Goal: Task Accomplishment & Management: Complete application form

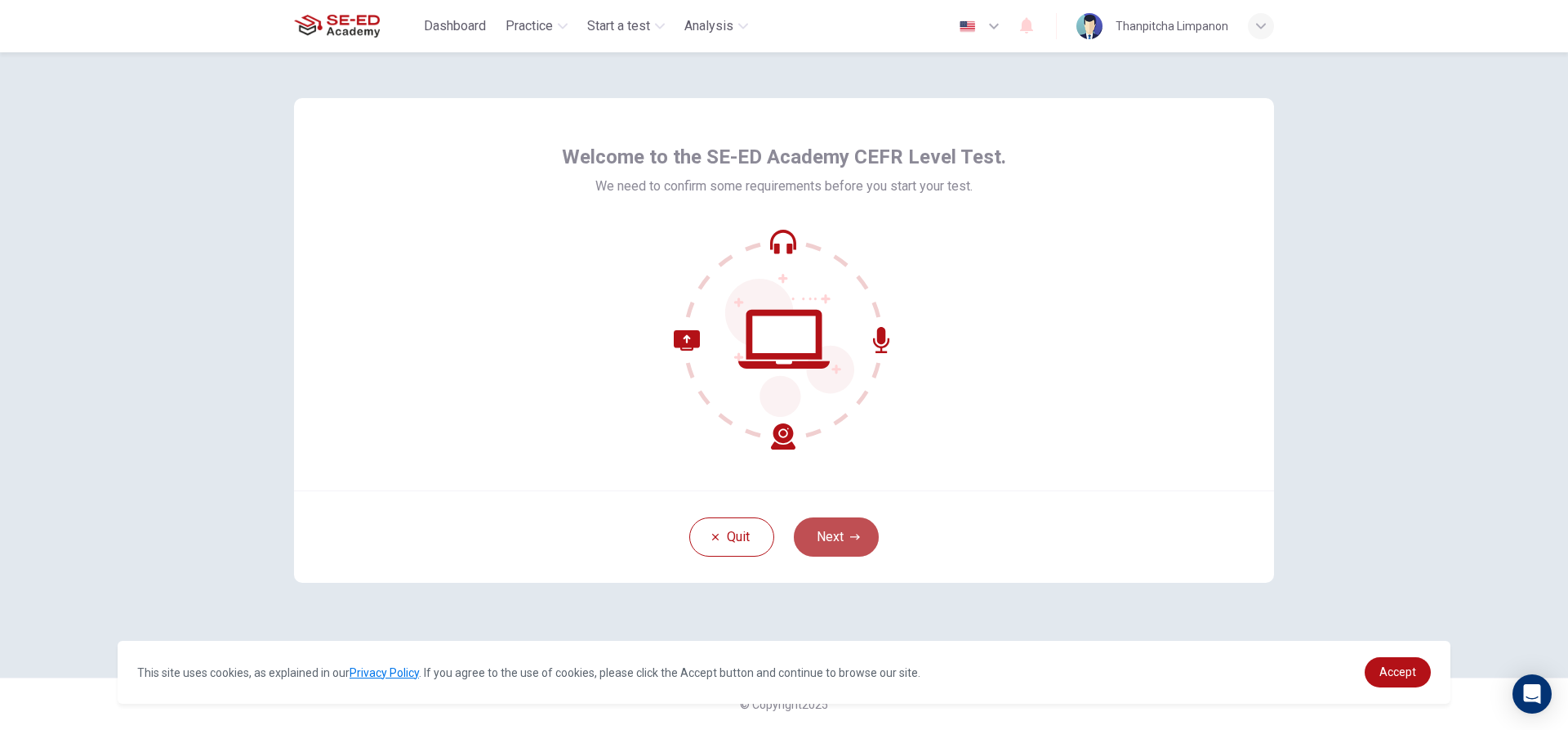
click at [821, 550] on button "Next" at bounding box center [836, 536] width 85 height 39
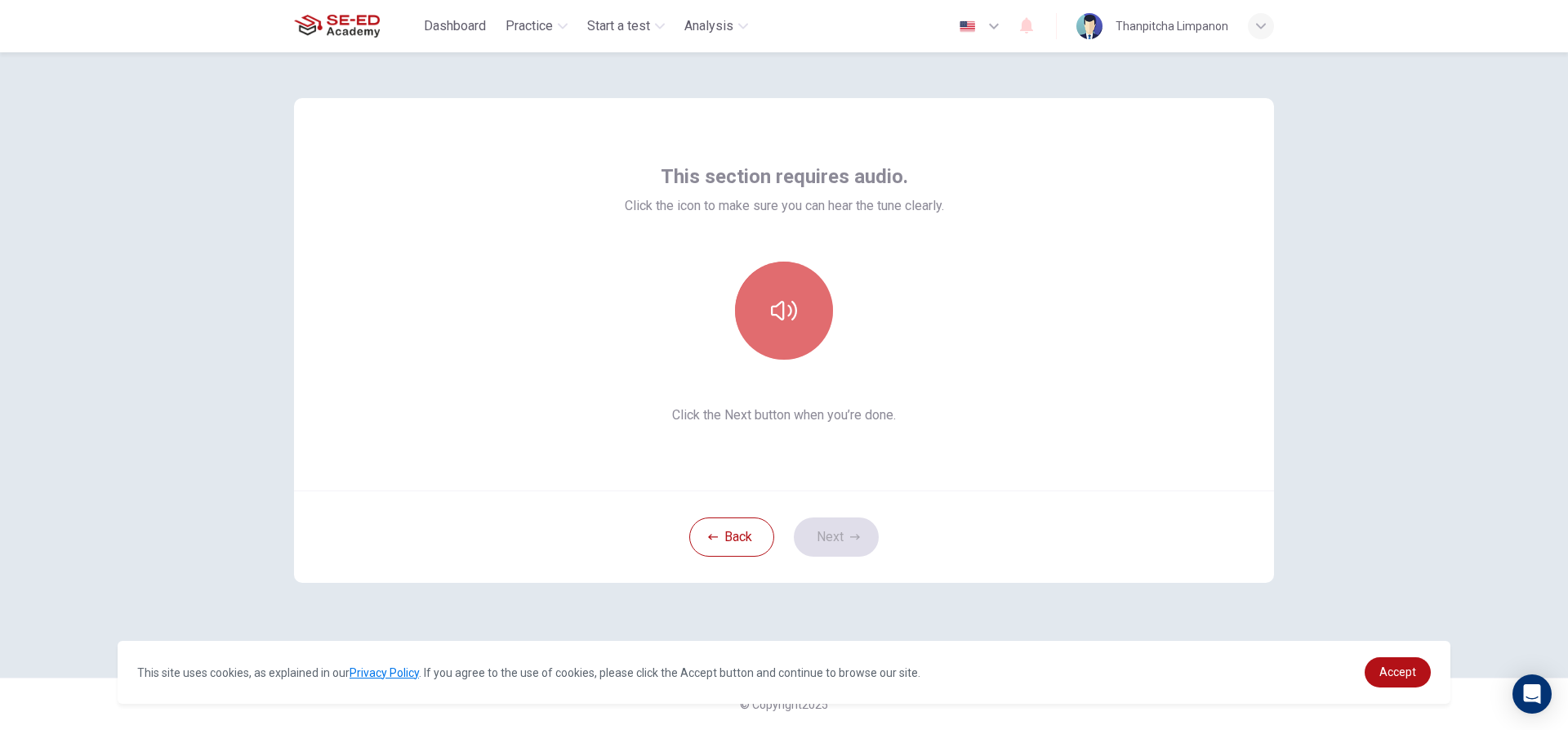
click at [793, 314] on icon "button" at bounding box center [784, 310] width 27 height 27
click at [846, 533] on button "Next" at bounding box center [836, 536] width 85 height 39
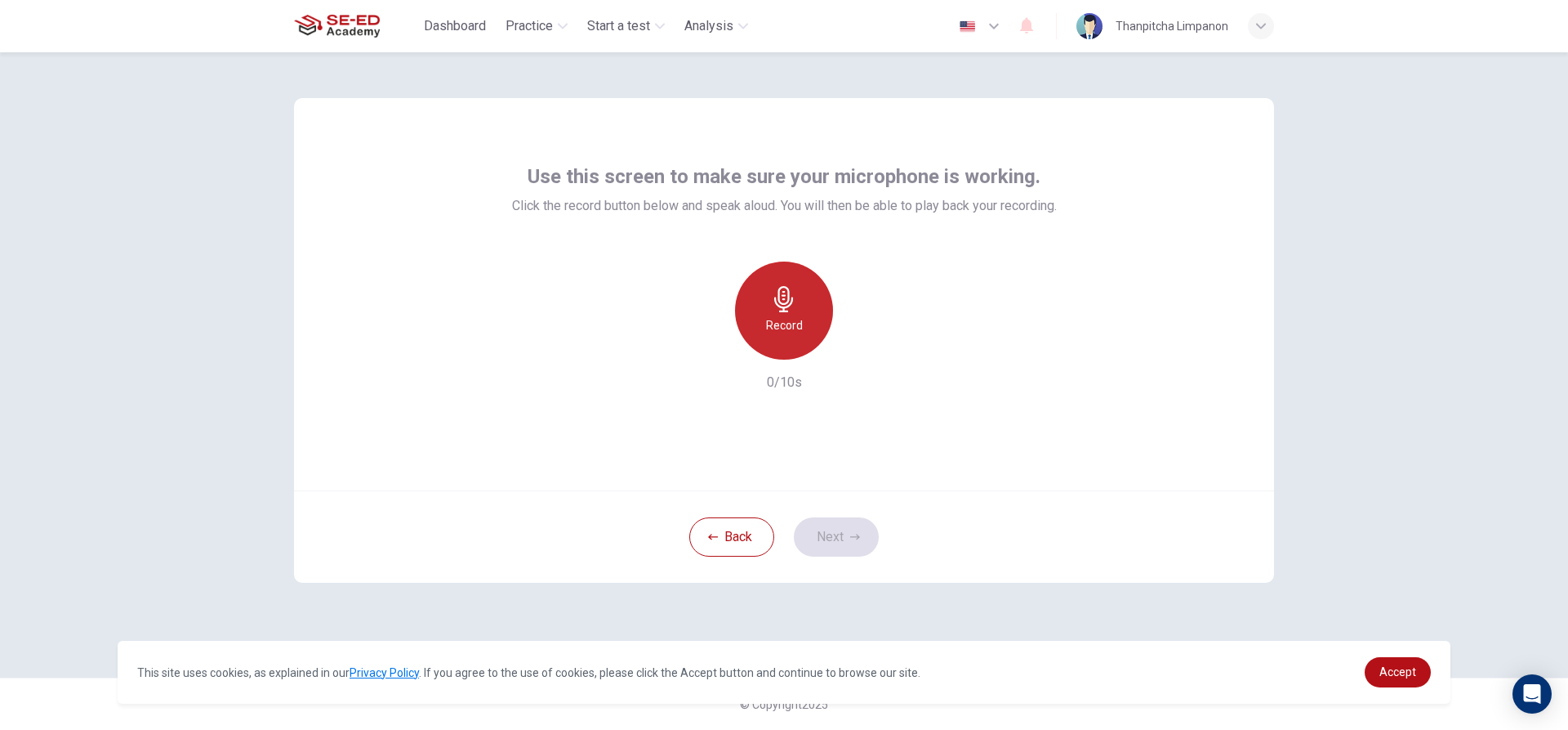
click at [794, 300] on icon "button" at bounding box center [784, 299] width 27 height 27
click at [793, 329] on h6 "Record" at bounding box center [784, 325] width 37 height 19
click at [711, 356] on div "button" at bounding box center [709, 346] width 27 height 27
click at [764, 284] on div "Record" at bounding box center [784, 310] width 98 height 98
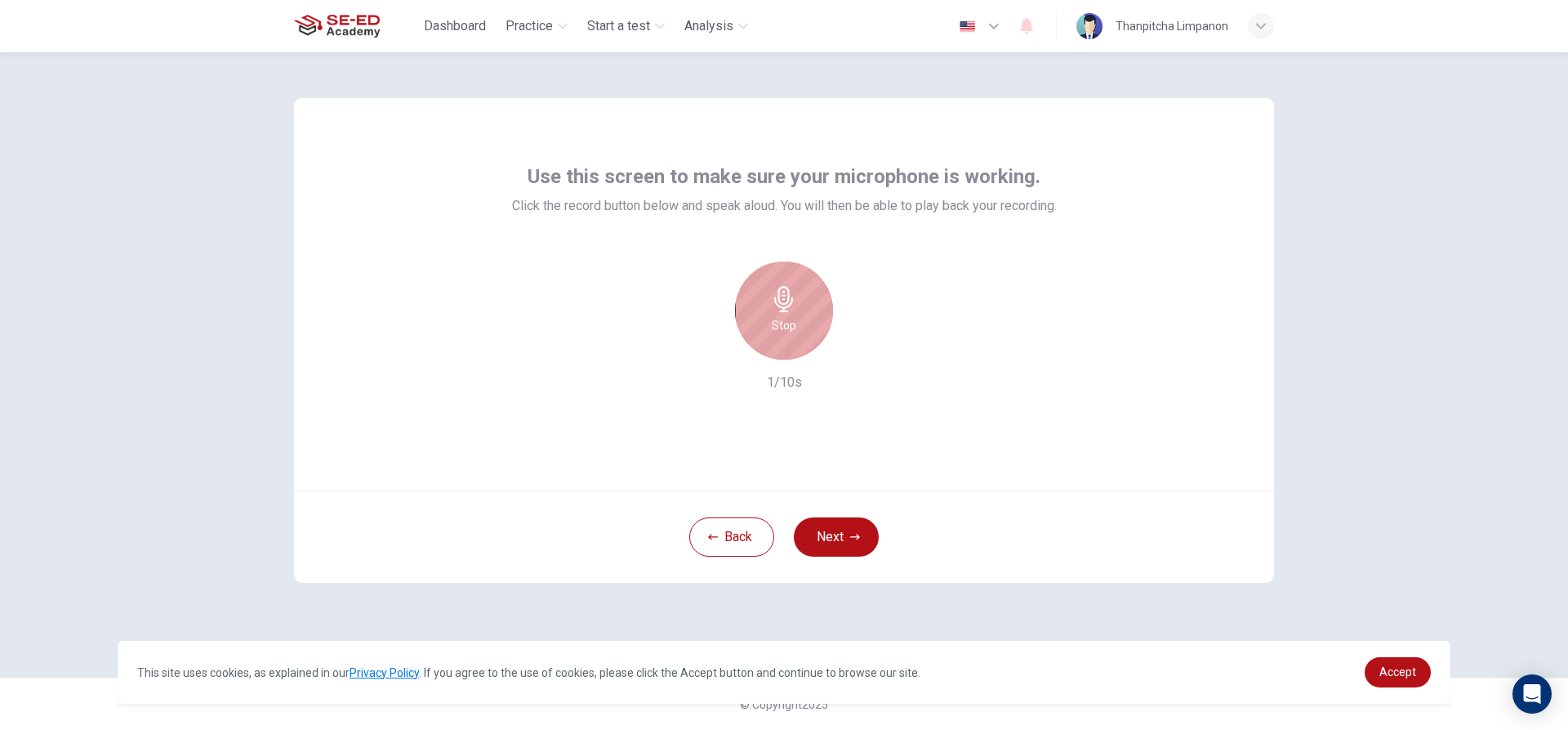
click at [798, 313] on div "Stop" at bounding box center [784, 310] width 98 height 98
click at [829, 538] on button "Next" at bounding box center [836, 536] width 85 height 39
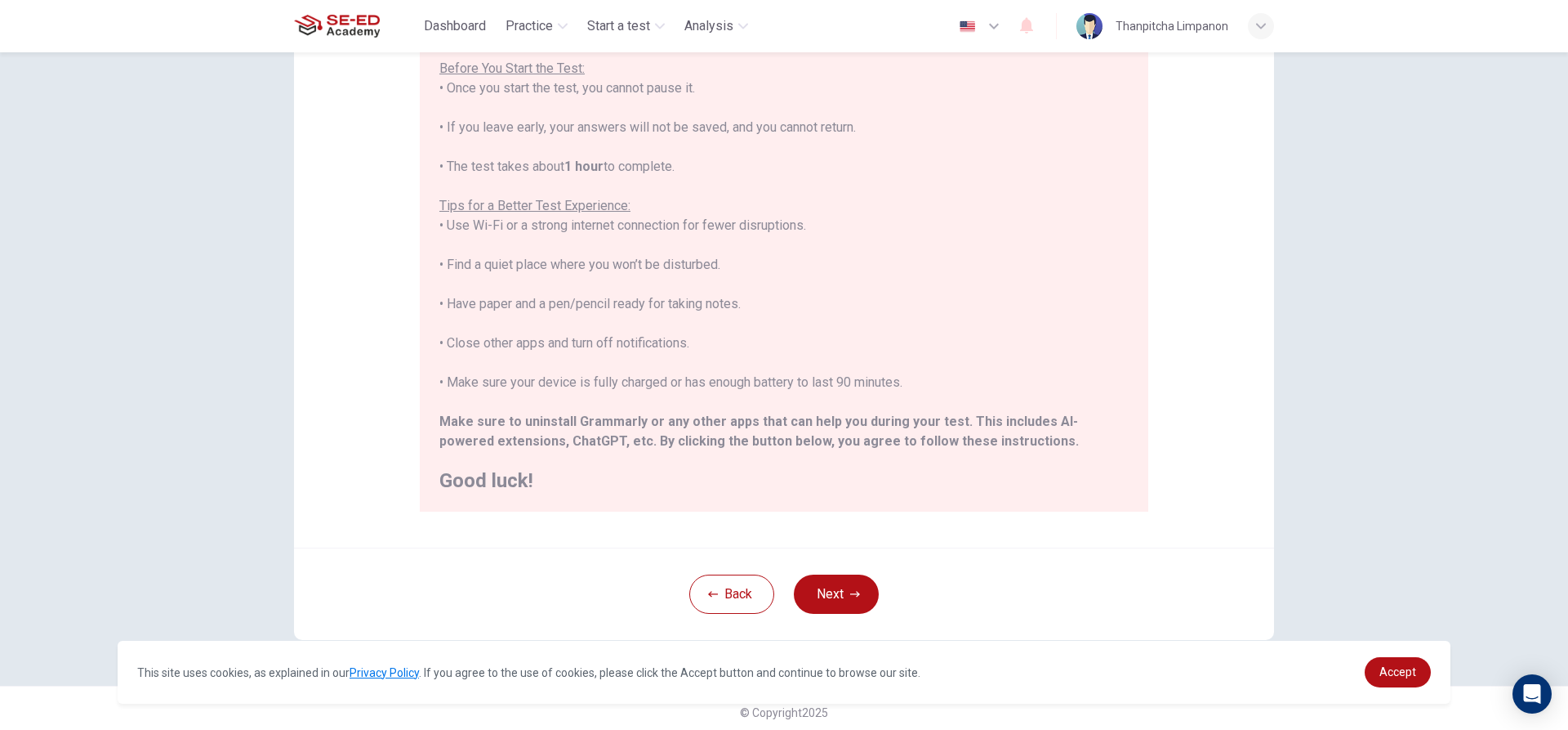
scroll to position [179, 0]
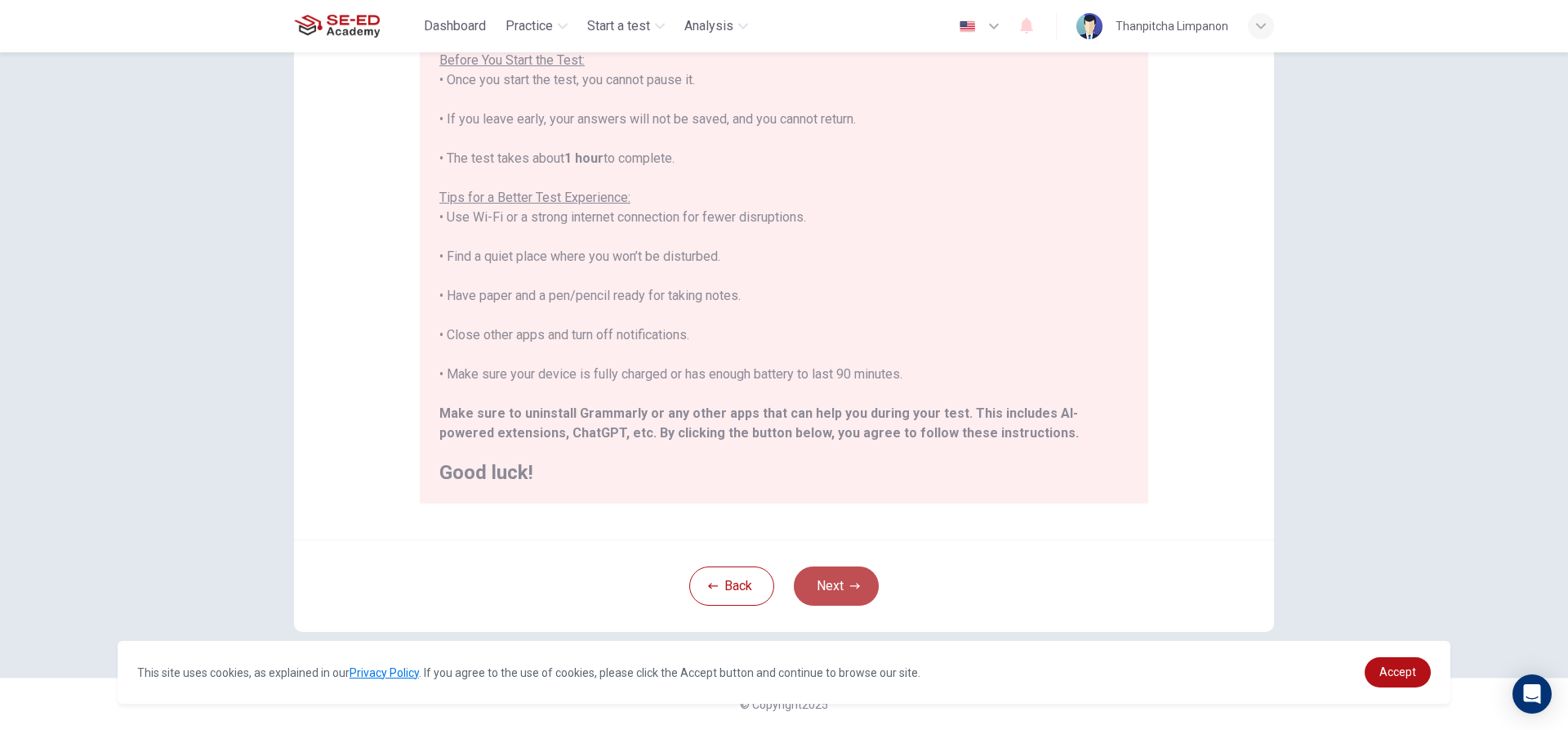
click at [839, 585] on button "Next" at bounding box center [836, 585] width 85 height 39
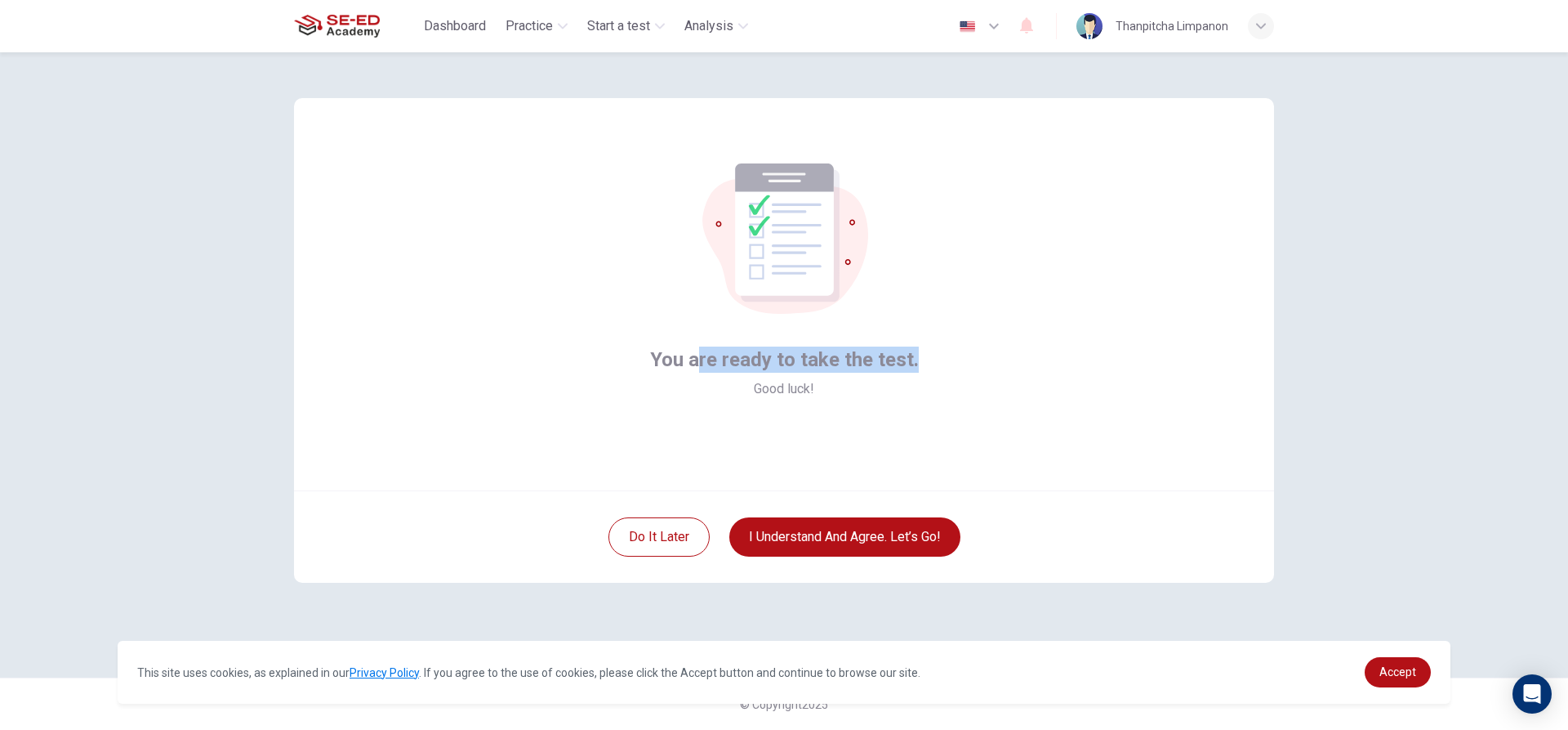
drag, startPoint x: 700, startPoint y: 349, endPoint x: 916, endPoint y: 348, distance: 216.0
click at [916, 348] on div "You are ready to take the test. Good luck!" at bounding box center [784, 294] width 980 height 392
click at [986, 336] on div "You are ready to take the test. Good luck!" at bounding box center [784, 294] width 980 height 392
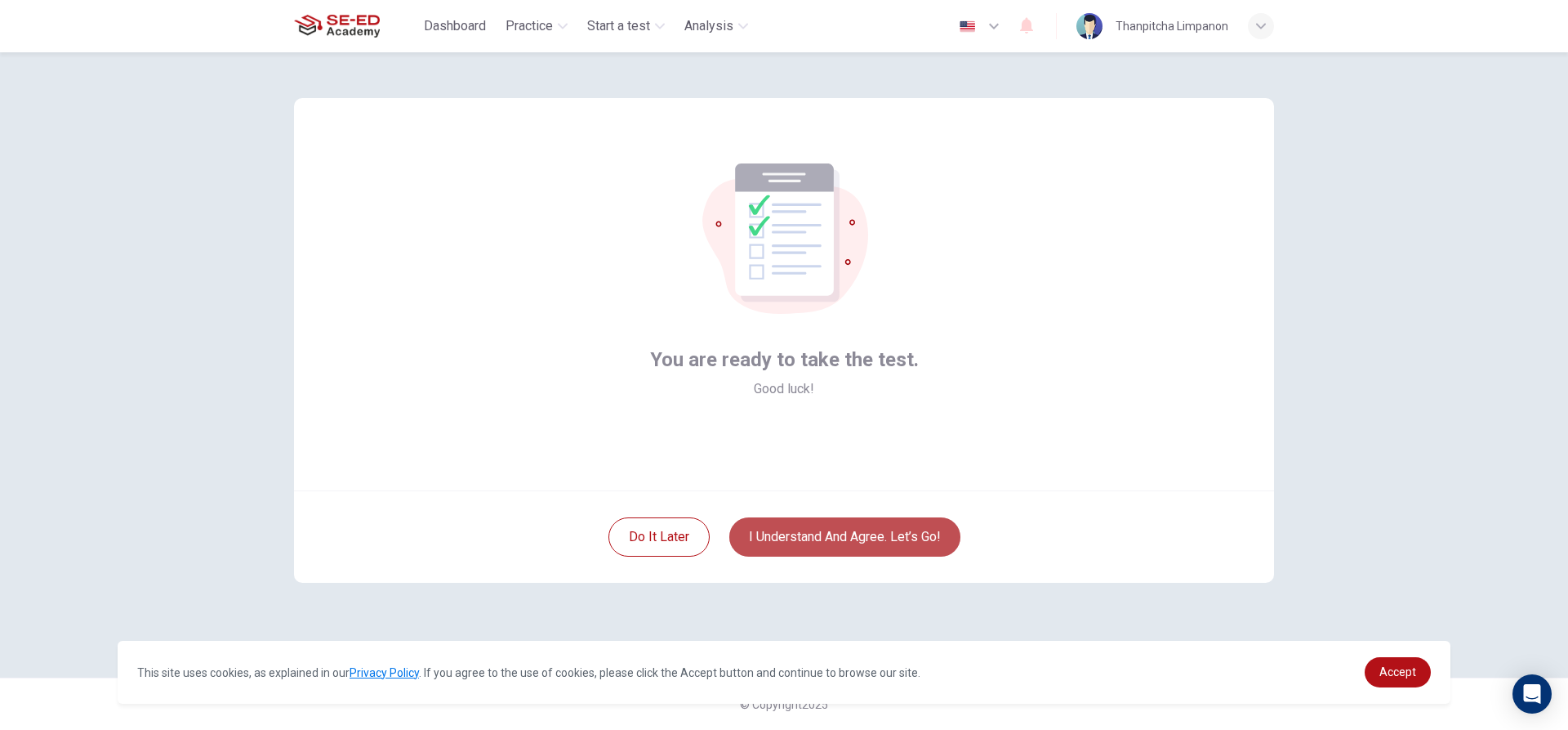
click at [829, 528] on button "I understand and agree. Let’s go!" at bounding box center [845, 536] width 231 height 39
click at [849, 535] on button "I understand and agree. Let’s go!" at bounding box center [845, 536] width 231 height 39
click at [934, 542] on button "I understand and agree. Let’s go!" at bounding box center [845, 536] width 231 height 39
click at [882, 542] on button "I understand and agree. Let’s go!" at bounding box center [845, 536] width 231 height 39
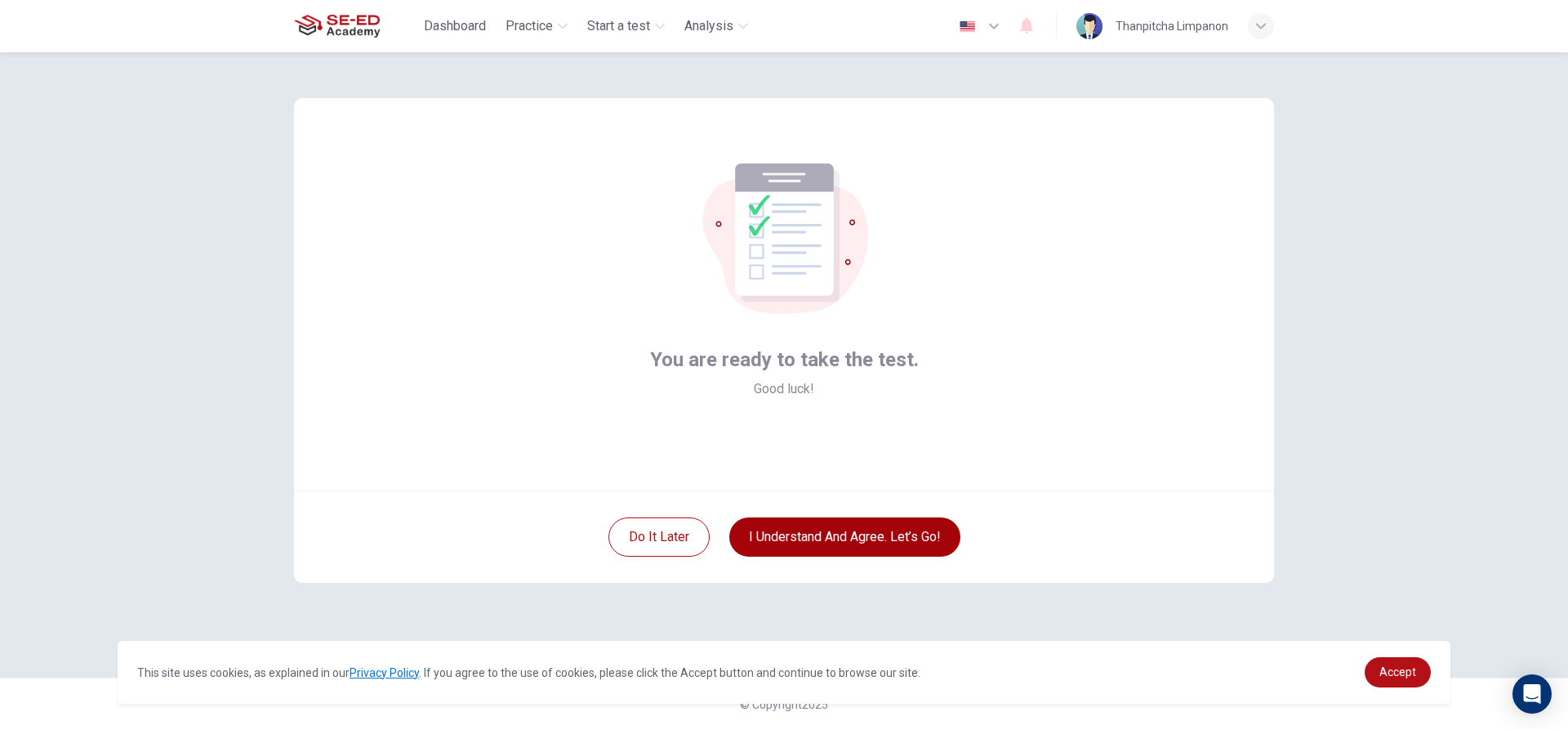
click at [882, 542] on button "I understand and agree. Let’s go!" at bounding box center [845, 536] width 231 height 39
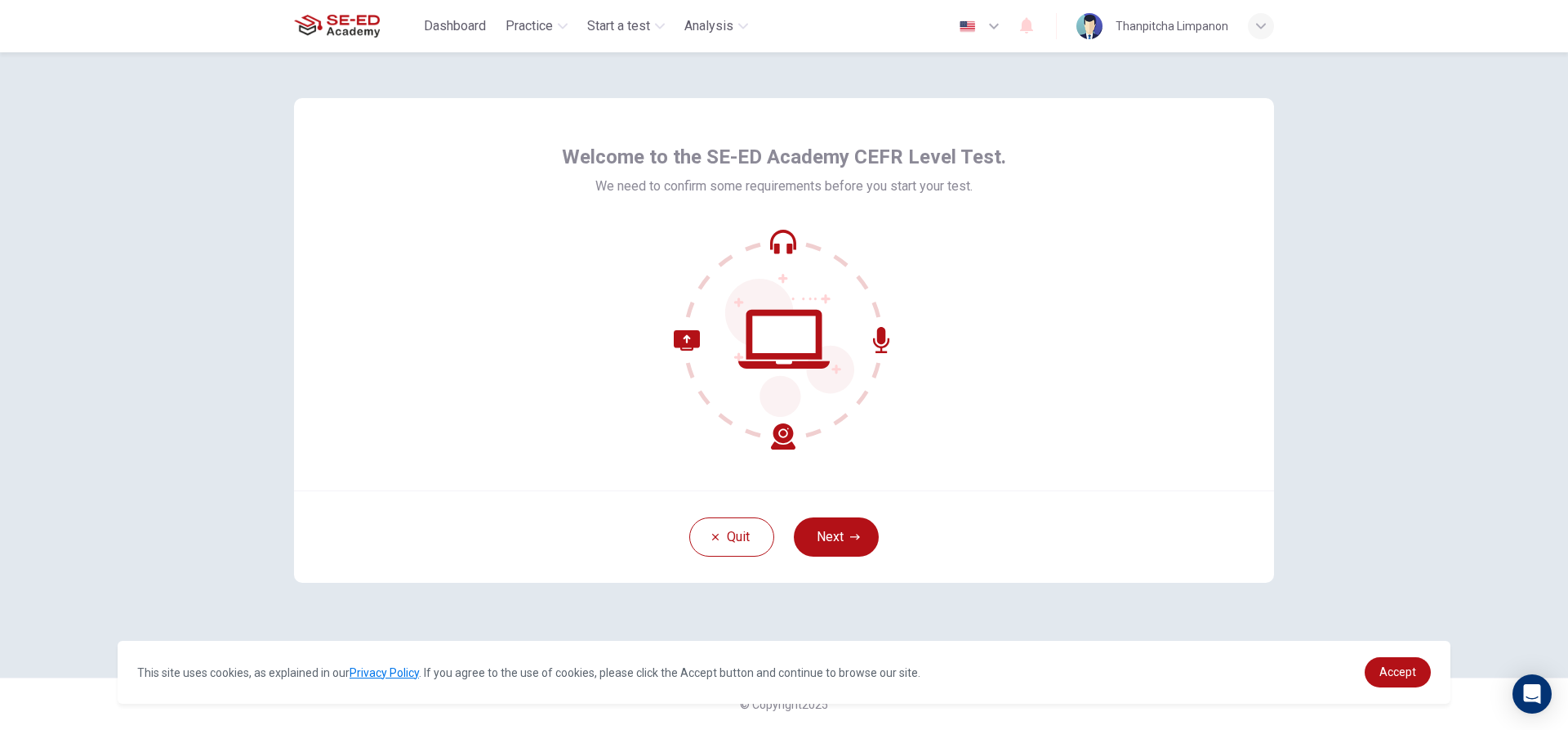
click at [847, 525] on button "Next" at bounding box center [836, 536] width 85 height 39
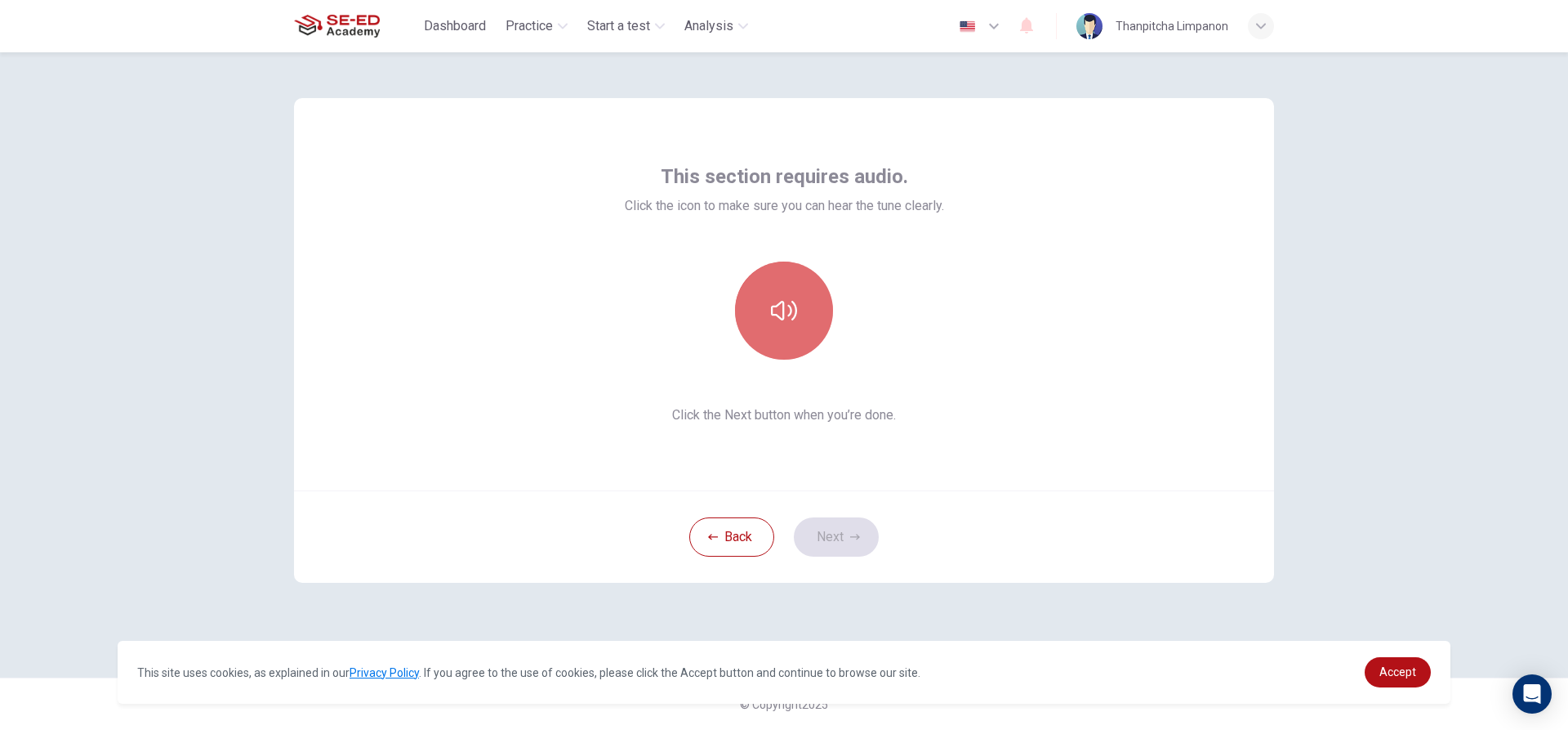
click at [781, 292] on button "button" at bounding box center [784, 310] width 98 height 98
click at [846, 543] on button "Next" at bounding box center [836, 536] width 85 height 39
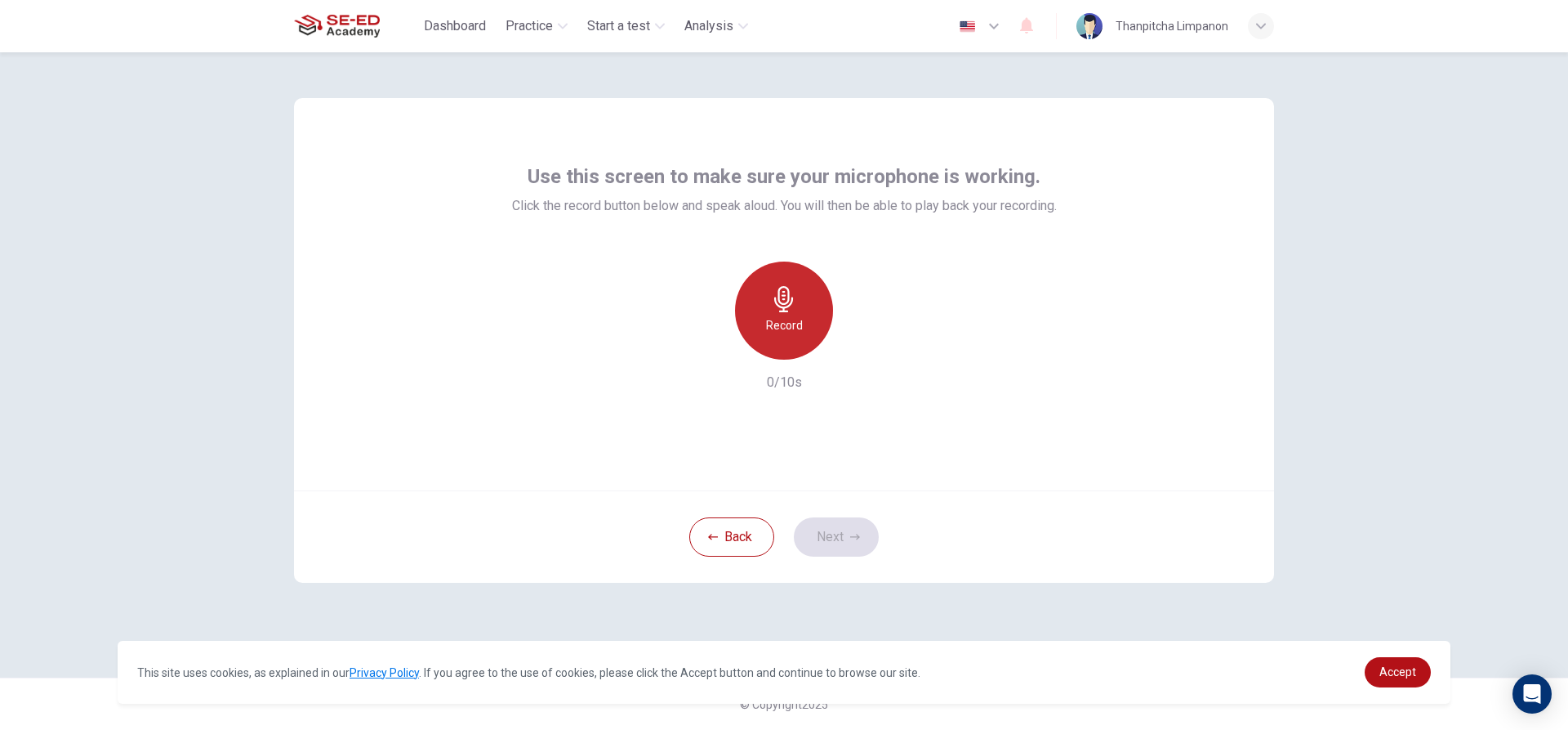
click at [774, 335] on div "Record" at bounding box center [784, 310] width 98 height 98
click at [785, 327] on h6 "Stop" at bounding box center [784, 325] width 25 height 19
click at [846, 540] on button "Next" at bounding box center [836, 536] width 85 height 39
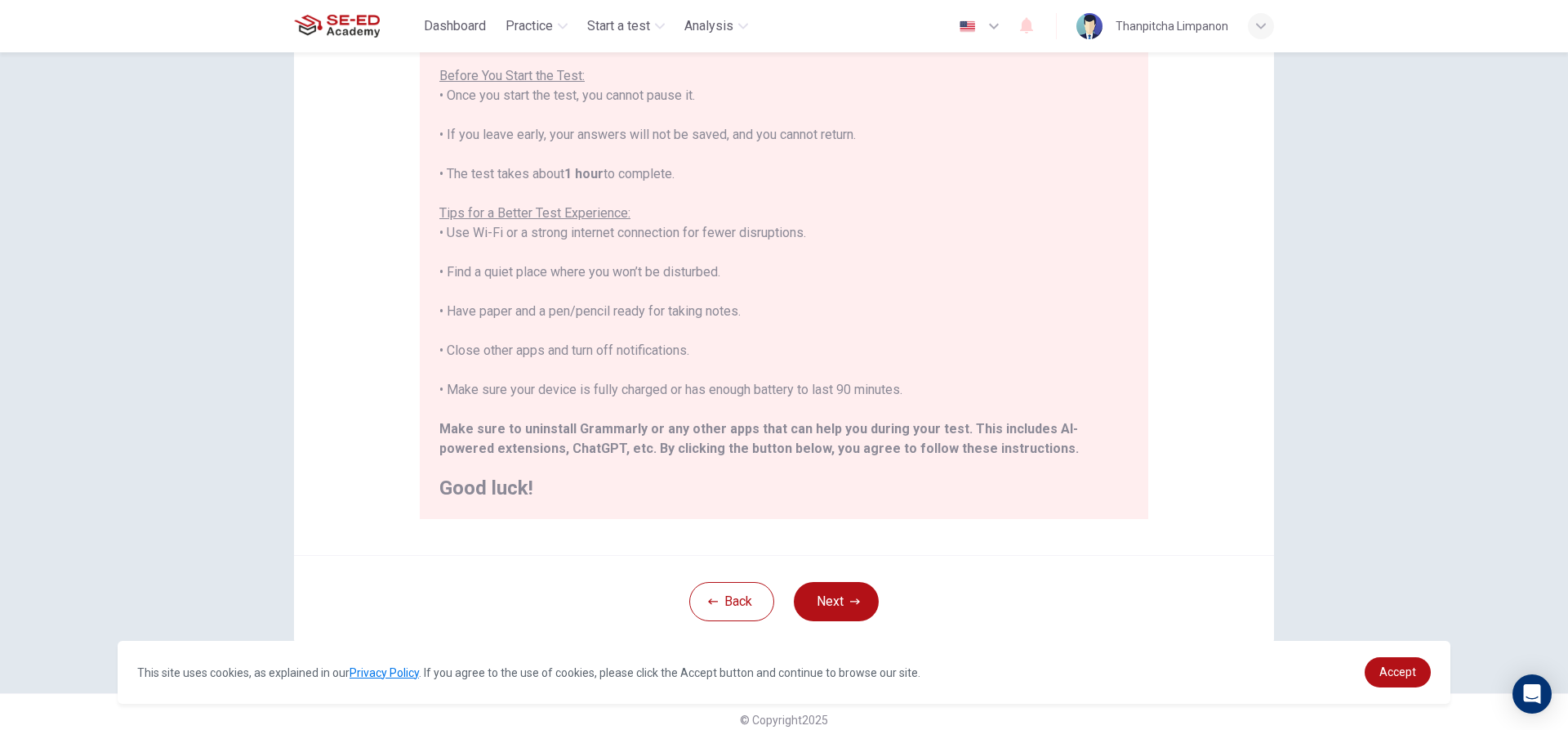
scroll to position [179, 0]
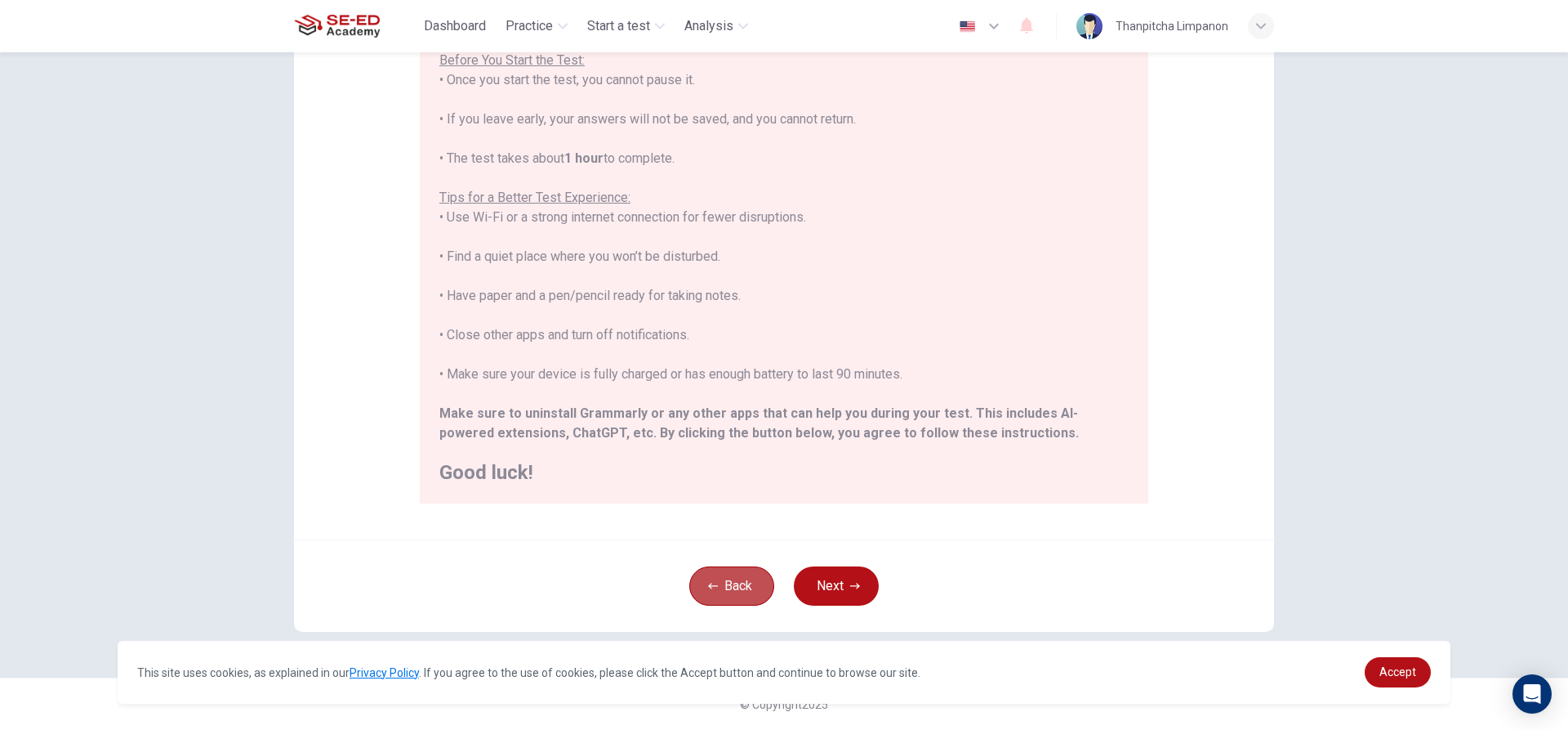
click at [760, 595] on button "Back" at bounding box center [731, 585] width 85 height 39
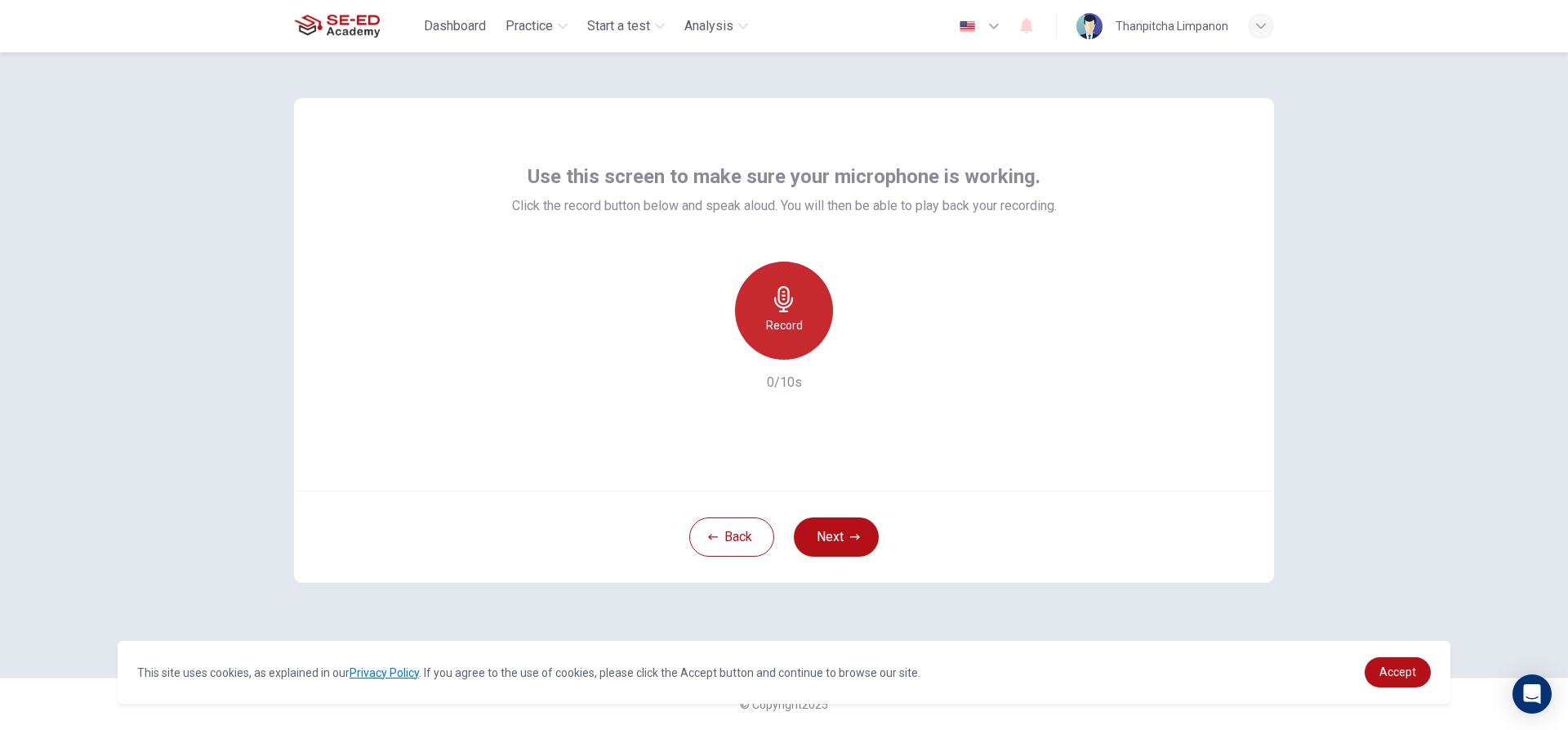
click at [769, 327] on h6 "Record" at bounding box center [784, 325] width 37 height 19
click at [794, 323] on h6 "Stop" at bounding box center [784, 325] width 25 height 19
click at [856, 544] on button "Next" at bounding box center [836, 536] width 85 height 39
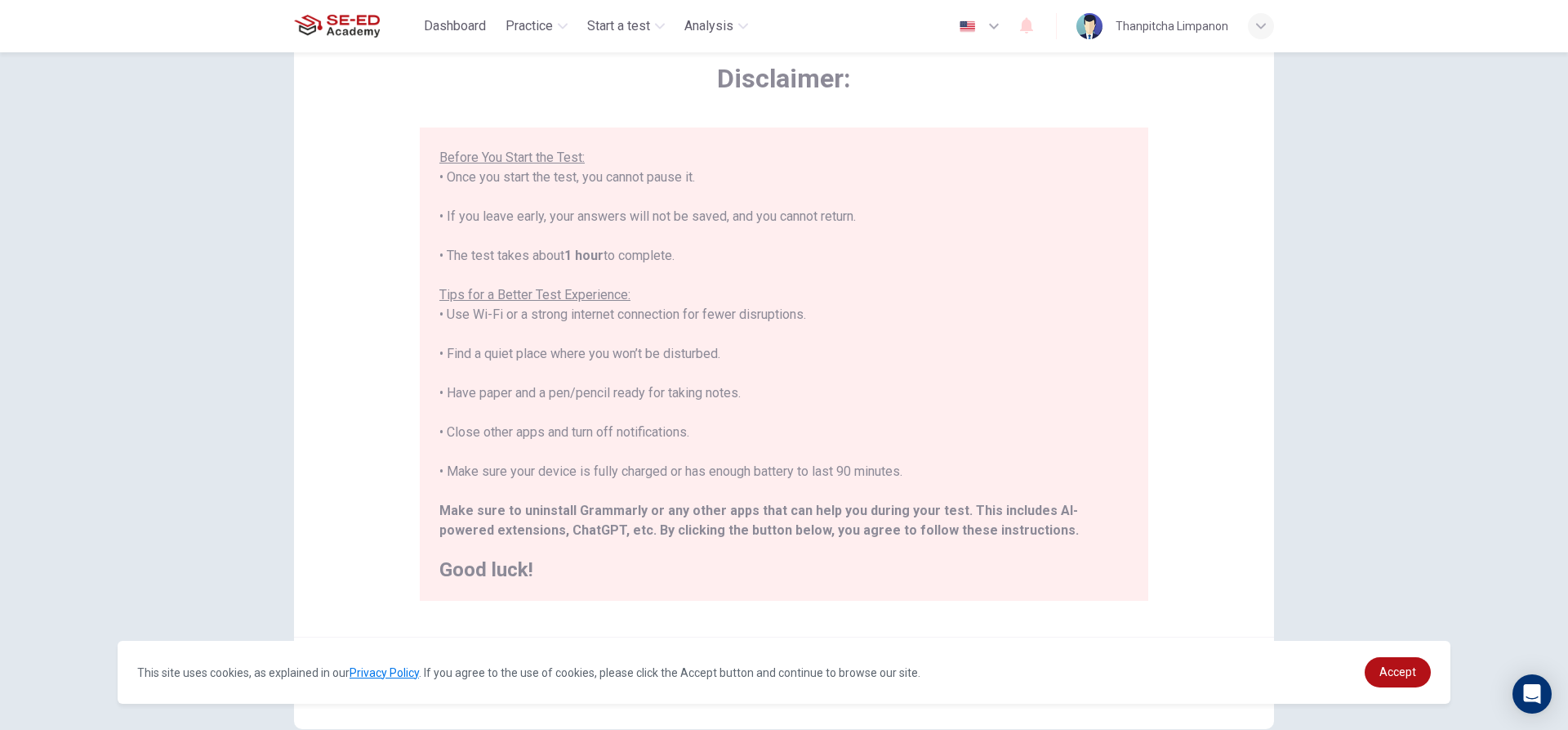
scroll to position [179, 0]
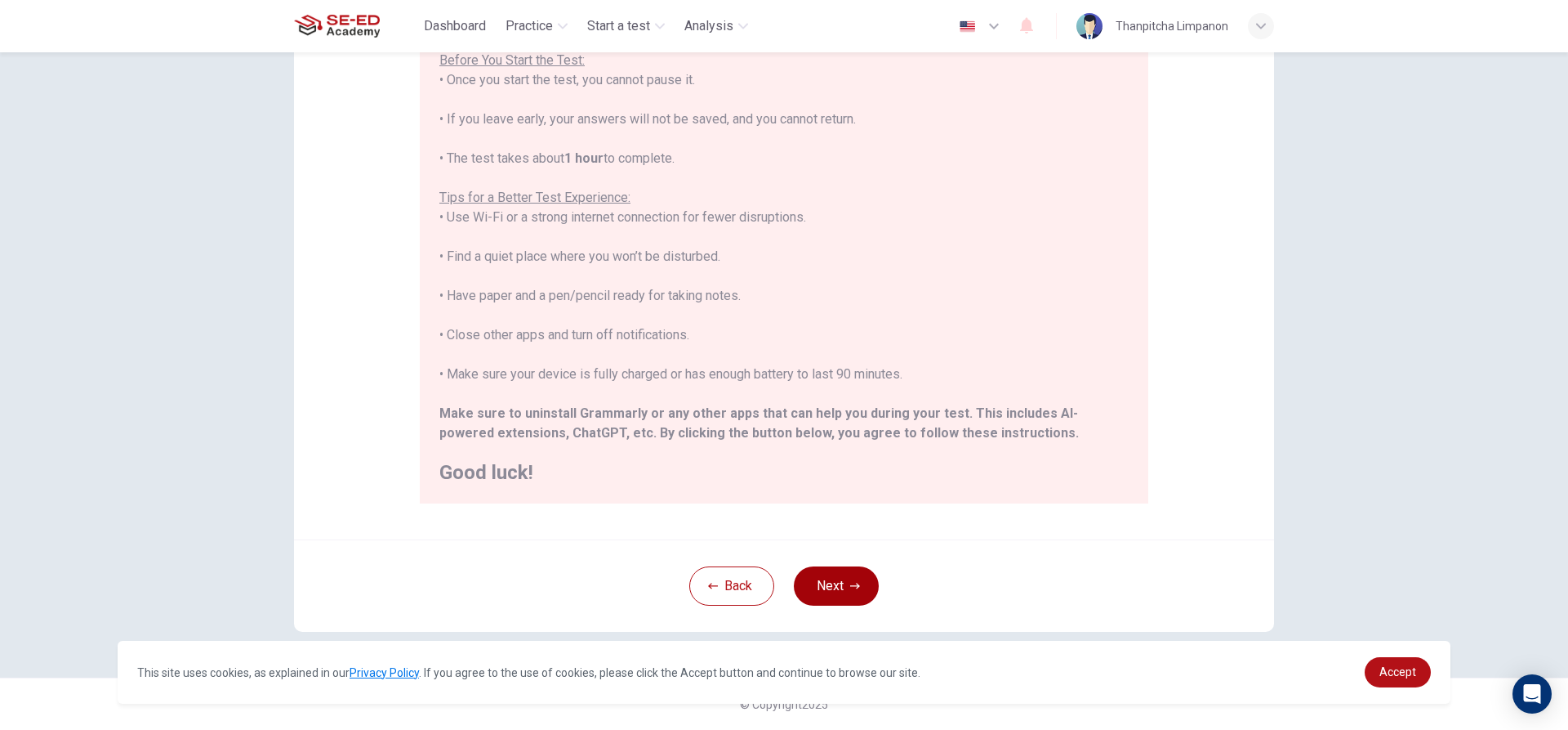
click at [853, 571] on button "Next" at bounding box center [836, 585] width 85 height 39
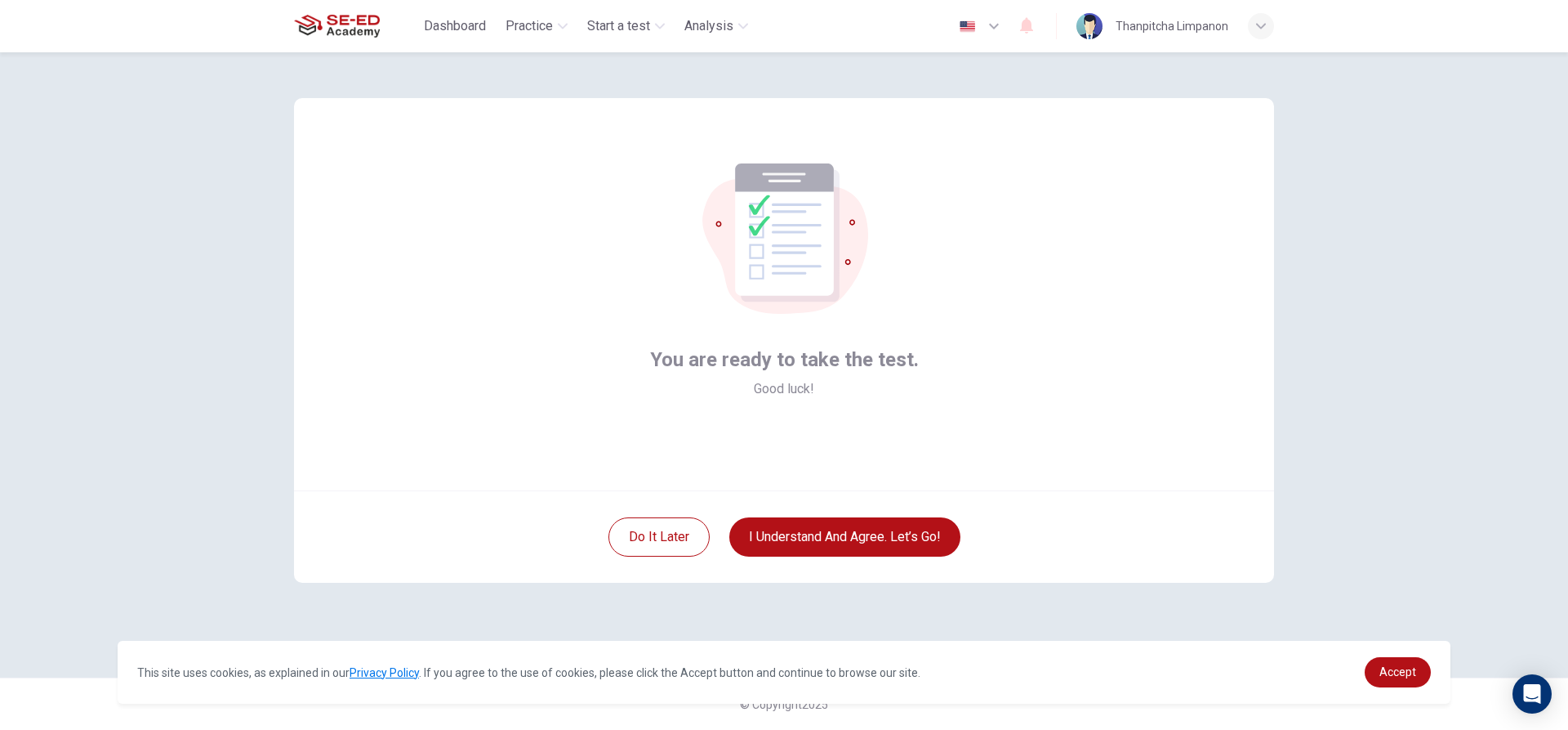
scroll to position [0, 0]
click at [861, 529] on button "I understand and agree. Let’s go!" at bounding box center [845, 536] width 231 height 39
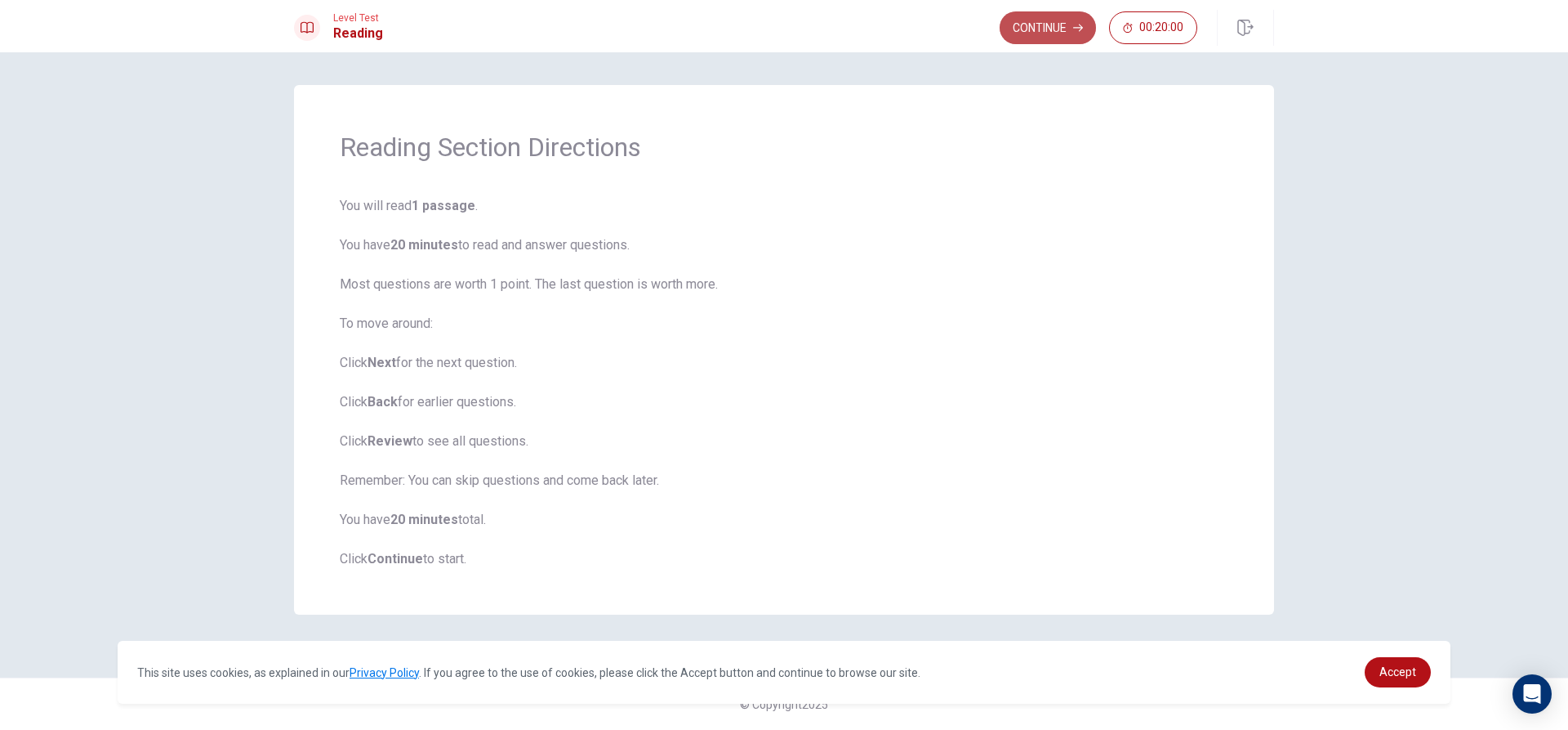
click at [1014, 29] on button "Continue" at bounding box center [1047, 28] width 96 height 33
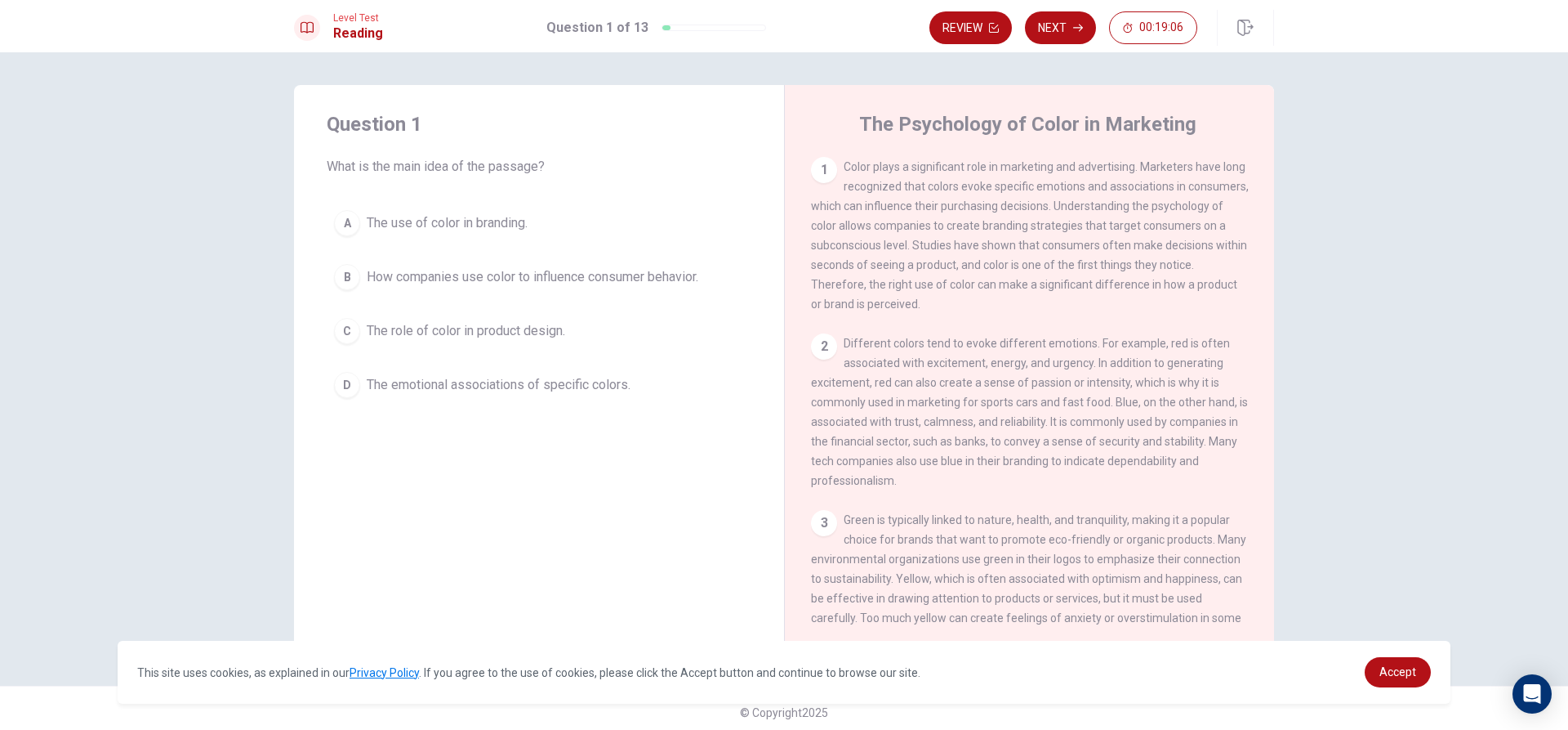
scroll to position [81, 0]
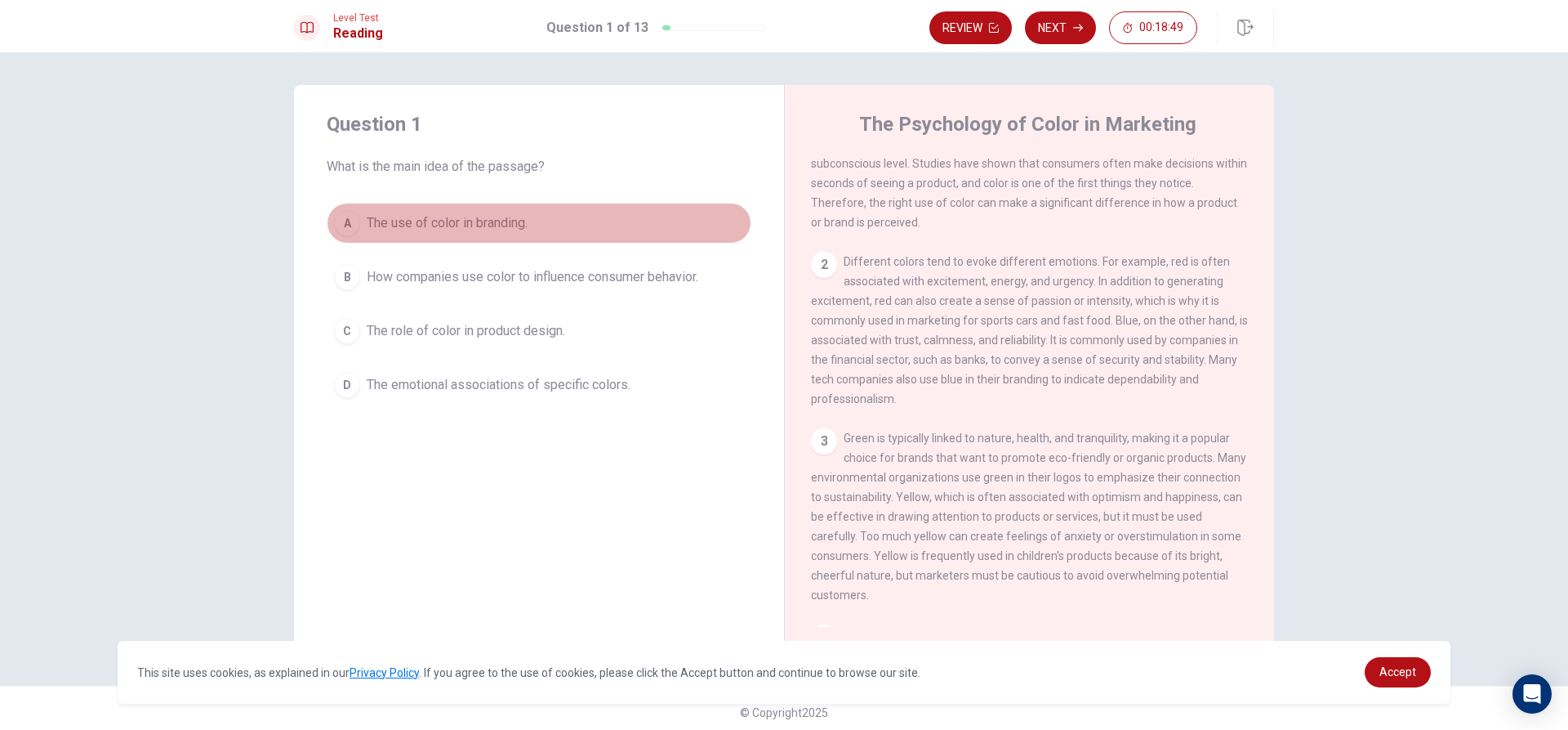
click at [336, 219] on div "A" at bounding box center [347, 223] width 27 height 27
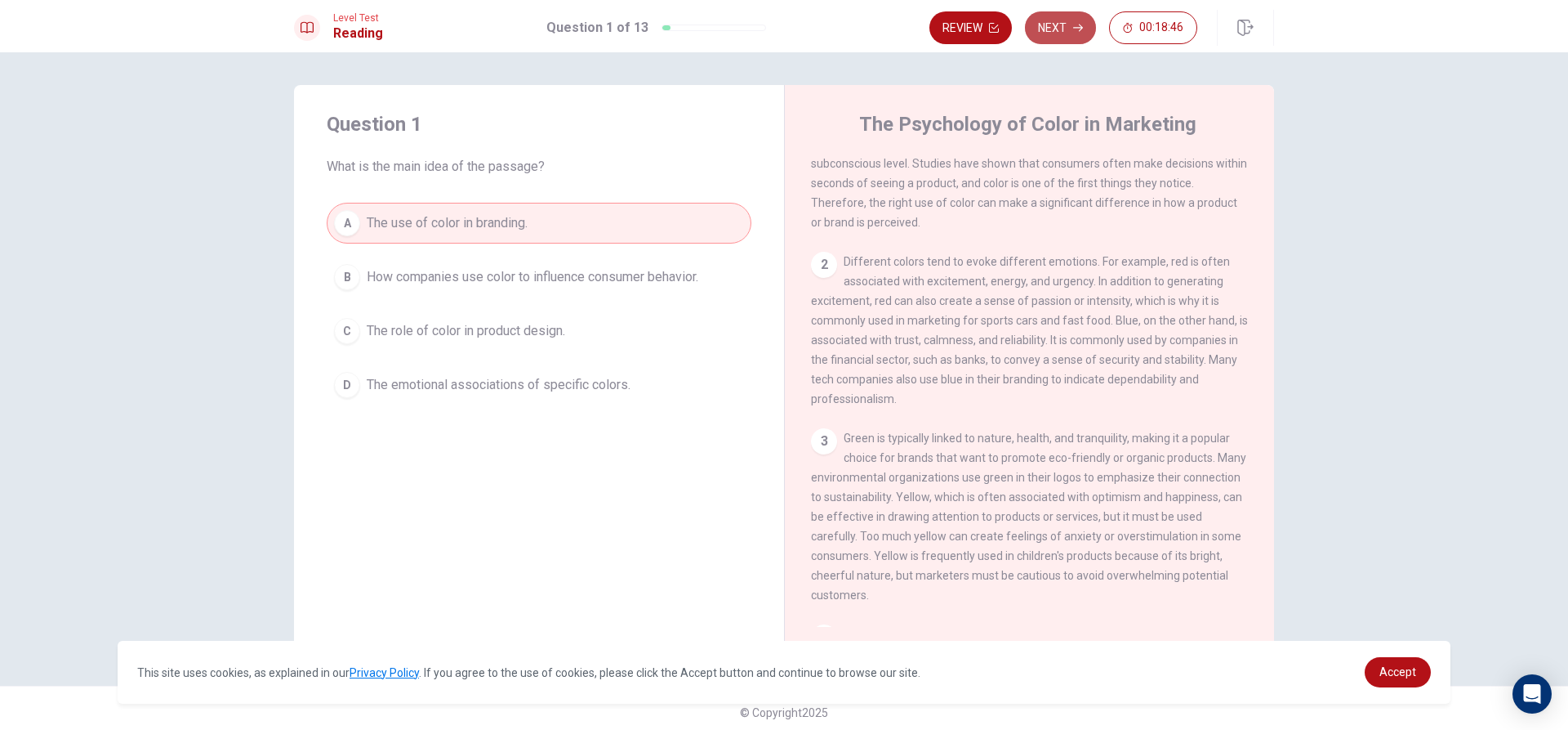
click at [1040, 21] on button "Next" at bounding box center [1061, 28] width 71 height 33
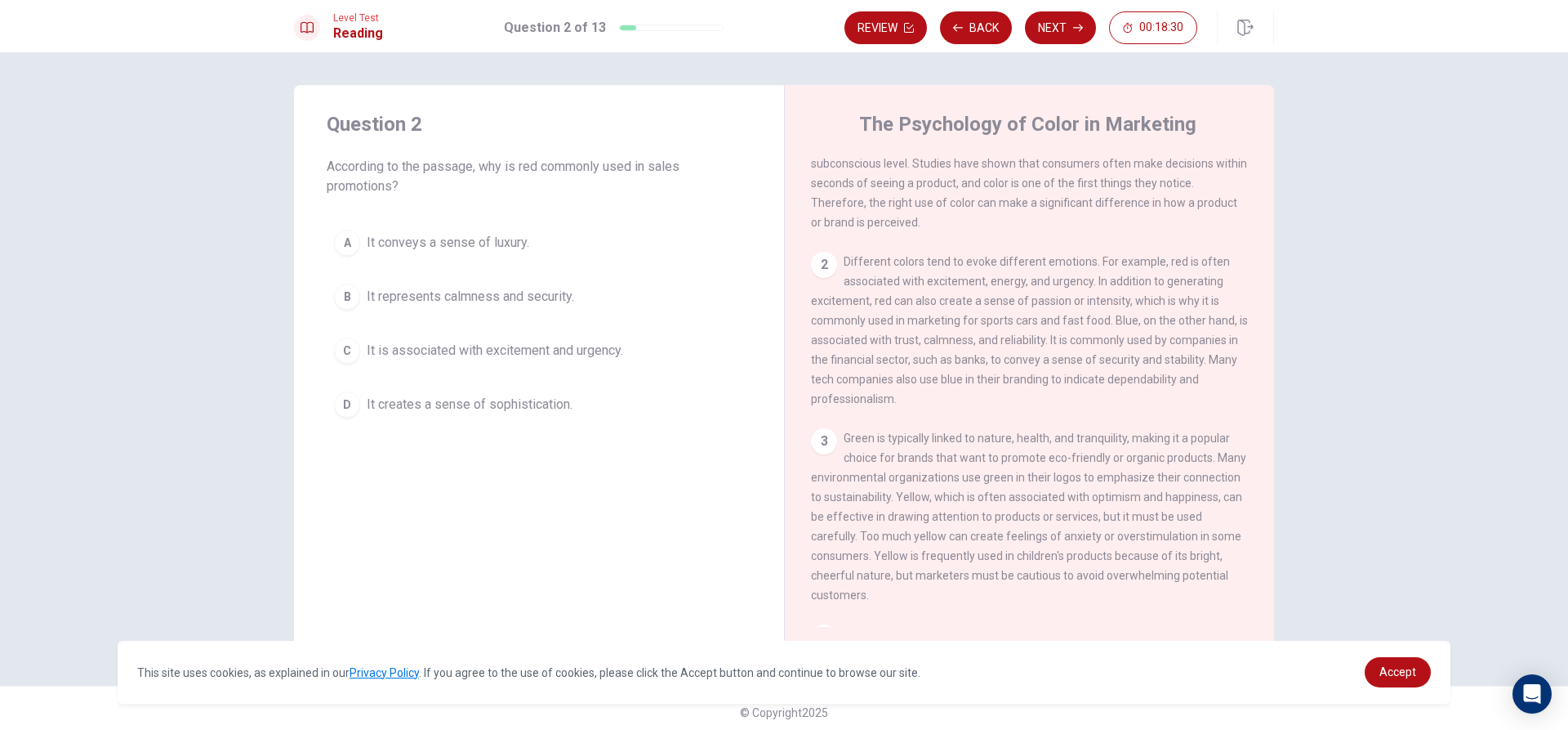
scroll to position [164, 0]
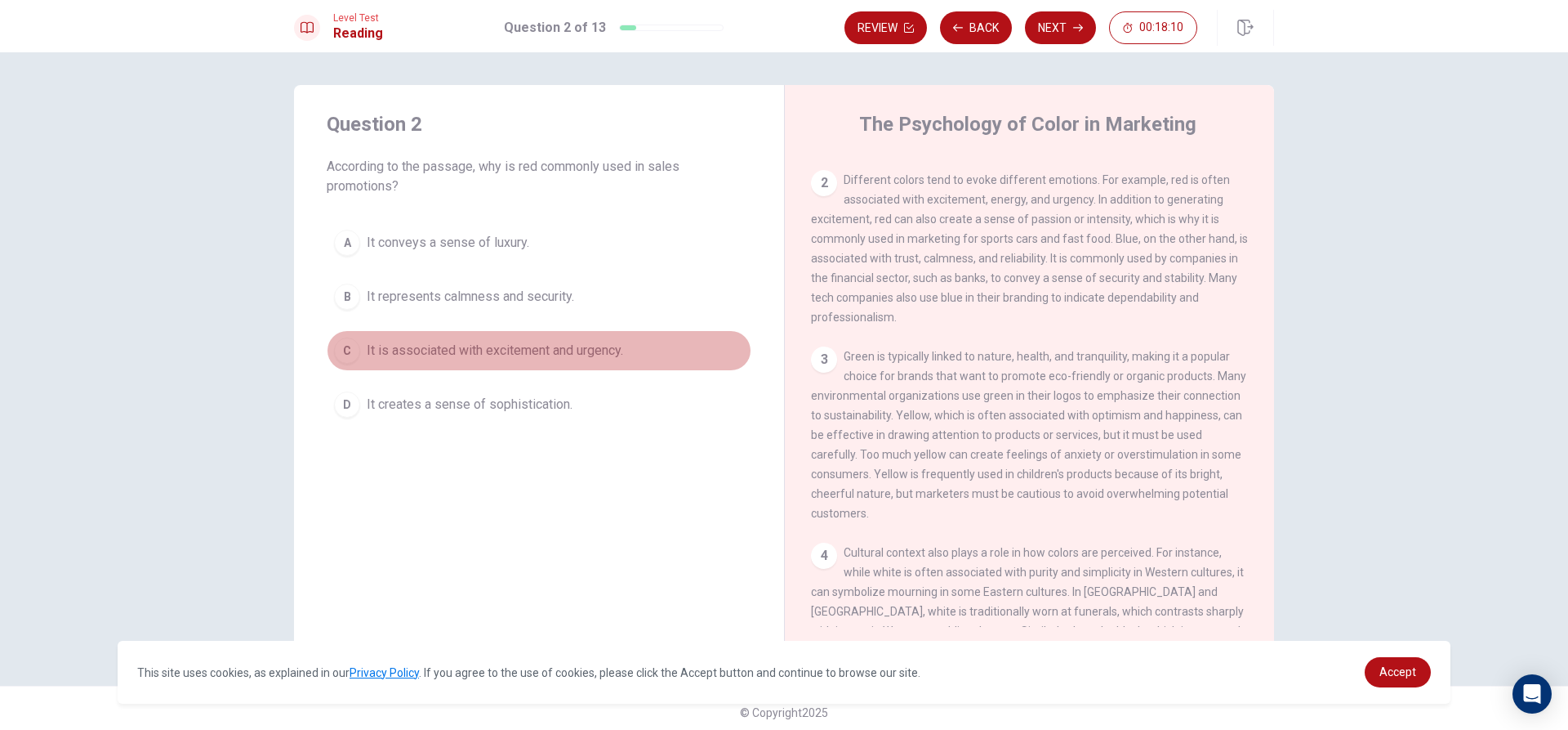
click at [348, 349] on div "C" at bounding box center [347, 350] width 27 height 27
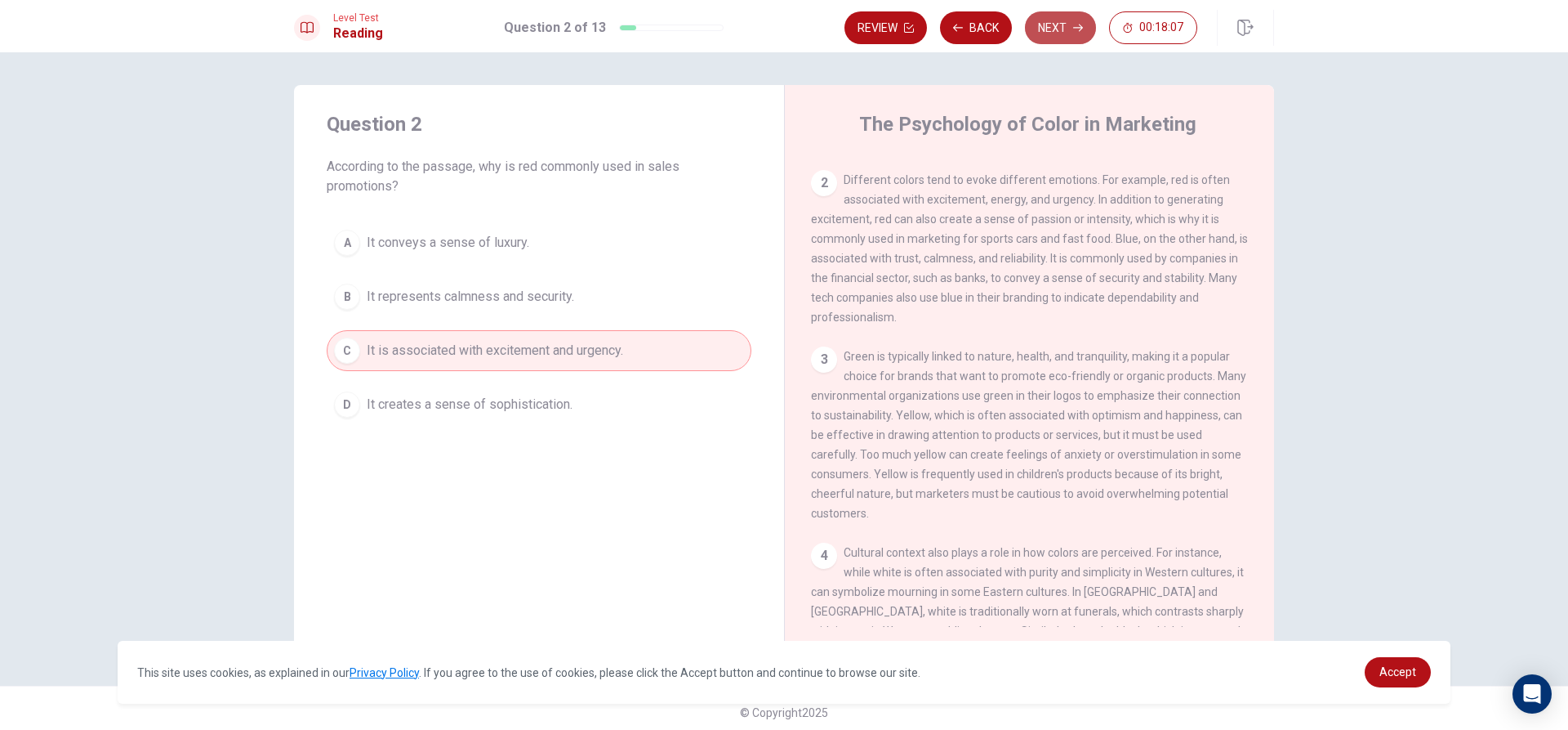
click at [1046, 19] on button "Next" at bounding box center [1061, 28] width 71 height 33
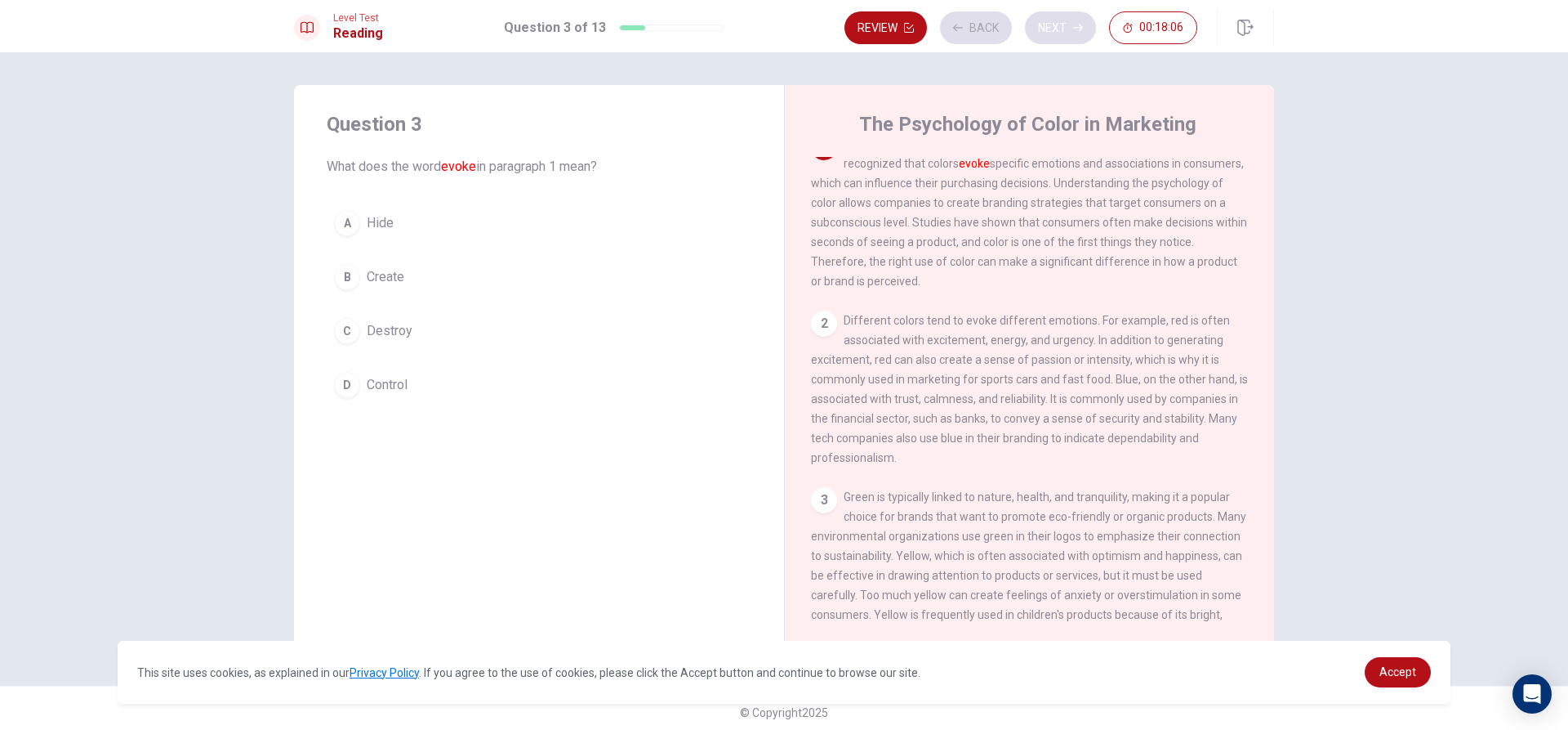
scroll to position [0, 0]
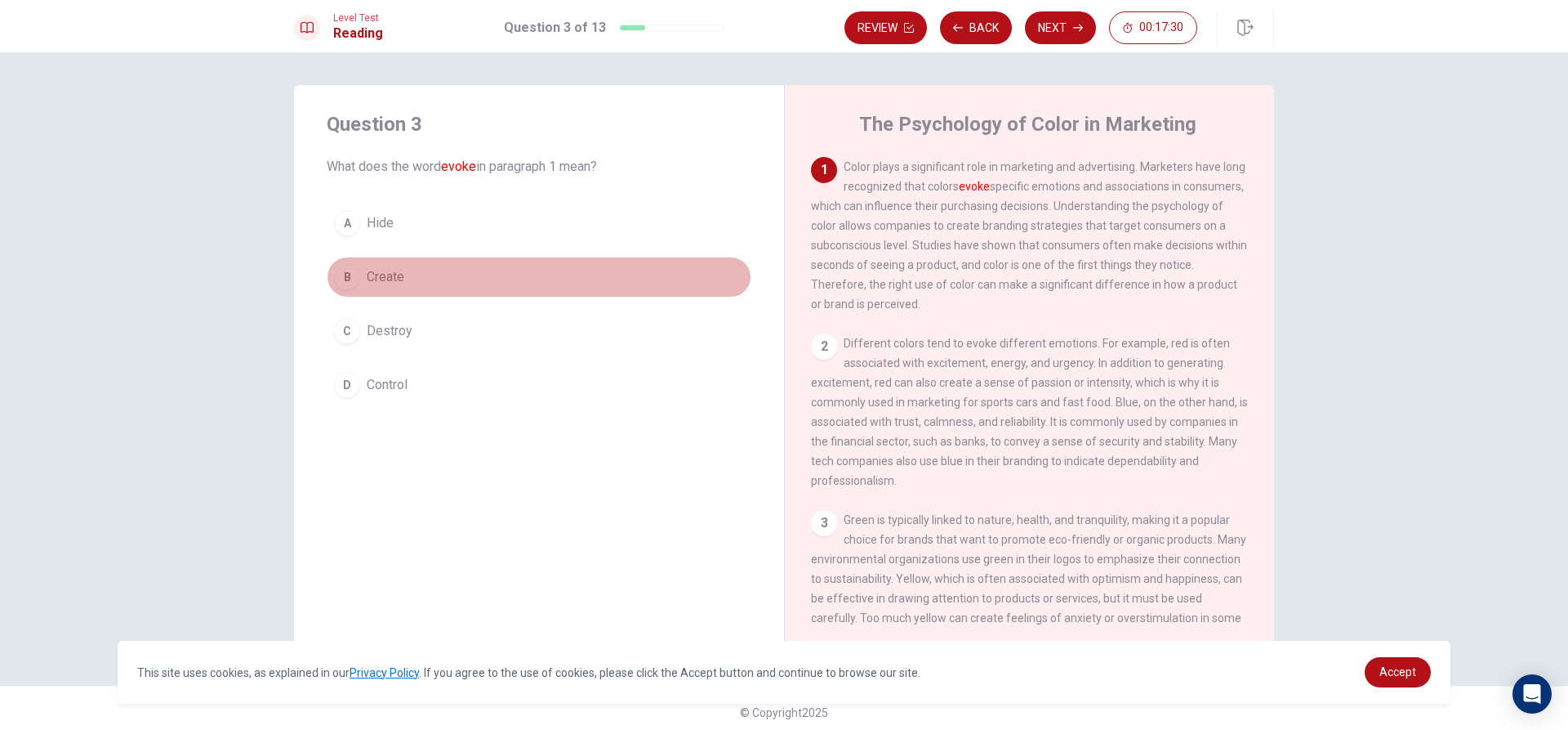
click at [348, 275] on div "B" at bounding box center [347, 277] width 27 height 27
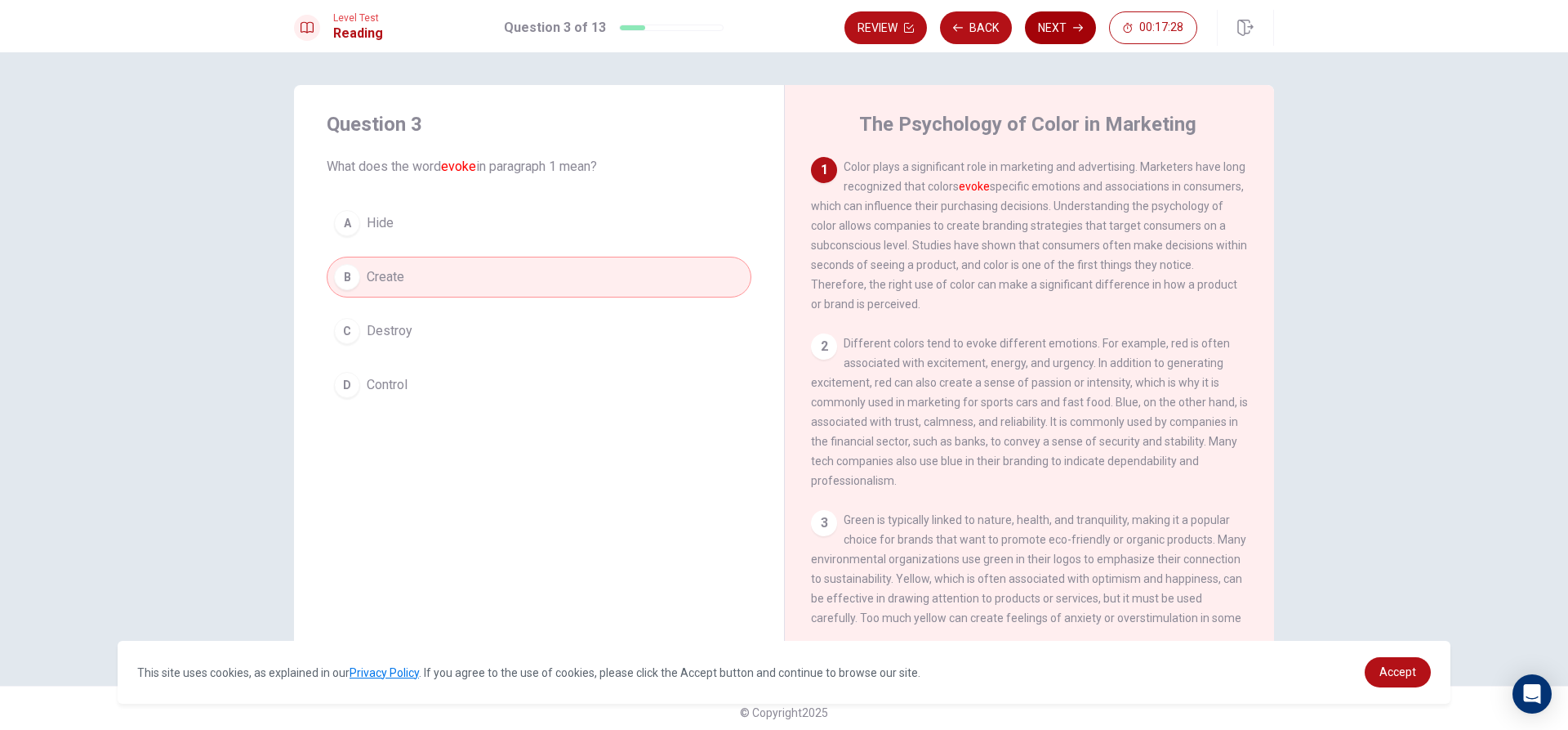
click at [1040, 37] on button "Next" at bounding box center [1061, 28] width 71 height 33
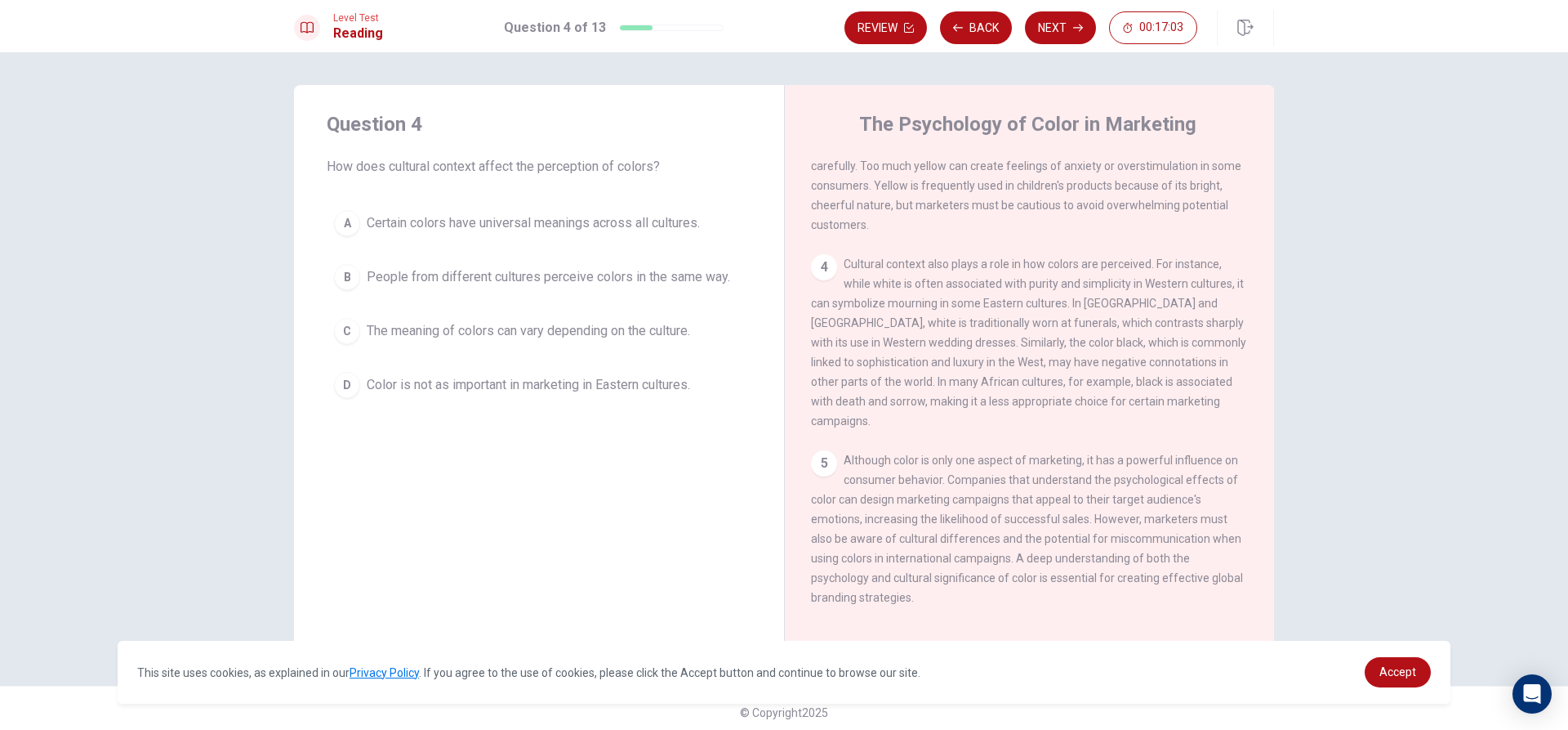
scroll to position [466, 0]
click at [353, 233] on button "A Certain colors have universal meanings across all cultures." at bounding box center [539, 223] width 425 height 41
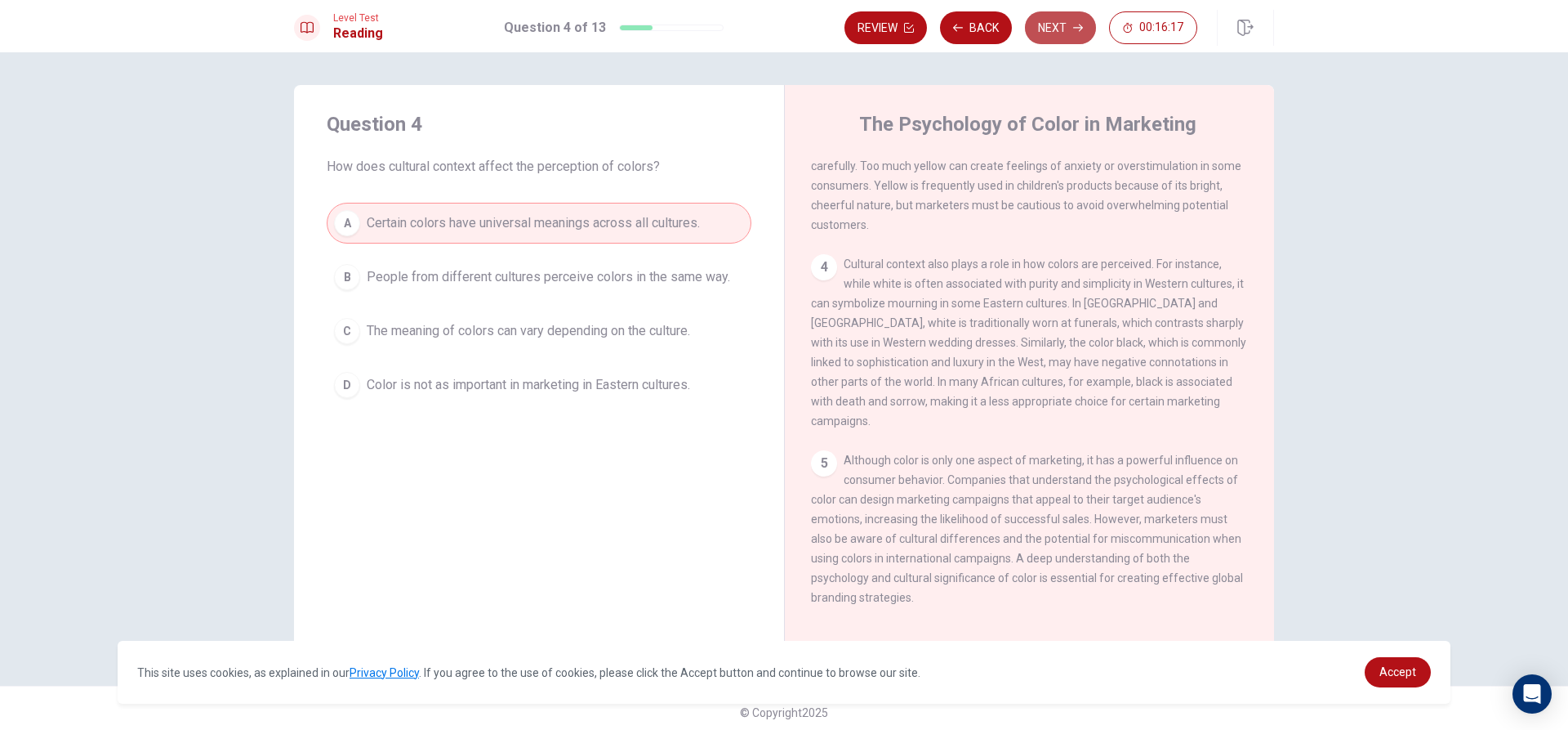
click at [1075, 31] on icon "button" at bounding box center [1078, 27] width 10 height 10
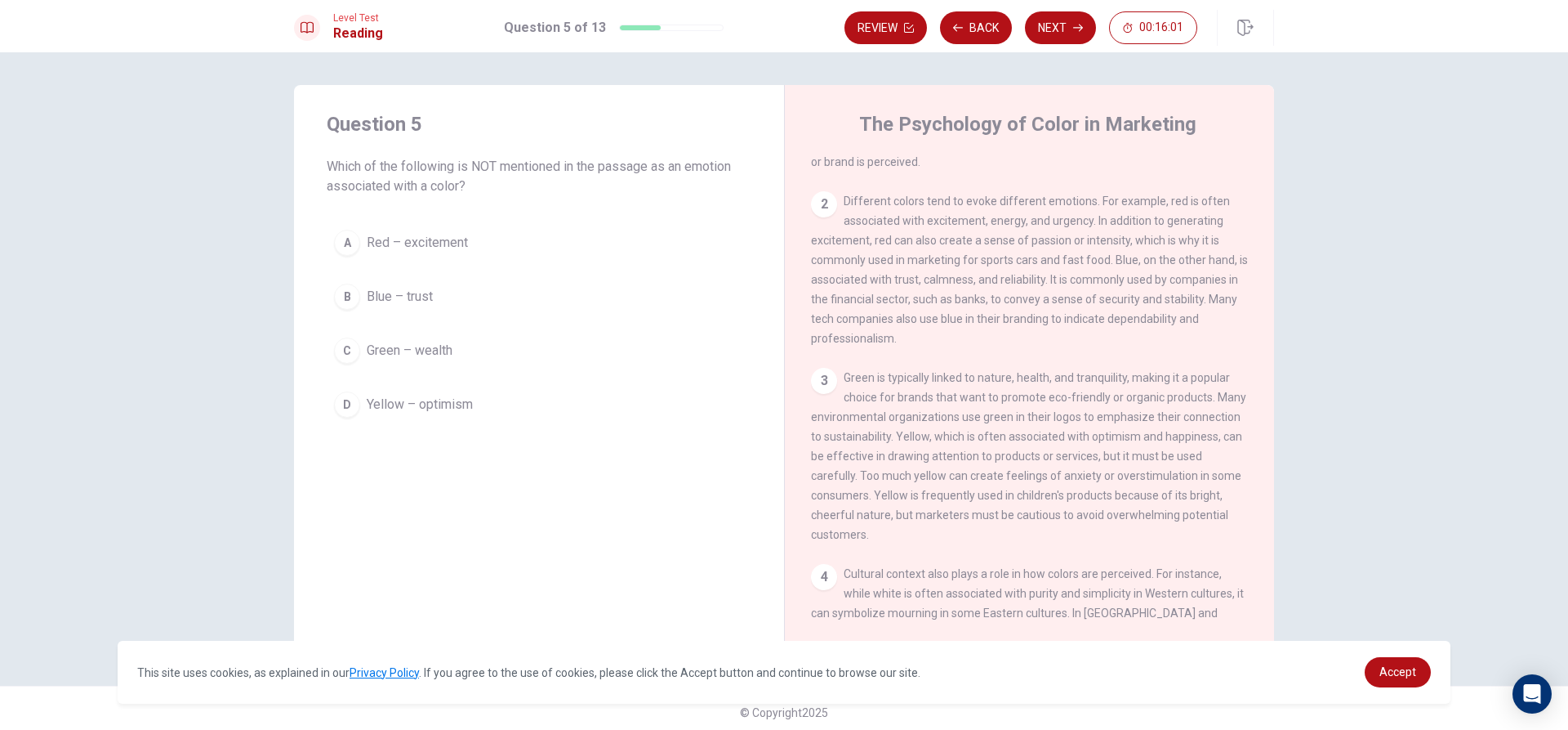
scroll to position [139, 0]
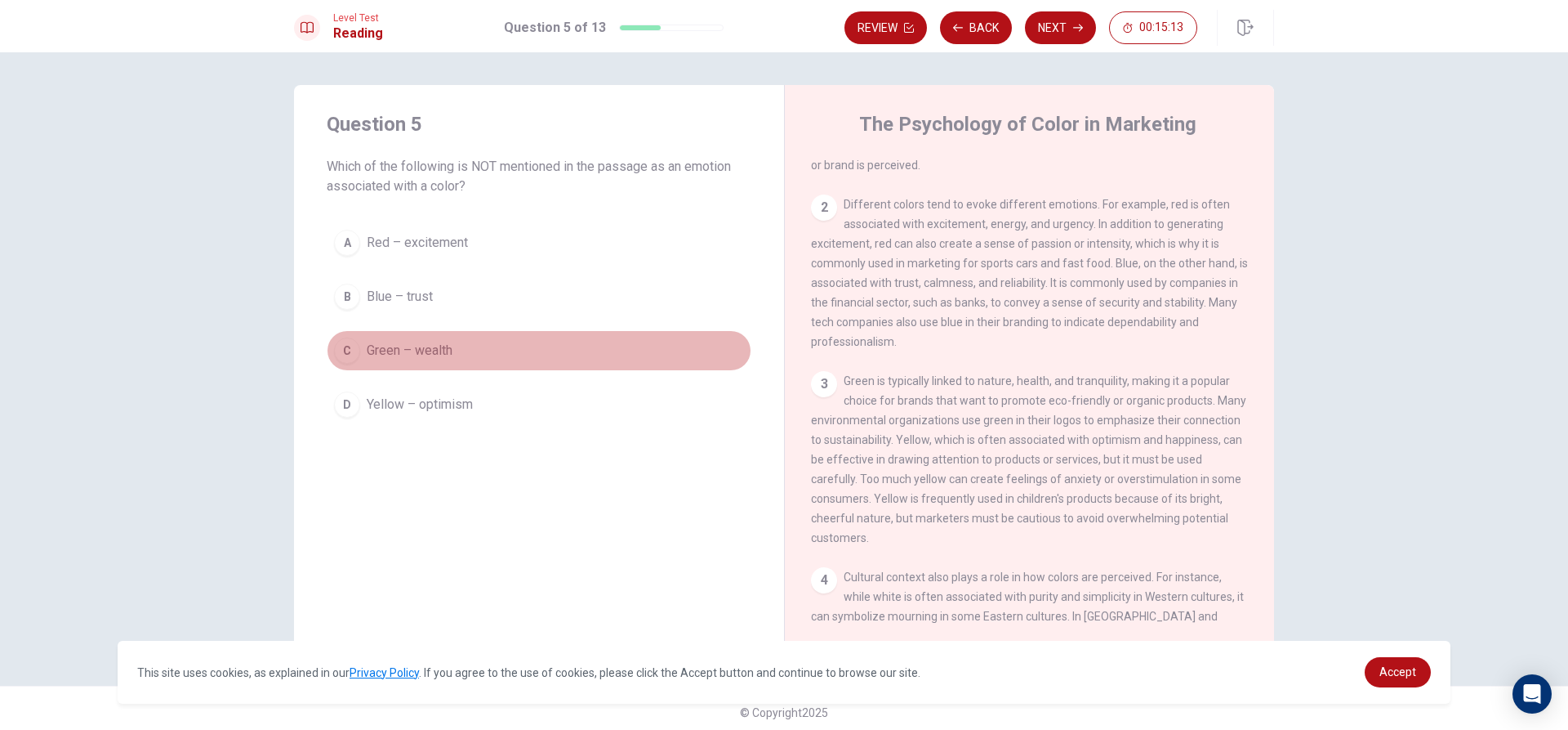
click at [346, 350] on div "C" at bounding box center [347, 350] width 27 height 27
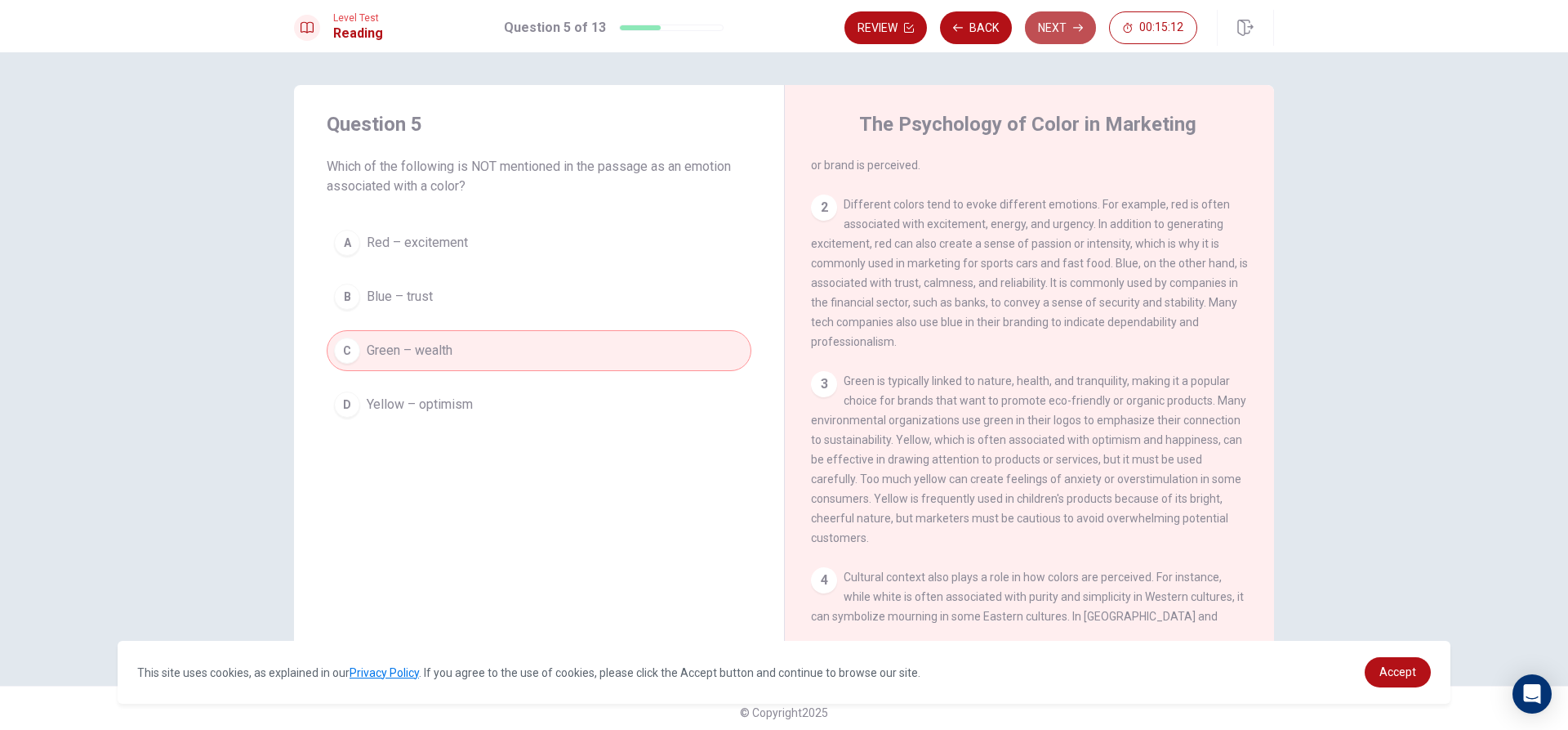
click at [1050, 23] on button "Next" at bounding box center [1061, 28] width 71 height 33
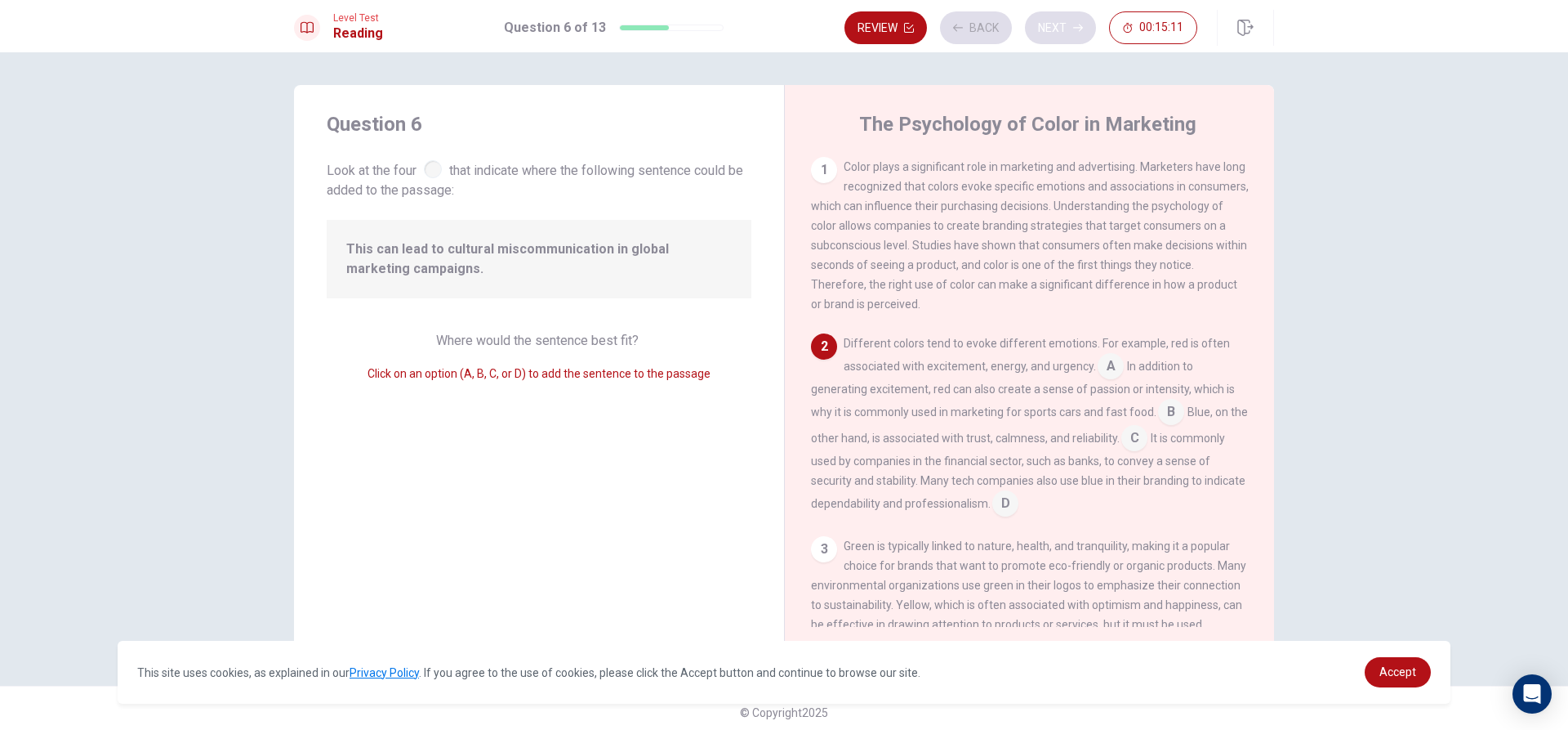
scroll to position [59, 0]
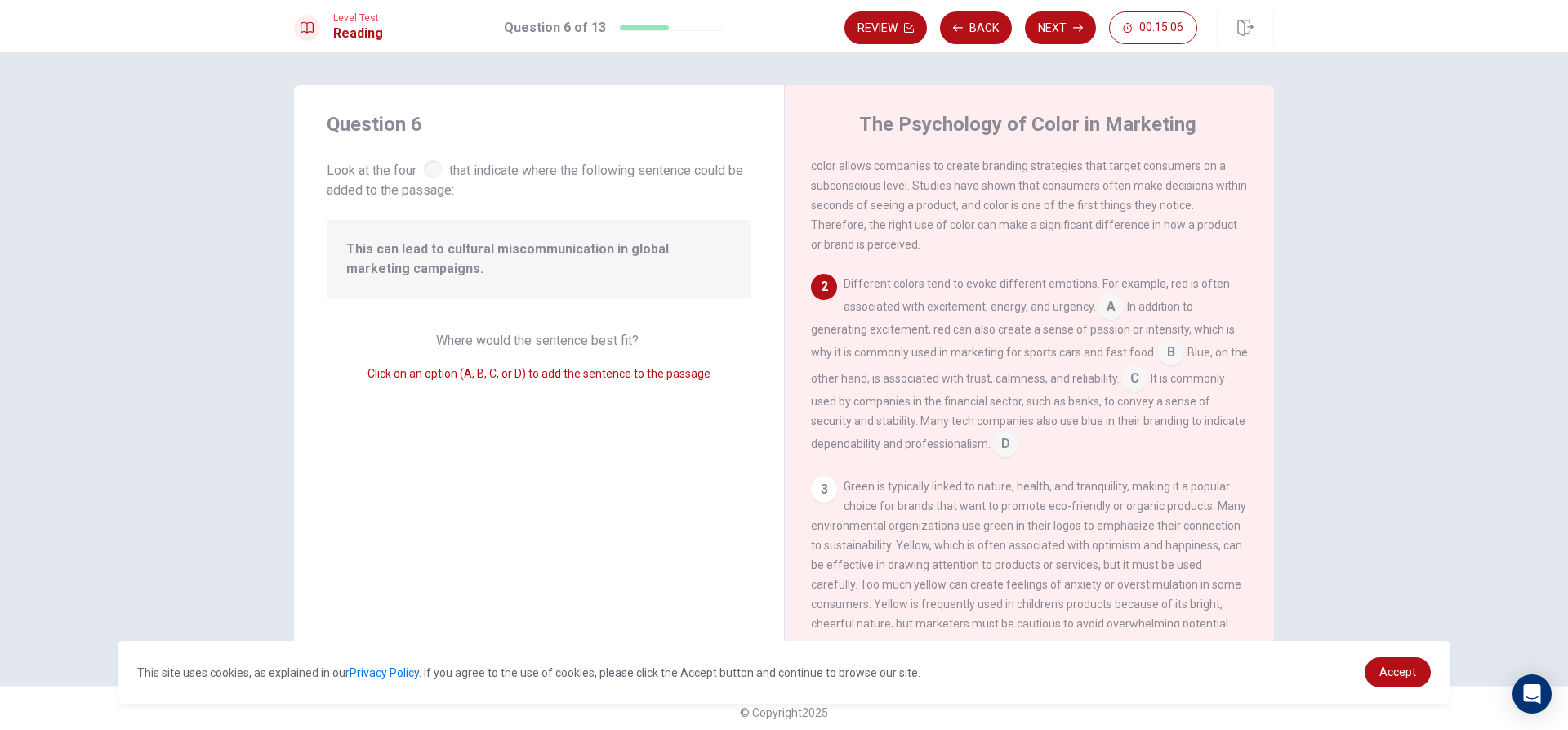
click at [431, 166] on div at bounding box center [433, 169] width 18 height 18
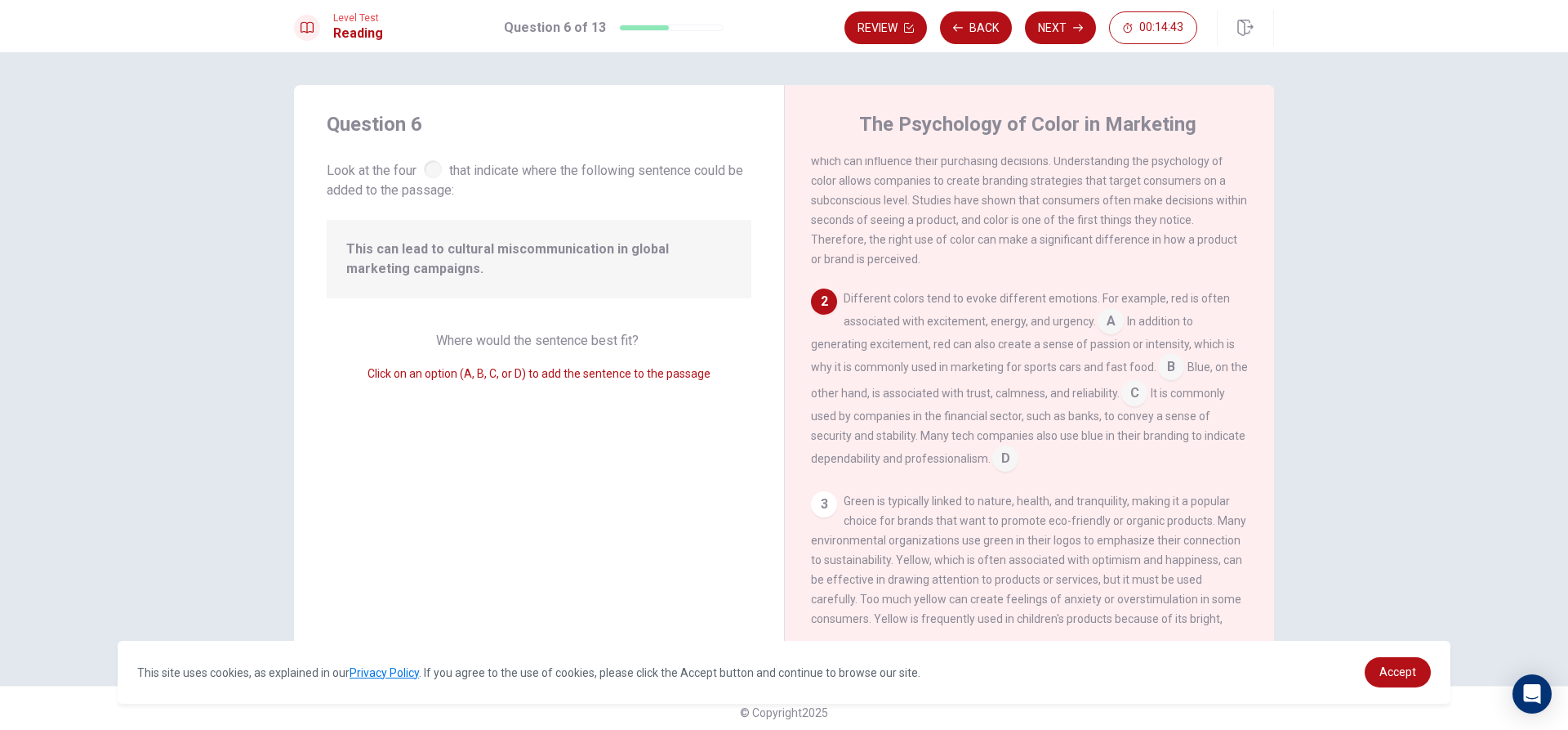
scroll to position [0, 0]
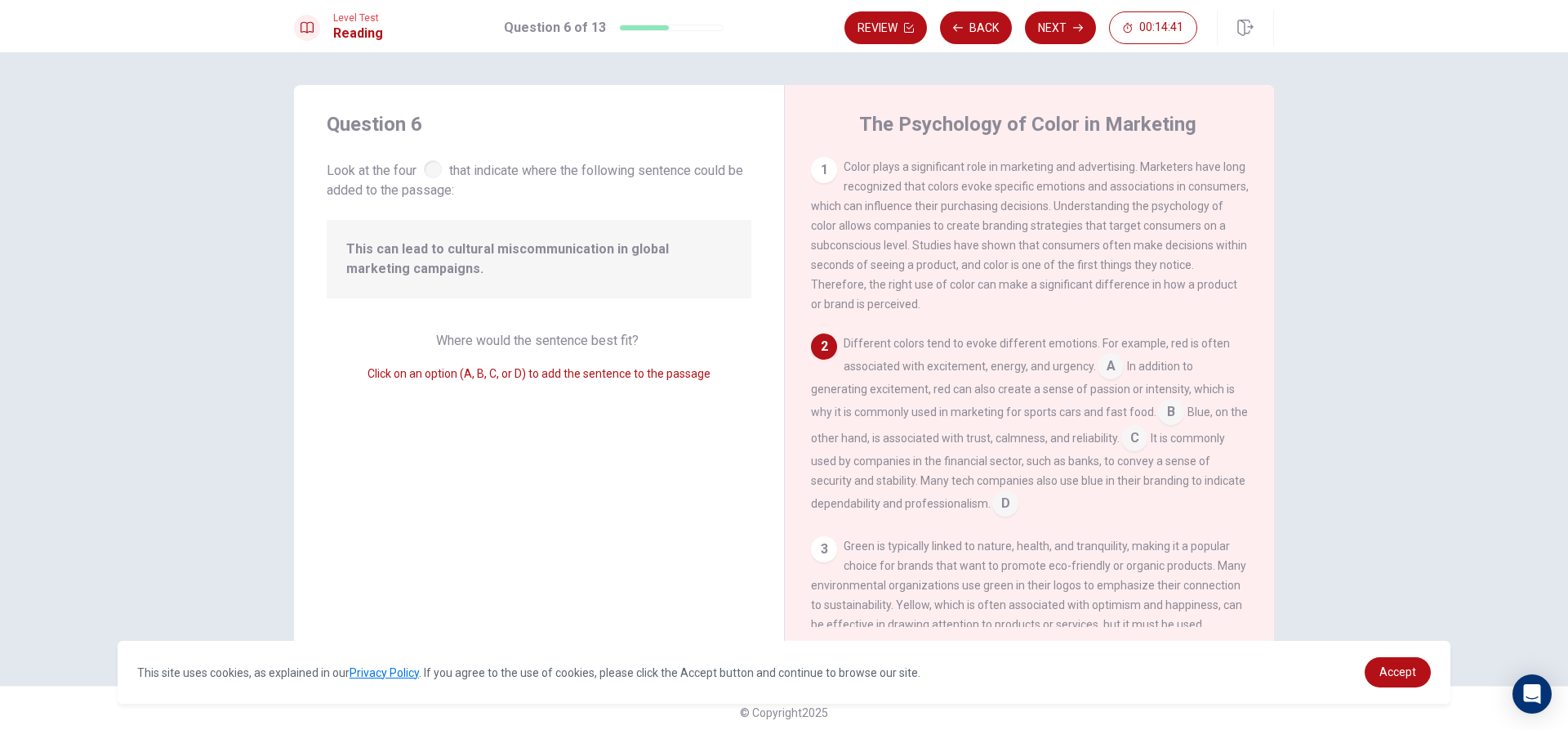
click at [815, 166] on div "1" at bounding box center [824, 170] width 27 height 27
click at [1019, 506] on input at bounding box center [1005, 505] width 27 height 27
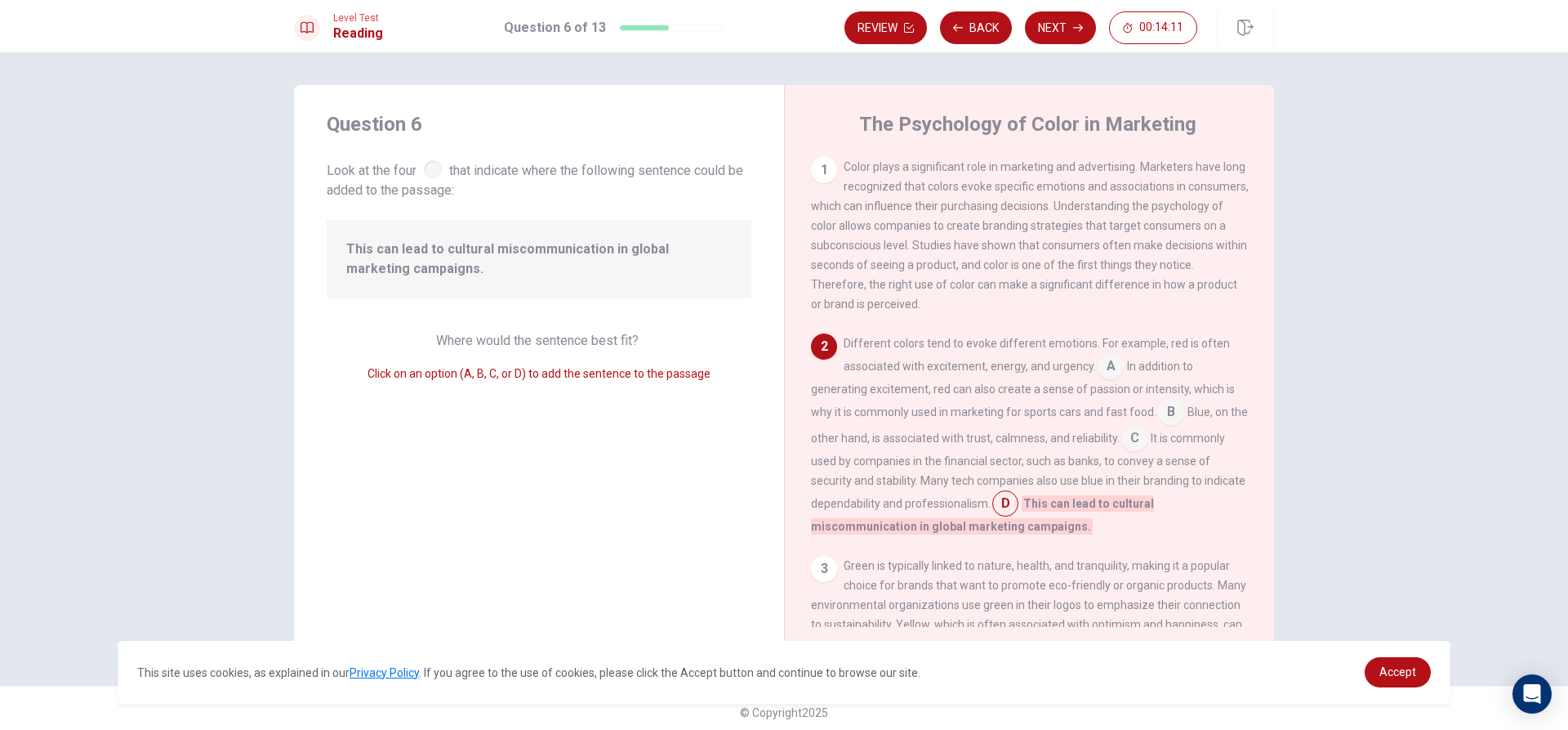
click at [1019, 508] on input at bounding box center [1005, 505] width 27 height 27
click at [1064, 21] on button "Next" at bounding box center [1061, 28] width 71 height 33
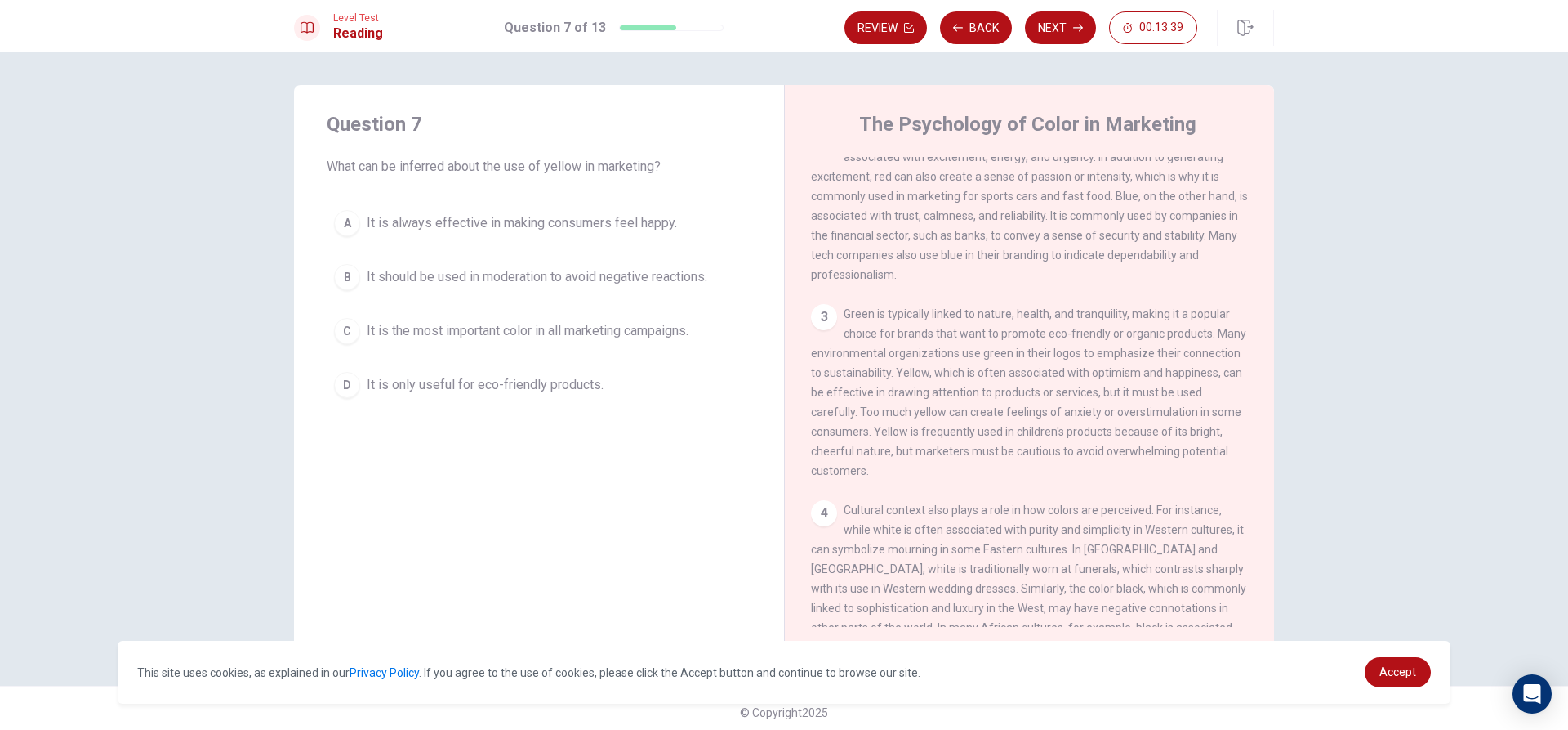
scroll to position [245, 0]
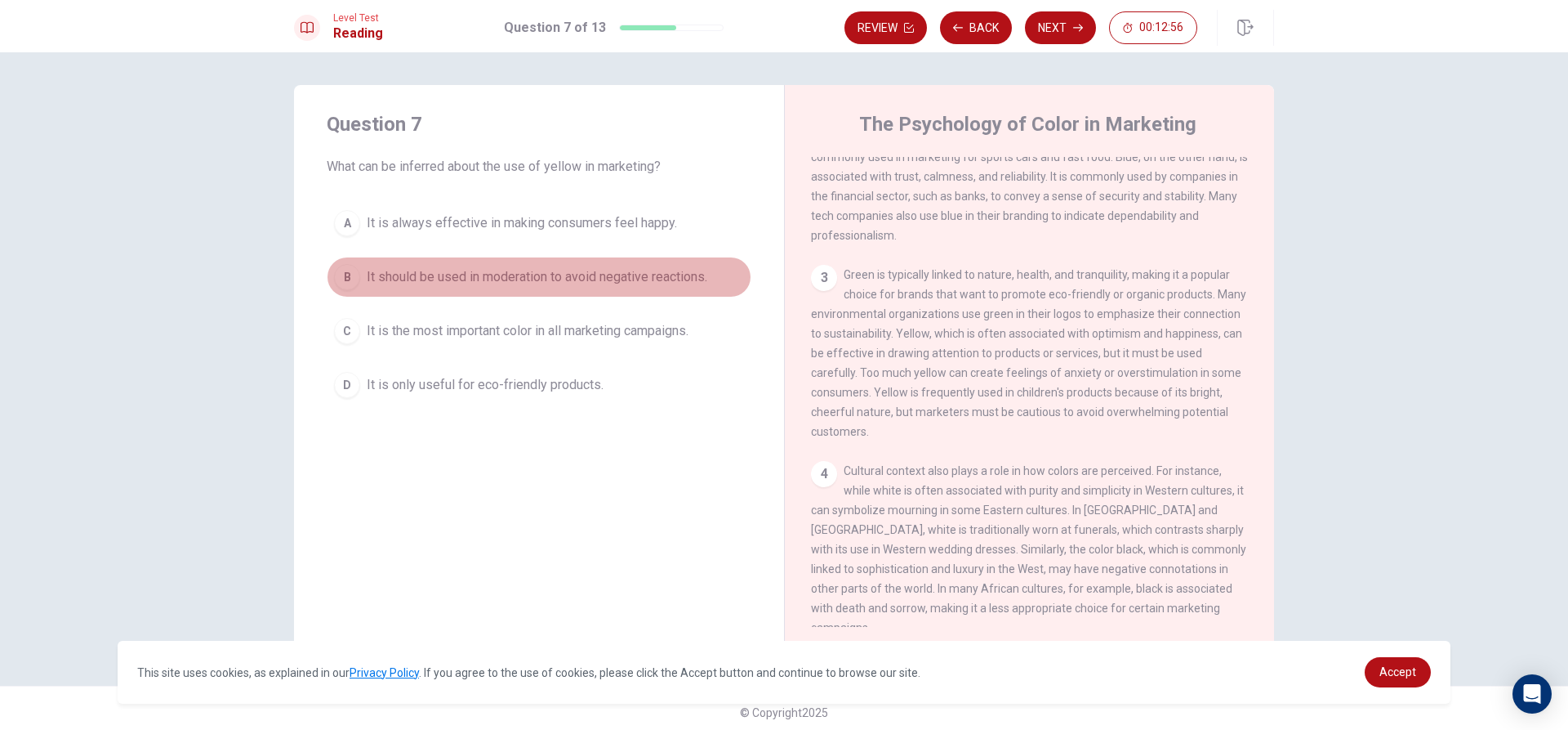
click at [344, 268] on div "B" at bounding box center [347, 277] width 27 height 27
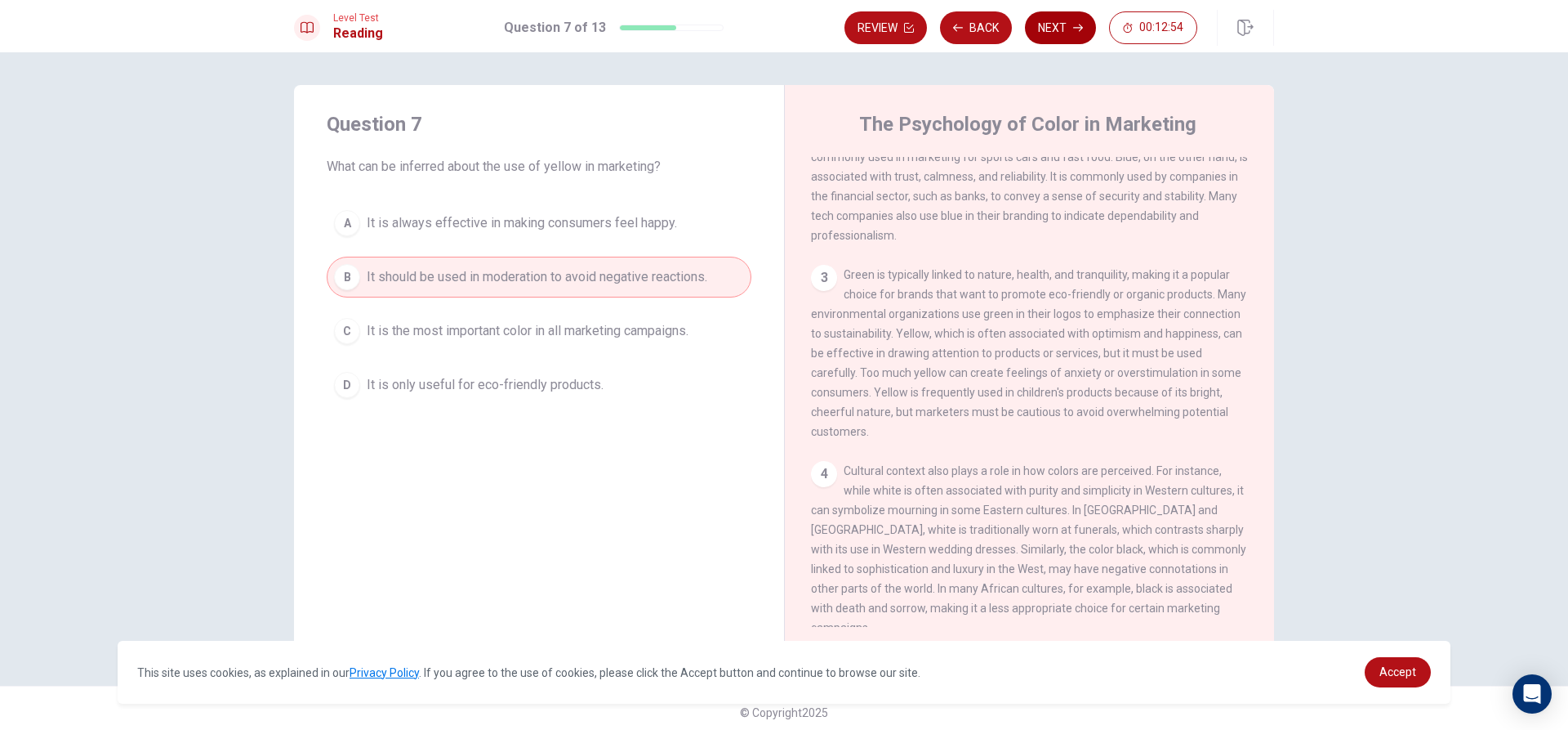
click at [1060, 34] on button "Next" at bounding box center [1061, 28] width 71 height 33
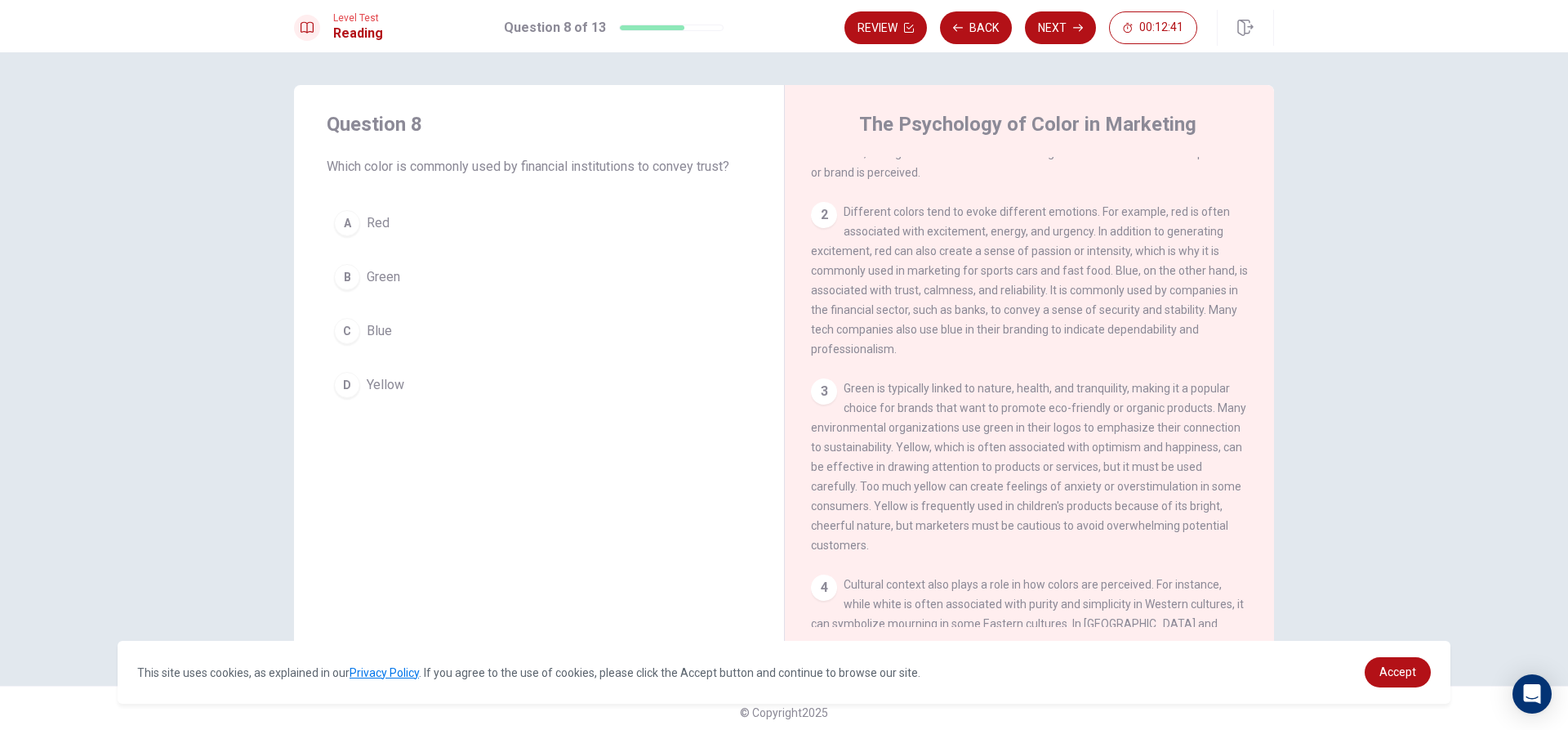
scroll to position [81, 0]
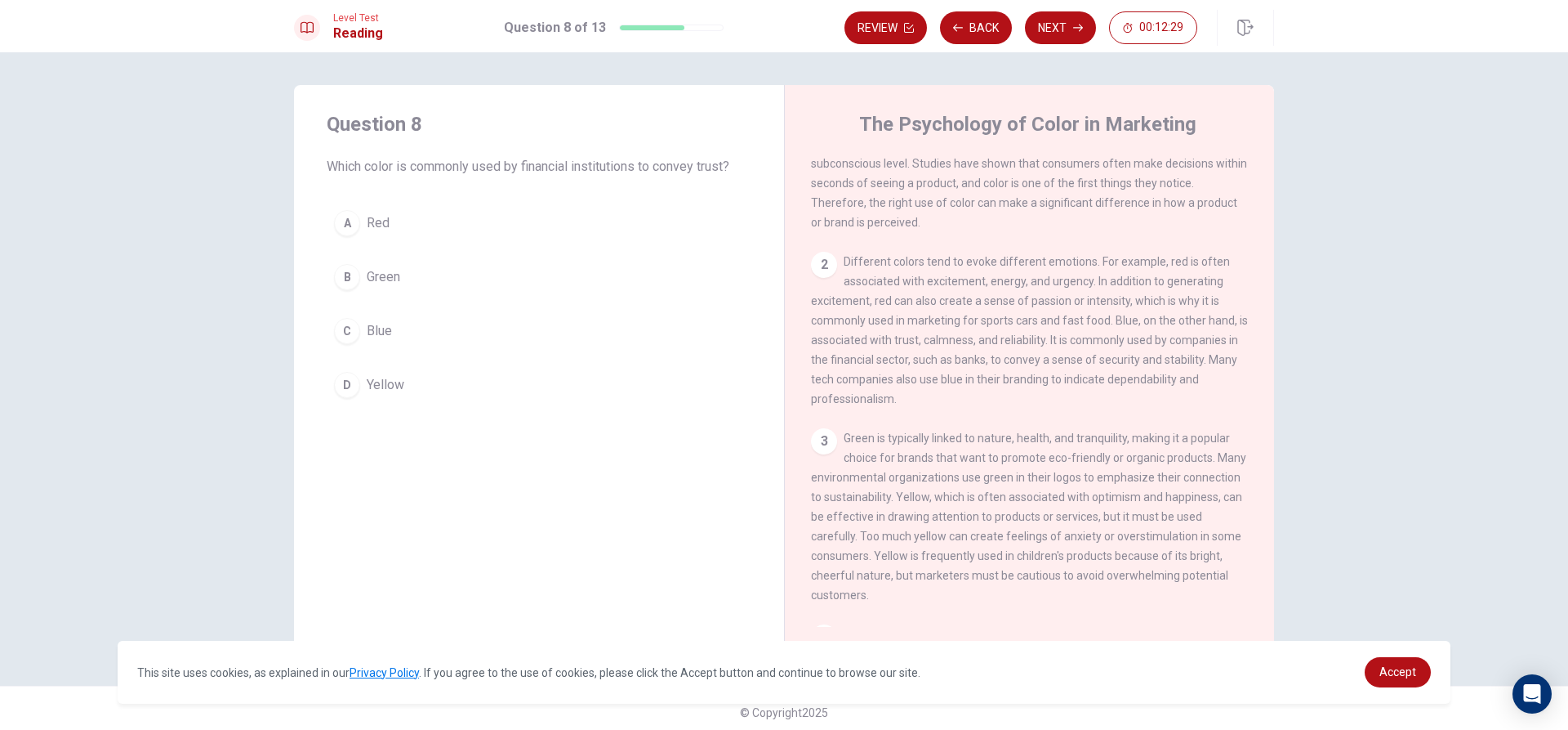
click at [346, 339] on div "C" at bounding box center [347, 330] width 27 height 27
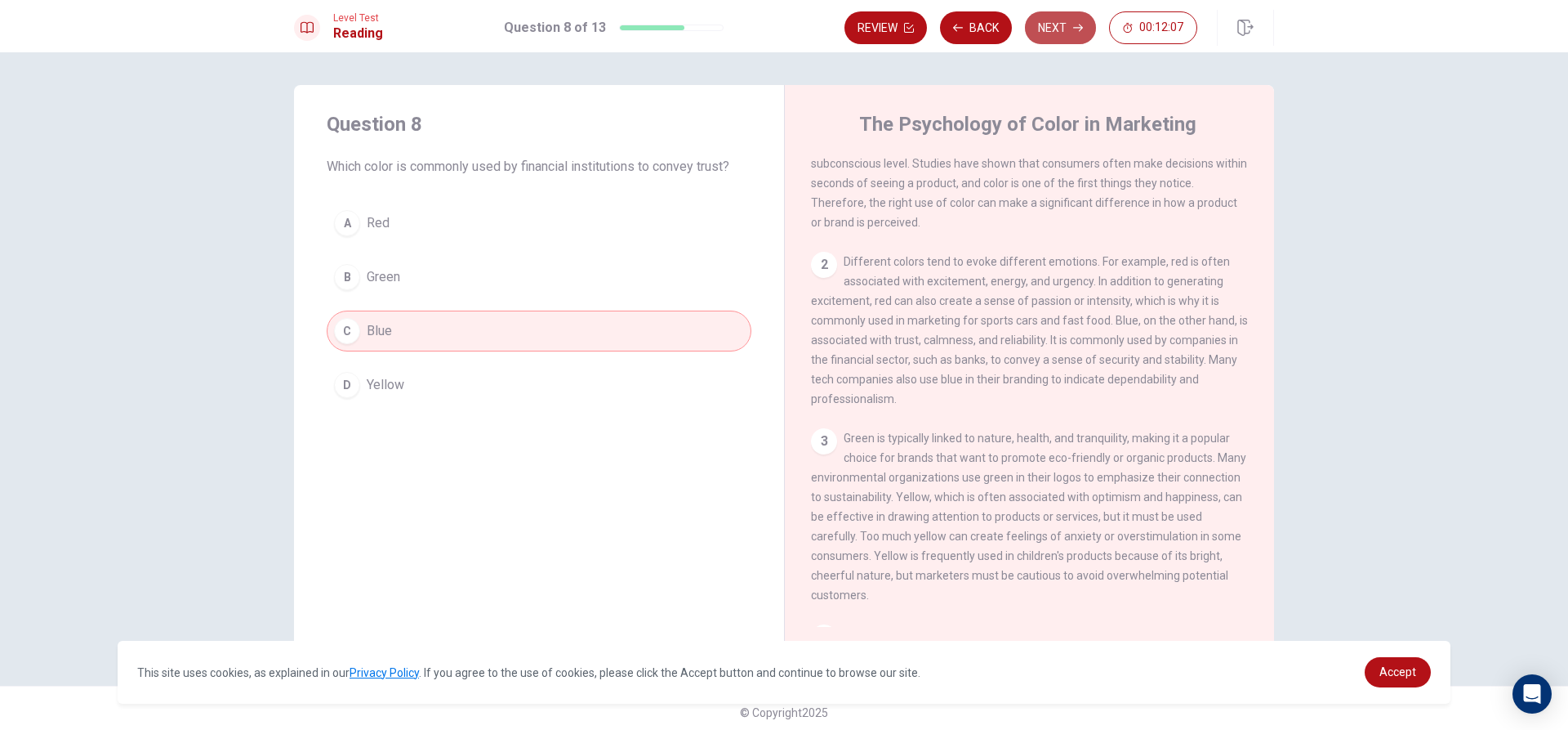
click at [1076, 27] on icon "button" at bounding box center [1078, 28] width 10 height 7
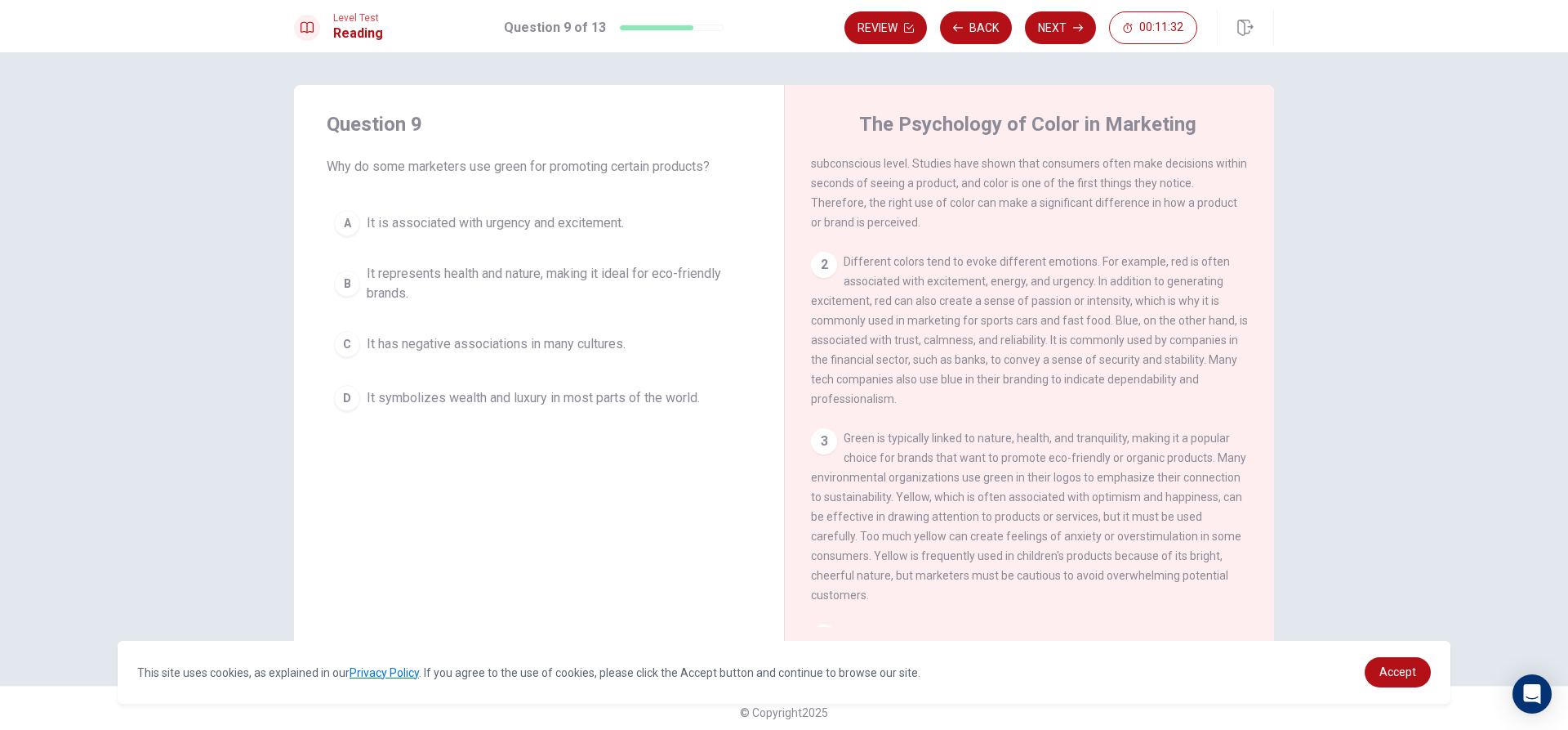
click at [346, 394] on div "D" at bounding box center [347, 398] width 27 height 27
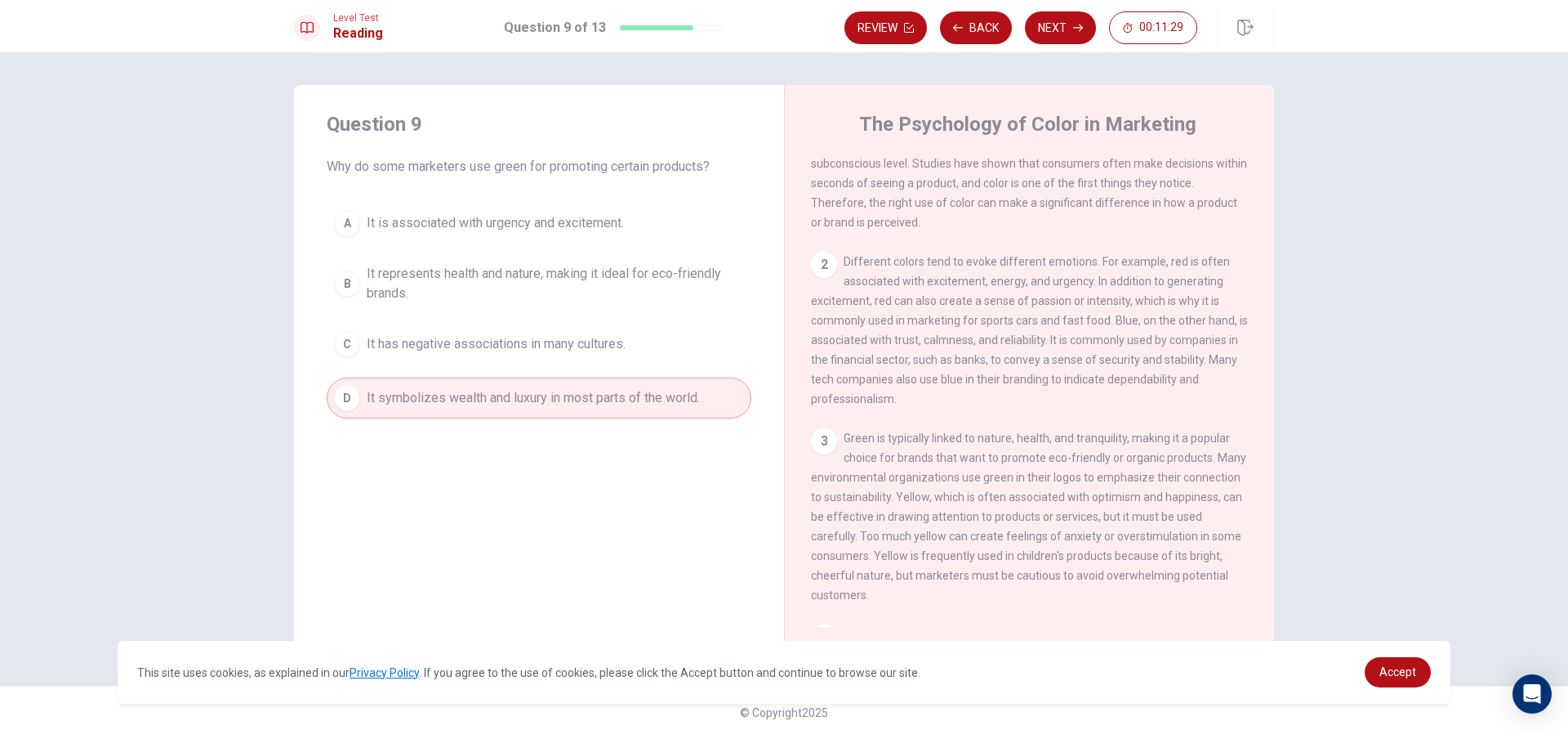
scroll to position [164, 0]
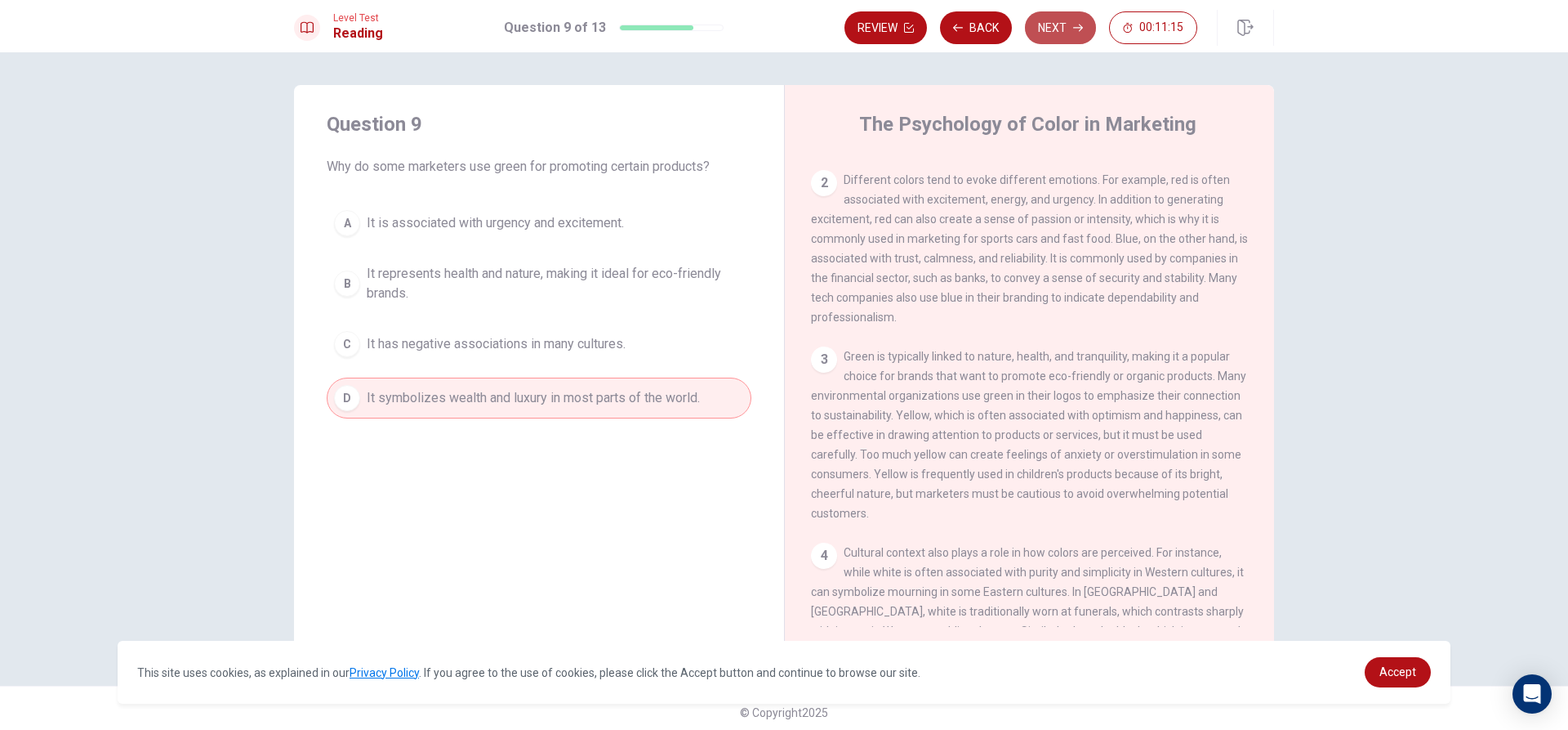
click at [1054, 24] on button "Next" at bounding box center [1061, 28] width 71 height 33
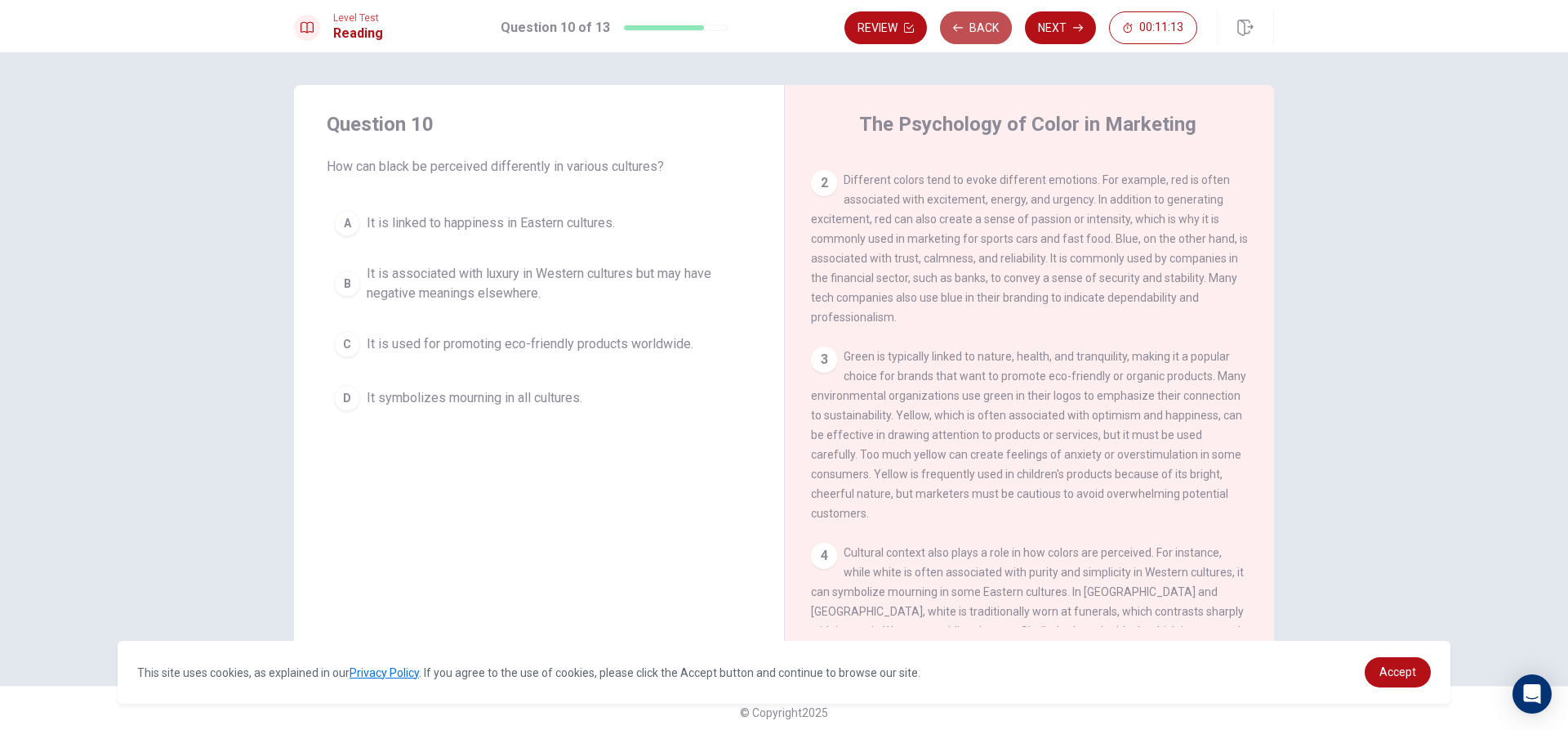
click at [957, 23] on icon "button" at bounding box center [957, 27] width 10 height 10
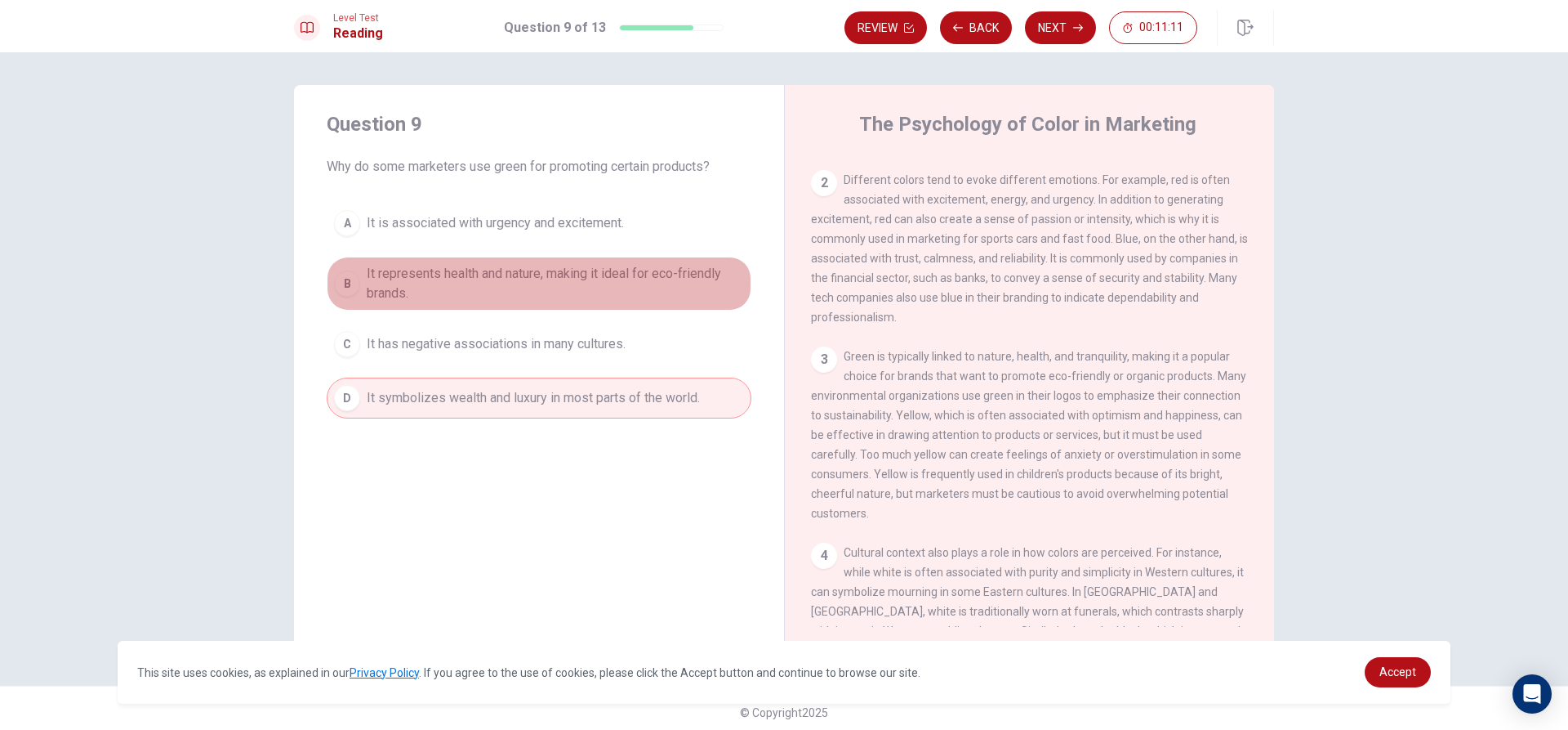
click at [350, 287] on div "B" at bounding box center [347, 284] width 27 height 27
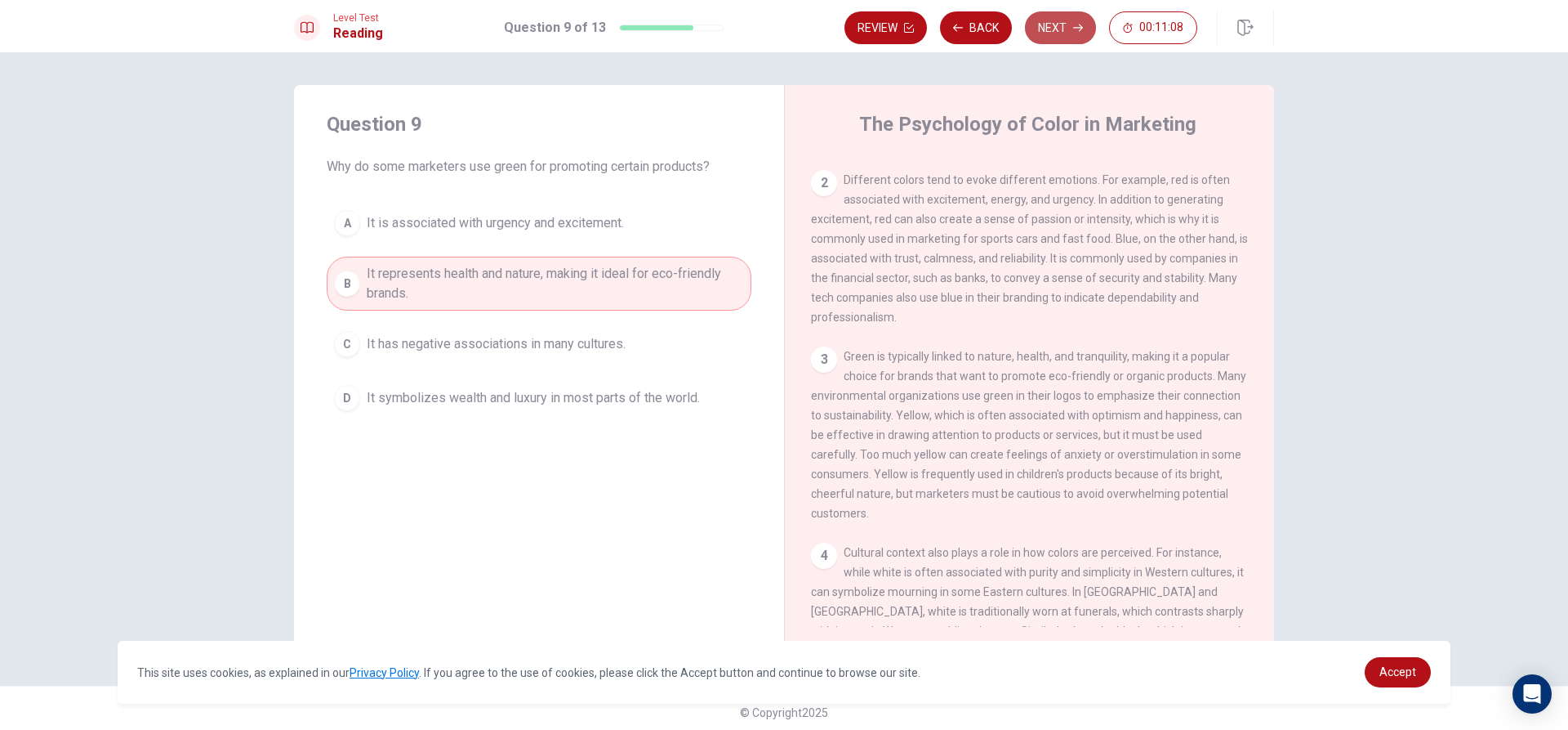
click at [1075, 28] on icon "button" at bounding box center [1078, 27] width 10 height 10
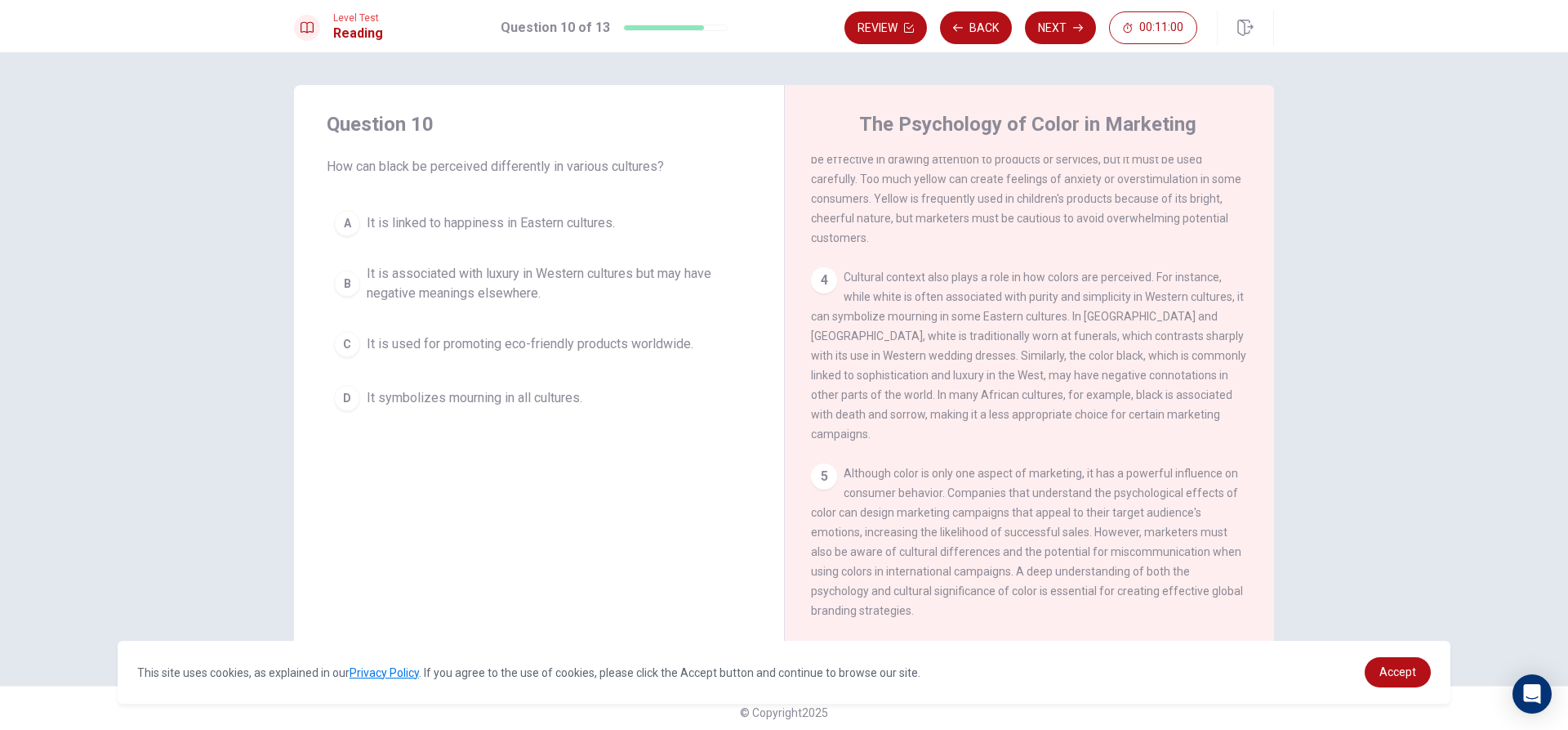
scroll to position [466, 0]
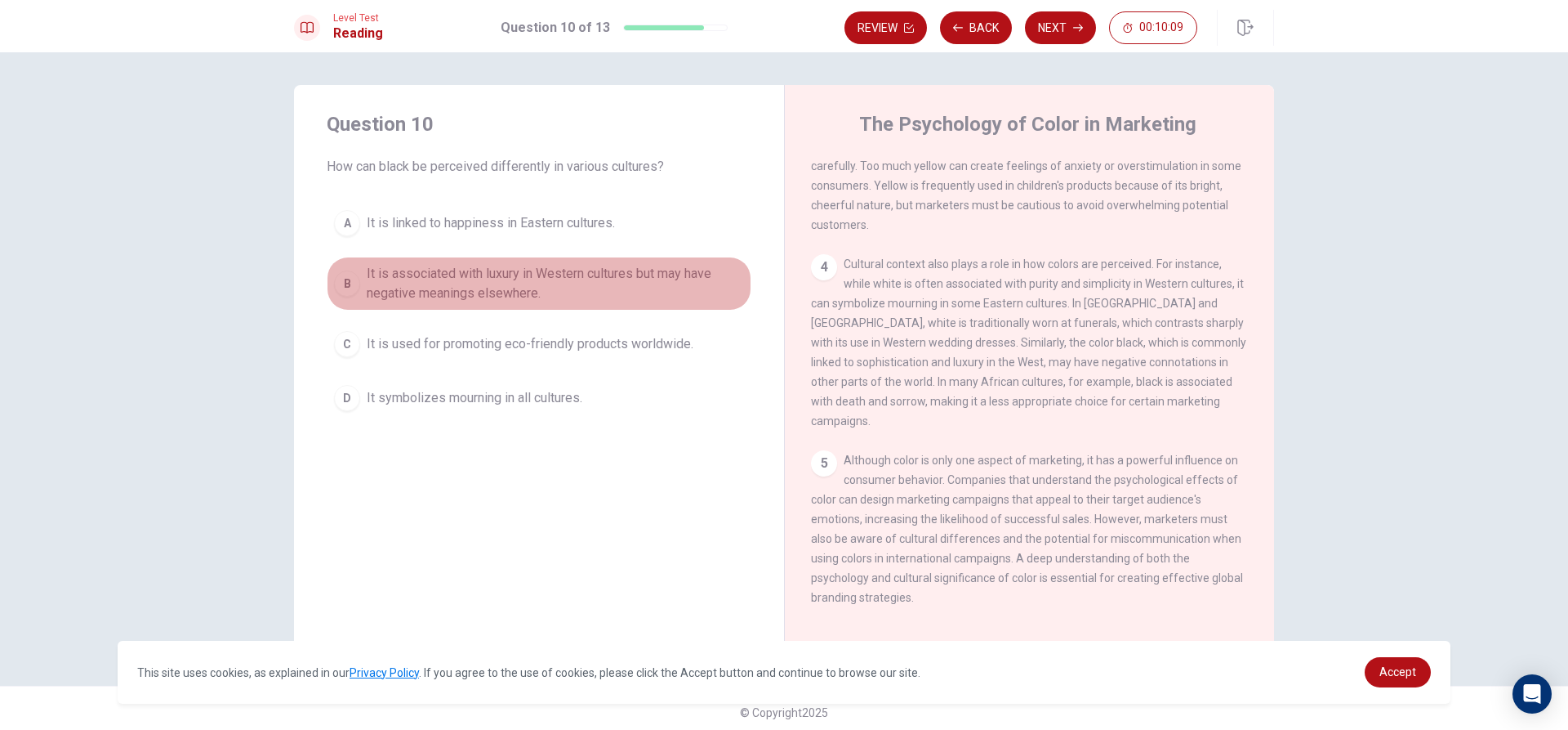
click at [345, 282] on div "B" at bounding box center [347, 284] width 27 height 27
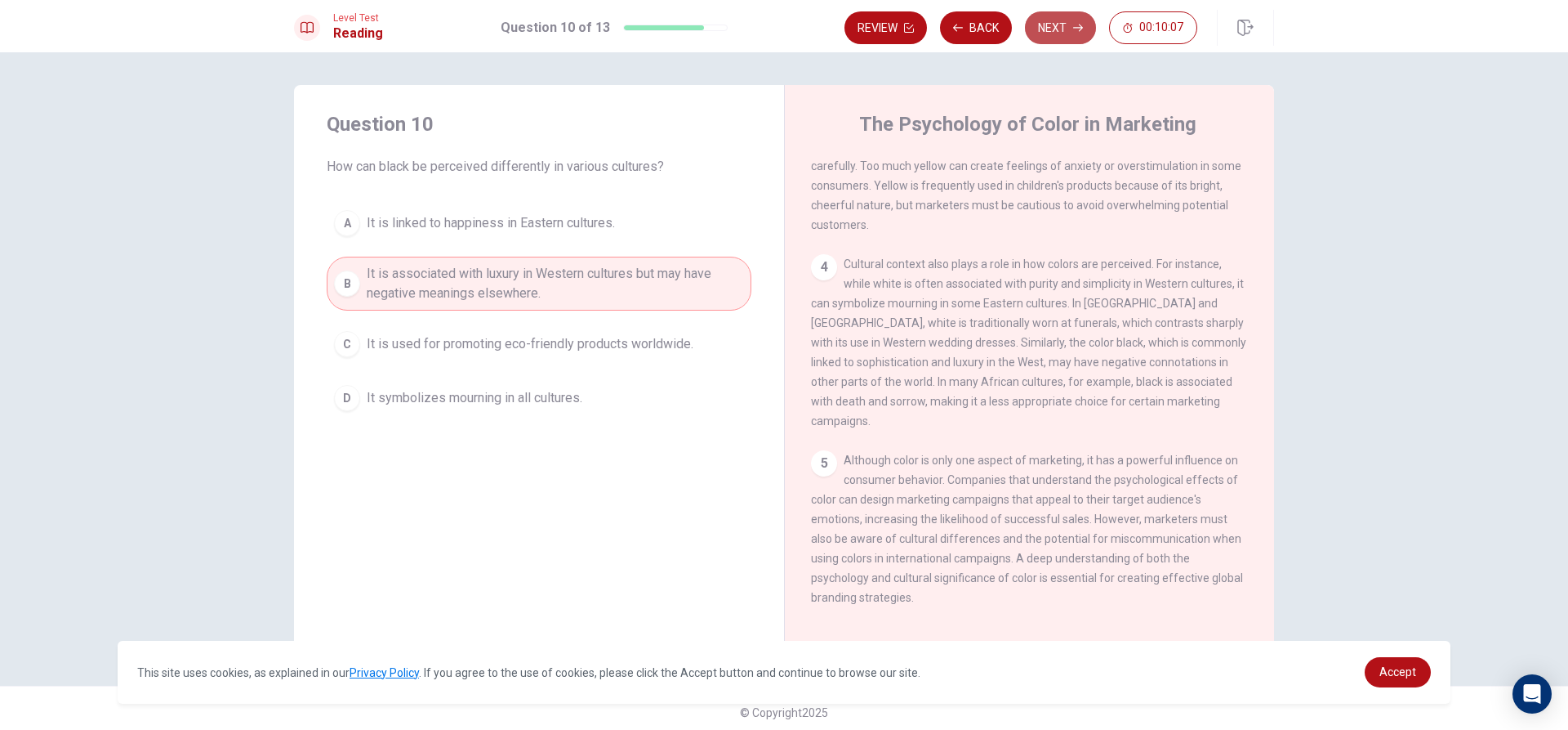
click at [1063, 38] on button "Next" at bounding box center [1061, 28] width 71 height 33
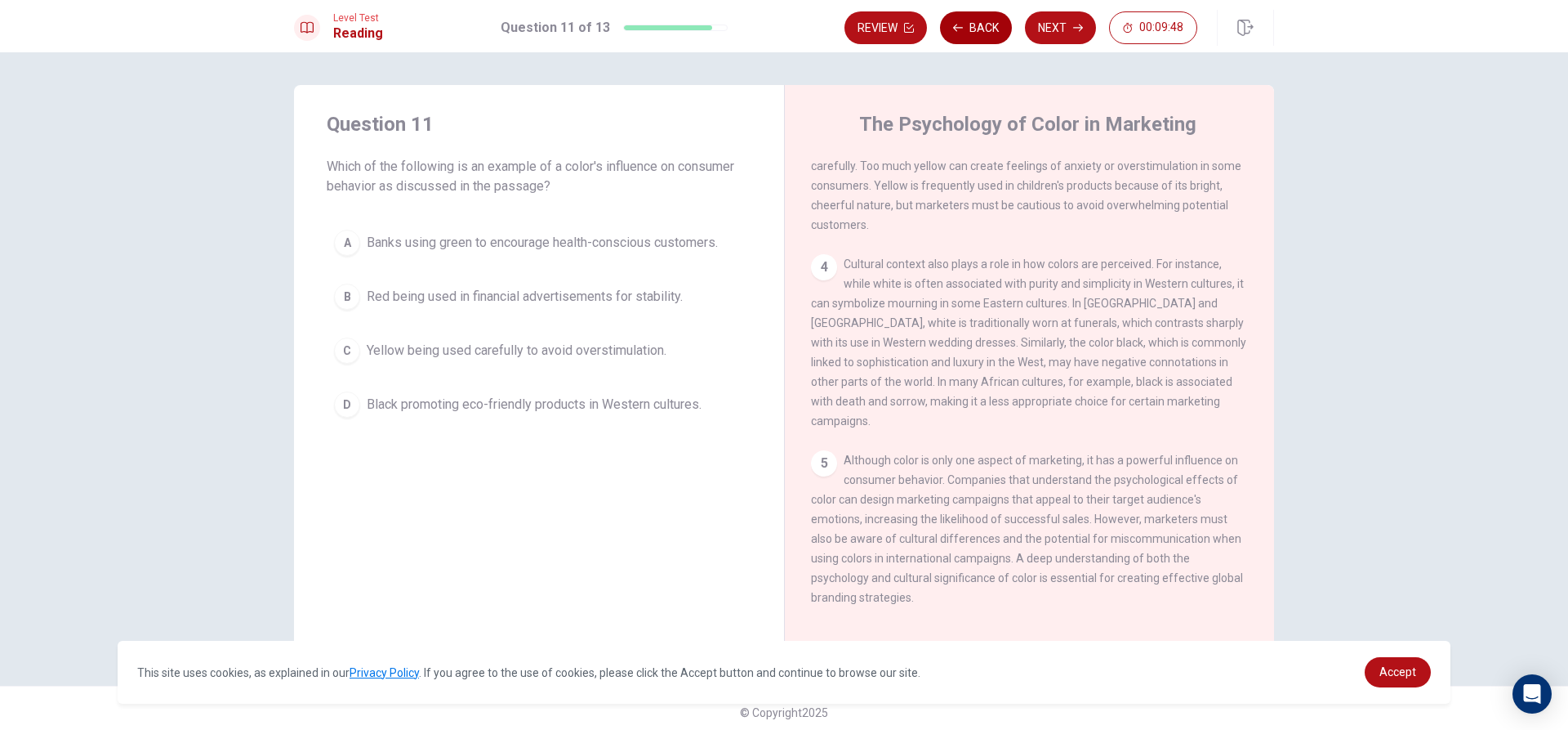
click at [963, 38] on button "Back" at bounding box center [976, 28] width 72 height 33
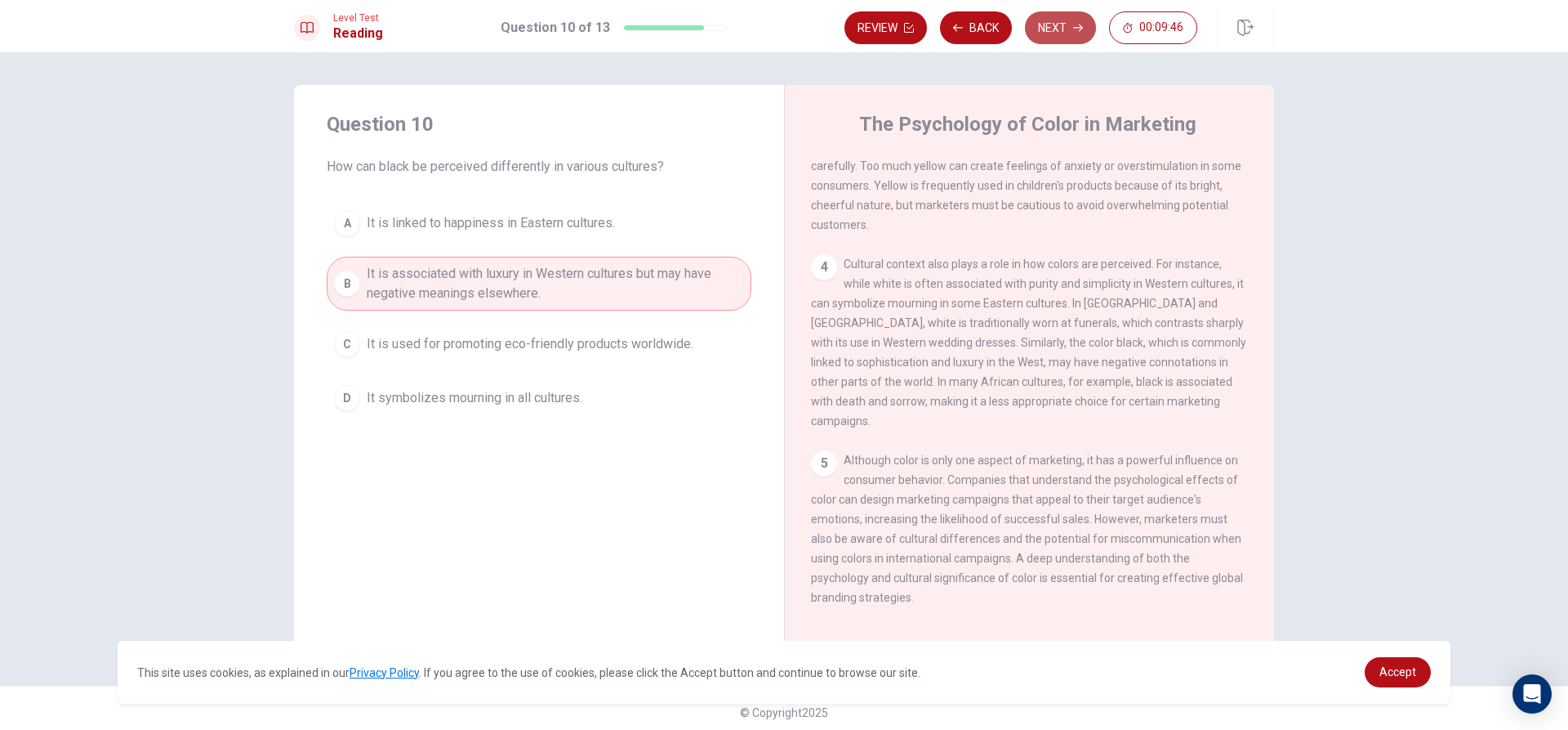
click at [1054, 26] on button "Next" at bounding box center [1061, 28] width 71 height 33
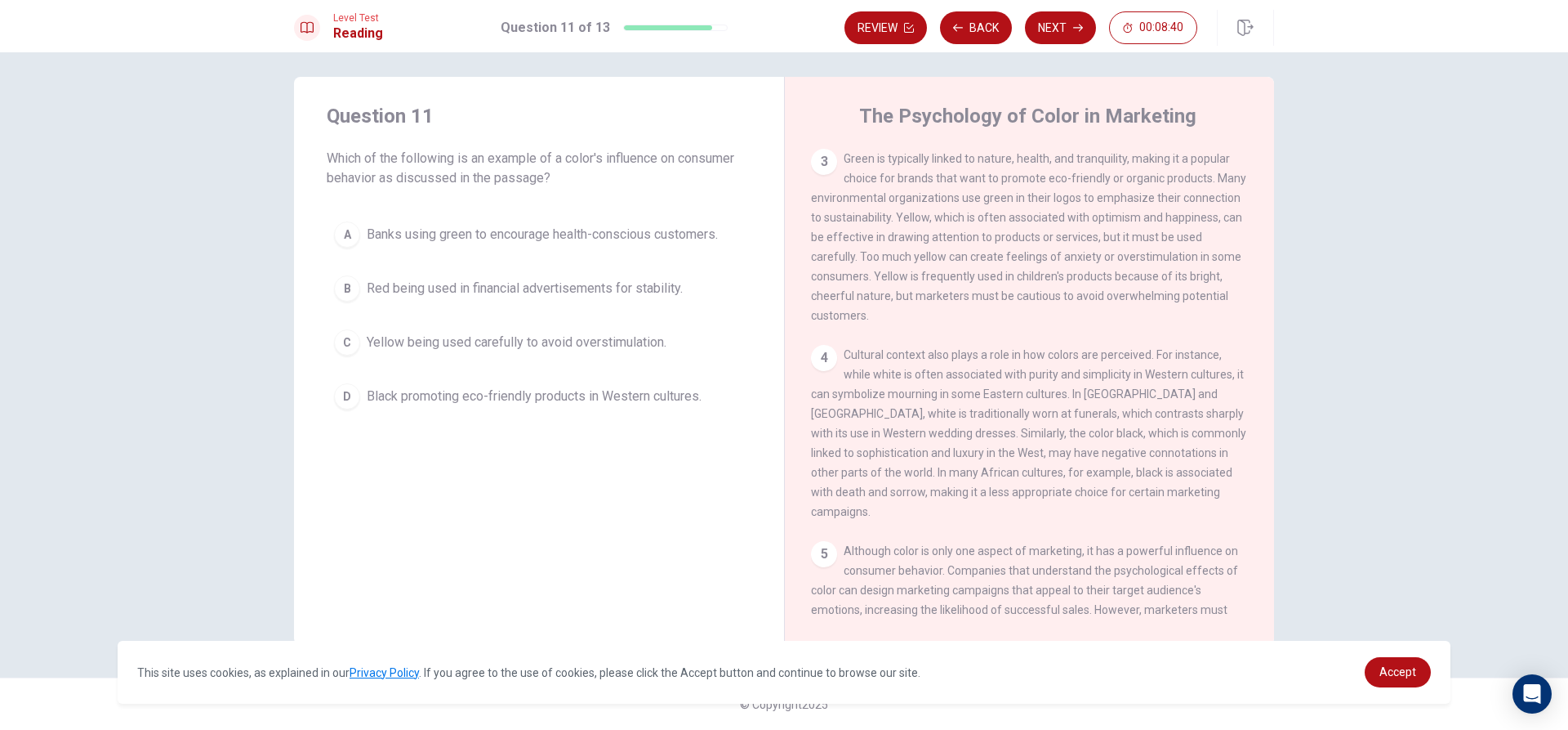
scroll to position [303, 0]
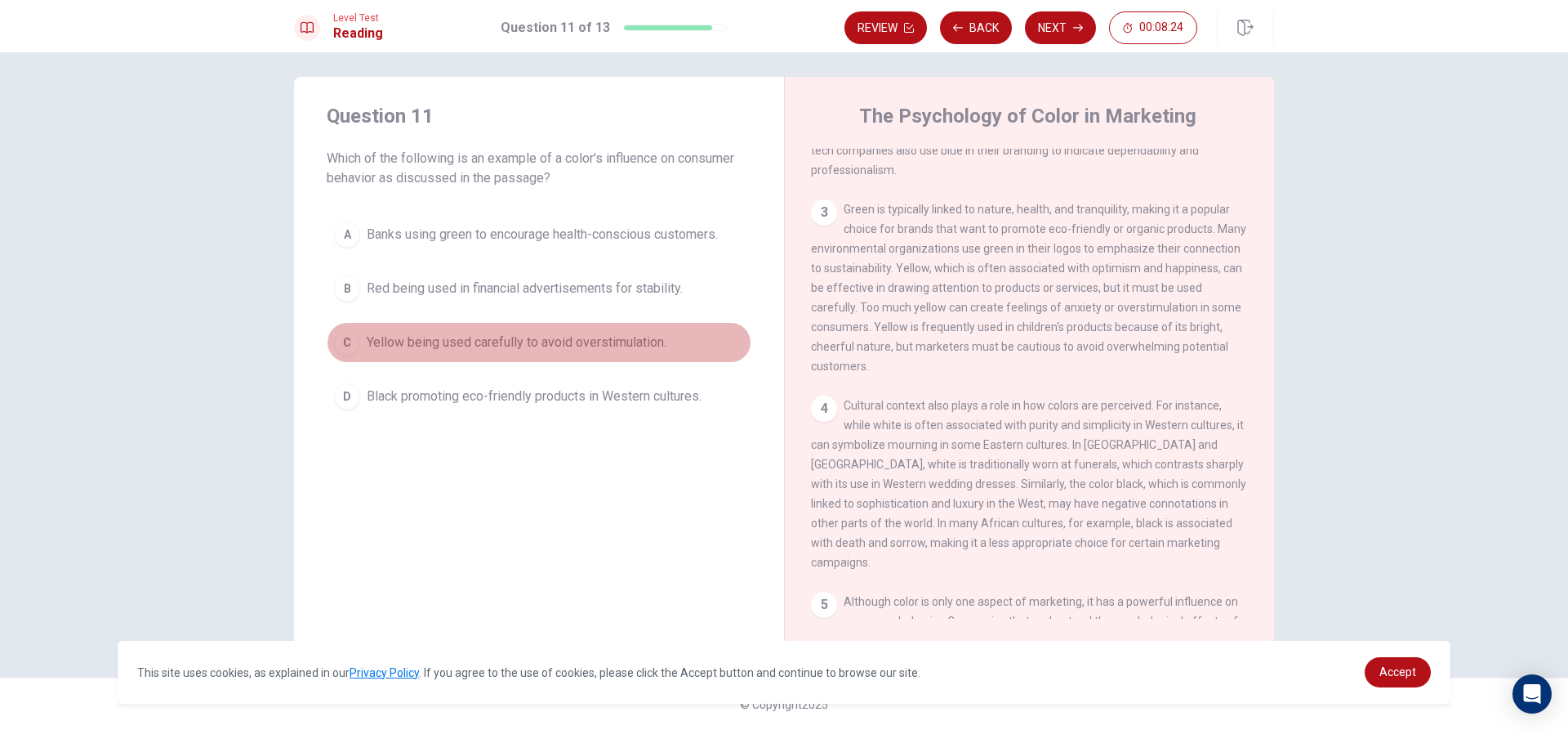
click at [345, 339] on div "C" at bounding box center [347, 342] width 27 height 27
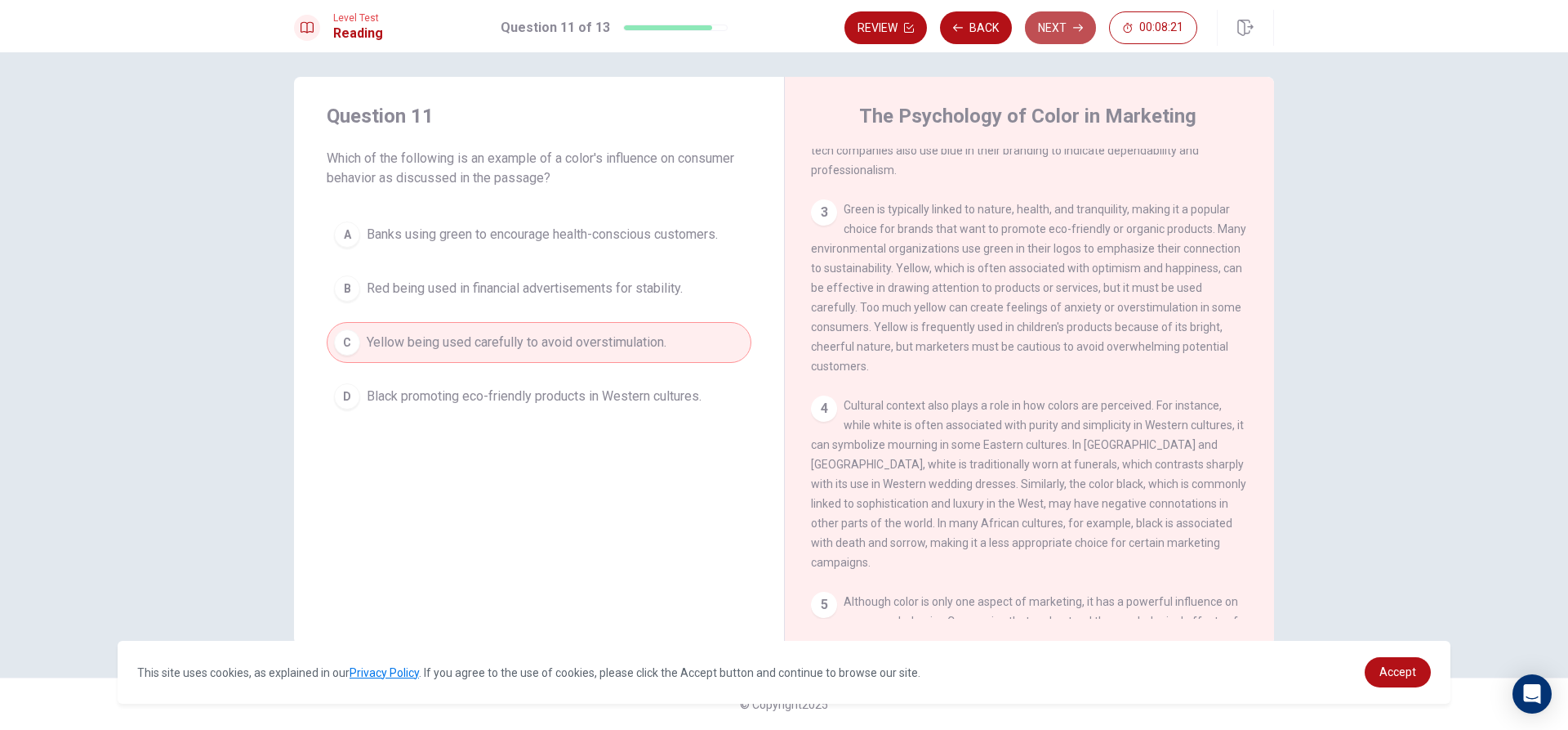
click at [1045, 15] on button "Next" at bounding box center [1061, 28] width 71 height 33
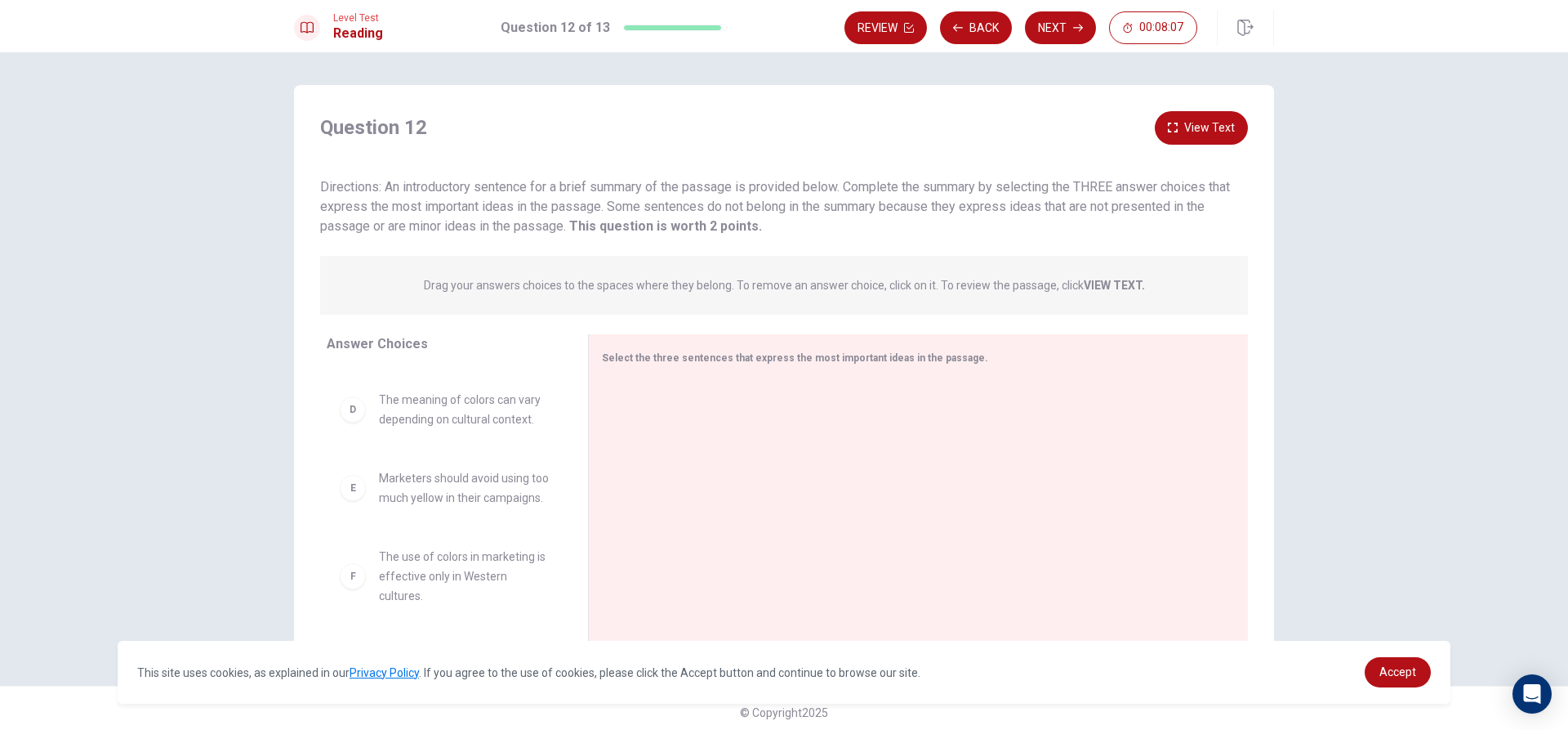
scroll to position [8, 0]
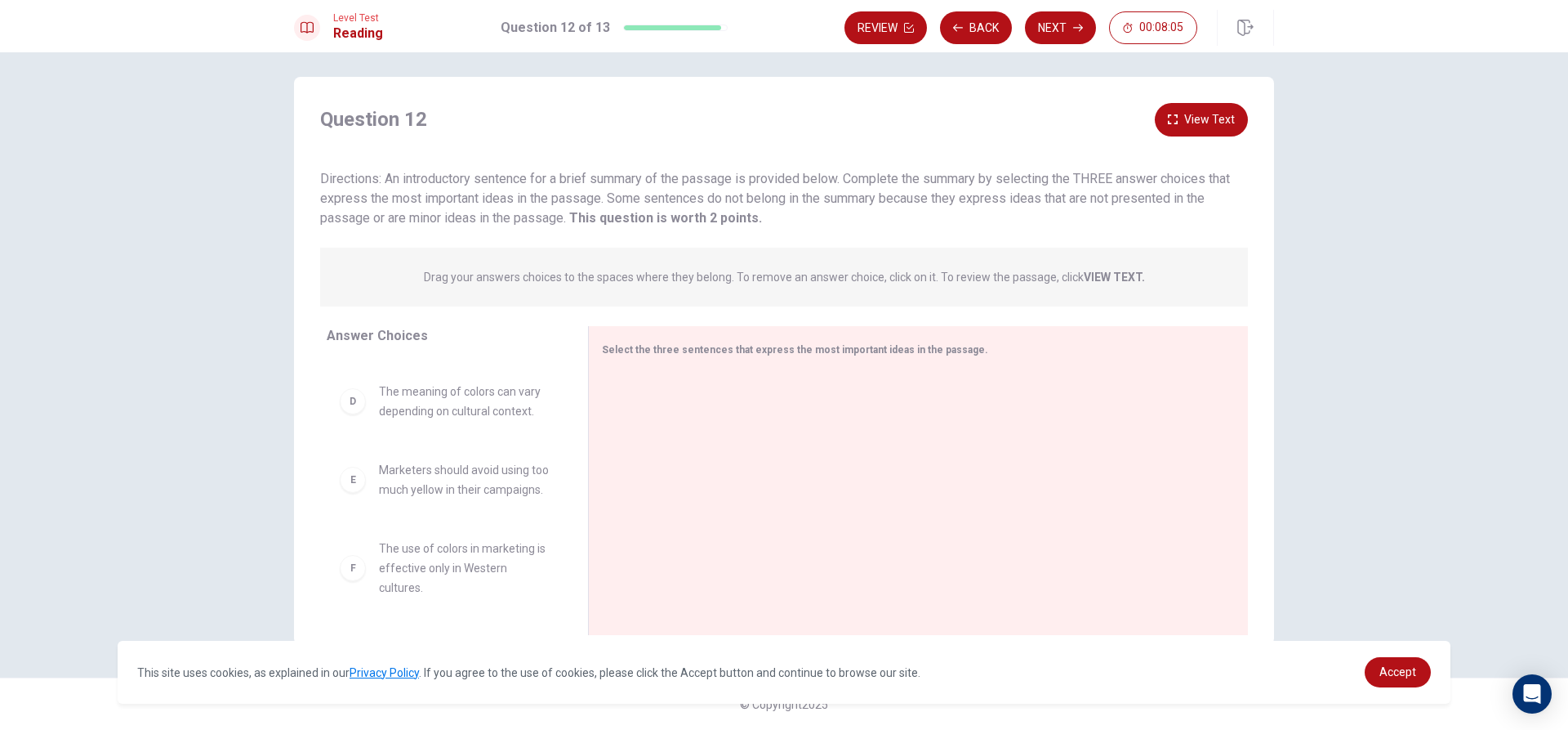
click at [341, 475] on div "E" at bounding box center [353, 479] width 27 height 27
click at [348, 475] on div "E" at bounding box center [353, 479] width 27 height 27
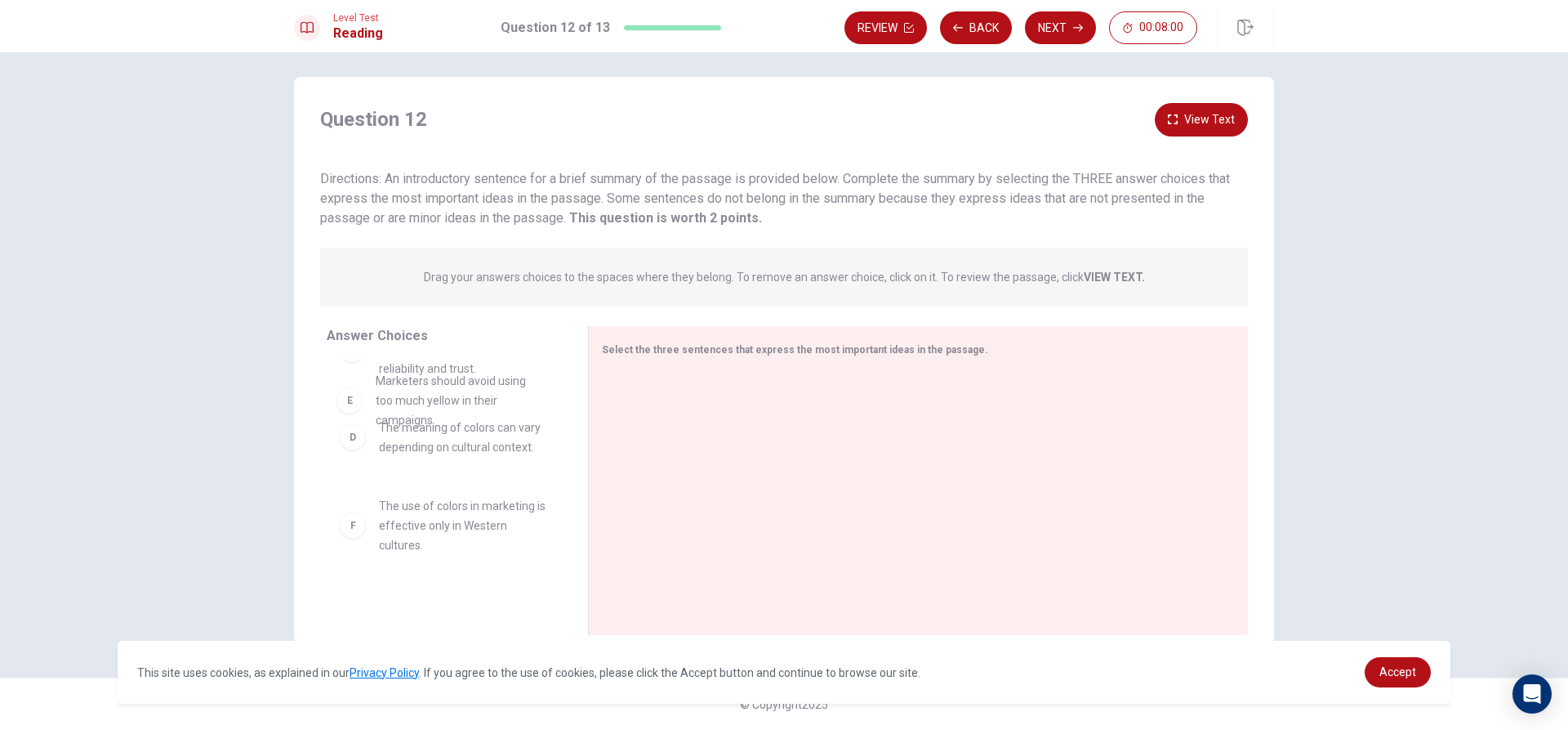
drag, startPoint x: 370, startPoint y: 467, endPoint x: 367, endPoint y: 406, distance: 61.1
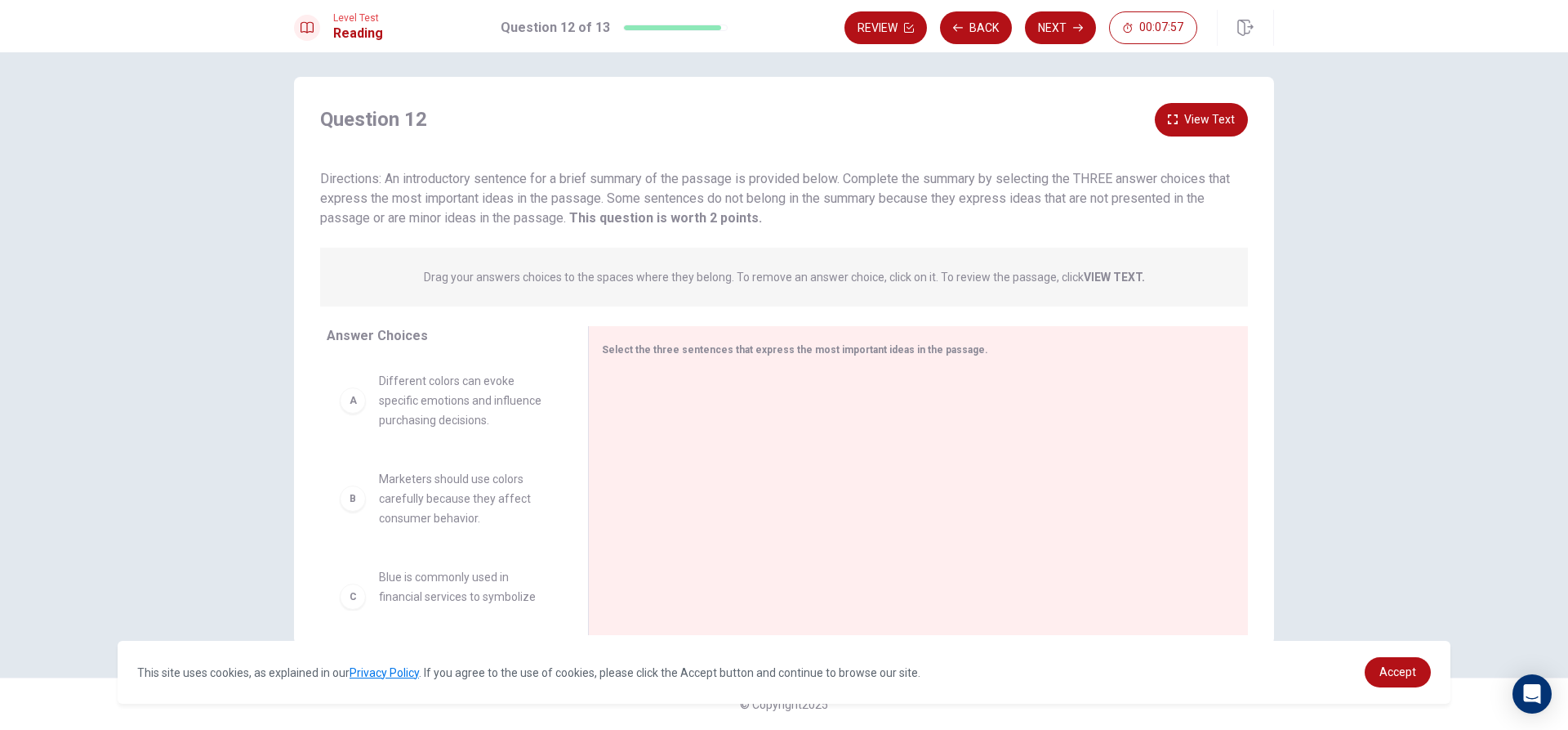
scroll to position [0, 0]
drag, startPoint x: 421, startPoint y: 384, endPoint x: 402, endPoint y: 550, distance: 167.1
drag, startPoint x: 421, startPoint y: 526, endPoint x: 378, endPoint y: 393, distance: 139.8
drag, startPoint x: 462, startPoint y: 448, endPoint x: 443, endPoint y: 438, distance: 21.5
click at [980, 26] on button "Back" at bounding box center [976, 28] width 72 height 33
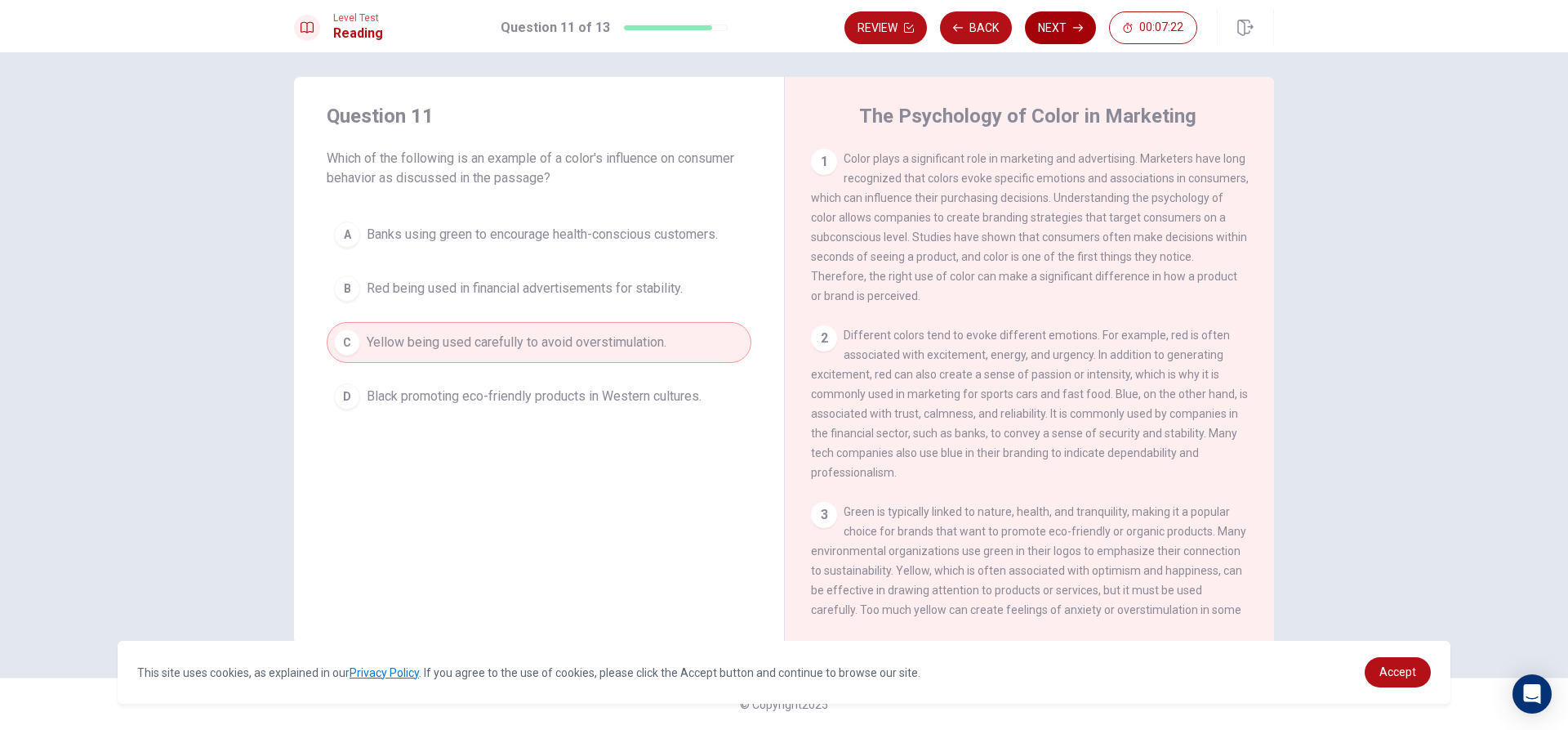
click at [1057, 29] on button "Next" at bounding box center [1061, 28] width 71 height 33
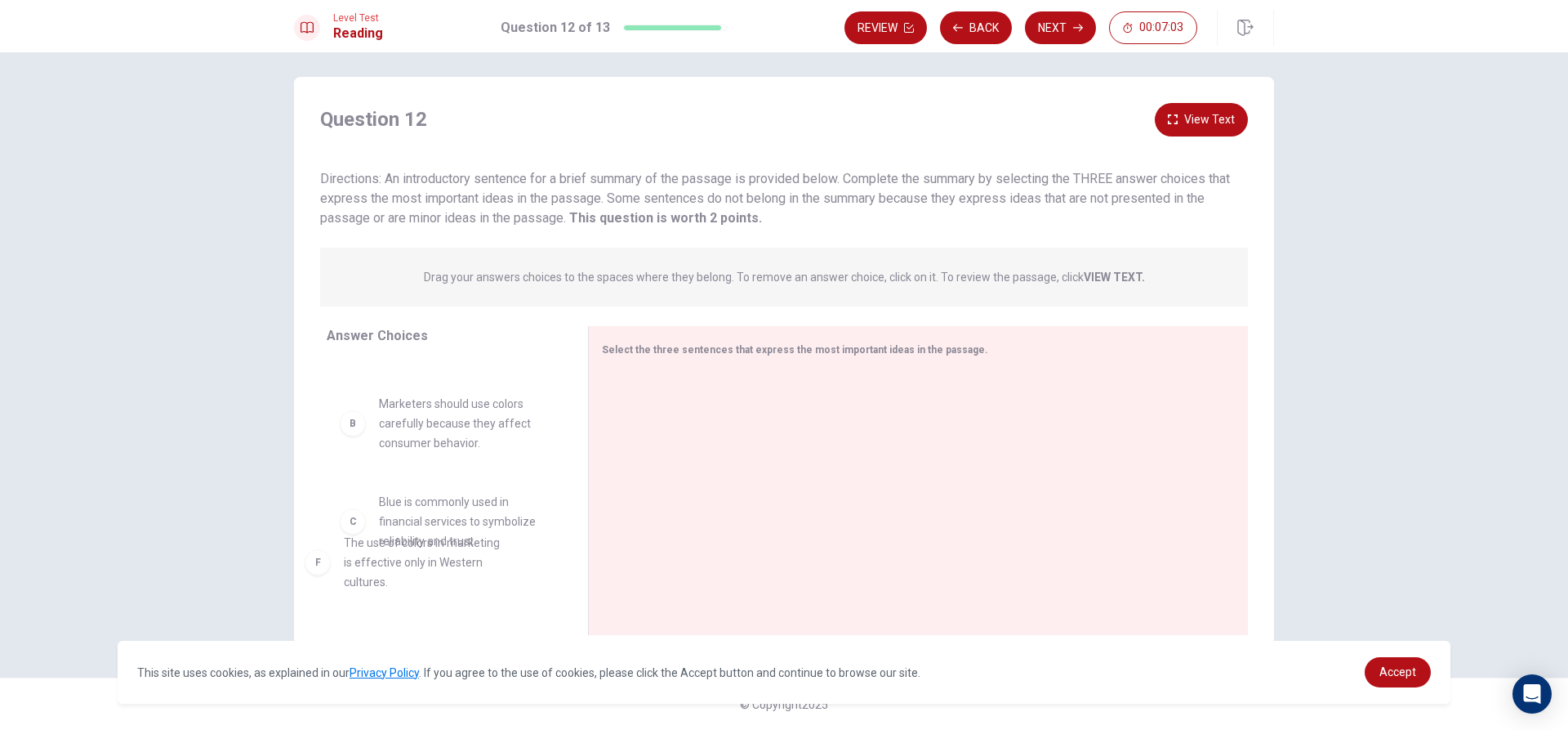
drag, startPoint x: 431, startPoint y: 571, endPoint x: 394, endPoint y: 549, distance: 43.0
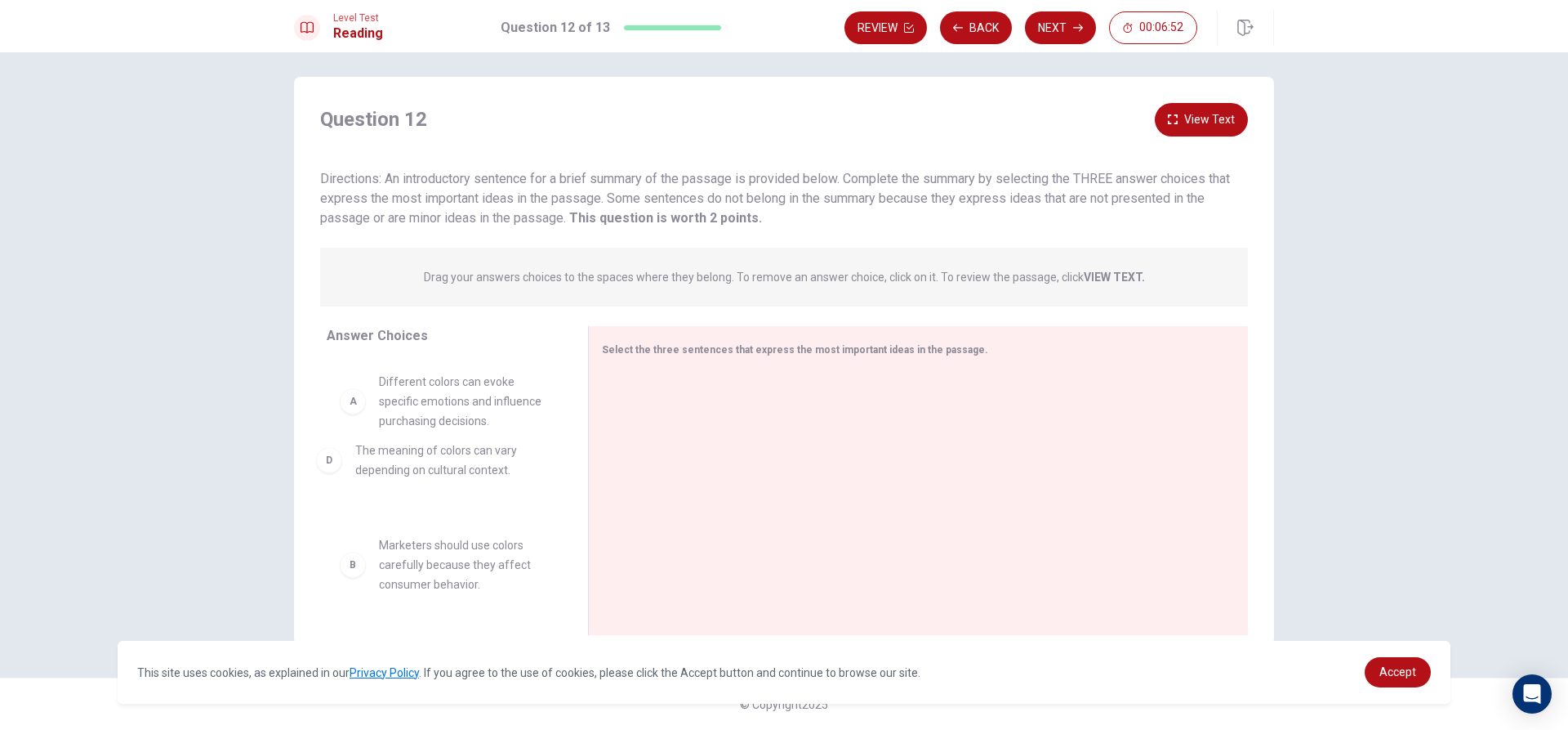
drag, startPoint x: 440, startPoint y: 445, endPoint x: 420, endPoint y: 466, distance: 29.0
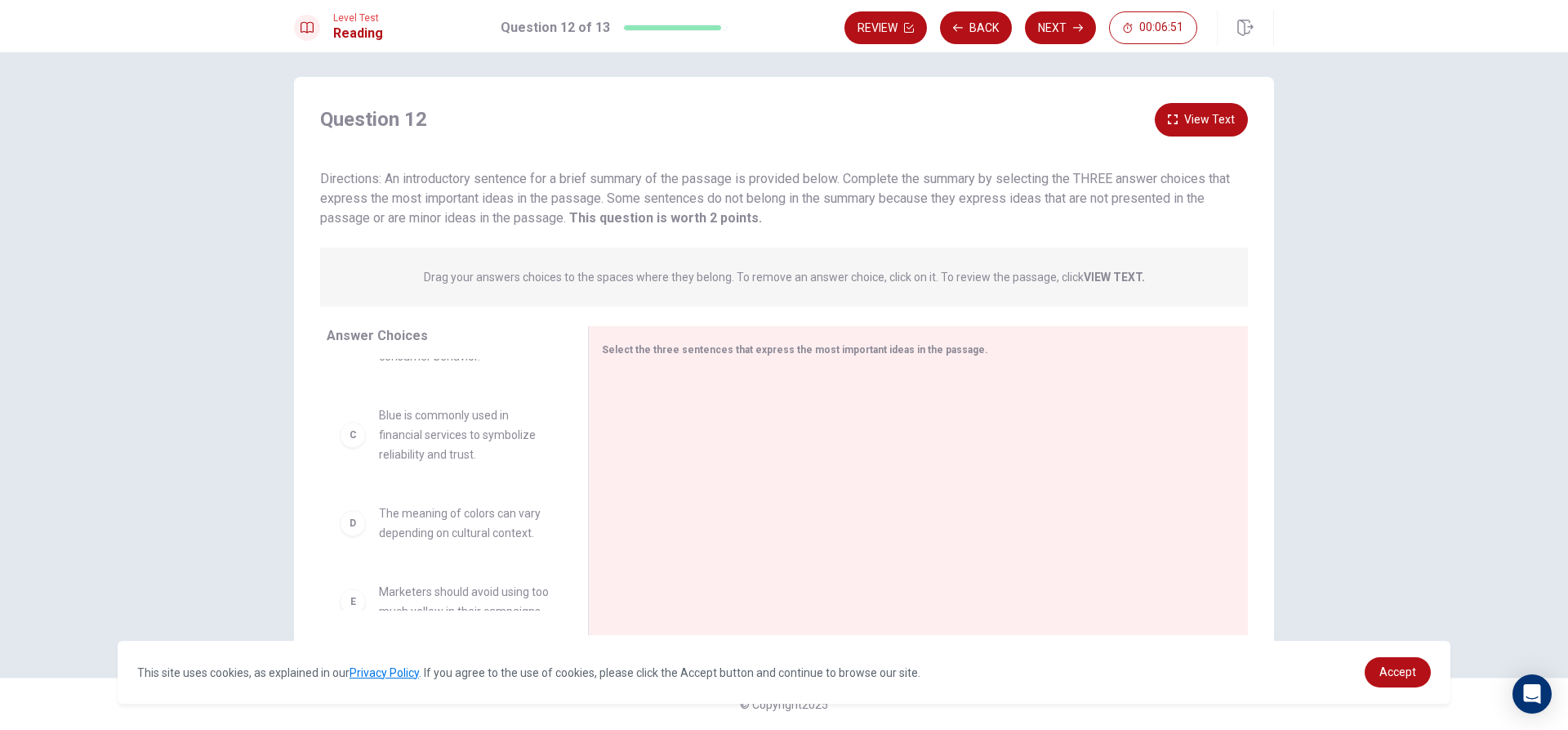
scroll to position [164, 0]
drag, startPoint x: 423, startPoint y: 544, endPoint x: 428, endPoint y: 440, distance: 104.1
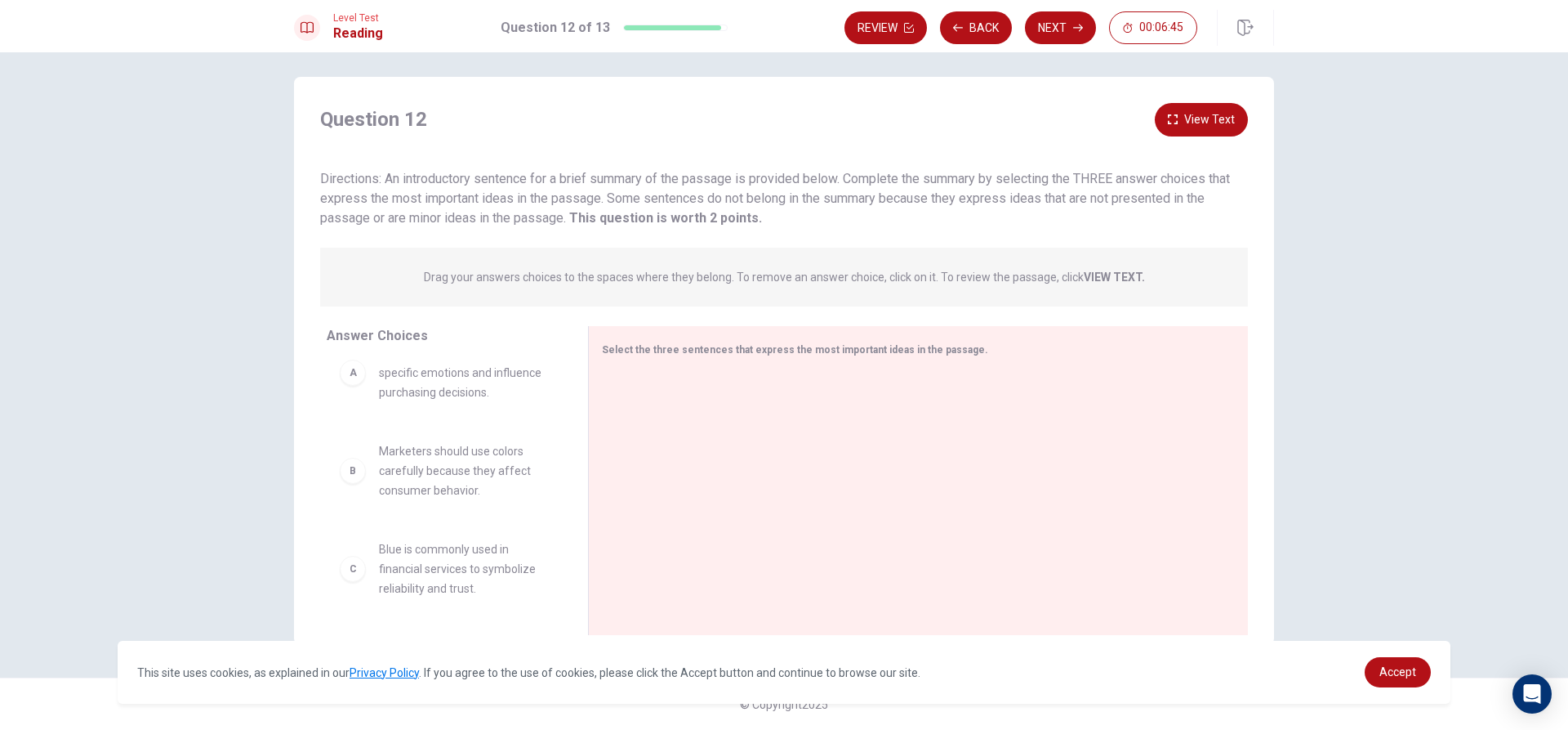
scroll to position [0, 0]
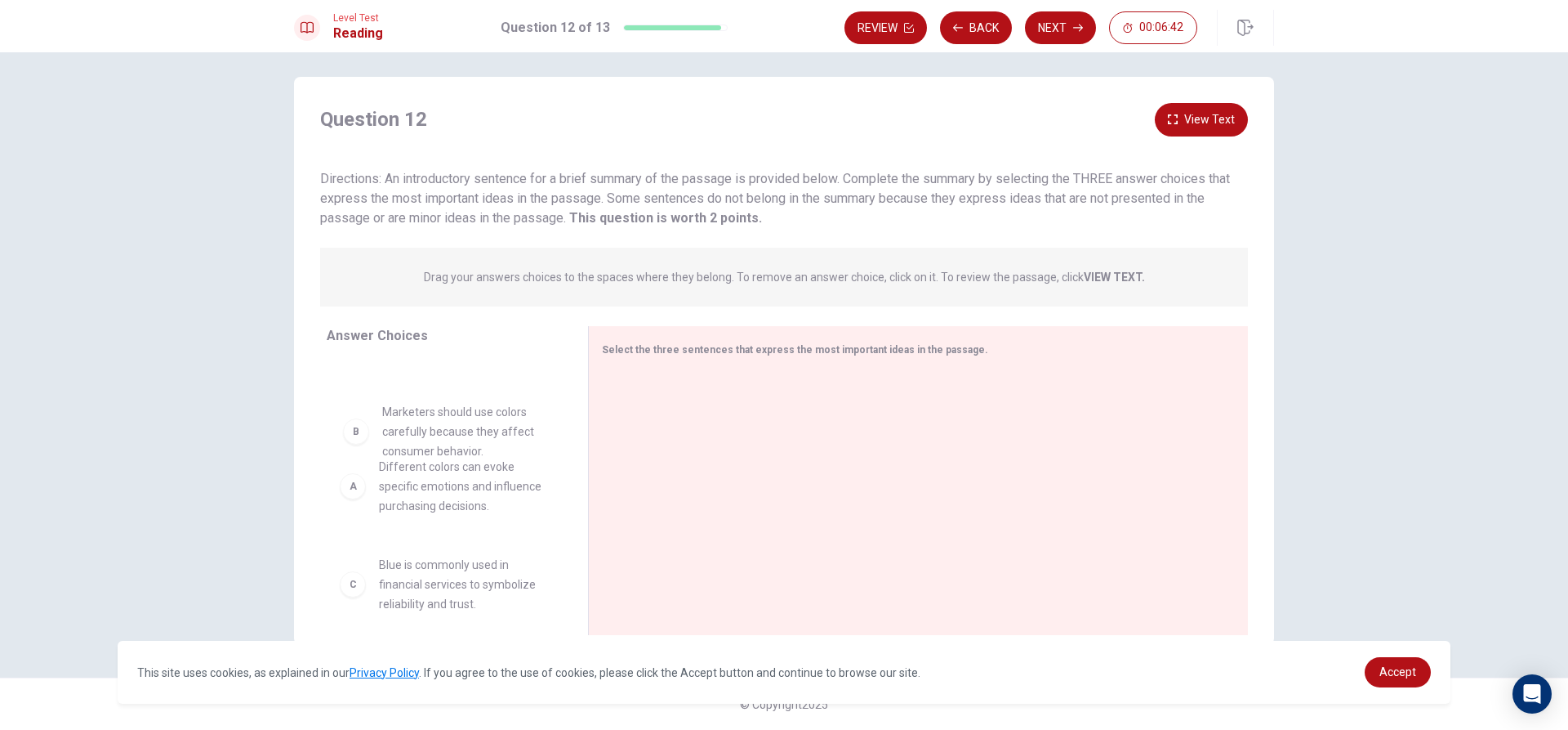
drag, startPoint x: 424, startPoint y: 487, endPoint x: 436, endPoint y: 359, distance: 128.6
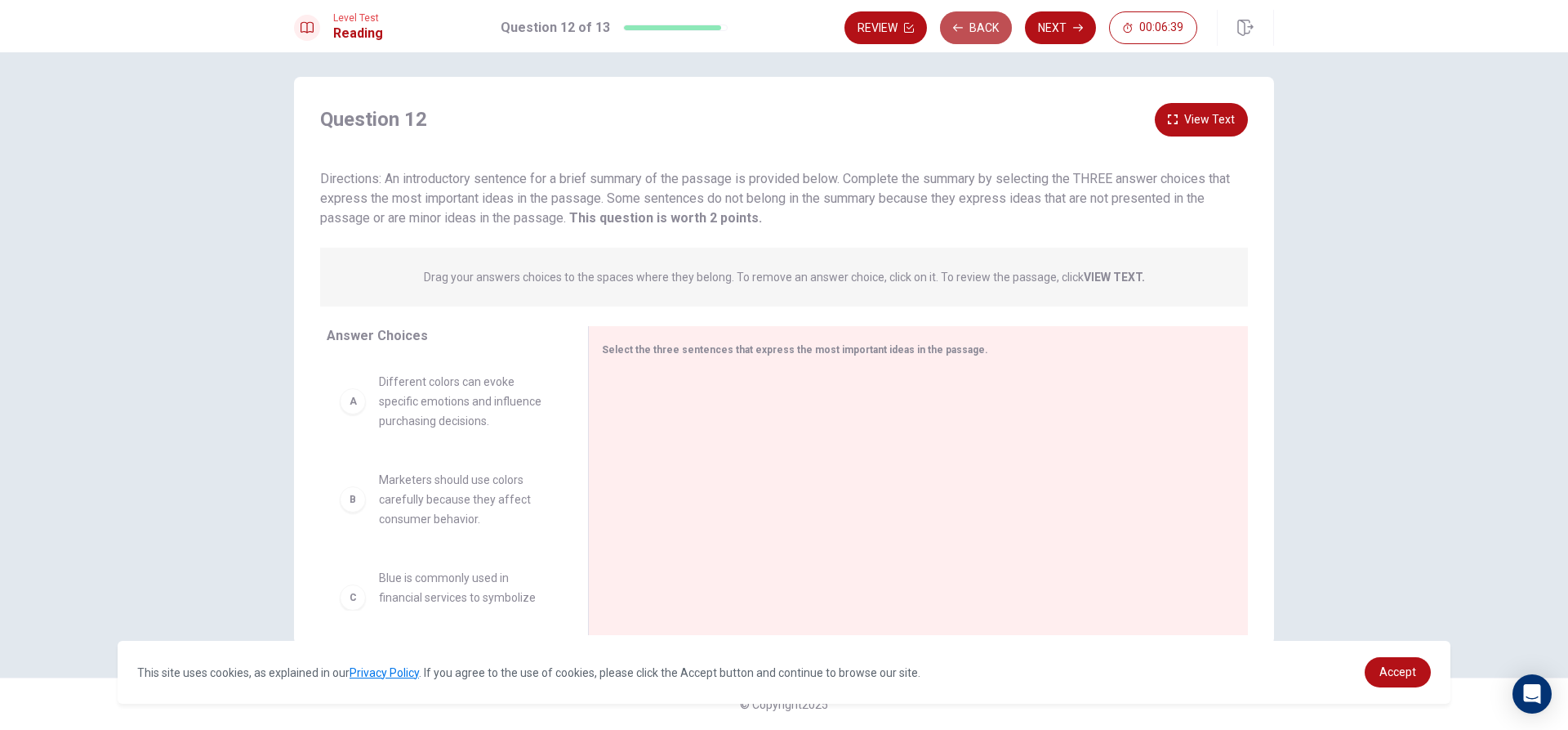
click at [964, 27] on button "Back" at bounding box center [976, 28] width 72 height 33
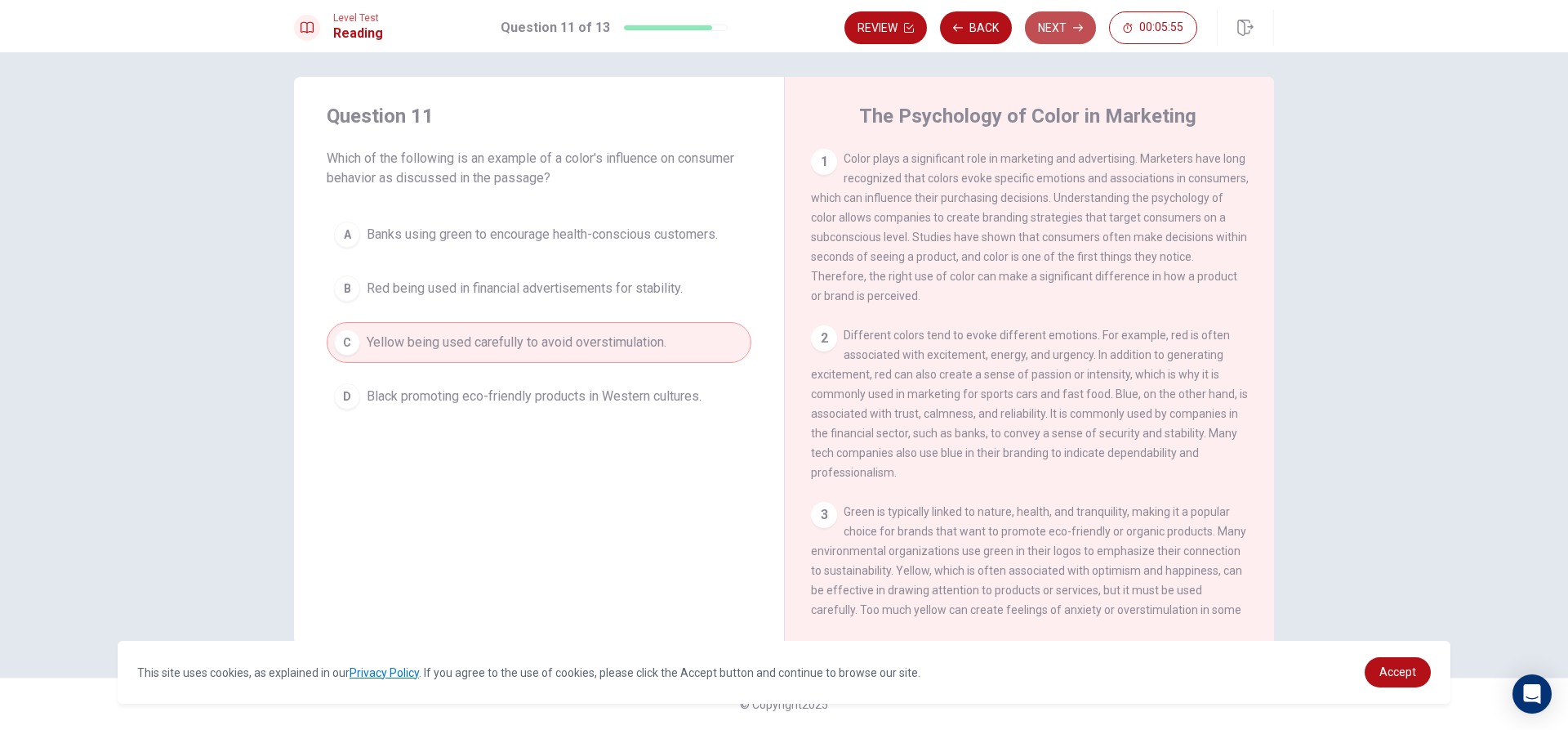
click at [1045, 33] on button "Next" at bounding box center [1061, 28] width 71 height 33
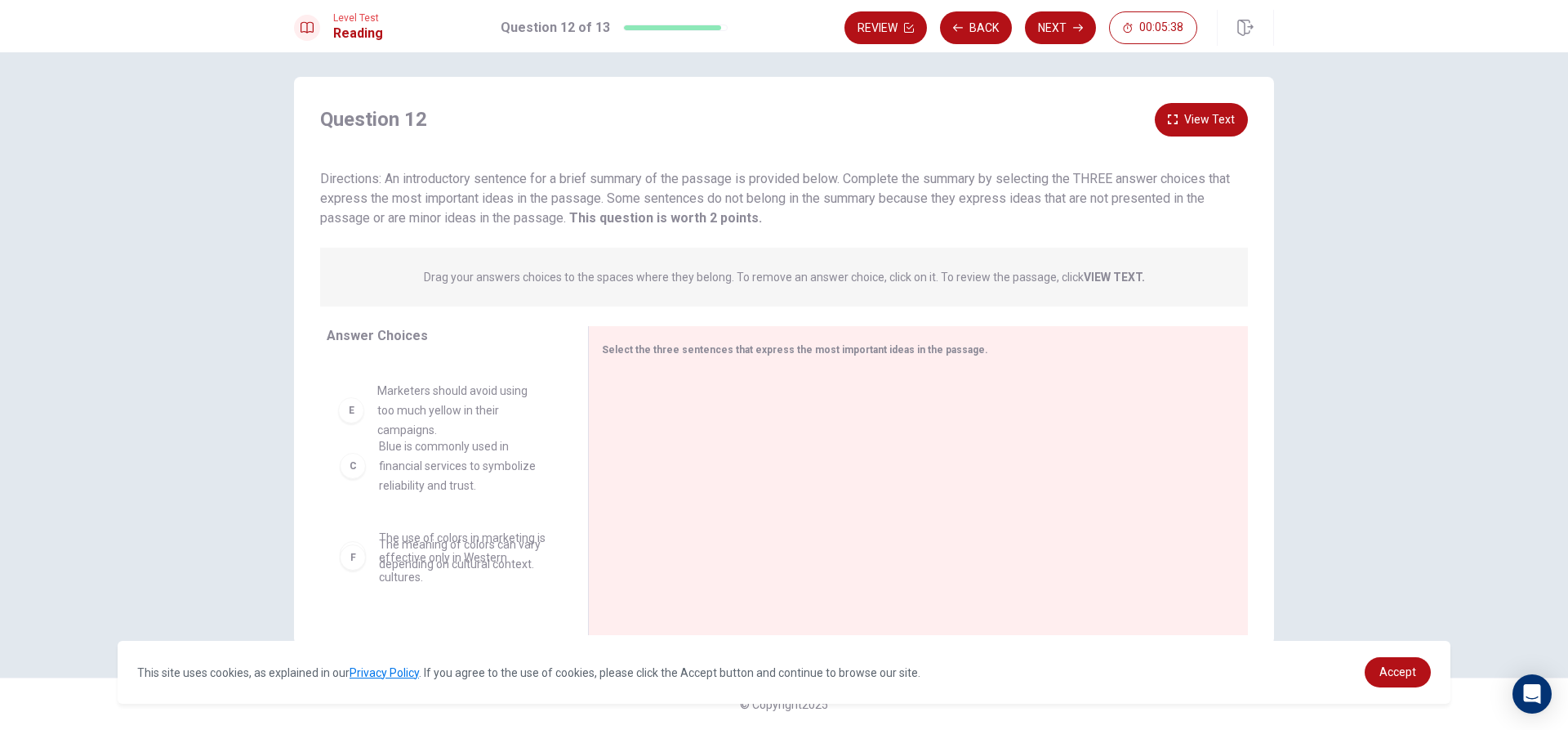
scroll to position [214, 0]
drag, startPoint x: 347, startPoint y: 537, endPoint x: 343, endPoint y: 446, distance: 91.1
drag, startPoint x: 353, startPoint y: 577, endPoint x: 358, endPoint y: 436, distance: 141.1
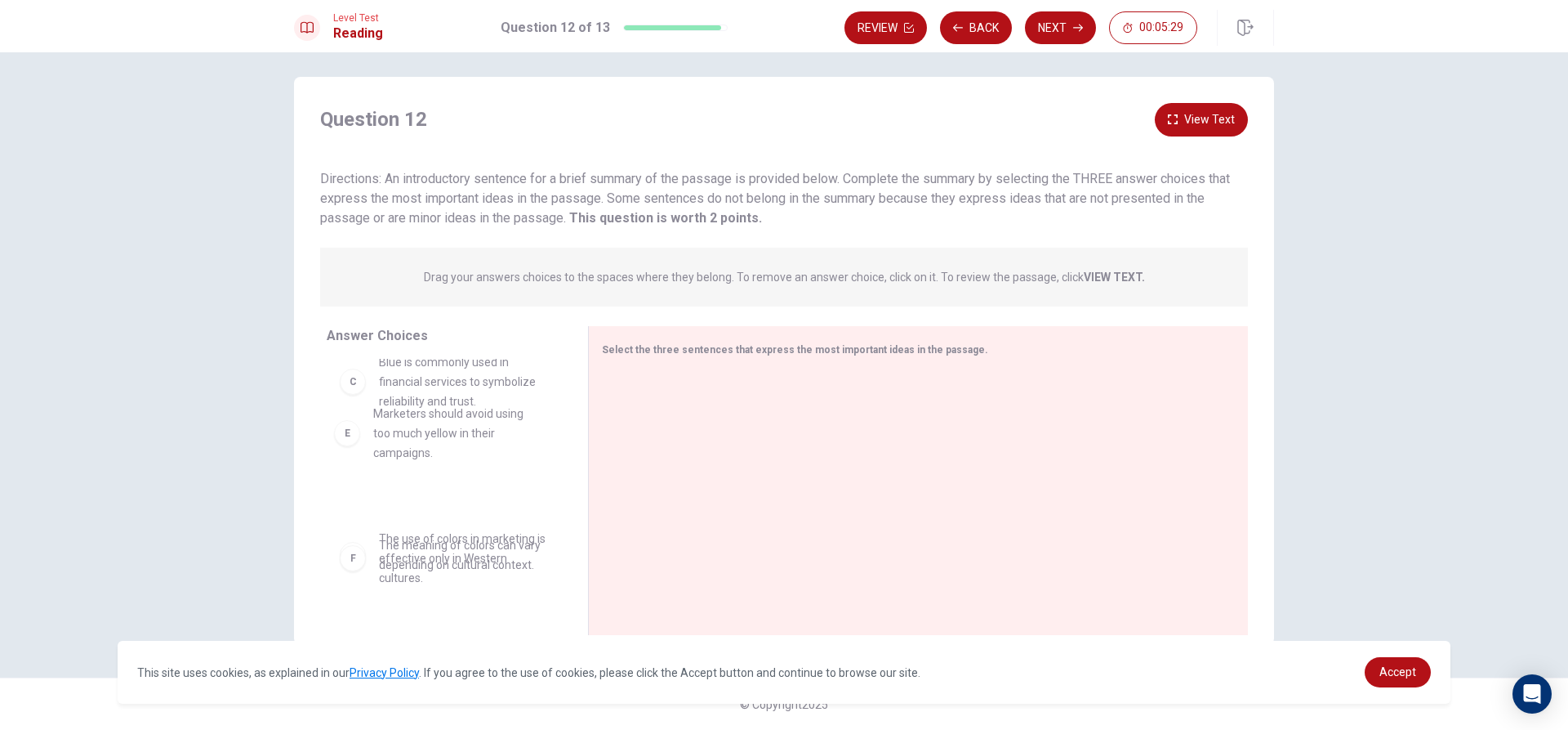
drag, startPoint x: 357, startPoint y: 572, endPoint x: 355, endPoint y: 442, distance: 130.0
drag, startPoint x: 356, startPoint y: 563, endPoint x: 369, endPoint y: 432, distance: 131.6
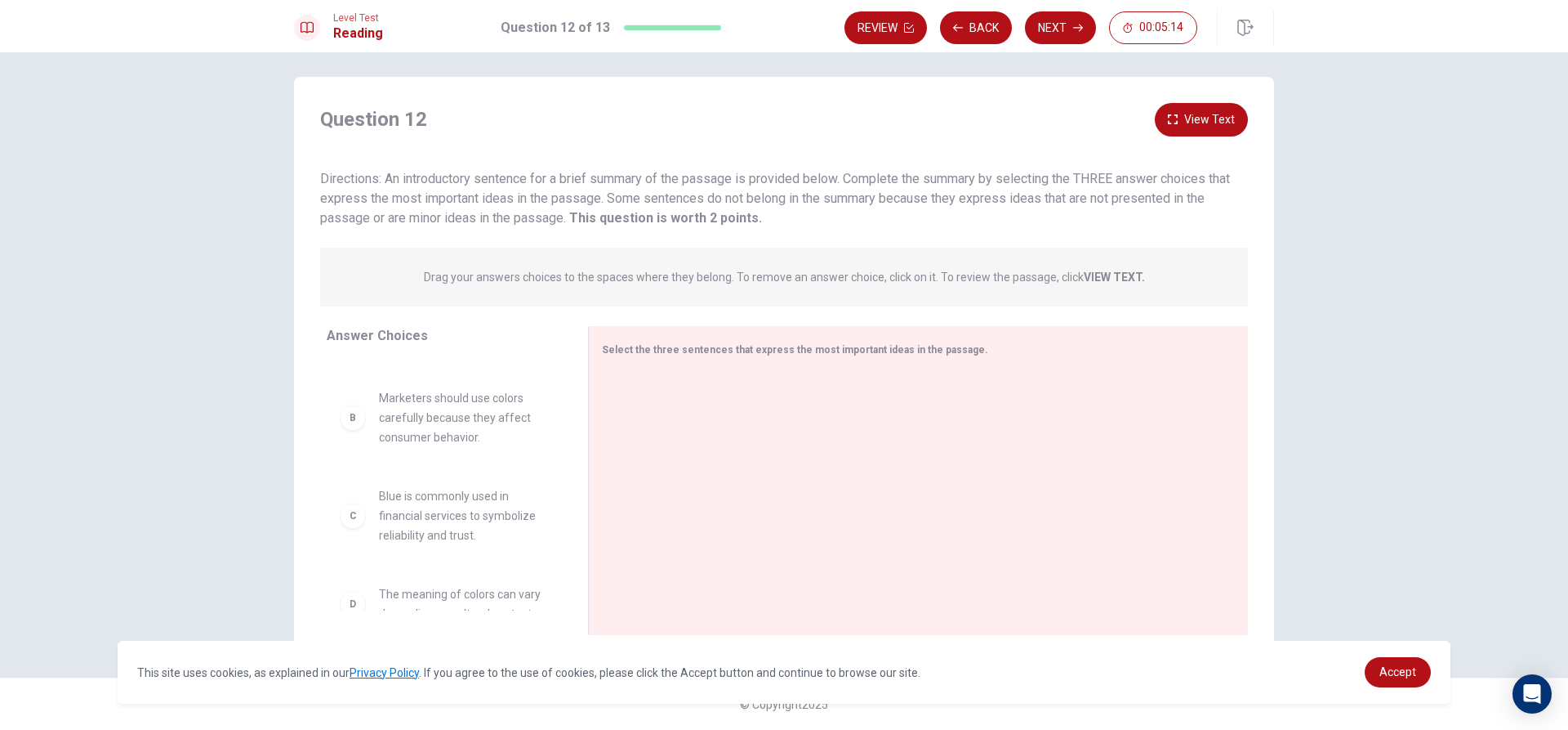
scroll to position [0, 0]
drag, startPoint x: 366, startPoint y: 504, endPoint x: 367, endPoint y: 392, distance: 112.0
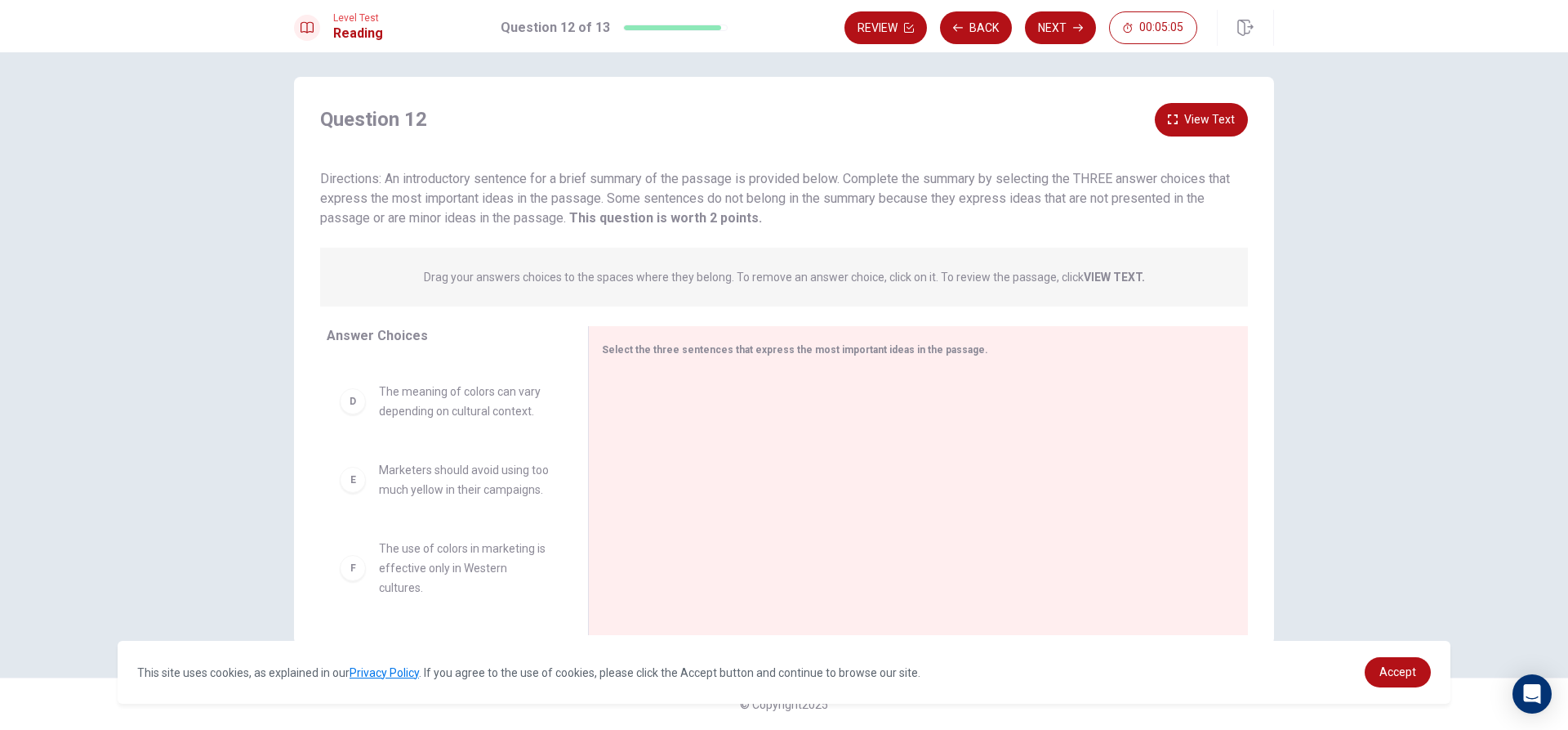
click at [468, 463] on span "Marketers should avoid using too much yellow in their campaigns." at bounding box center [464, 479] width 170 height 39
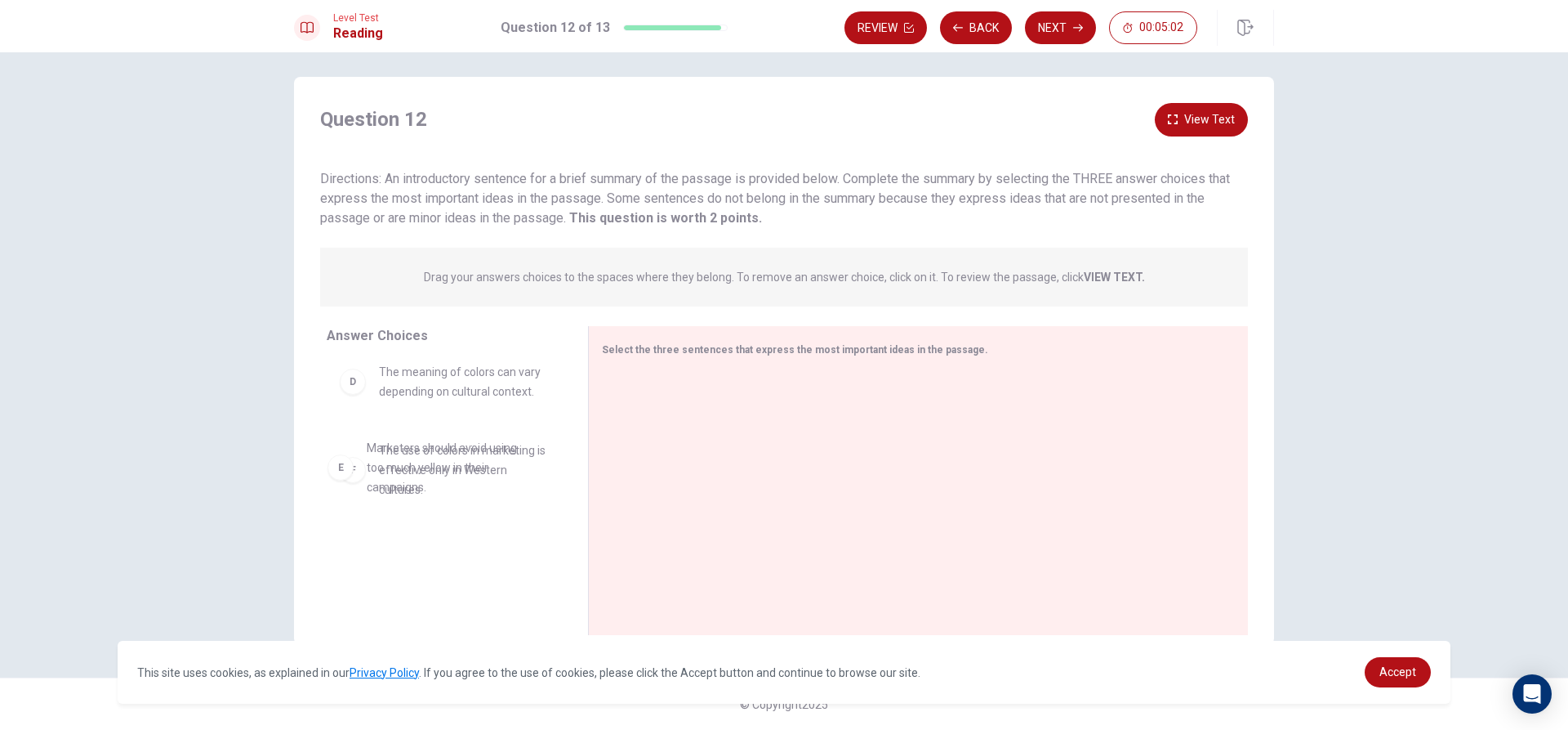
drag, startPoint x: 357, startPoint y: 481, endPoint x: 348, endPoint y: 474, distance: 11.4
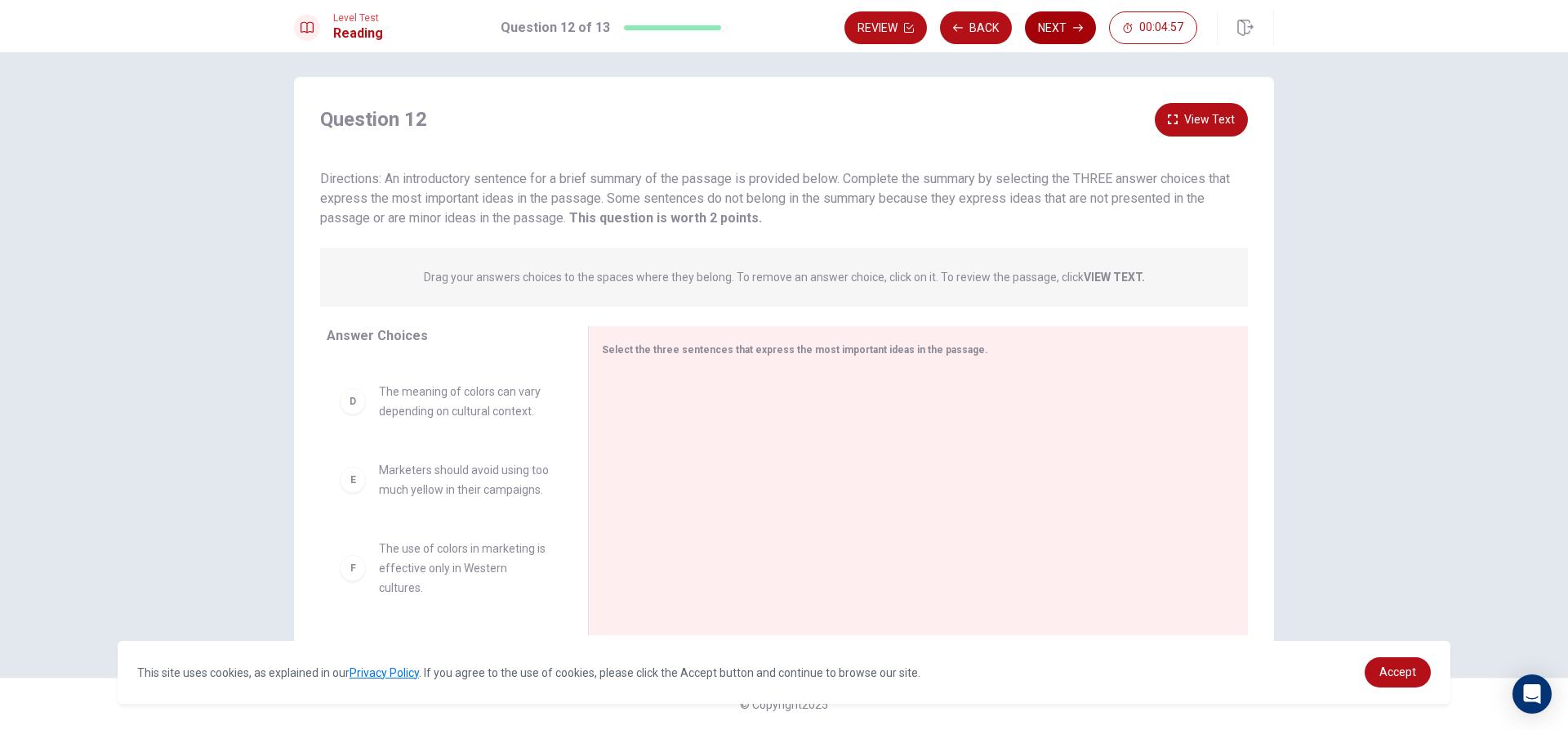
click at [1053, 27] on button "Next" at bounding box center [1061, 28] width 71 height 33
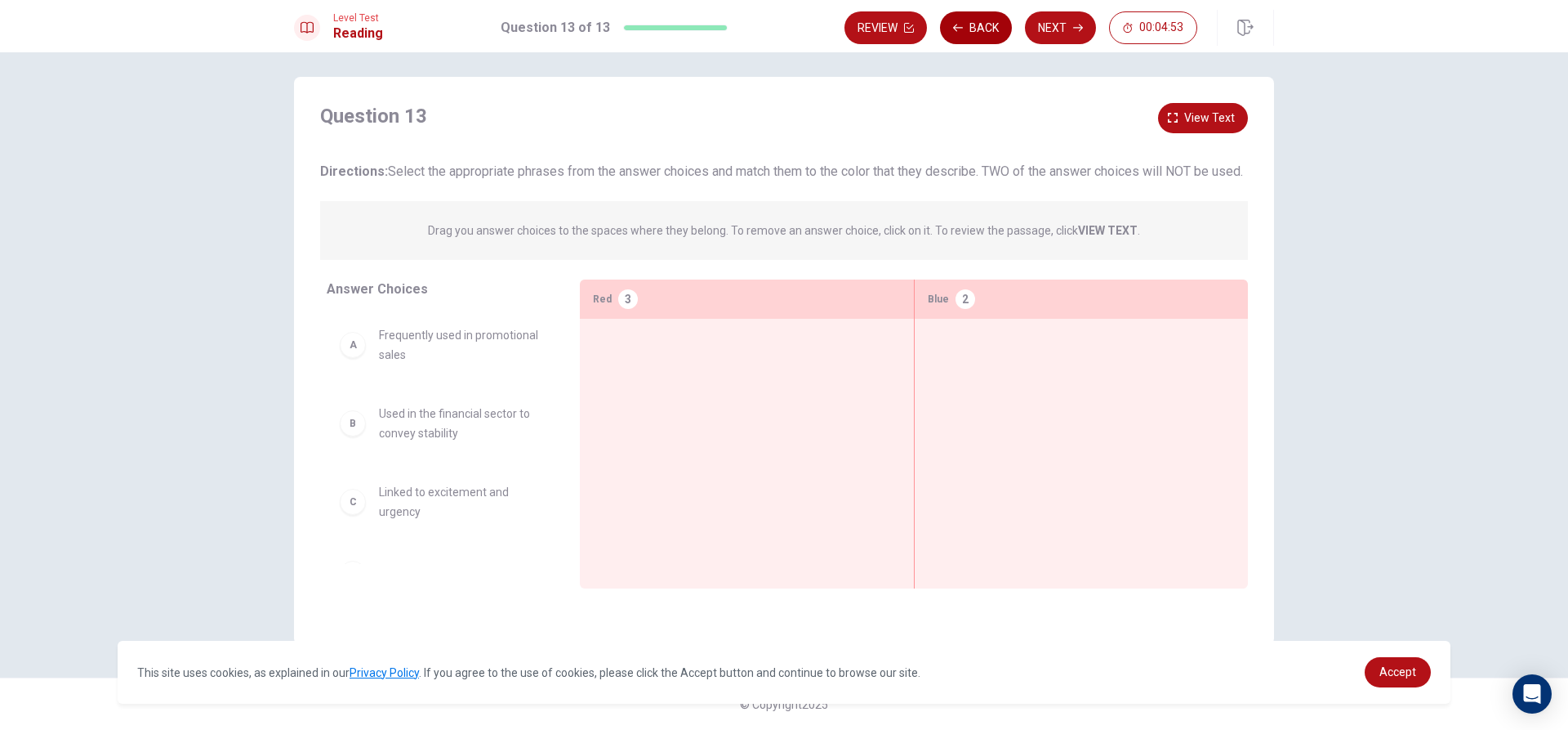
click at [959, 26] on icon "button" at bounding box center [957, 27] width 10 height 10
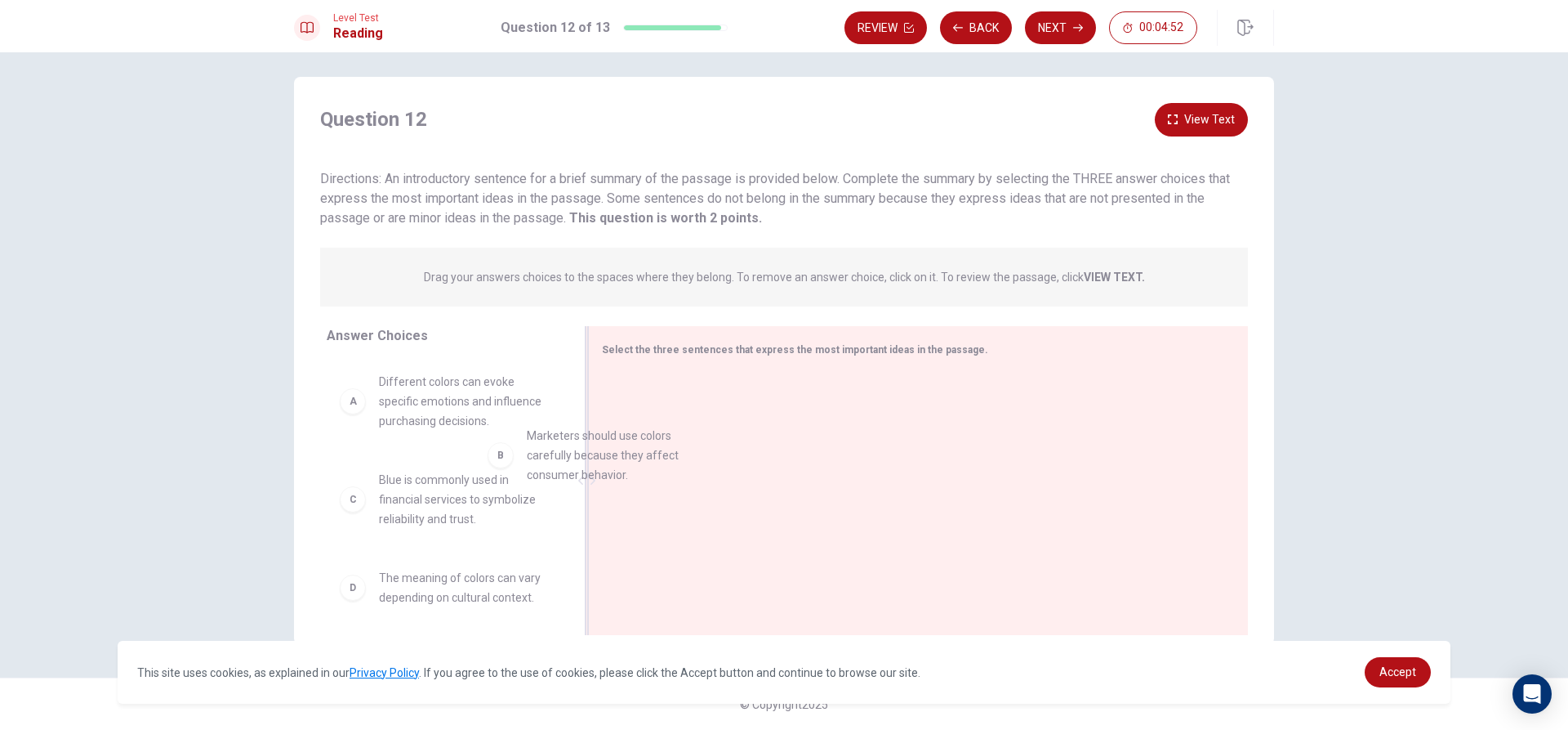
drag, startPoint x: 463, startPoint y: 500, endPoint x: 661, endPoint y: 442, distance: 206.3
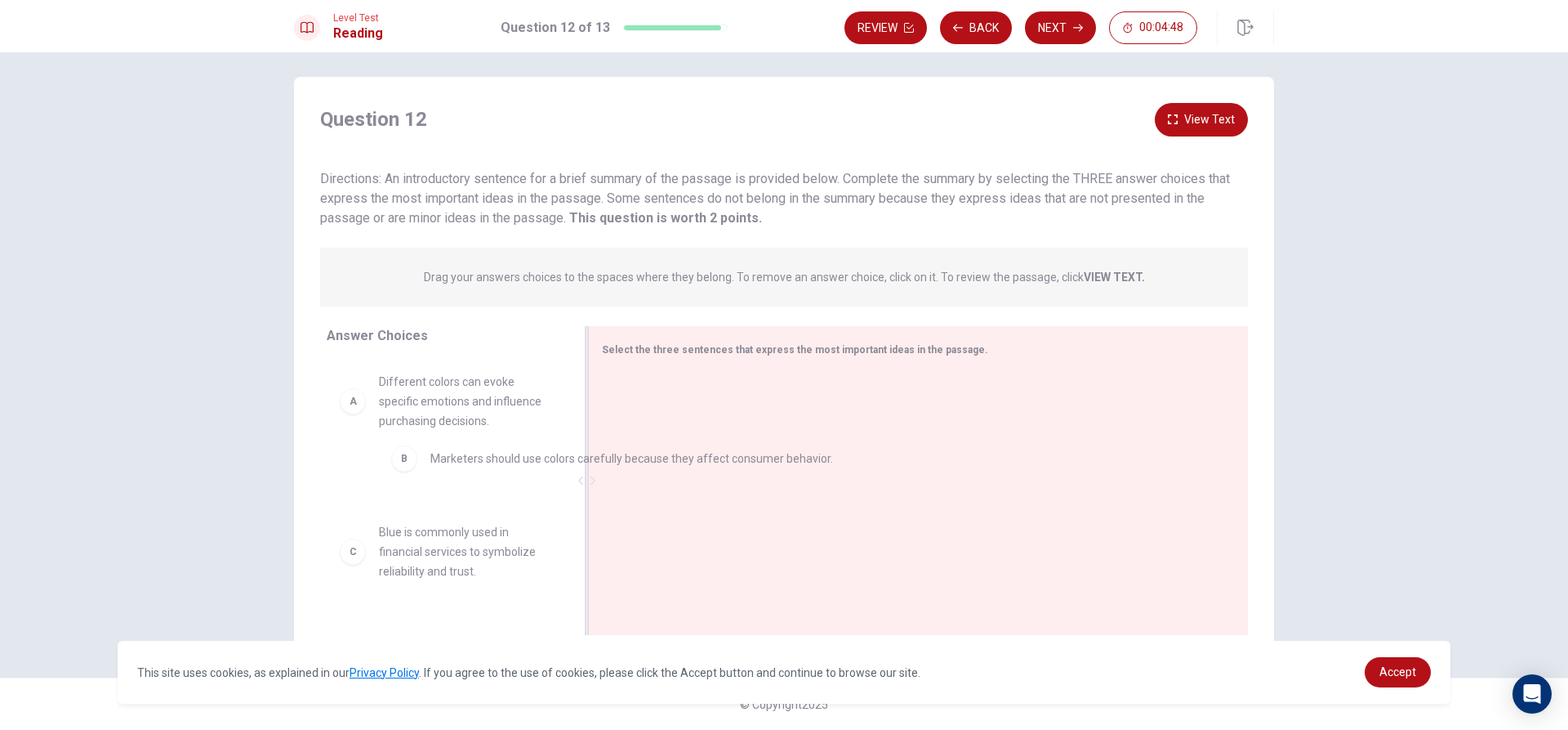
drag, startPoint x: 655, startPoint y: 395, endPoint x: 423, endPoint y: 457, distance: 240.1
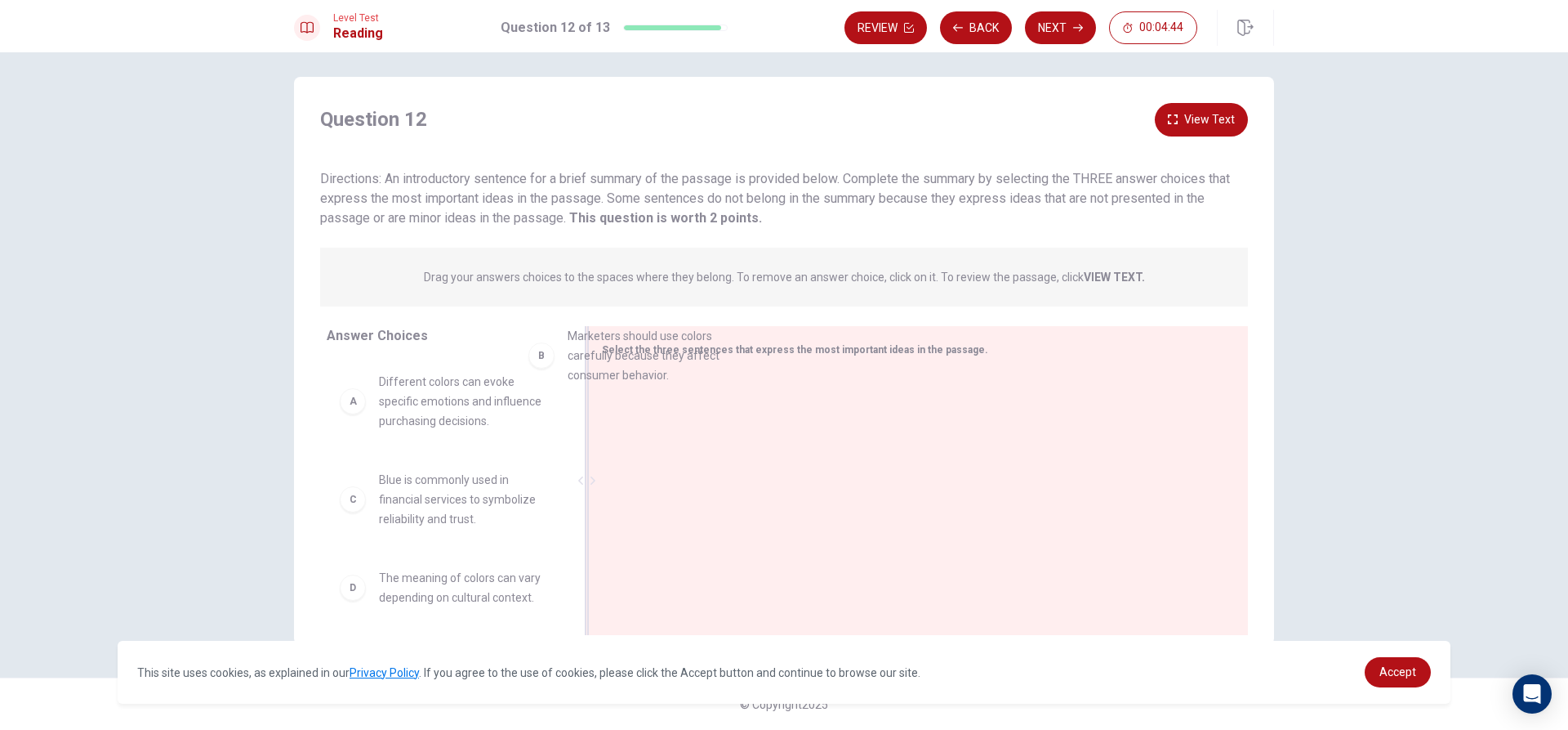
drag, startPoint x: 466, startPoint y: 506, endPoint x: 664, endPoint y: 363, distance: 244.2
drag, startPoint x: 373, startPoint y: 510, endPoint x: 685, endPoint y: 365, distance: 344.0
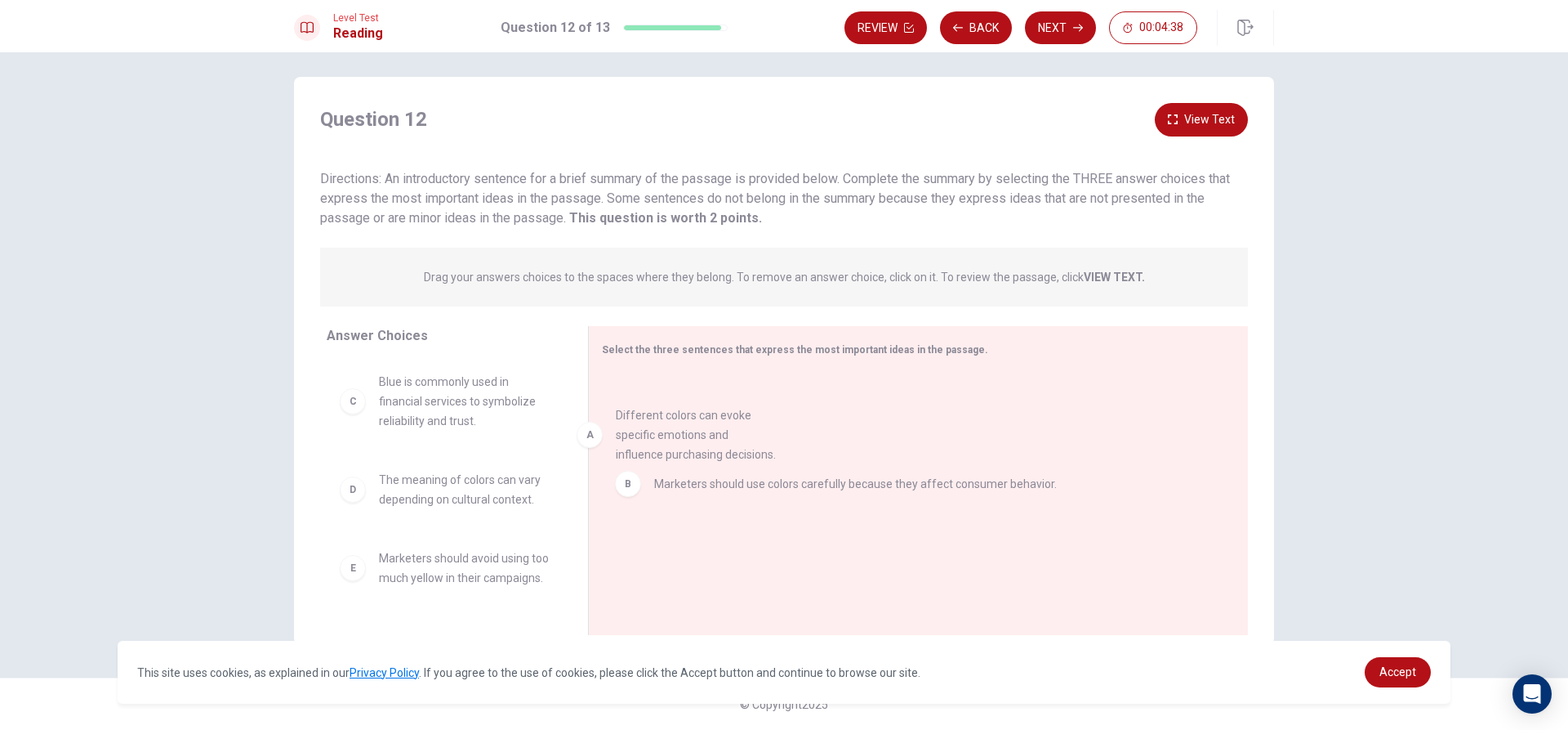
drag, startPoint x: 481, startPoint y: 405, endPoint x: 731, endPoint y: 446, distance: 253.3
drag, startPoint x: 749, startPoint y: 413, endPoint x: 743, endPoint y: 488, distance: 75.2
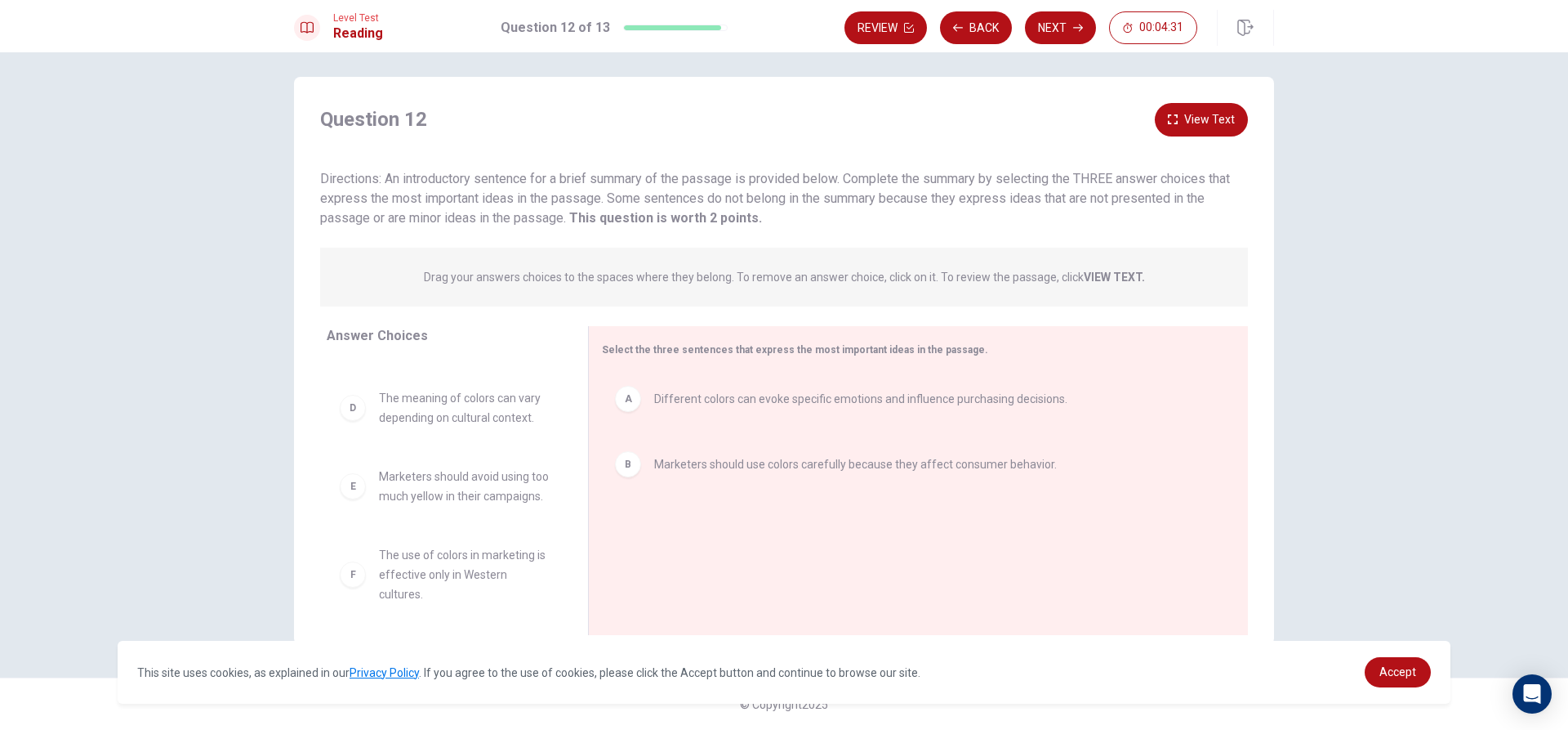
scroll to position [81, 0]
drag, startPoint x: 401, startPoint y: 389, endPoint x: 678, endPoint y: 494, distance: 296.2
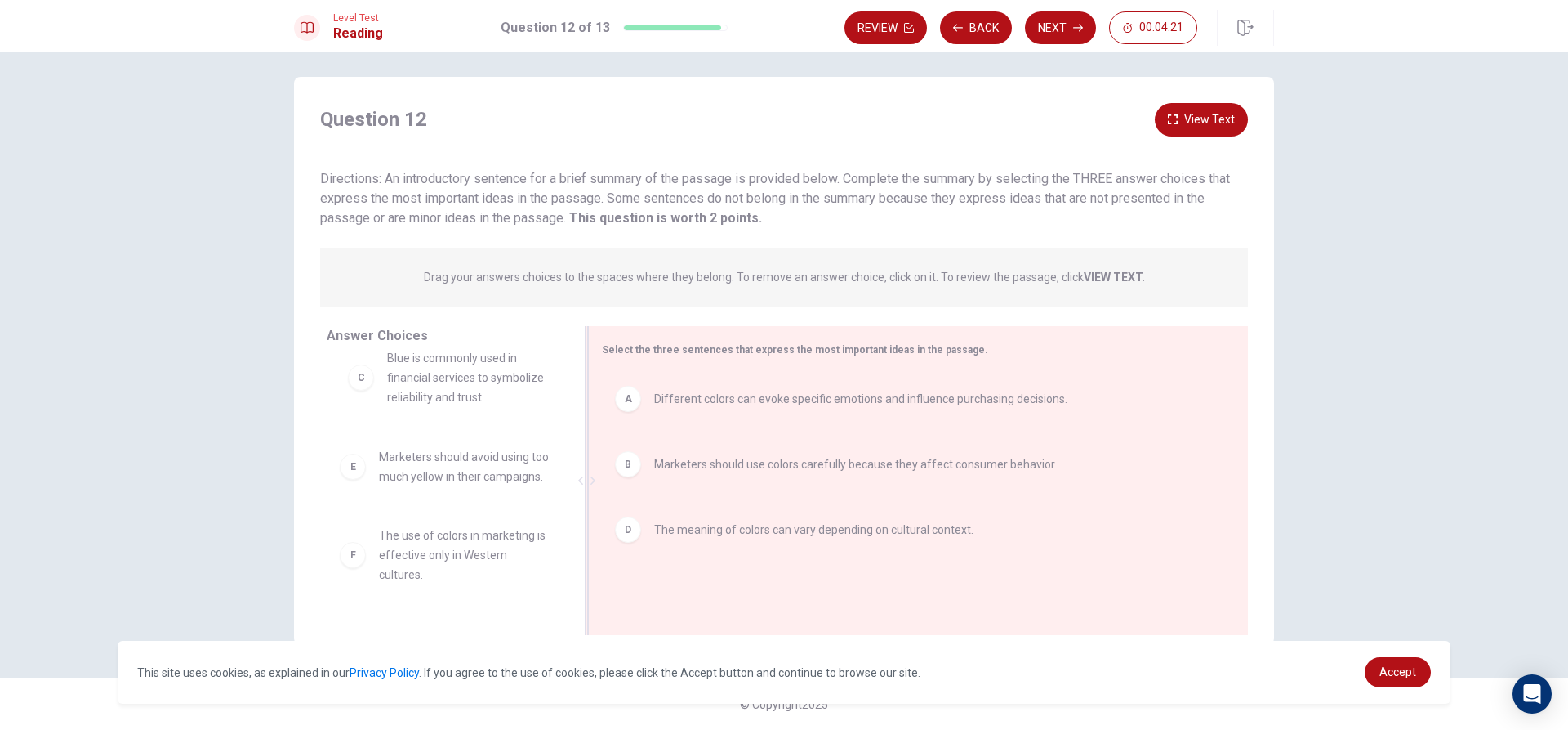
scroll to position [24, 0]
drag, startPoint x: 425, startPoint y: 394, endPoint x: 783, endPoint y: 636, distance: 432.1
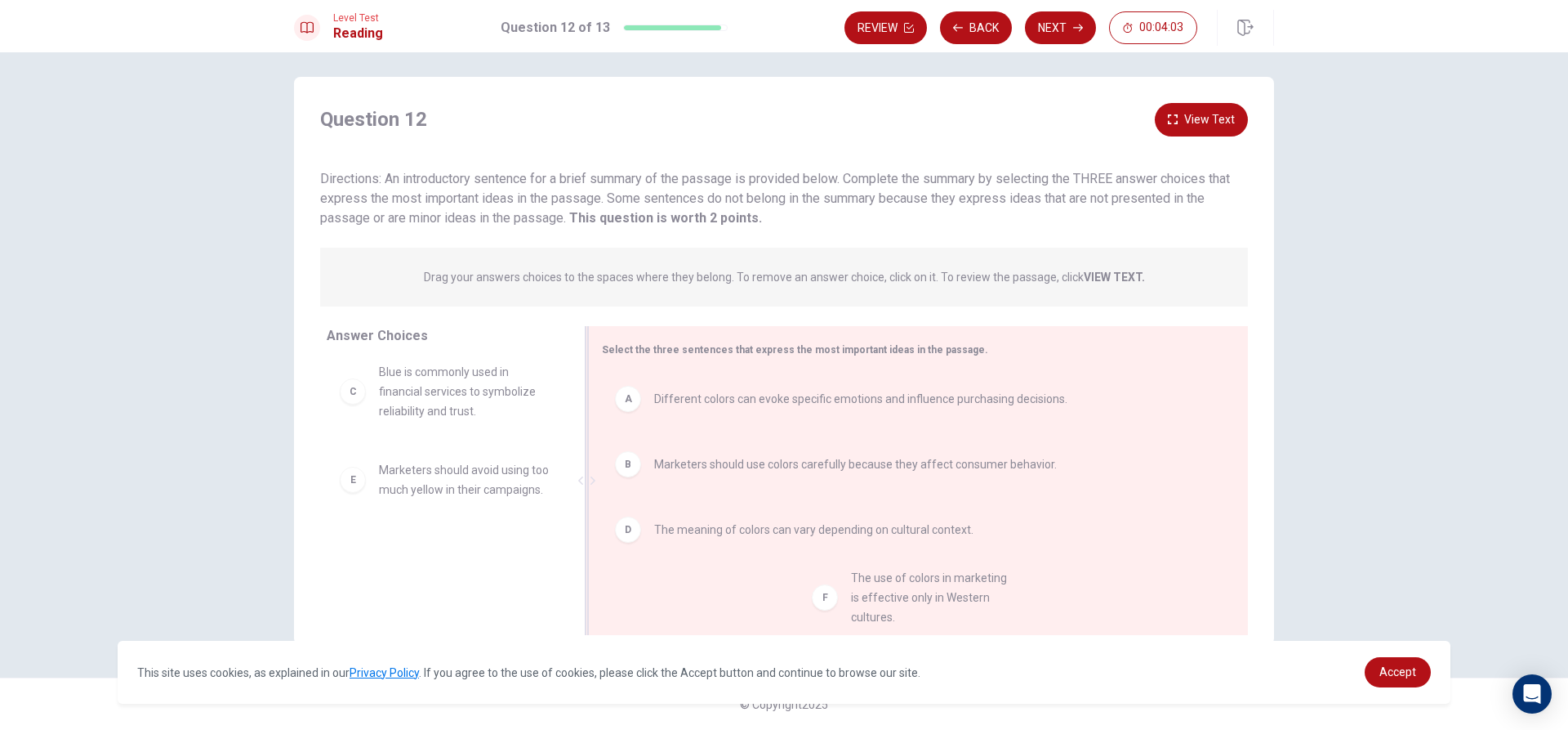
drag, startPoint x: 452, startPoint y: 583, endPoint x: 932, endPoint y: 613, distance: 480.9
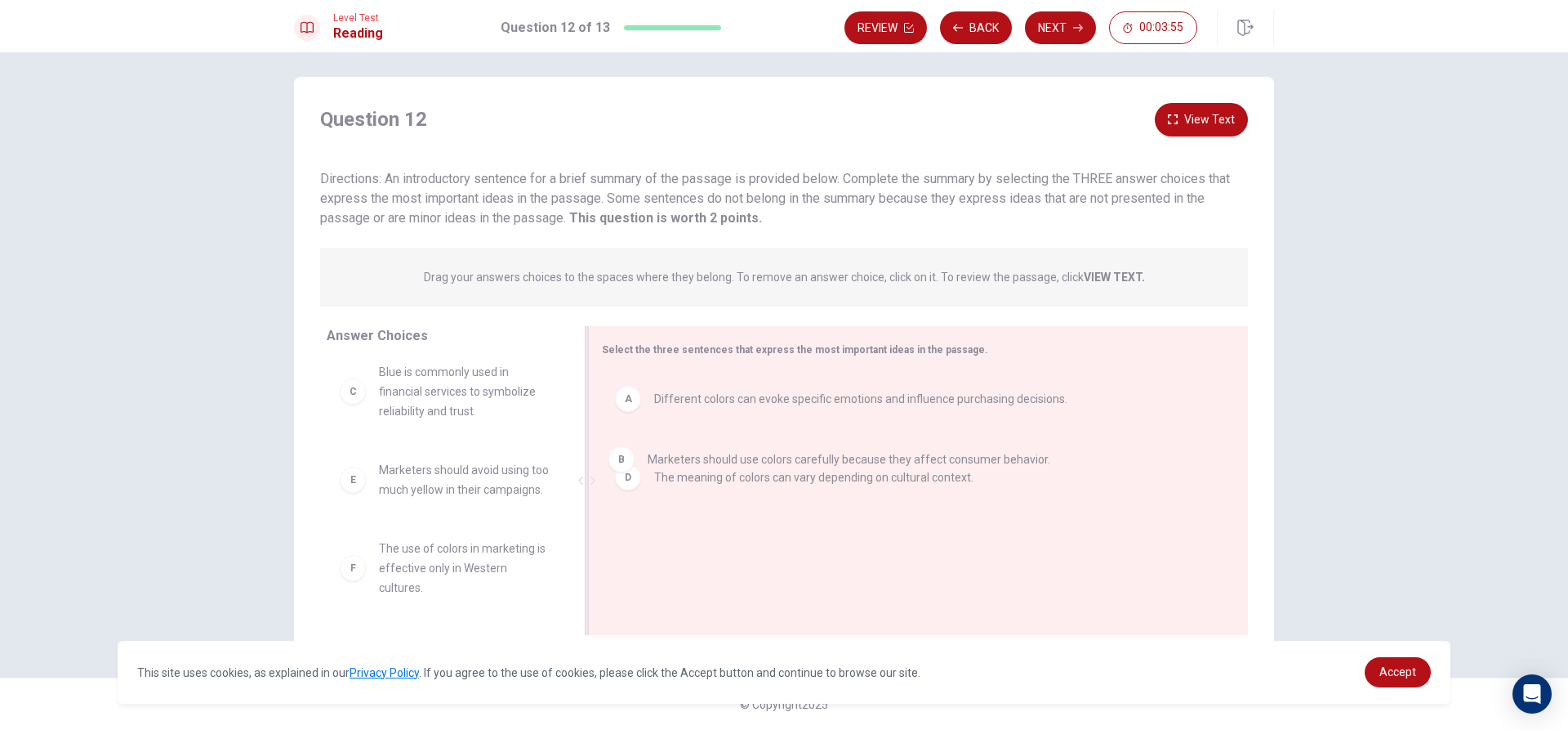
drag, startPoint x: 780, startPoint y: 470, endPoint x: 770, endPoint y: 464, distance: 11.7
click at [1067, 29] on button "Next" at bounding box center [1061, 28] width 71 height 33
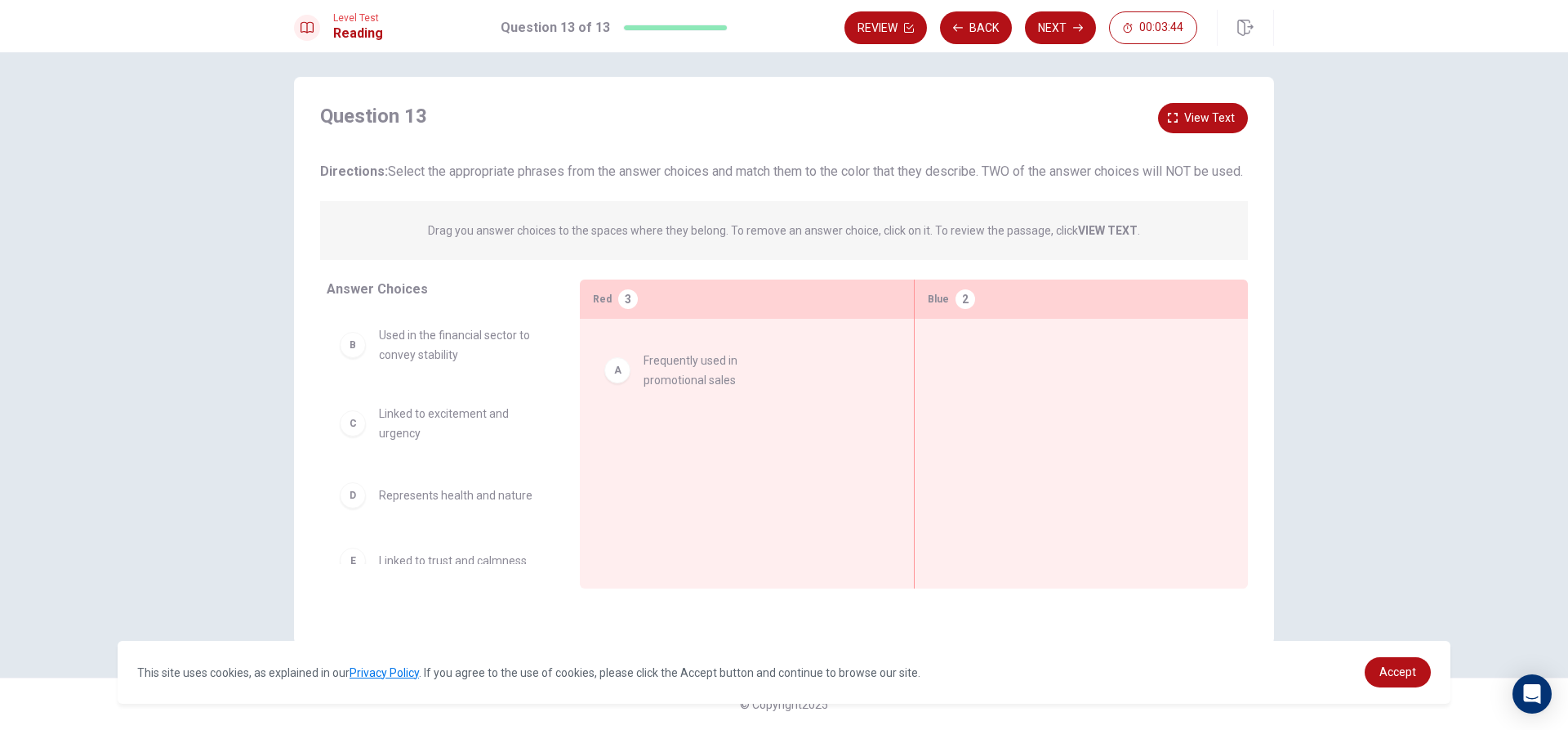
drag, startPoint x: 461, startPoint y: 379, endPoint x: 751, endPoint y: 385, distance: 290.1
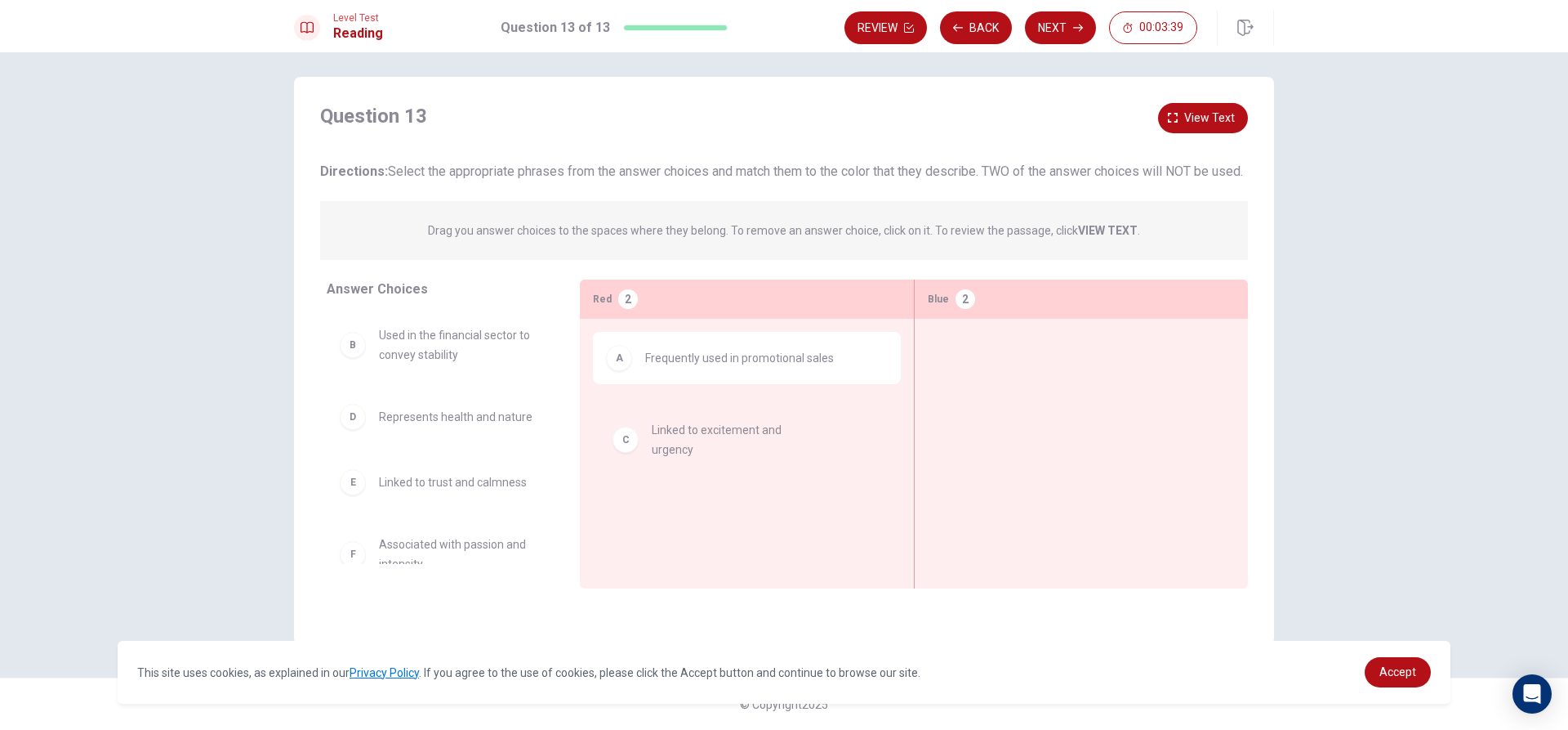
drag, startPoint x: 402, startPoint y: 461, endPoint x: 700, endPoint y: 457, distance: 298.0
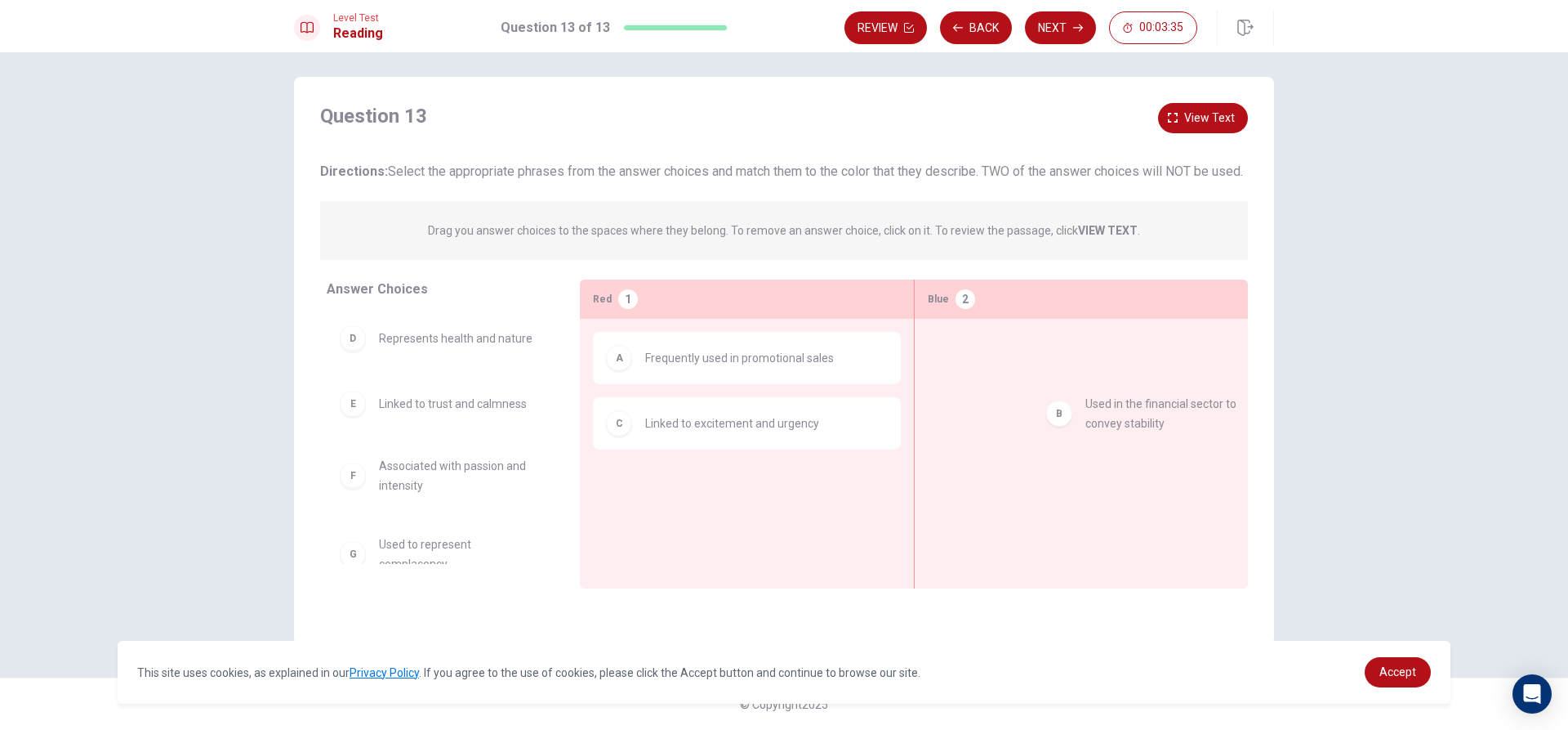
drag, startPoint x: 428, startPoint y: 372, endPoint x: 1134, endPoint y: 421, distance: 707.7
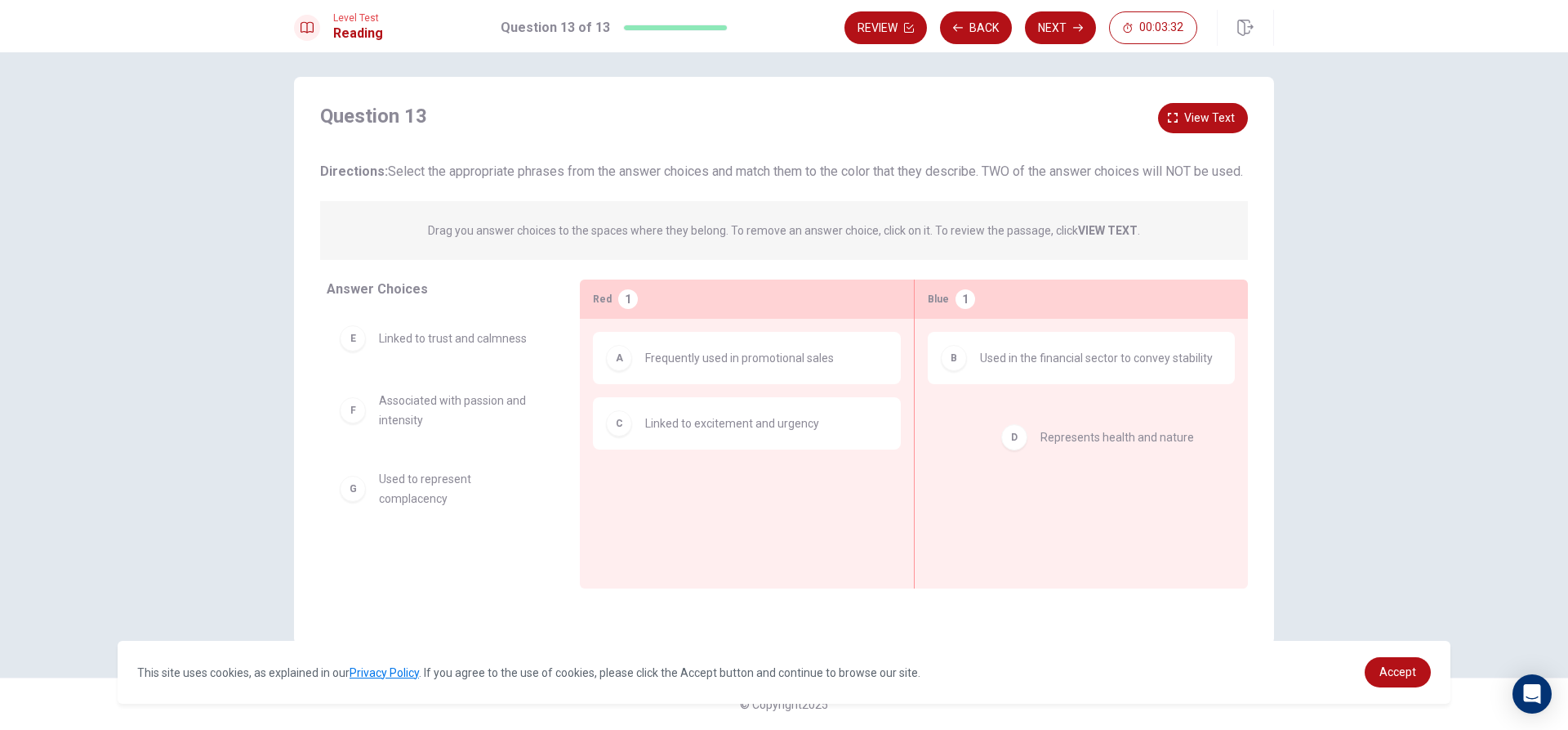
drag, startPoint x: 434, startPoint y: 371, endPoint x: 1096, endPoint y: 450, distance: 666.7
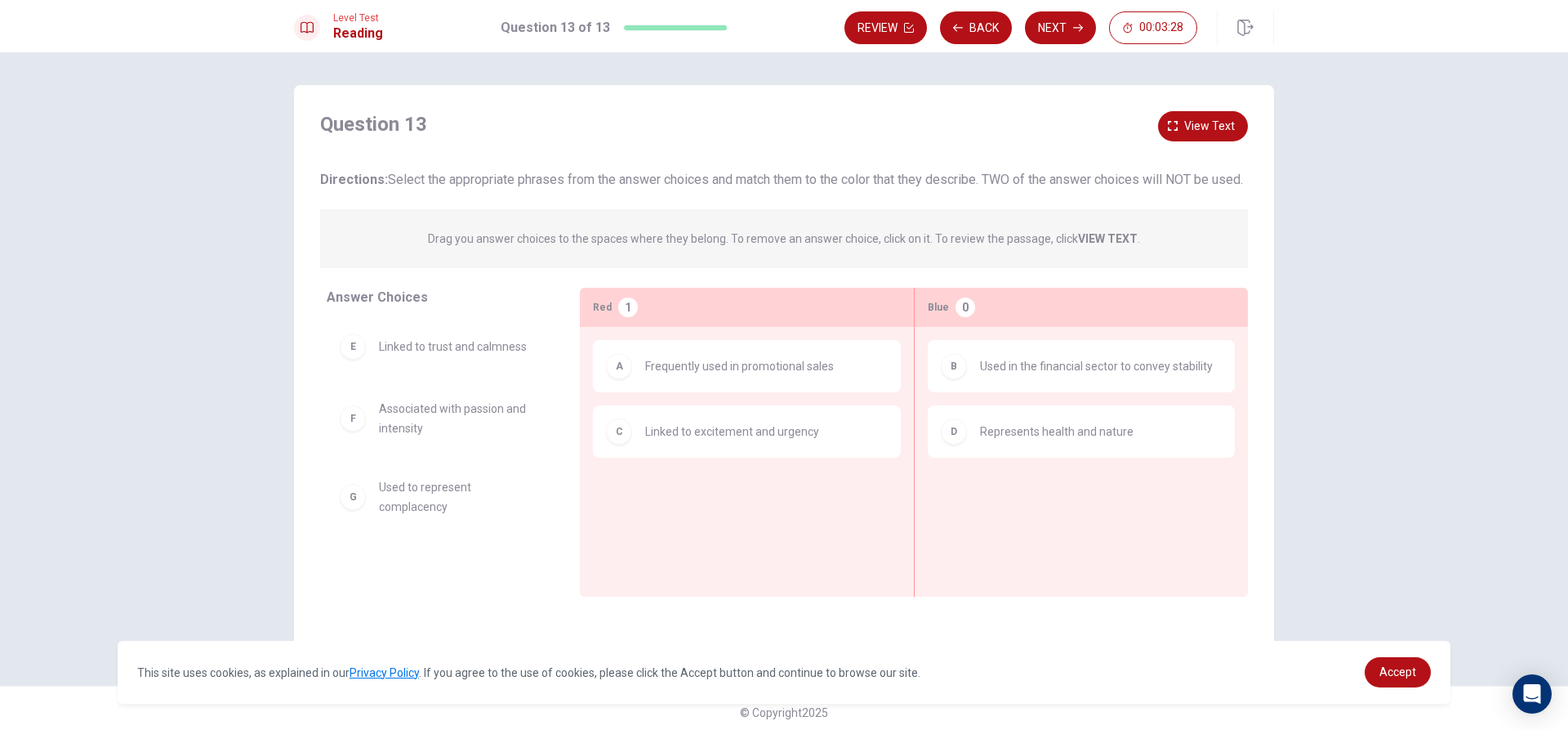
scroll to position [8, 0]
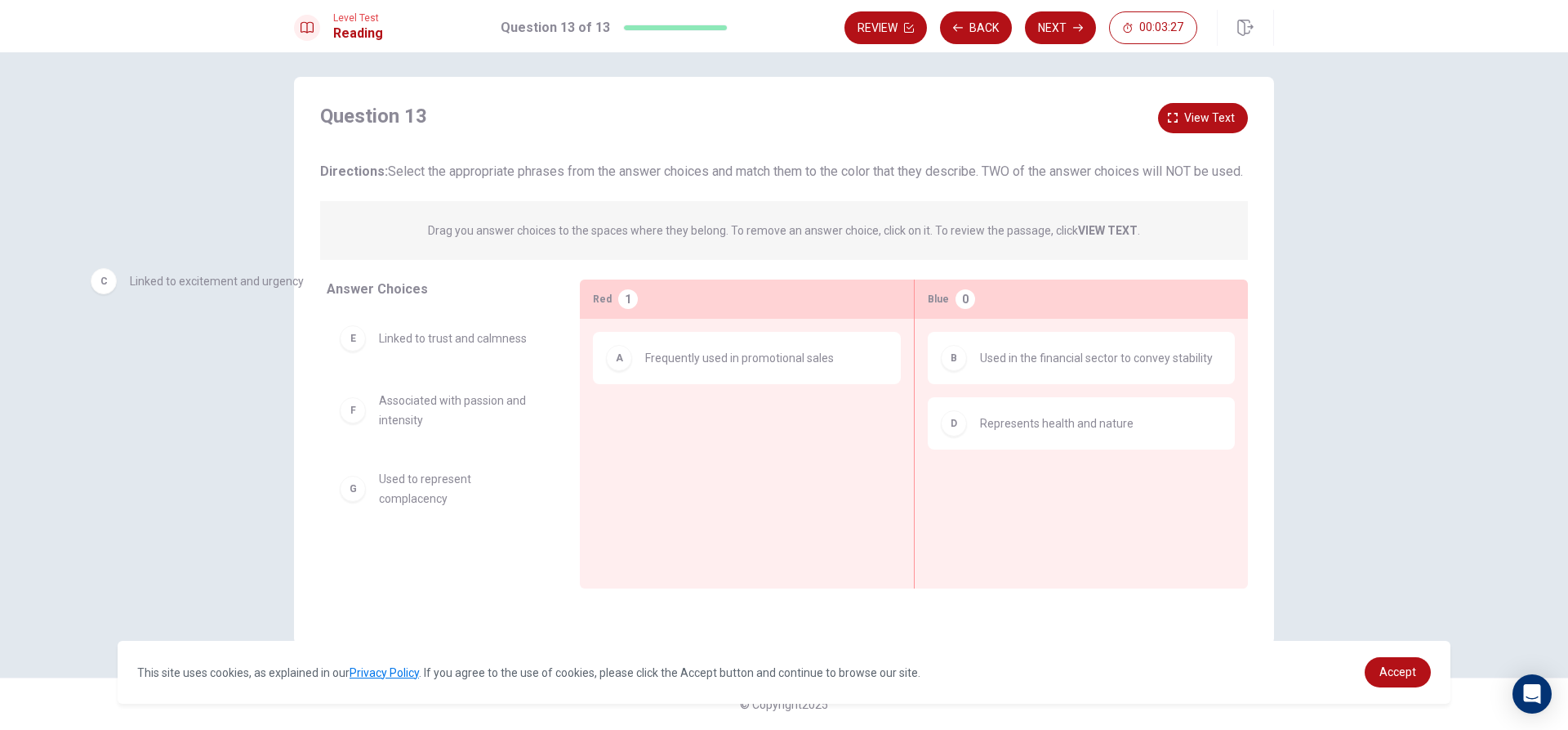
drag, startPoint x: 692, startPoint y: 454, endPoint x: 169, endPoint y: 290, distance: 548.1
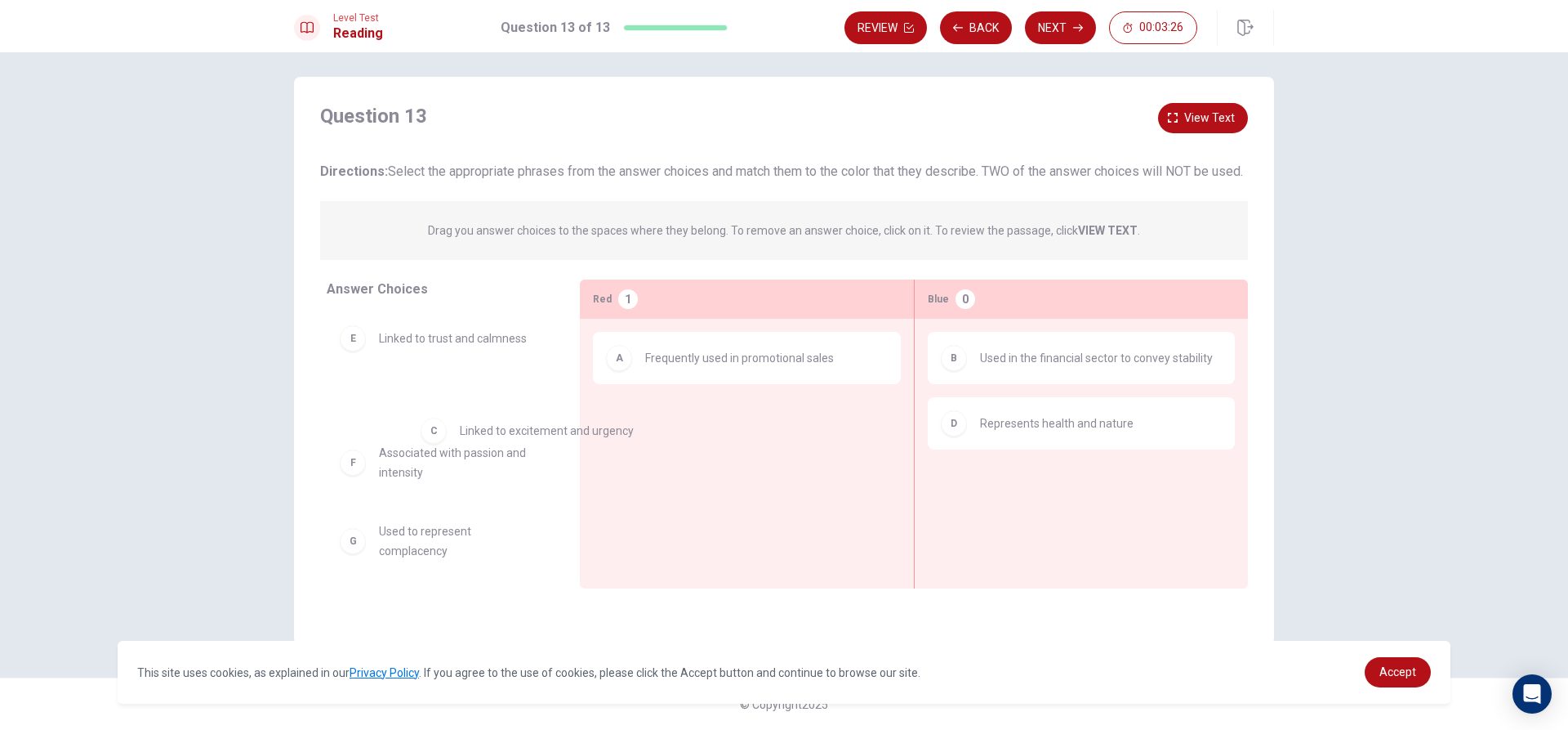
drag, startPoint x: 643, startPoint y: 440, endPoint x: 451, endPoint y: 428, distance: 192.4
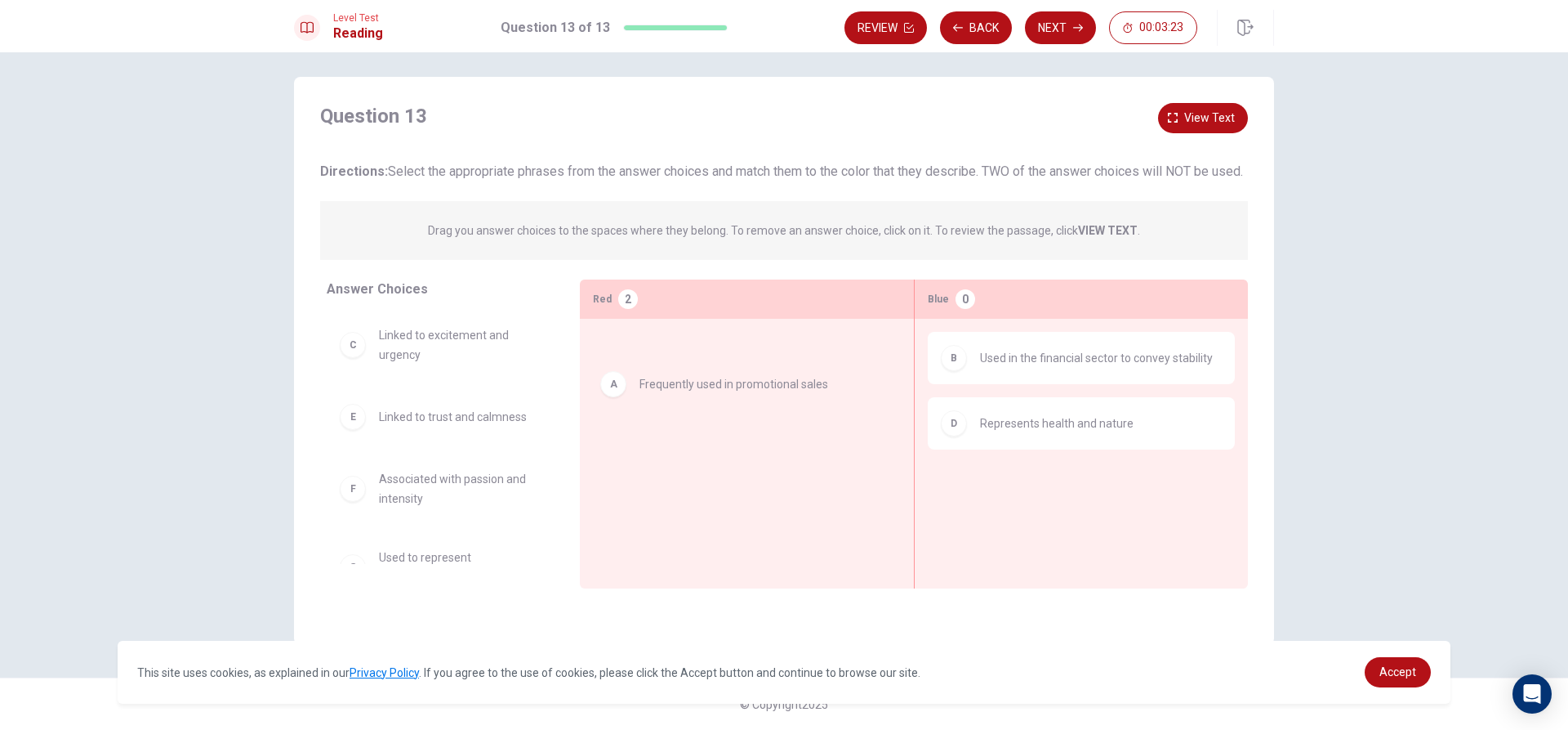
drag, startPoint x: 677, startPoint y: 387, endPoint x: 677, endPoint y: 397, distance: 10.0
drag, startPoint x: 697, startPoint y: 387, endPoint x: 426, endPoint y: 443, distance: 276.7
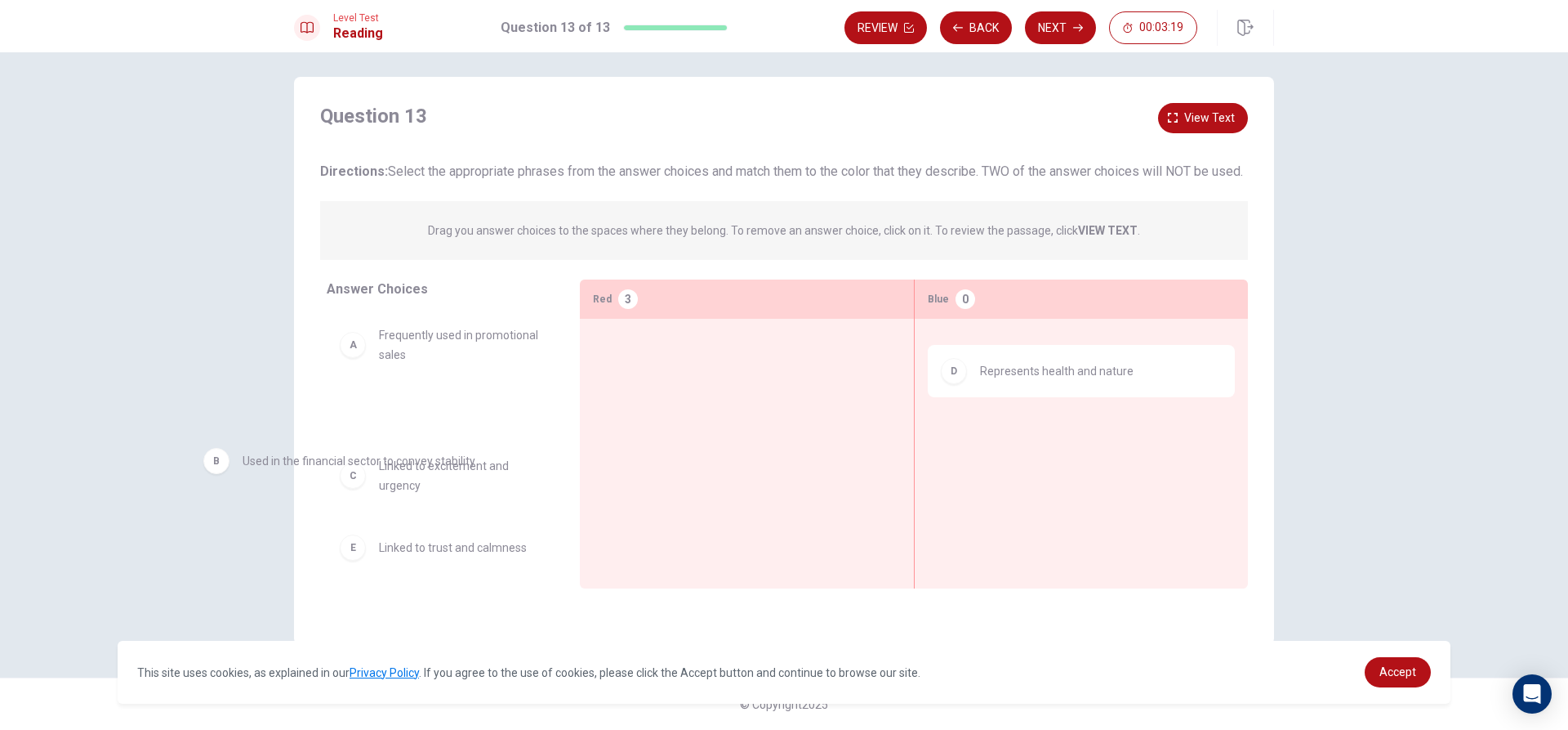
drag, startPoint x: 991, startPoint y: 394, endPoint x: 261, endPoint y: 475, distance: 734.5
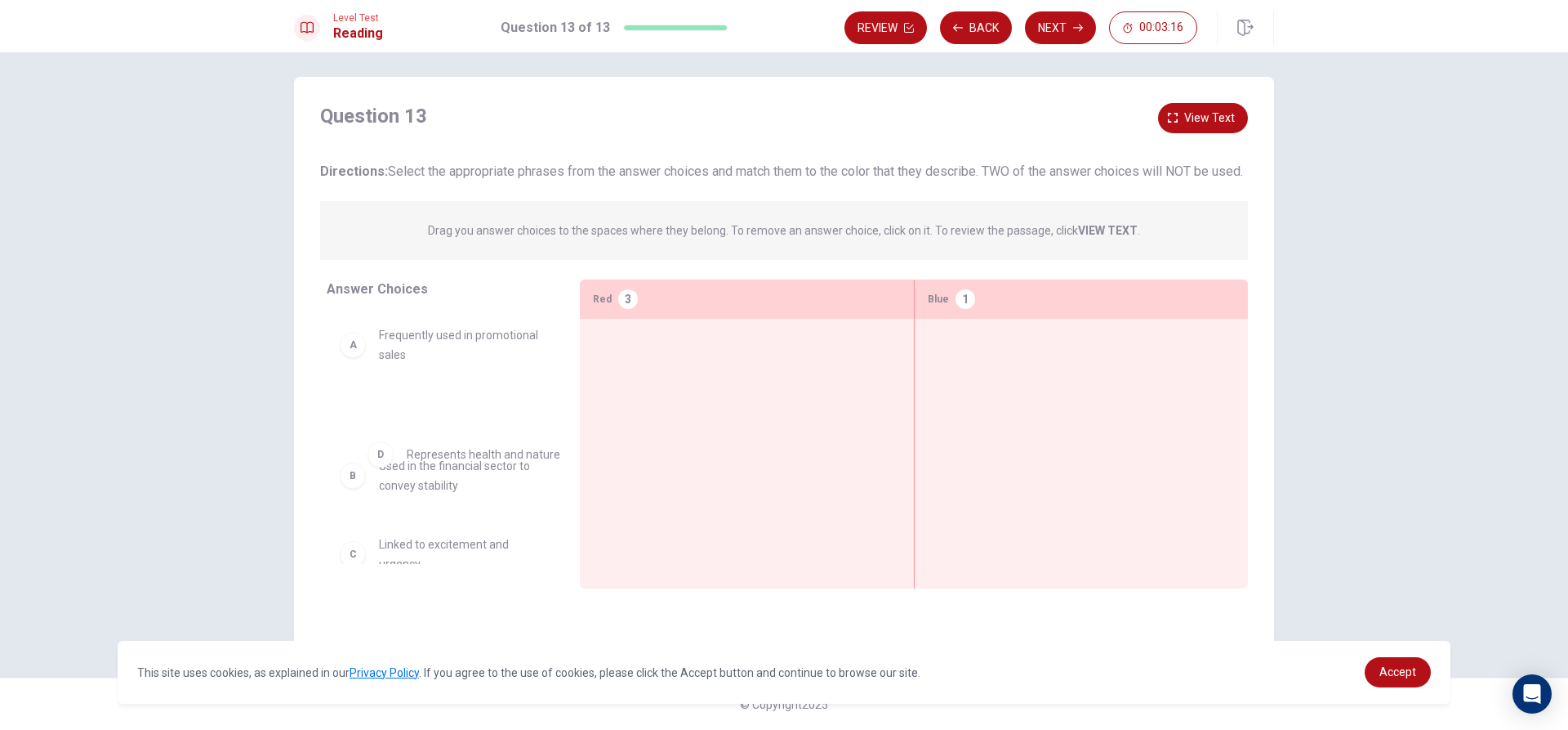
drag, startPoint x: 983, startPoint y: 386, endPoint x: 387, endPoint y: 467, distance: 601.5
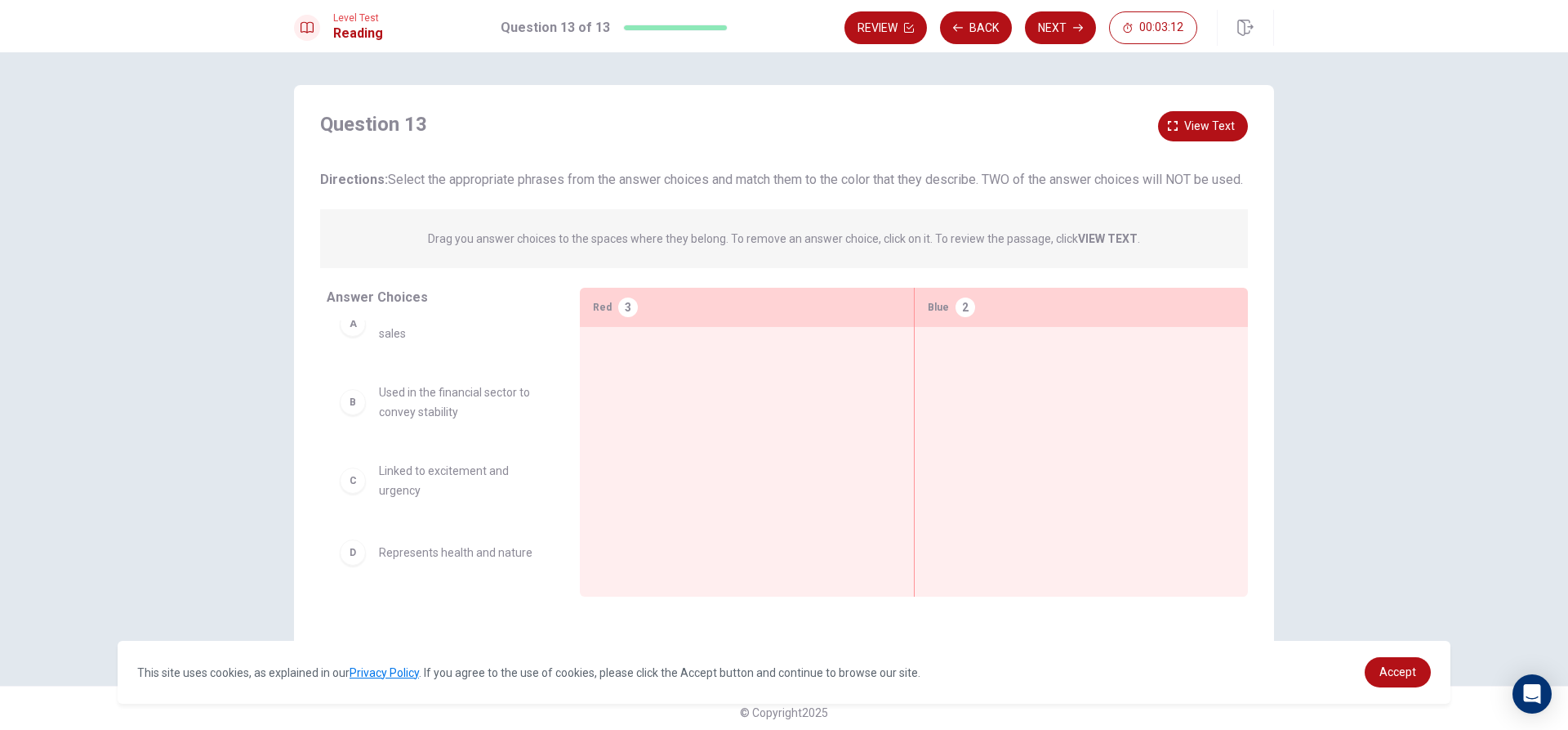
scroll to position [0, 0]
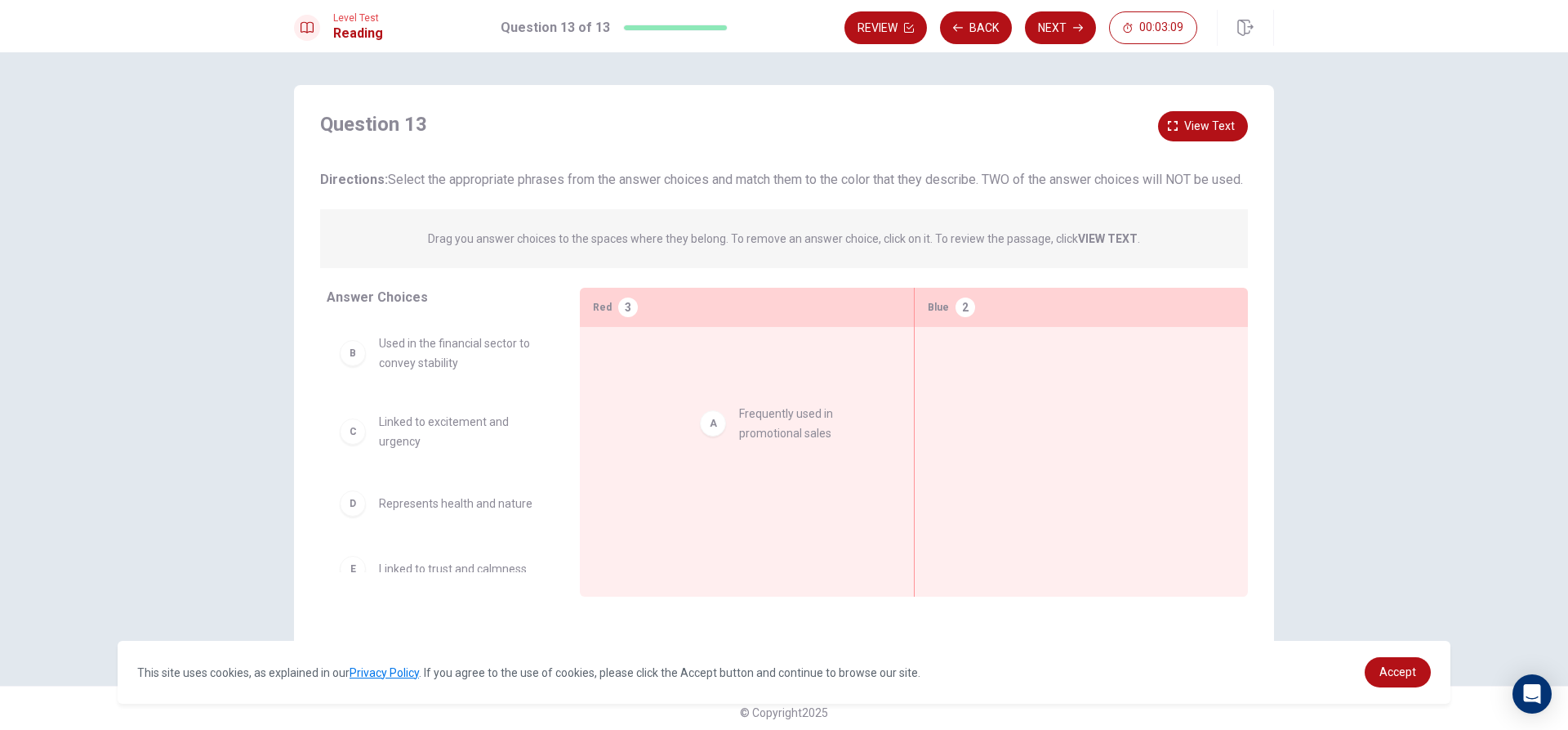
drag, startPoint x: 443, startPoint y: 394, endPoint x: 811, endPoint y: 445, distance: 371.5
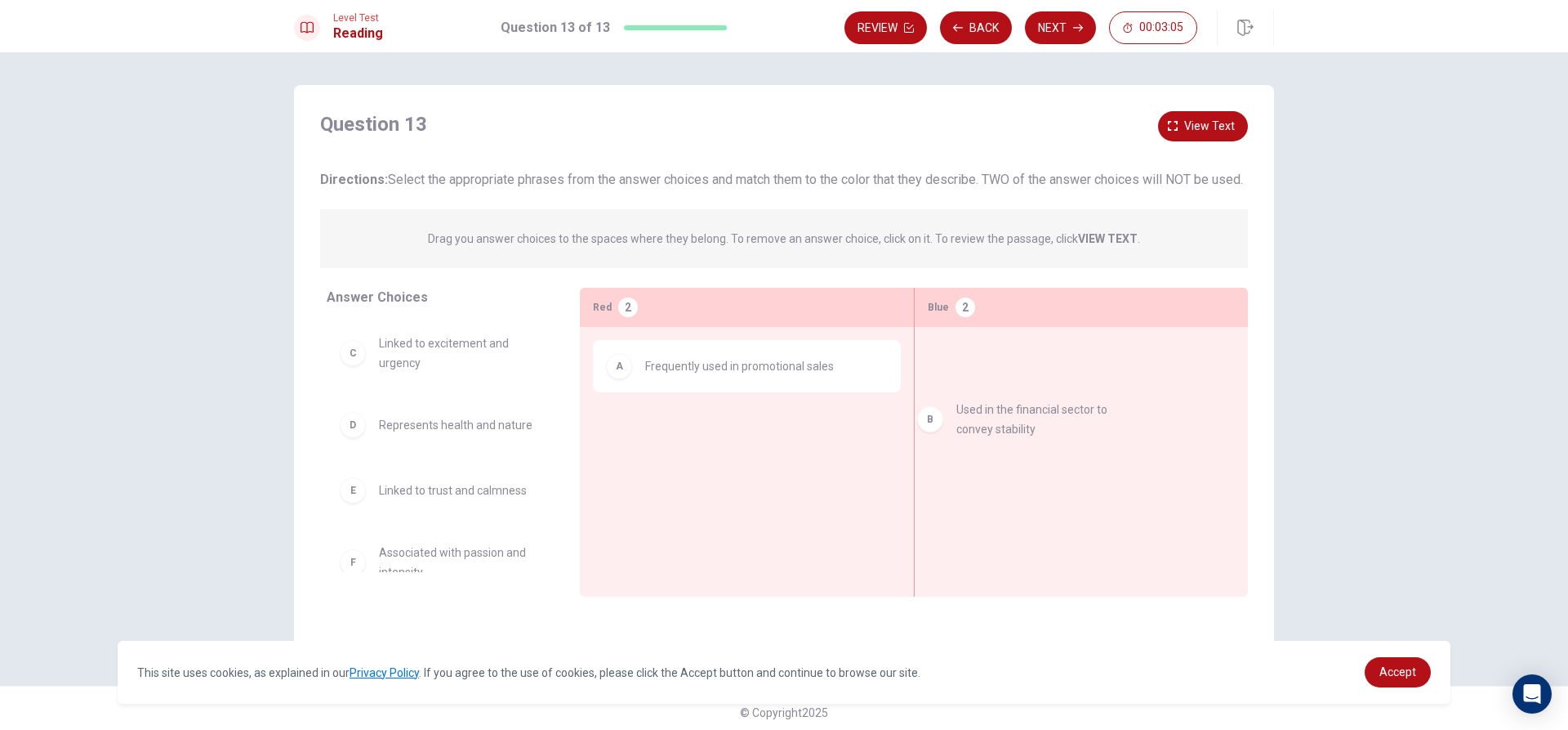
drag, startPoint x: 458, startPoint y: 376, endPoint x: 1053, endPoint y: 430, distance: 597.4
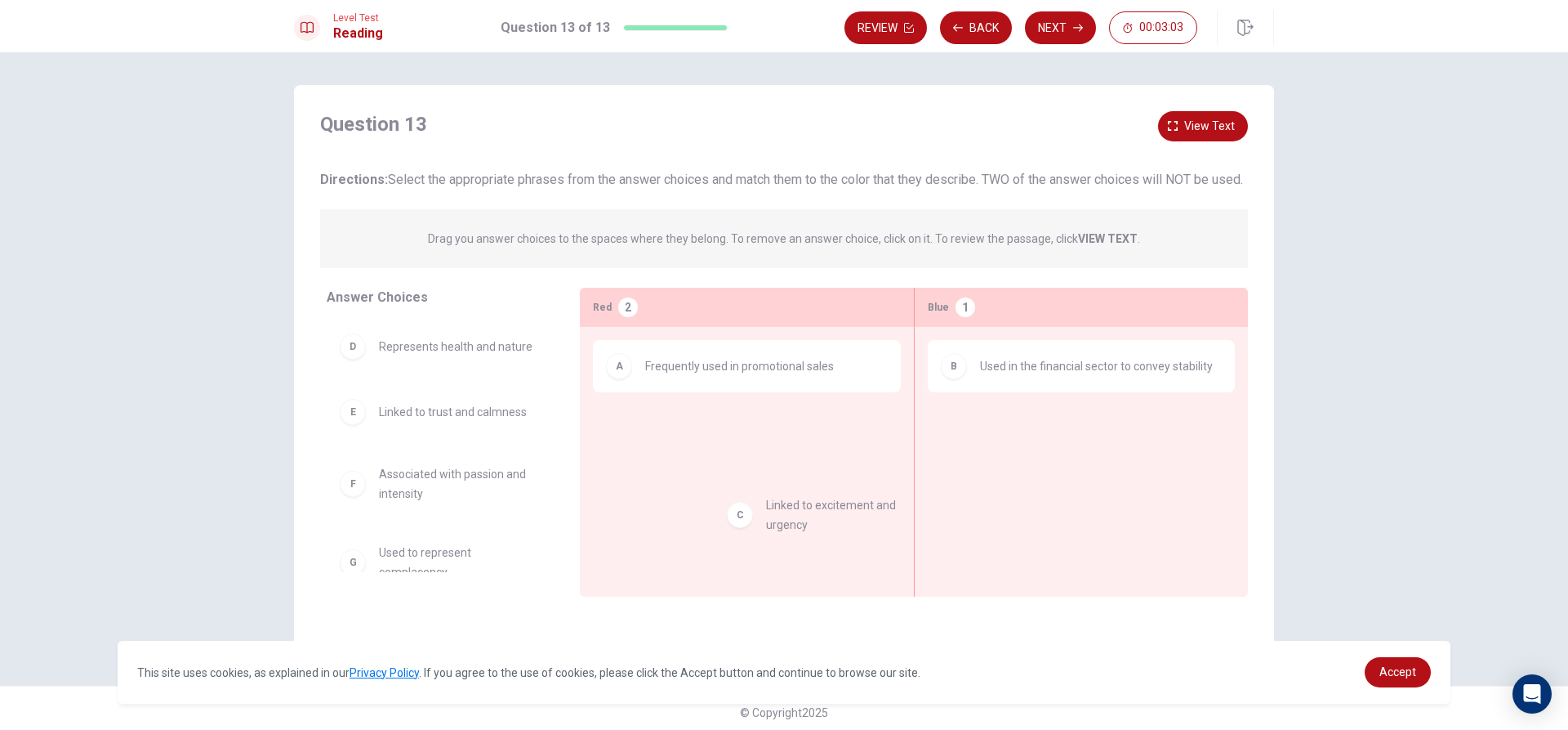
drag, startPoint x: 417, startPoint y: 370, endPoint x: 805, endPoint y: 513, distance: 413.5
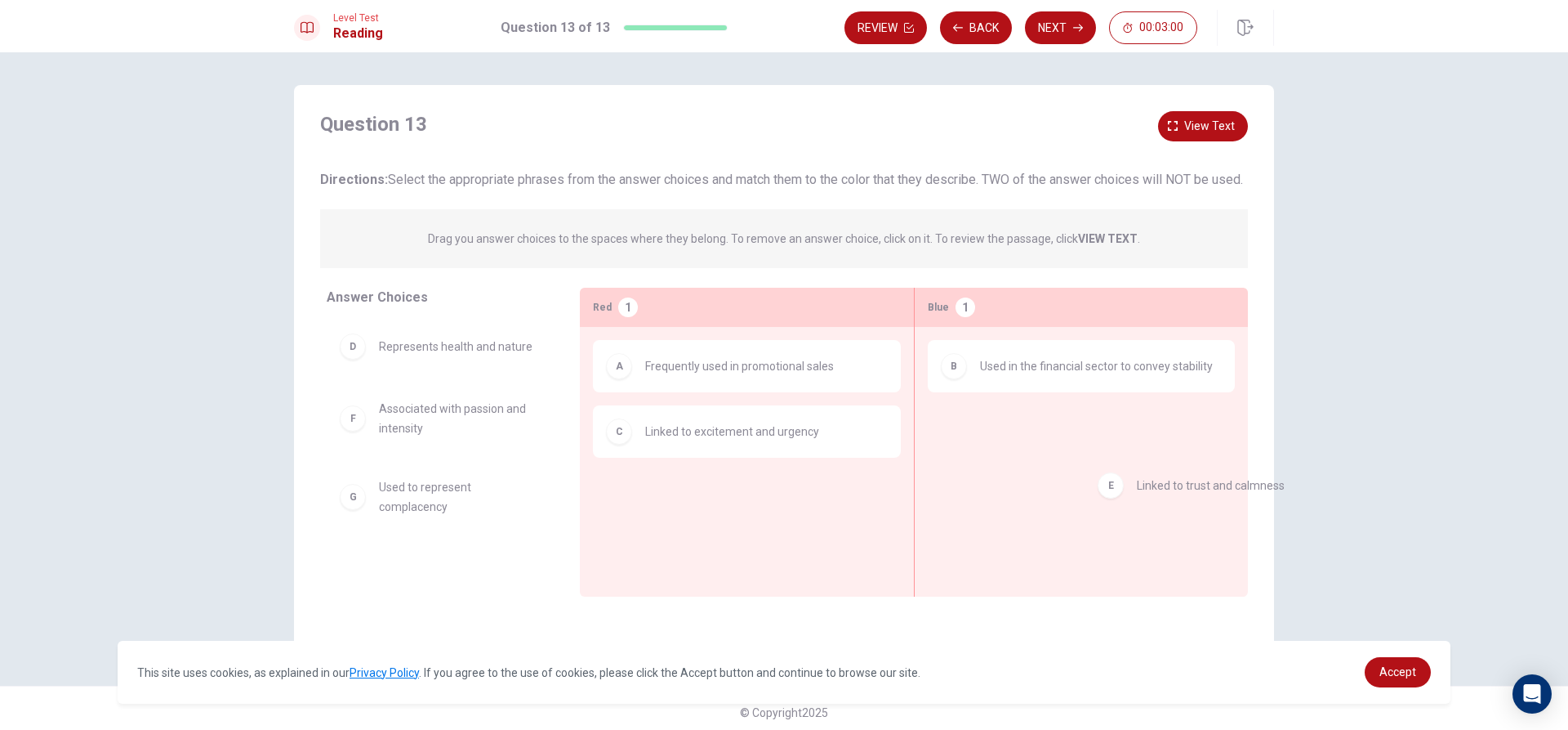
drag, startPoint x: 432, startPoint y: 424, endPoint x: 1162, endPoint y: 480, distance: 732.1
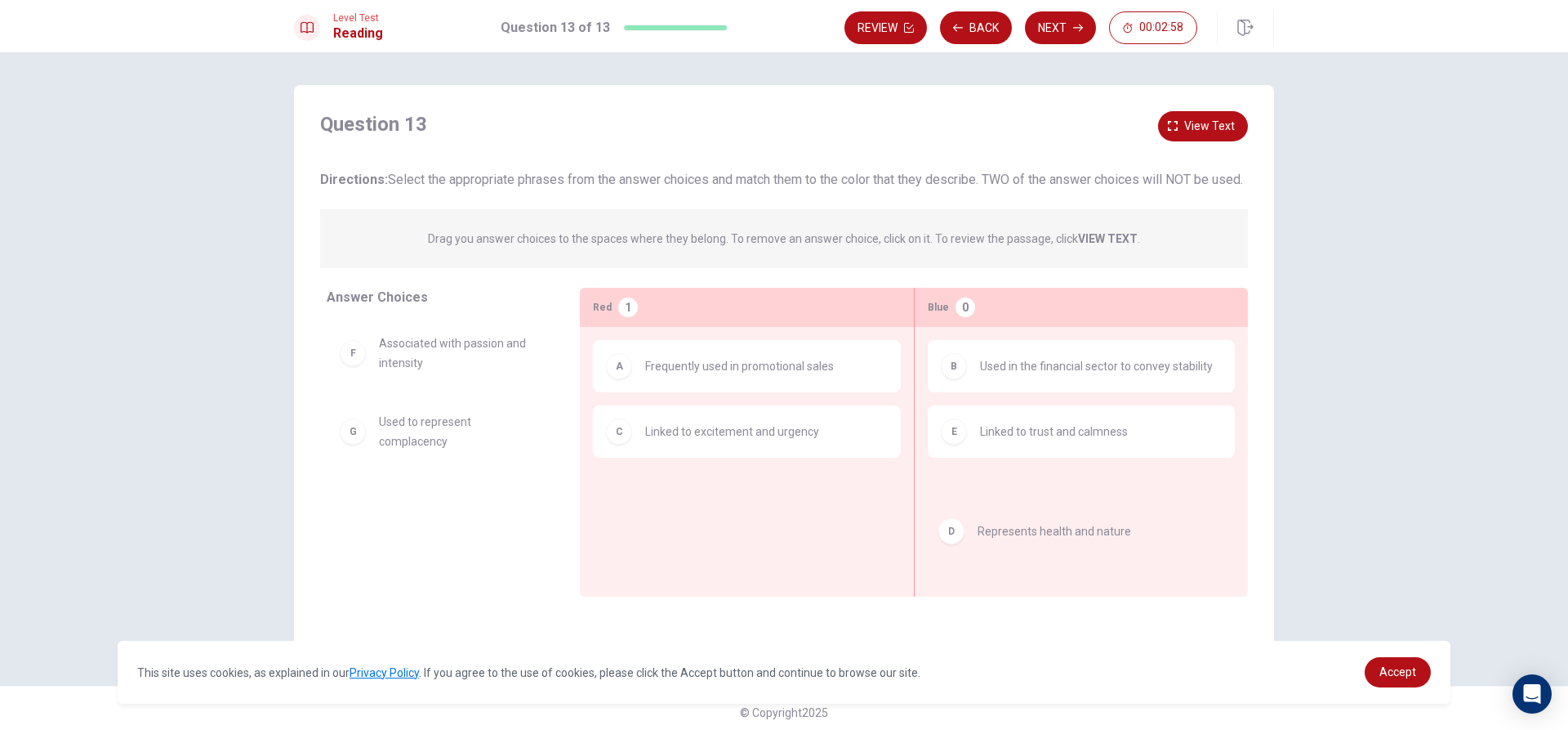
drag, startPoint x: 477, startPoint y: 371, endPoint x: 1088, endPoint y: 542, distance: 634.5
drag, startPoint x: 452, startPoint y: 373, endPoint x: 1143, endPoint y: 520, distance: 706.5
drag, startPoint x: 436, startPoint y: 521, endPoint x: 696, endPoint y: 529, distance: 260.1
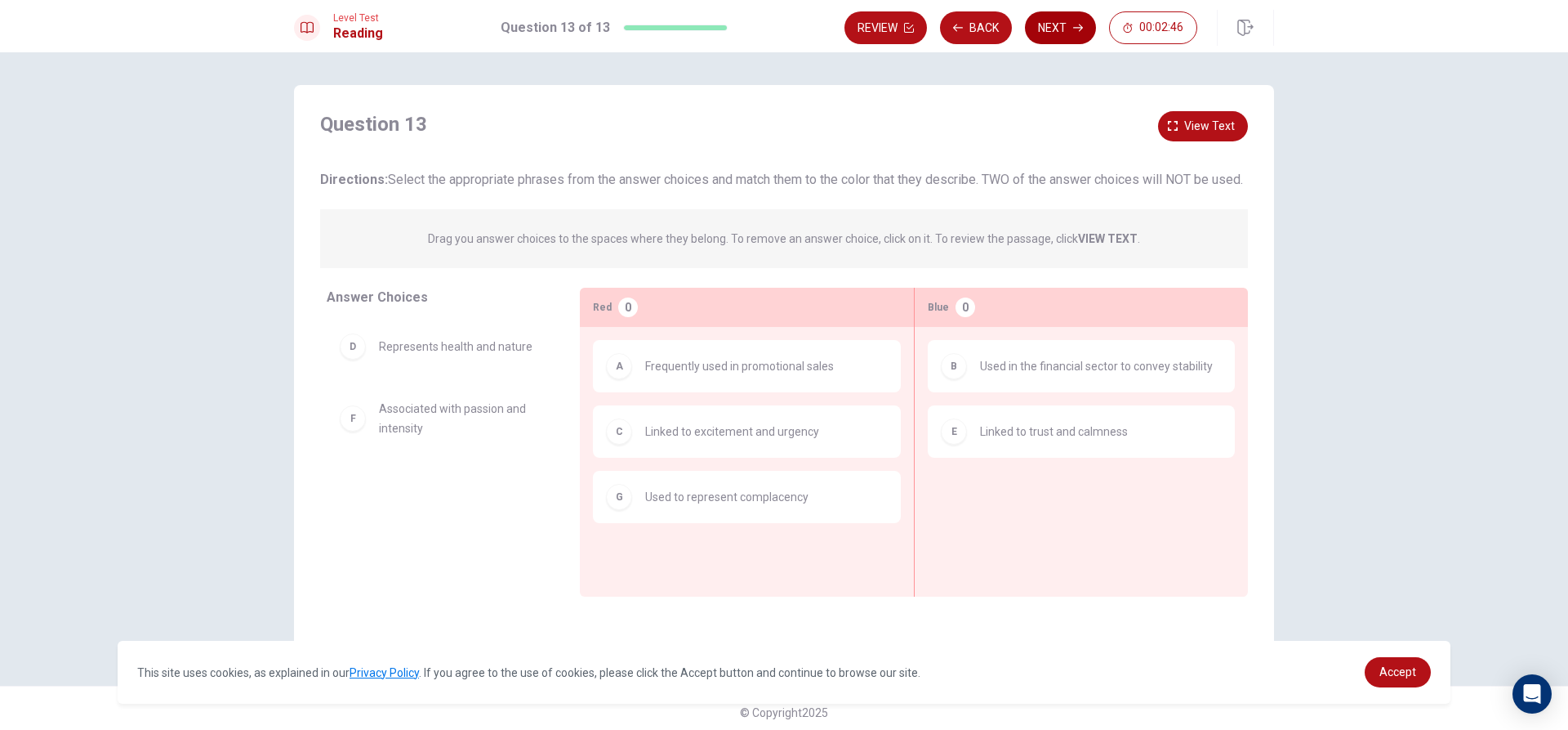
click at [1057, 30] on button "Next" at bounding box center [1061, 28] width 71 height 33
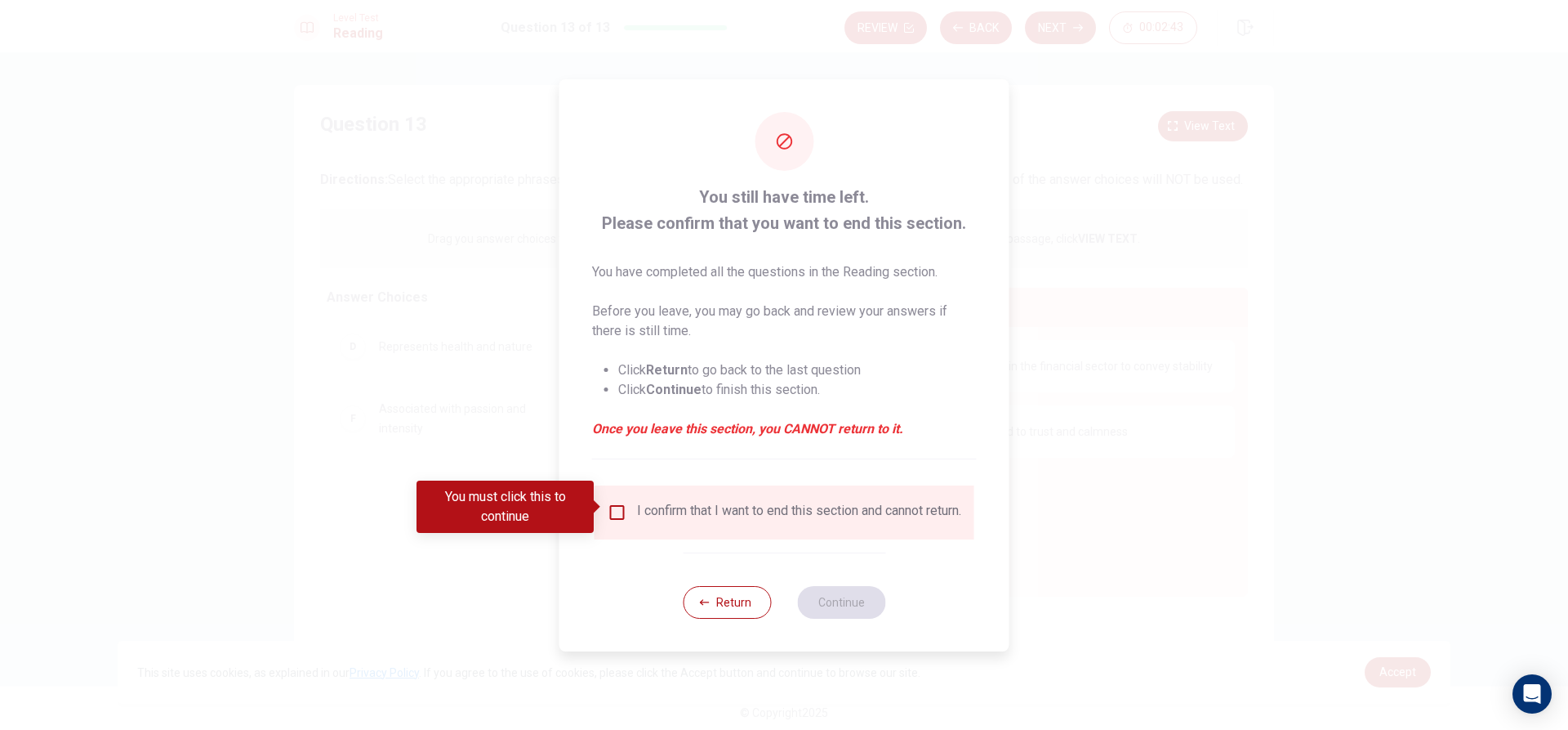
click at [616, 502] on input "You must click this to continue" at bounding box center [617, 511] width 19 height 19
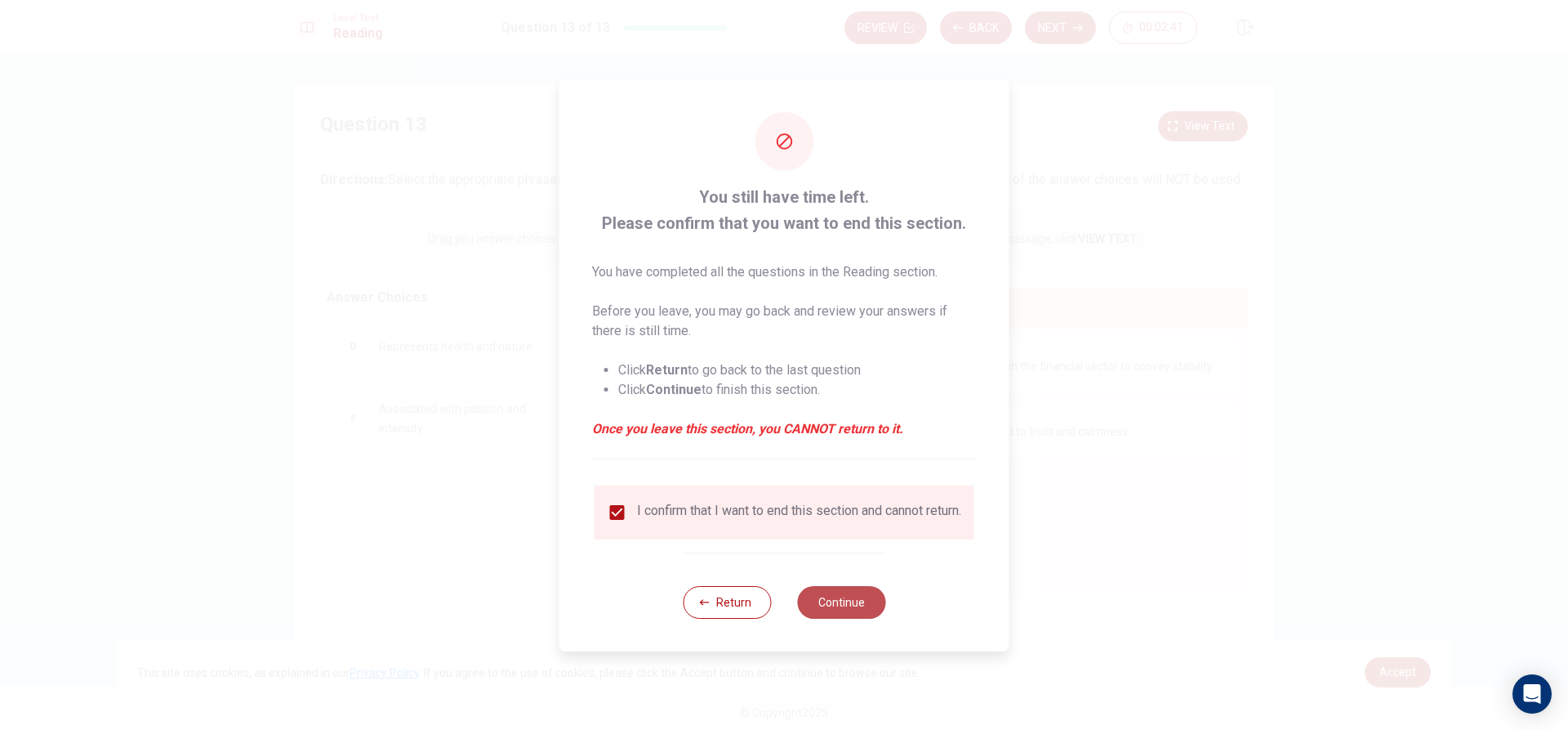
click at [852, 612] on button "Continue" at bounding box center [841, 602] width 88 height 33
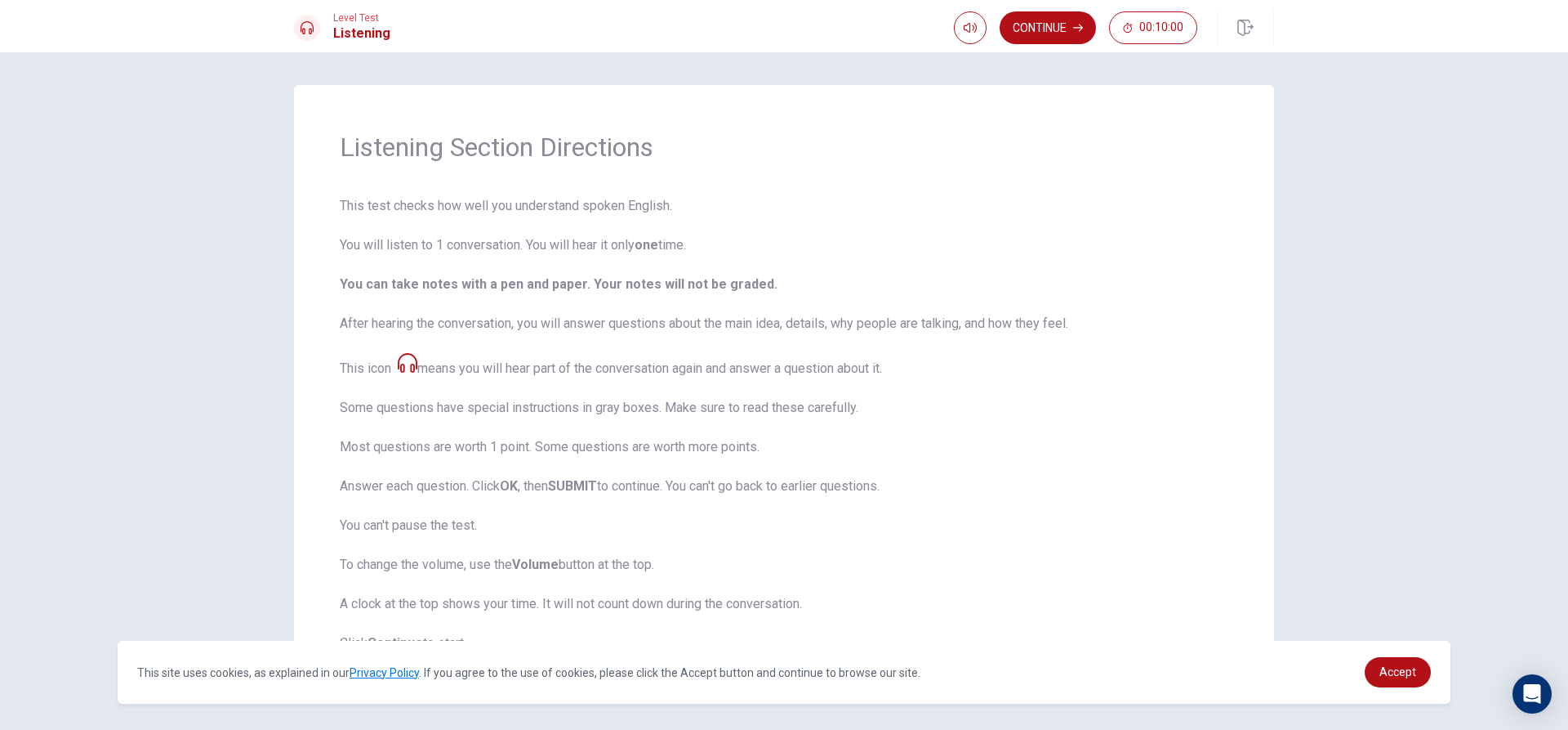
scroll to position [54, 0]
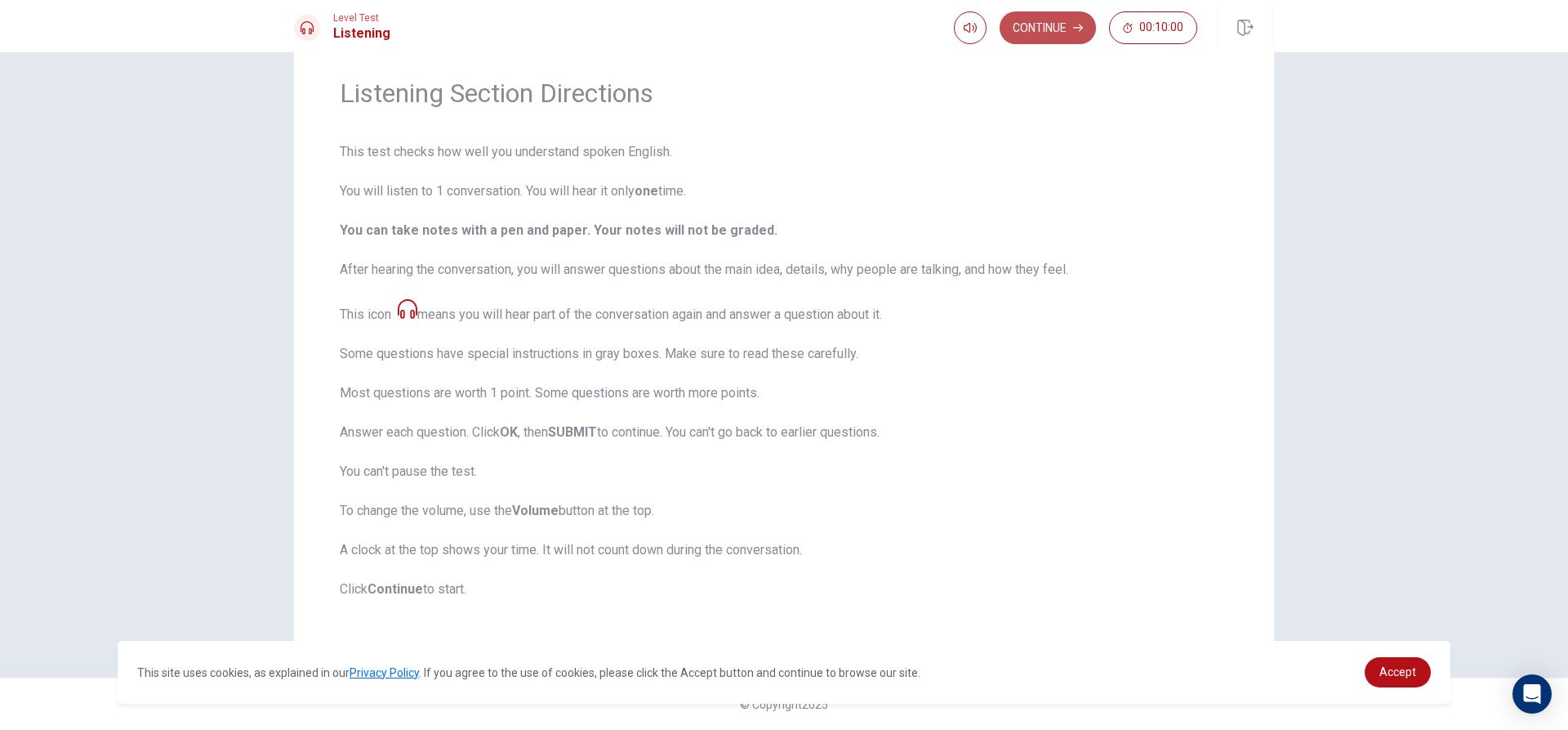
click at [1041, 25] on button "Continue" at bounding box center [1047, 28] width 96 height 33
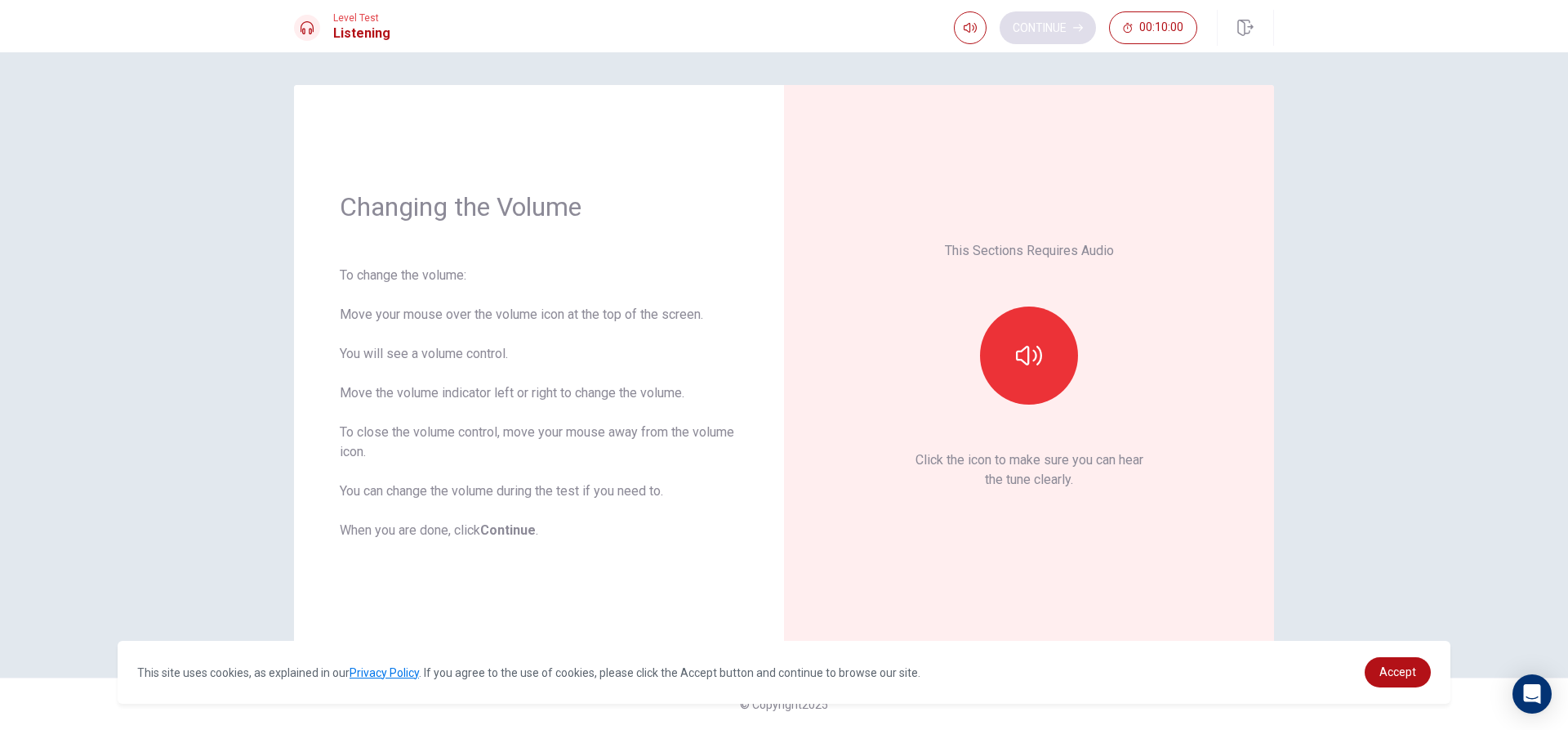
scroll to position [0, 0]
click at [1009, 387] on button "button" at bounding box center [1029, 355] width 98 height 98
click at [1071, 344] on button "button" at bounding box center [1029, 355] width 98 height 98
click at [1060, 349] on button "button" at bounding box center [1029, 355] width 98 height 98
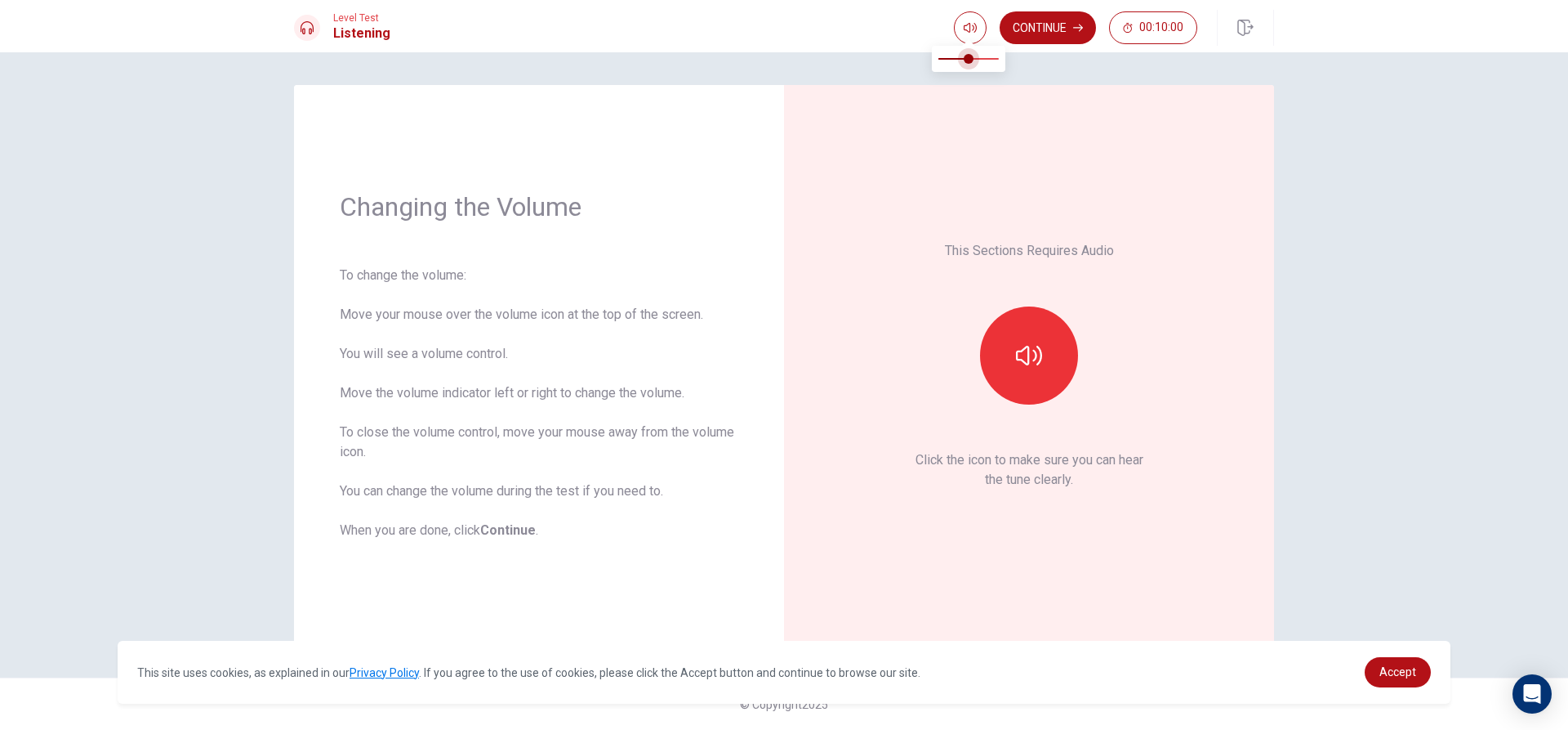
type input "1"
drag, startPoint x: 981, startPoint y: 59, endPoint x: 1014, endPoint y: 61, distance: 33.1
click at [998, 61] on span at bounding box center [968, 59] width 60 height 23
click at [1028, 322] on button "button" at bounding box center [1029, 355] width 98 height 98
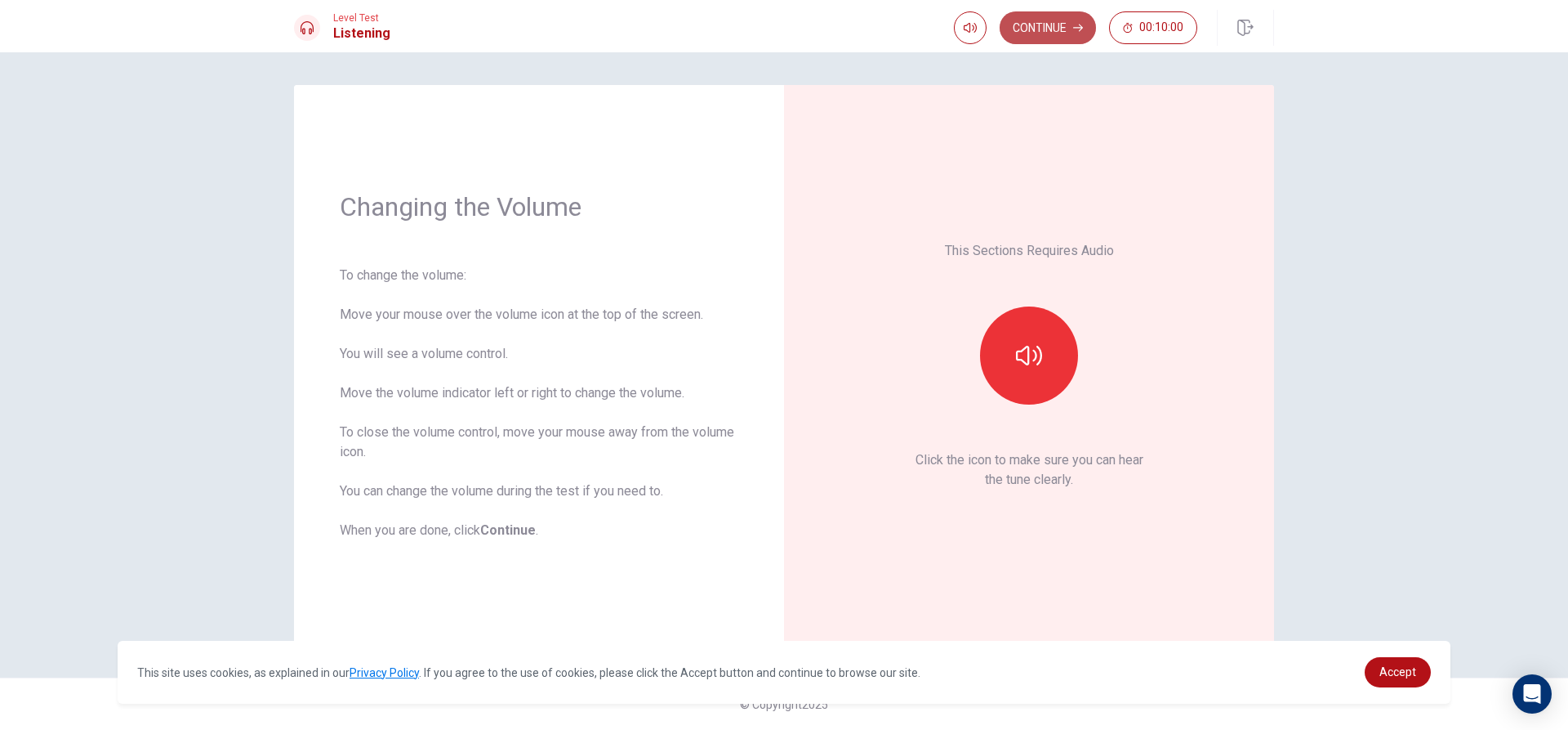
click at [1049, 29] on button "Continue" at bounding box center [1047, 28] width 96 height 33
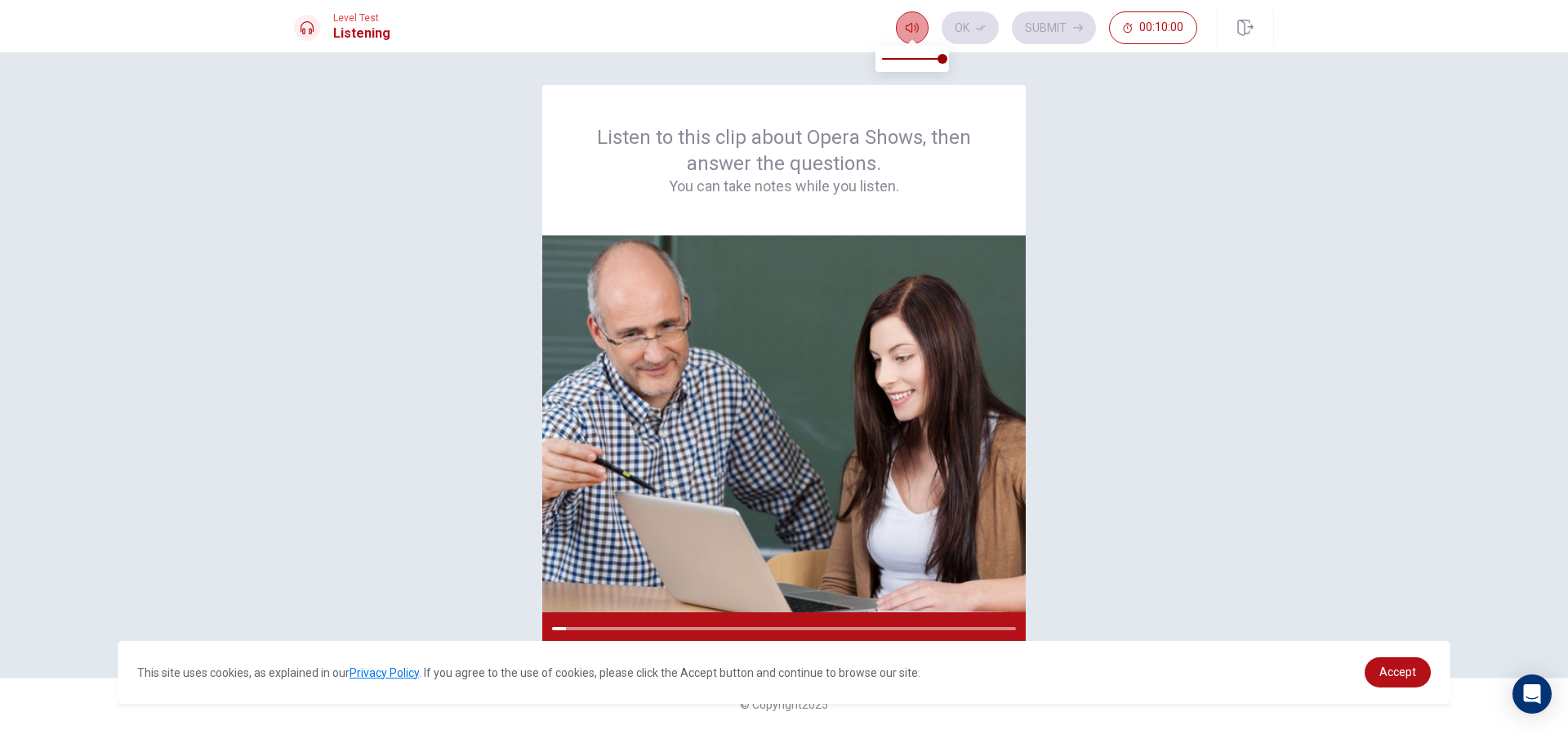
click at [908, 35] on button "button" at bounding box center [912, 28] width 33 height 33
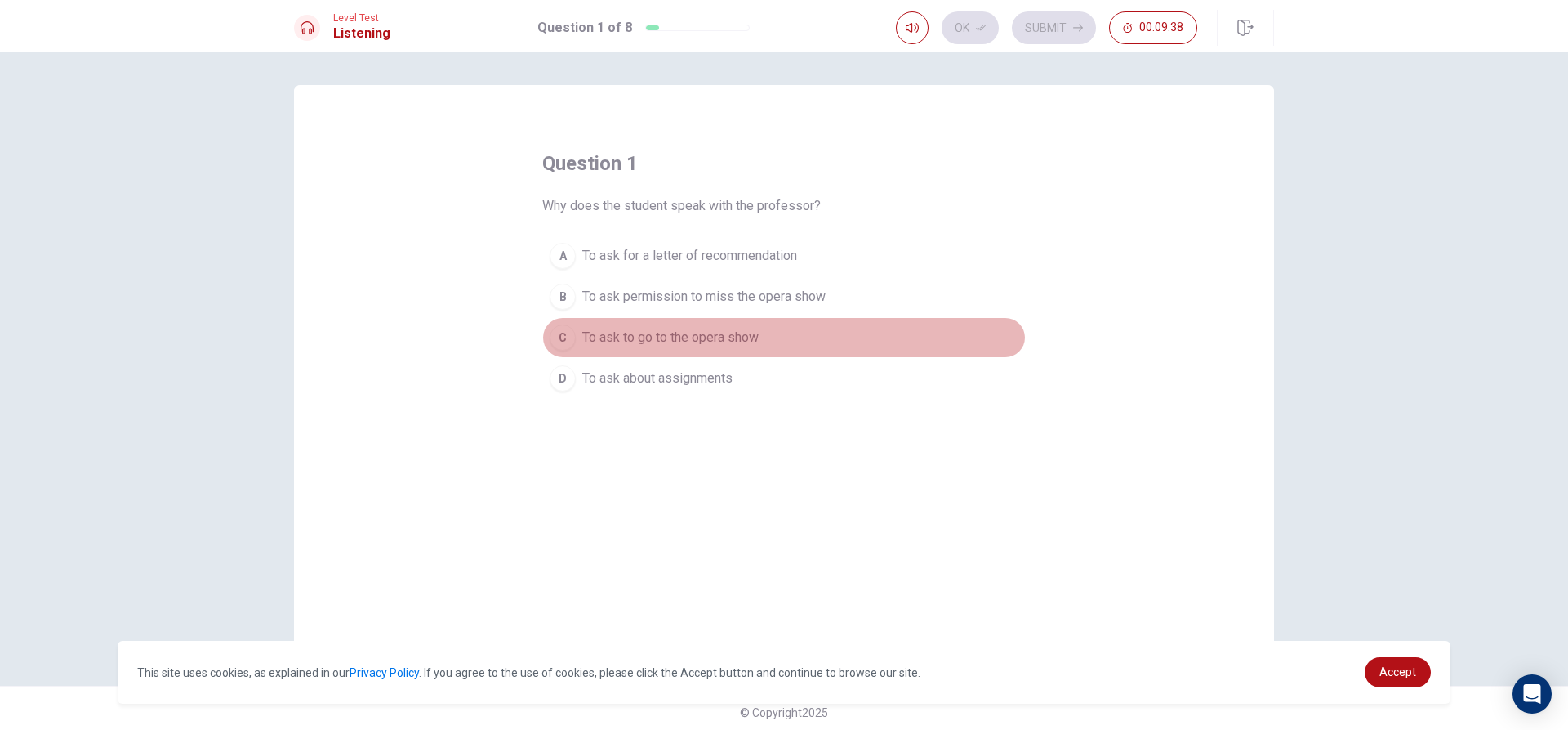
click at [563, 346] on div "C" at bounding box center [562, 338] width 27 height 27
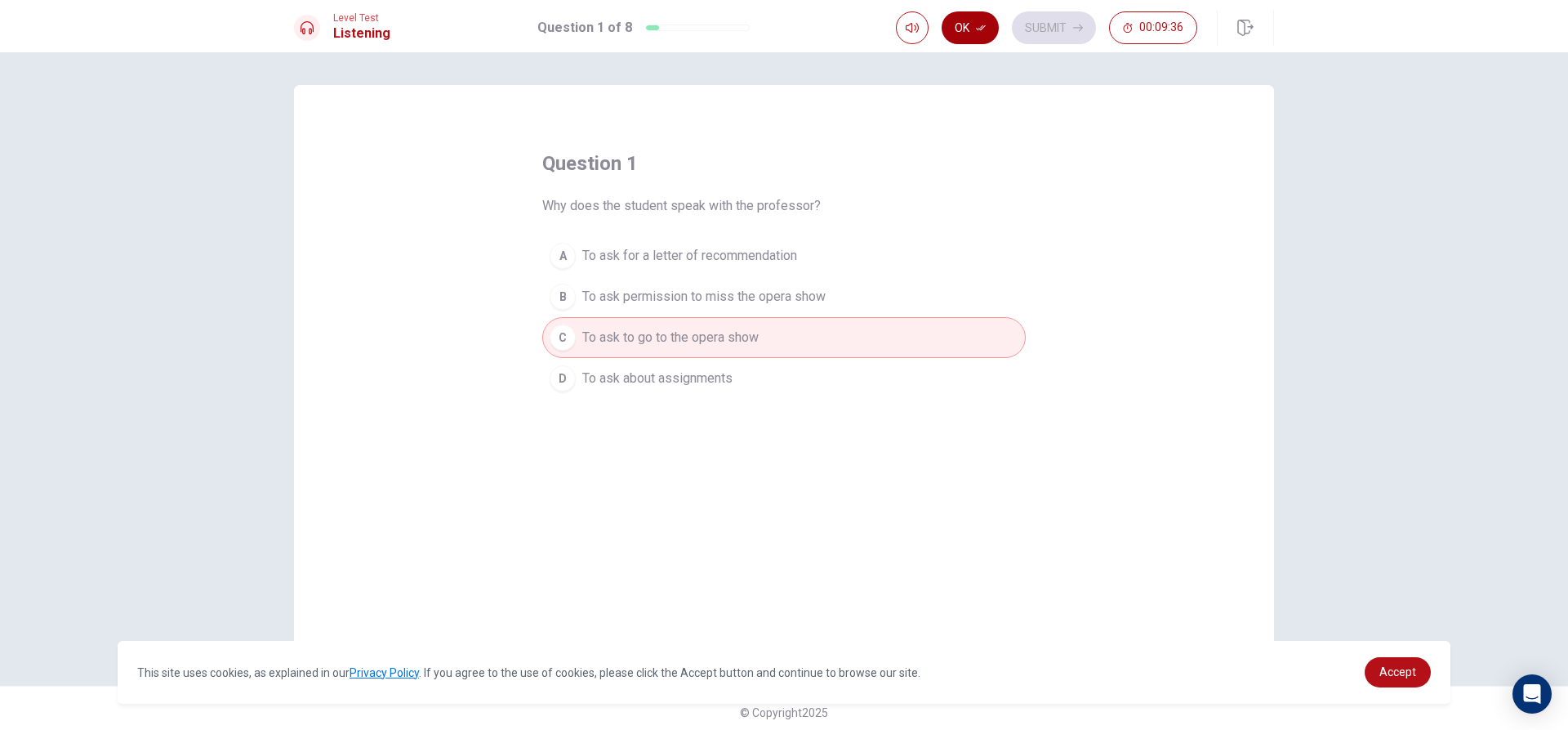
click at [984, 25] on icon "button" at bounding box center [980, 27] width 10 height 10
click at [1035, 26] on button "Submit" at bounding box center [1054, 28] width 84 height 33
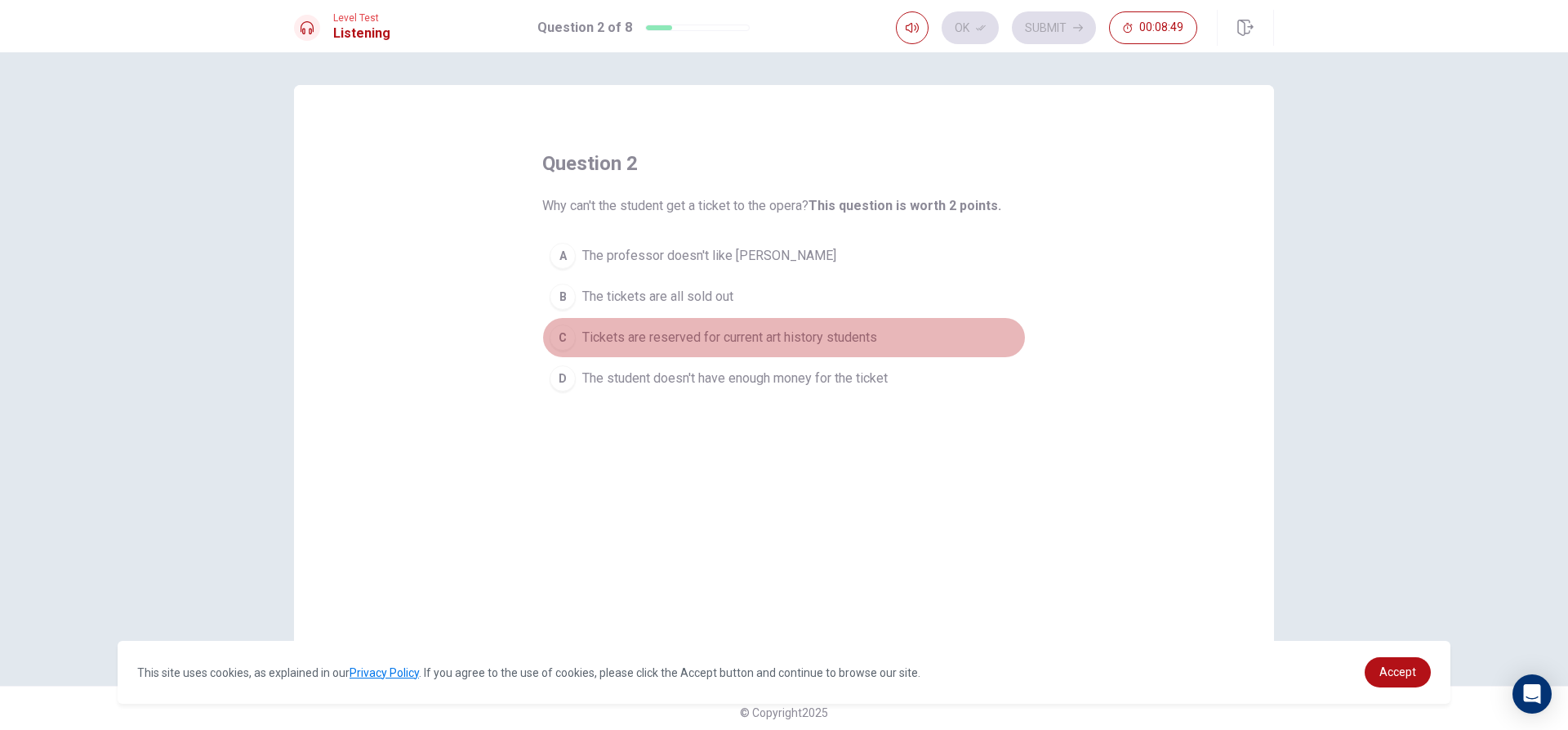
click at [567, 340] on div "C" at bounding box center [562, 338] width 27 height 27
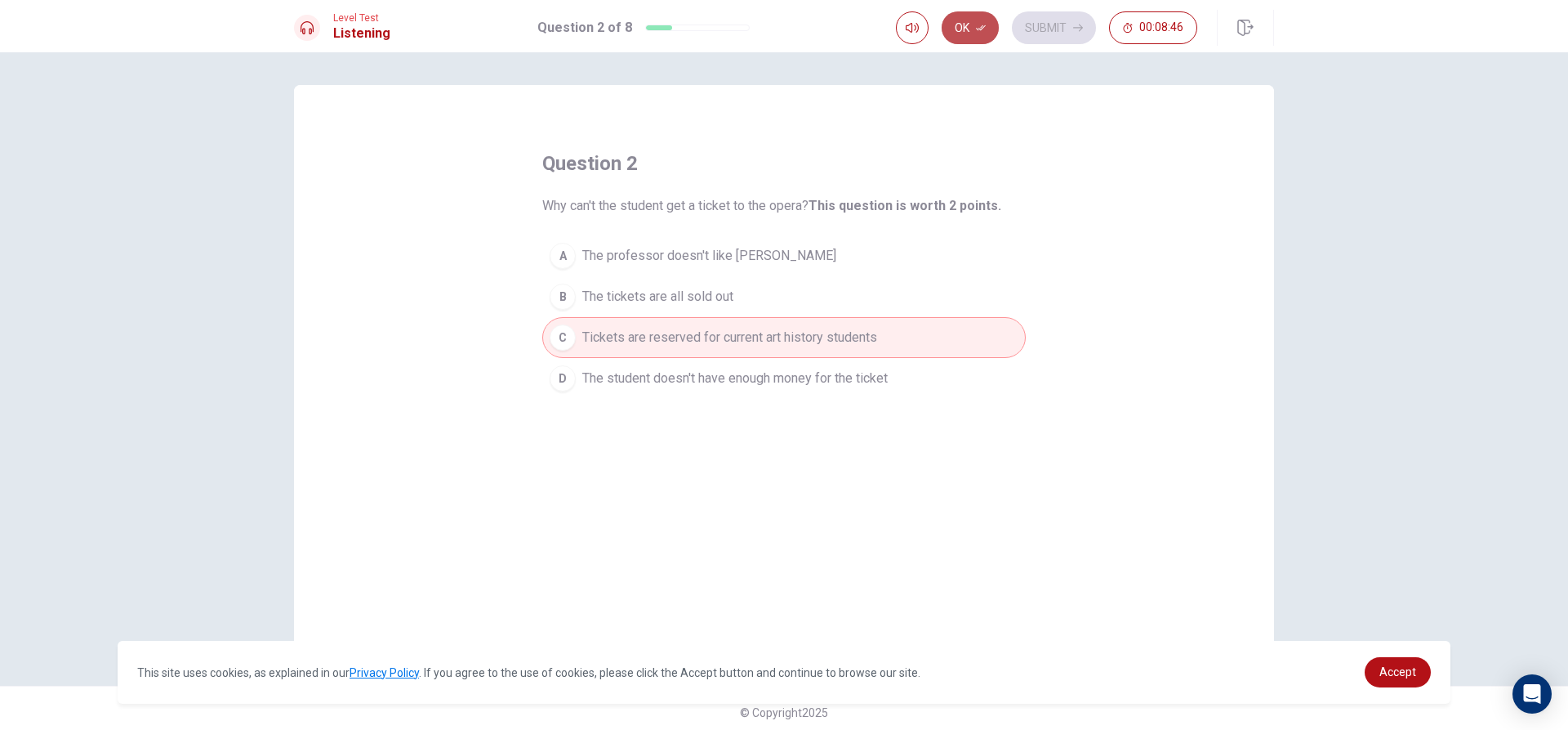
click at [961, 35] on button "Ok" at bounding box center [970, 28] width 58 height 33
click at [1017, 18] on button "Submit" at bounding box center [1054, 28] width 84 height 33
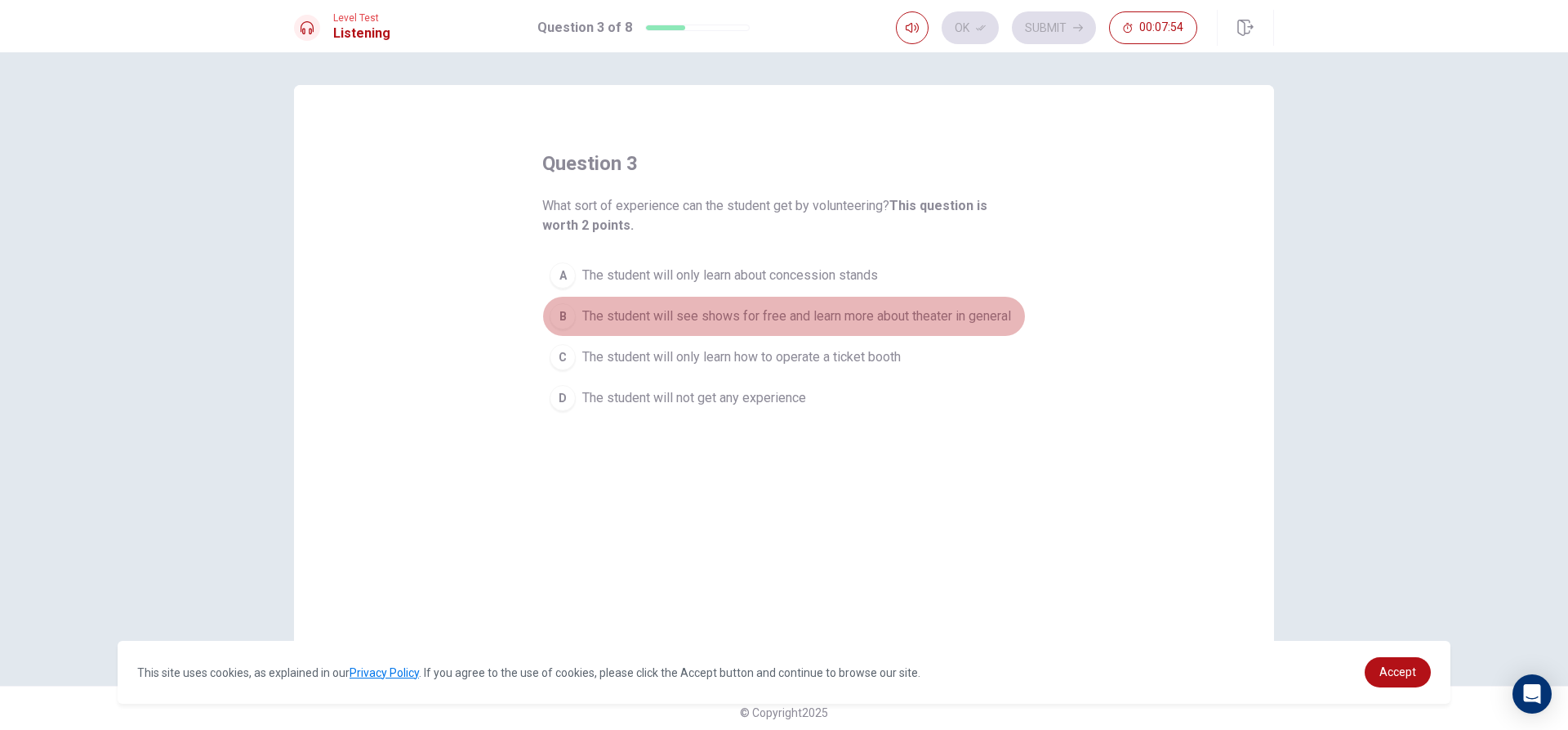
click at [565, 323] on div "B" at bounding box center [562, 316] width 27 height 27
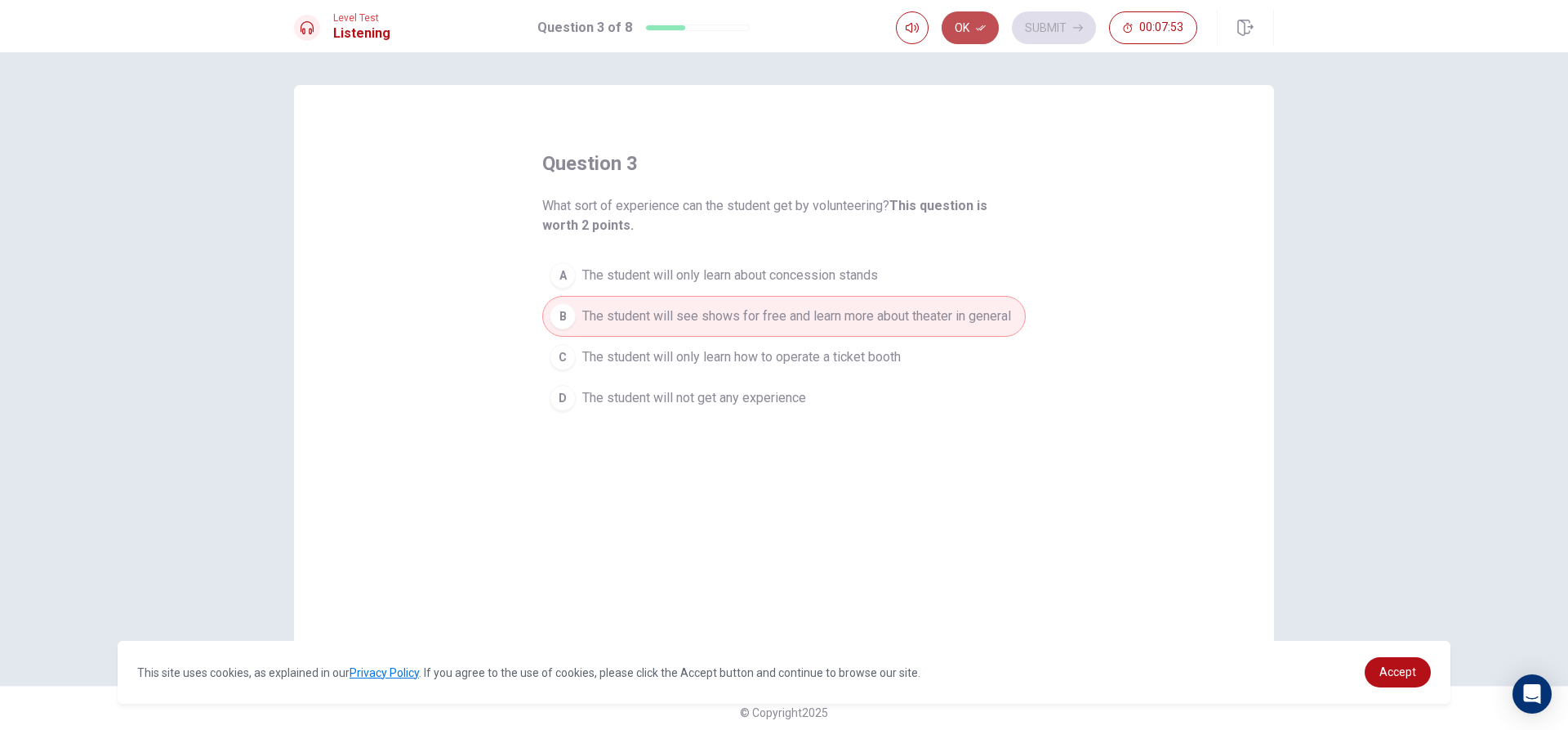
click at [978, 20] on button "Ok" at bounding box center [970, 28] width 58 height 33
click at [1036, 27] on button "Submit" at bounding box center [1054, 28] width 84 height 33
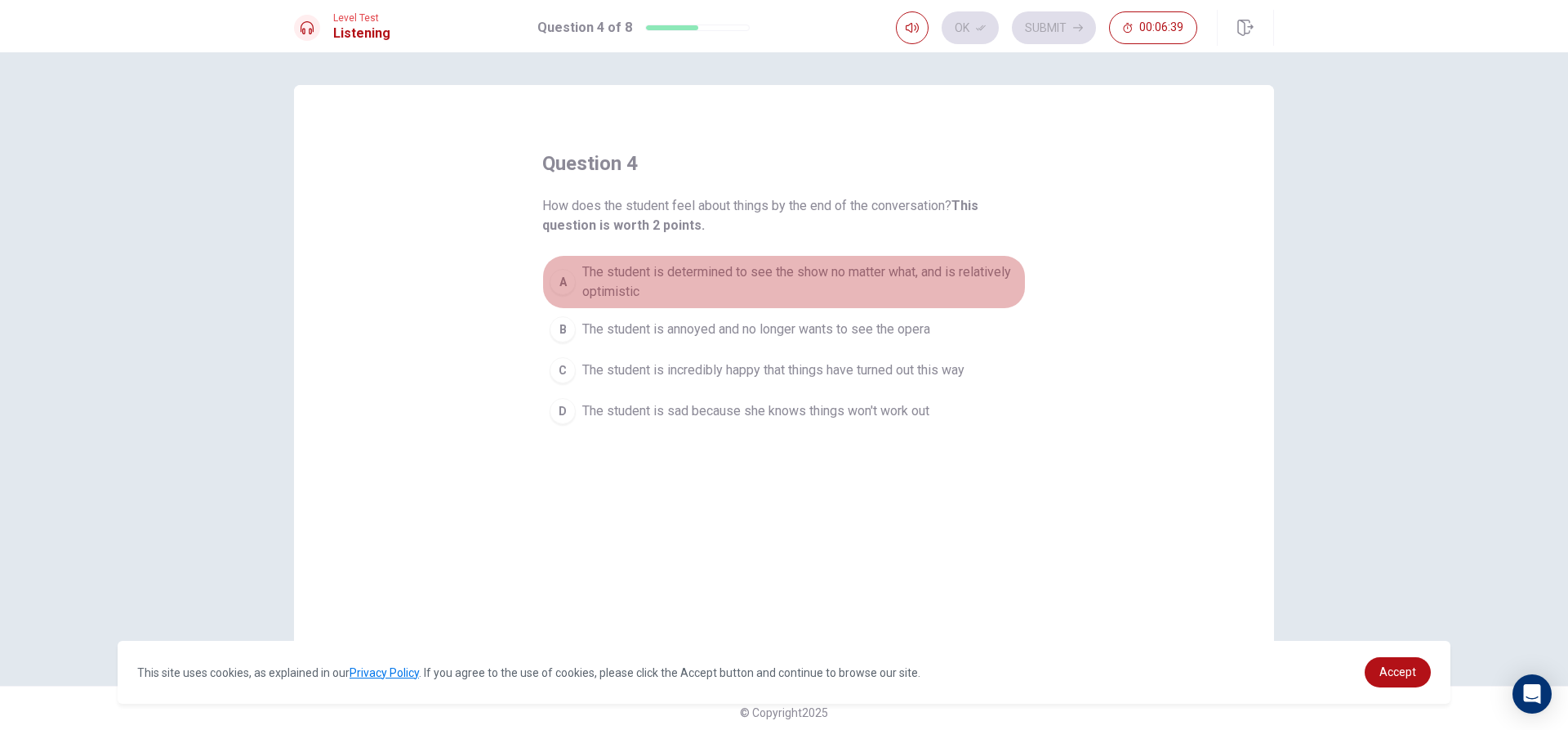
click at [557, 284] on div "A" at bounding box center [562, 282] width 27 height 27
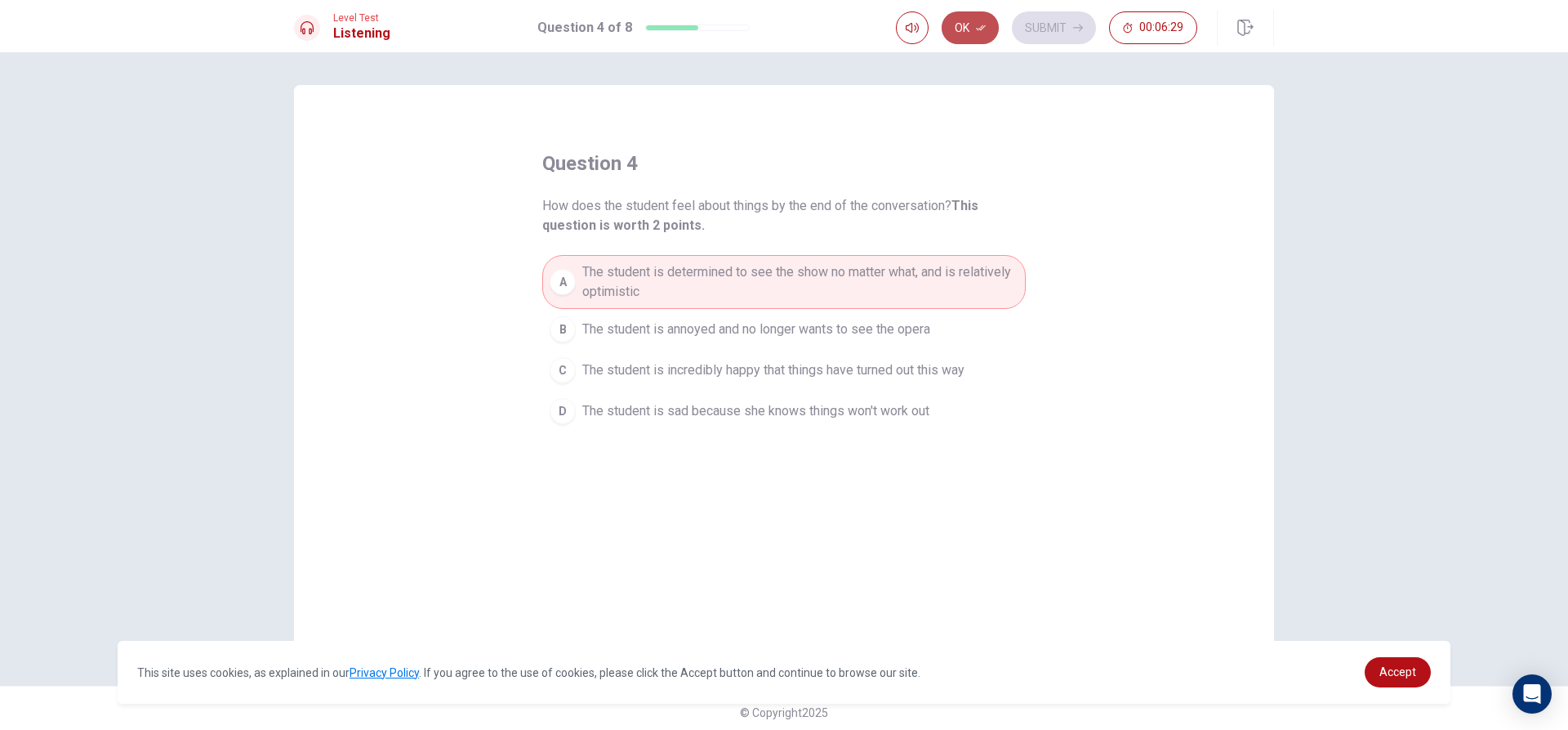
click at [984, 35] on button "Ok" at bounding box center [970, 28] width 58 height 33
click at [1022, 28] on button "Submit" at bounding box center [1054, 28] width 84 height 33
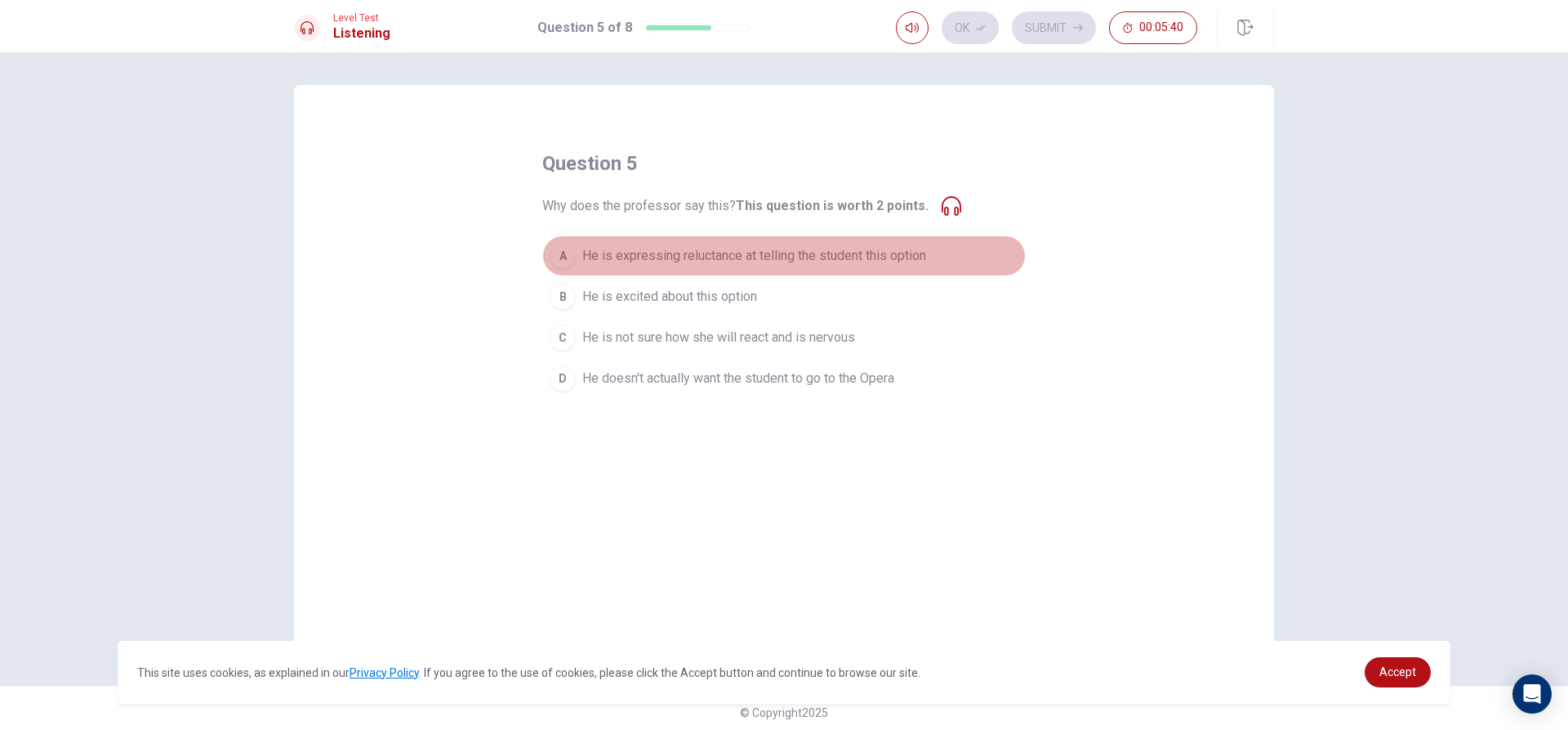
click at [551, 256] on div "A" at bounding box center [562, 255] width 27 height 27
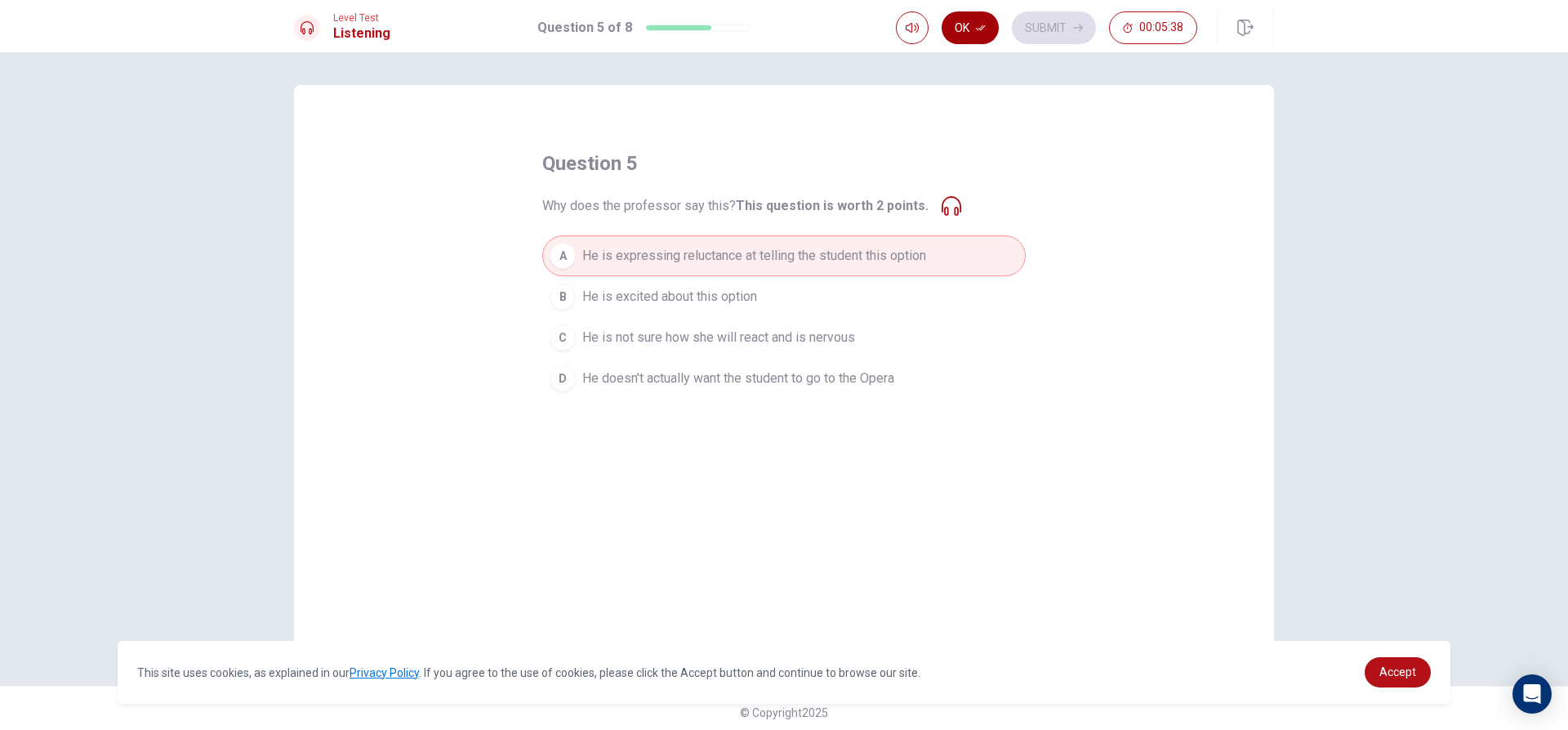
click at [977, 17] on button "Ok" at bounding box center [970, 28] width 58 height 33
click at [1051, 34] on button "Submit" at bounding box center [1054, 28] width 84 height 33
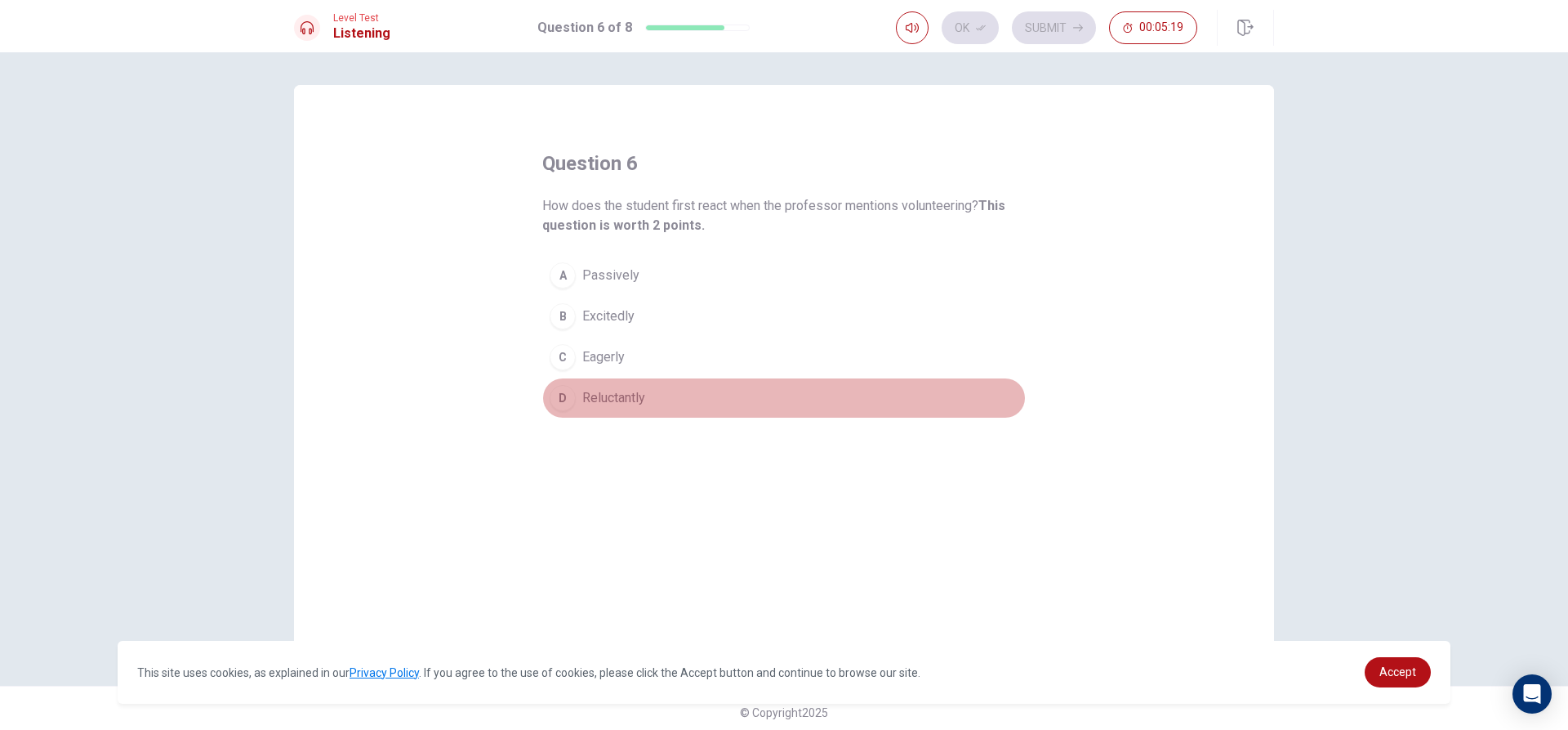
click at [567, 392] on div "D" at bounding box center [562, 398] width 27 height 27
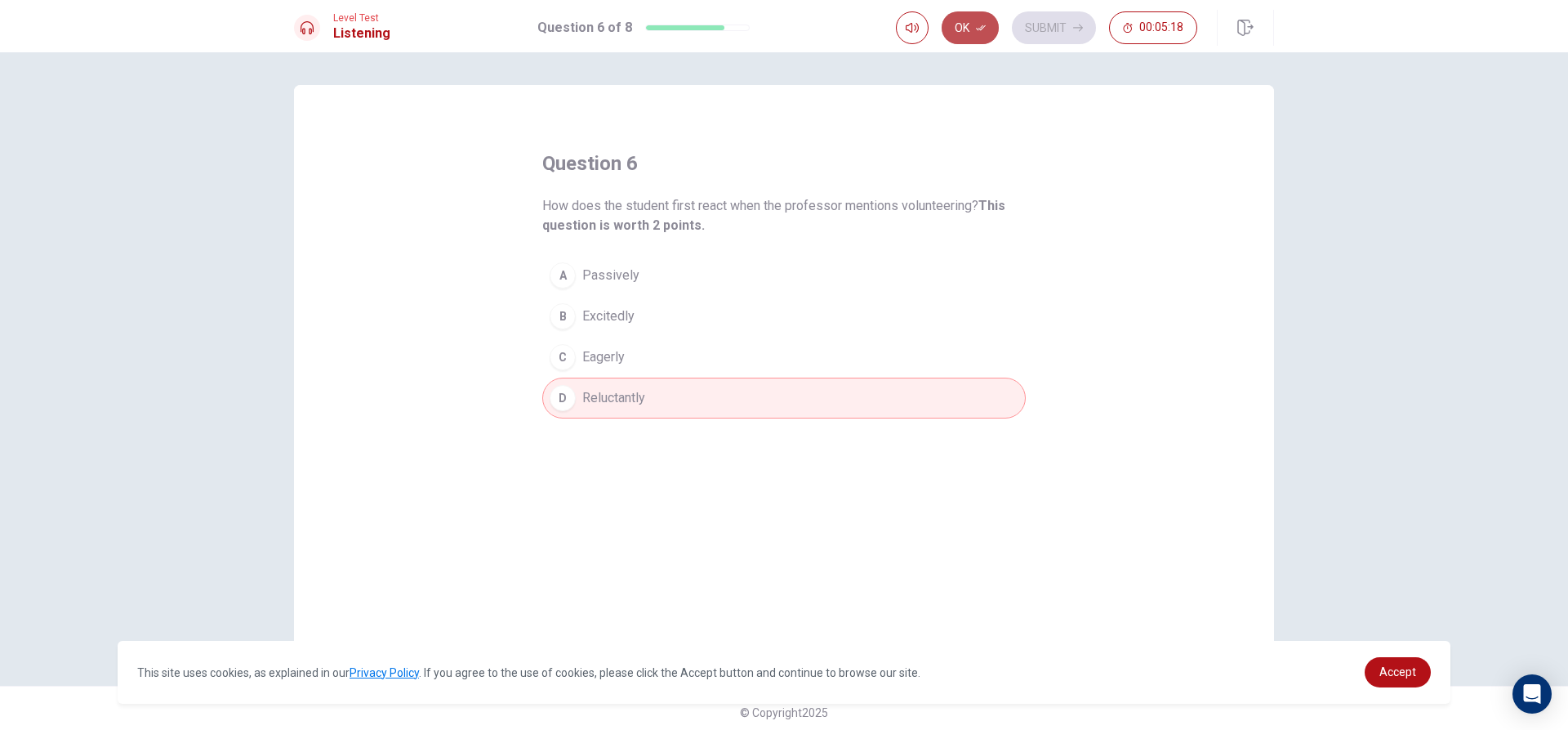
click at [983, 38] on button "Ok" at bounding box center [970, 28] width 58 height 33
click at [1060, 27] on button "Submit" at bounding box center [1054, 28] width 84 height 33
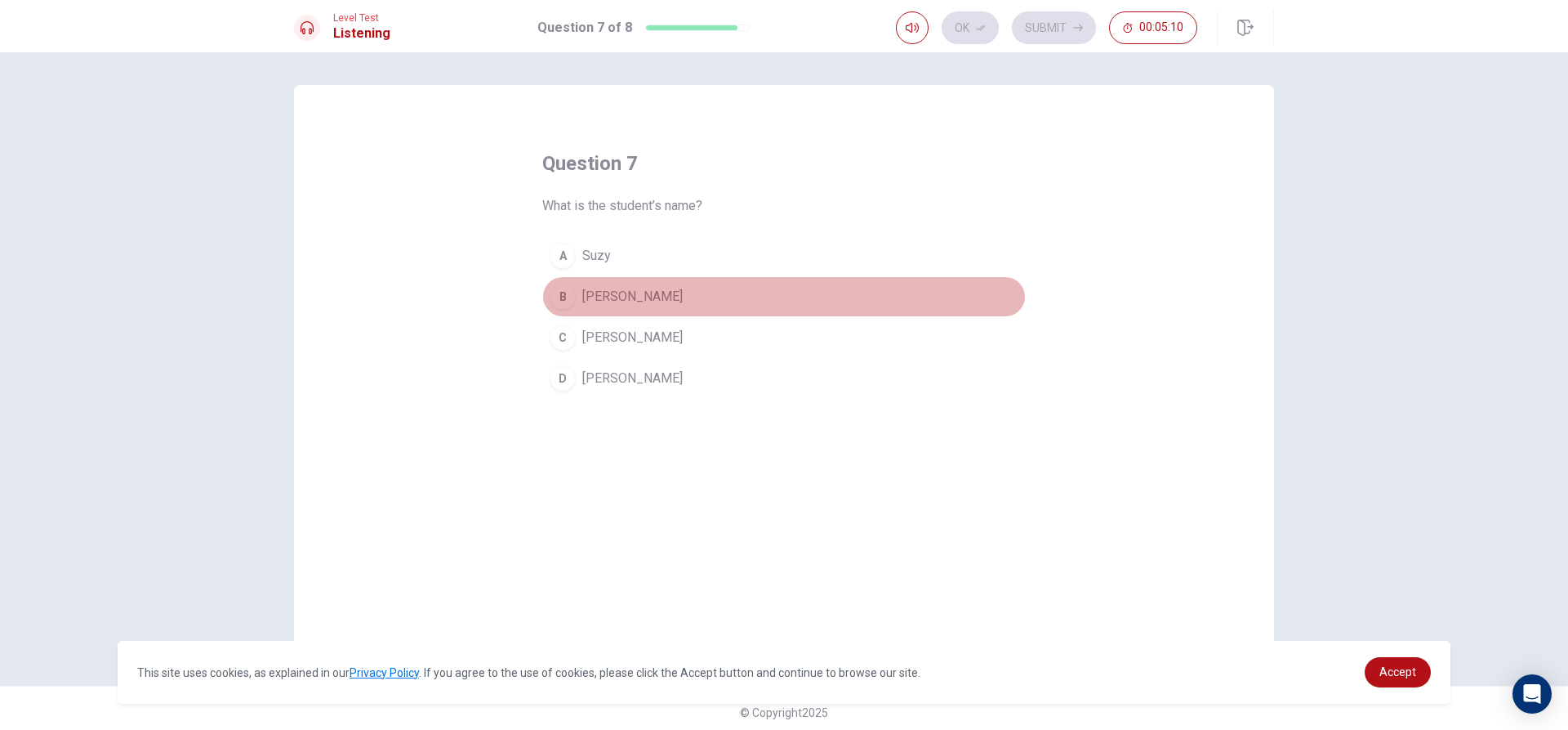
click at [560, 288] on div "B" at bounding box center [562, 296] width 27 height 27
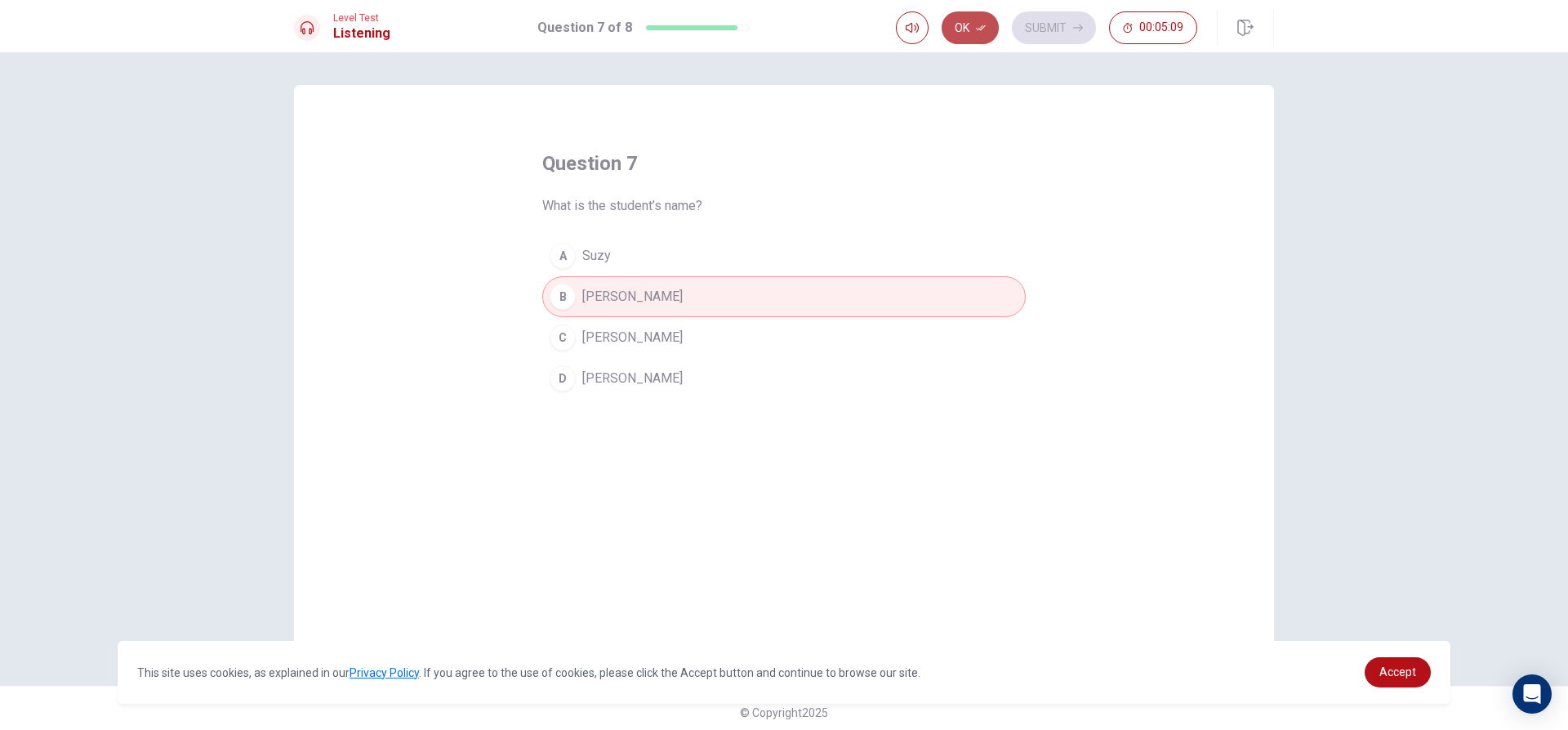
click at [965, 13] on button "Ok" at bounding box center [970, 28] width 58 height 33
click at [1057, 29] on button "Submit" at bounding box center [1054, 28] width 84 height 33
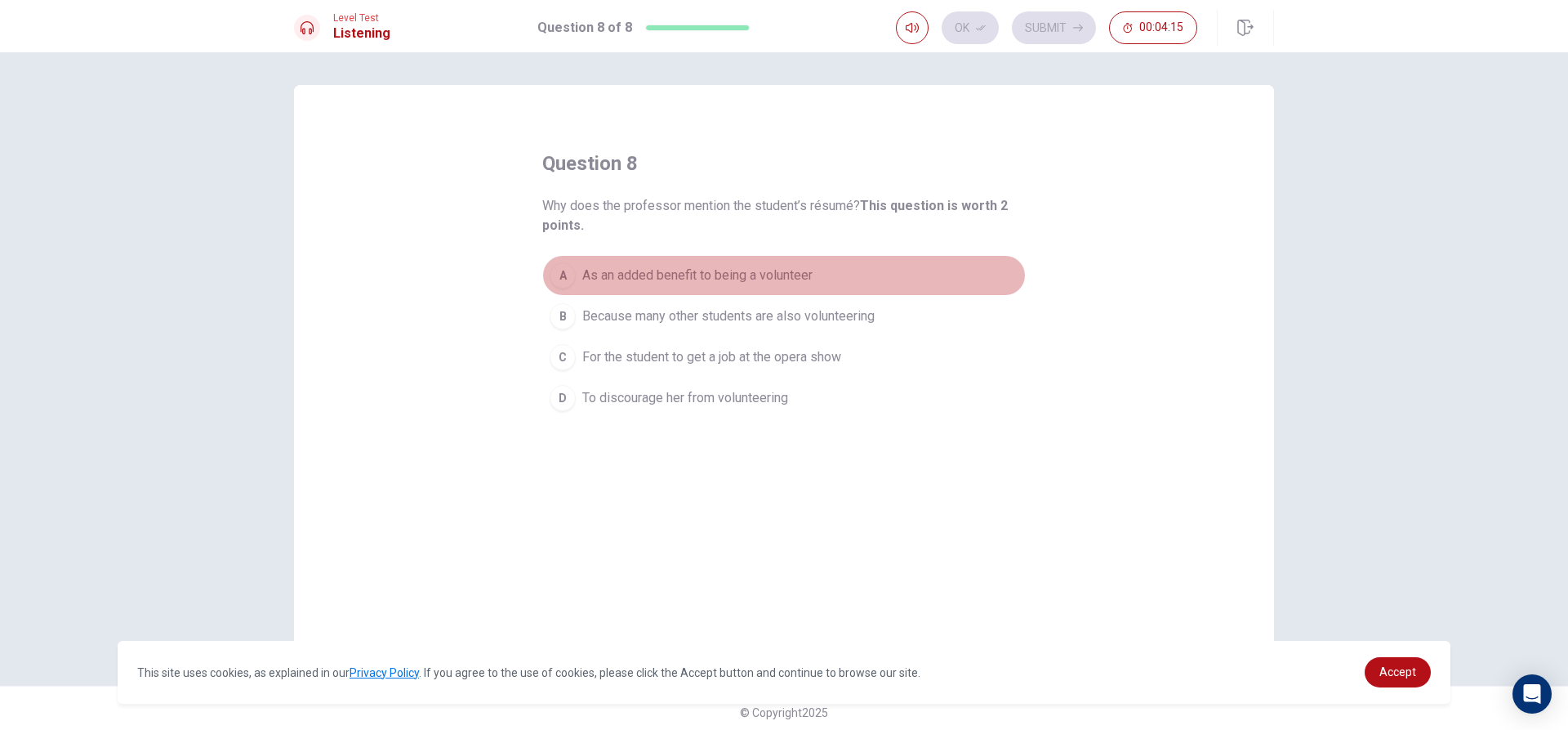
click at [561, 272] on div "A" at bounding box center [562, 275] width 27 height 27
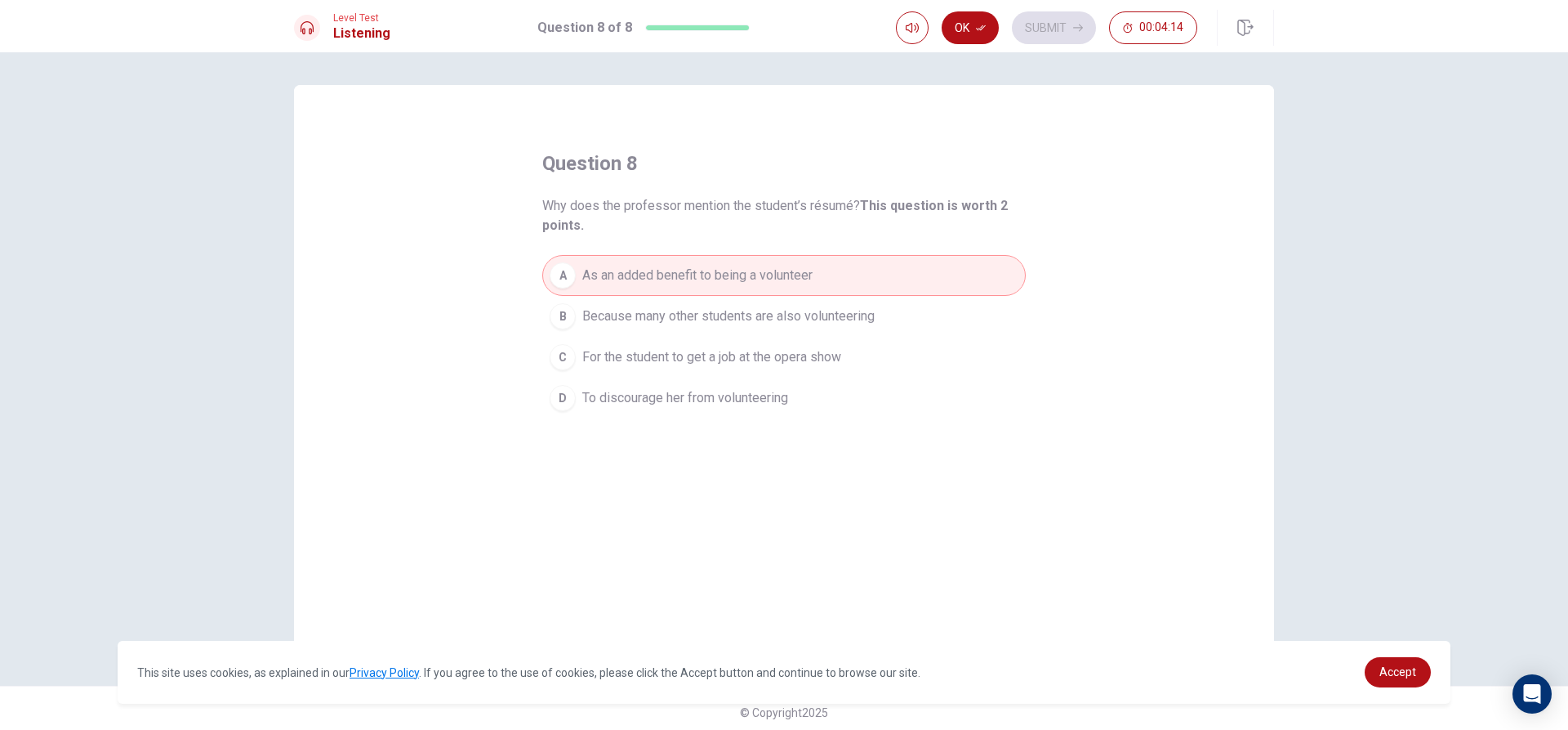
click at [981, 32] on button "Ok" at bounding box center [970, 28] width 58 height 33
click at [1027, 22] on button "Submit" at bounding box center [1054, 28] width 84 height 33
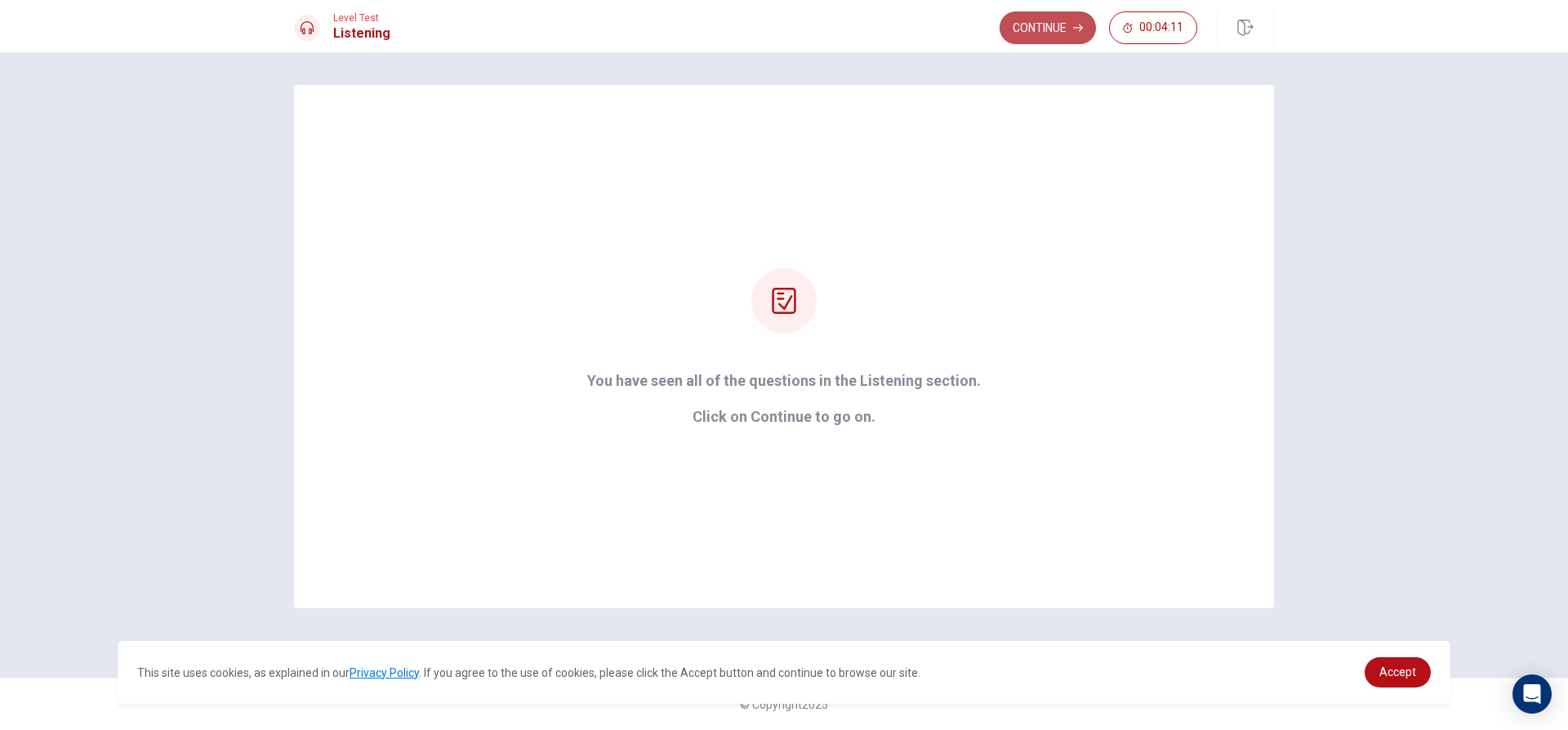
click at [1084, 38] on button "Continue" at bounding box center [1047, 28] width 96 height 33
click at [802, 295] on div at bounding box center [784, 300] width 65 height 65
drag, startPoint x: 864, startPoint y: 389, endPoint x: 818, endPoint y: 361, distance: 53.9
click at [818, 361] on div "You have seen all of the questions in the Listening section. Click on Continue …" at bounding box center [784, 347] width 440 height 157
drag, startPoint x: 797, startPoint y: 387, endPoint x: 909, endPoint y: 381, distance: 112.2
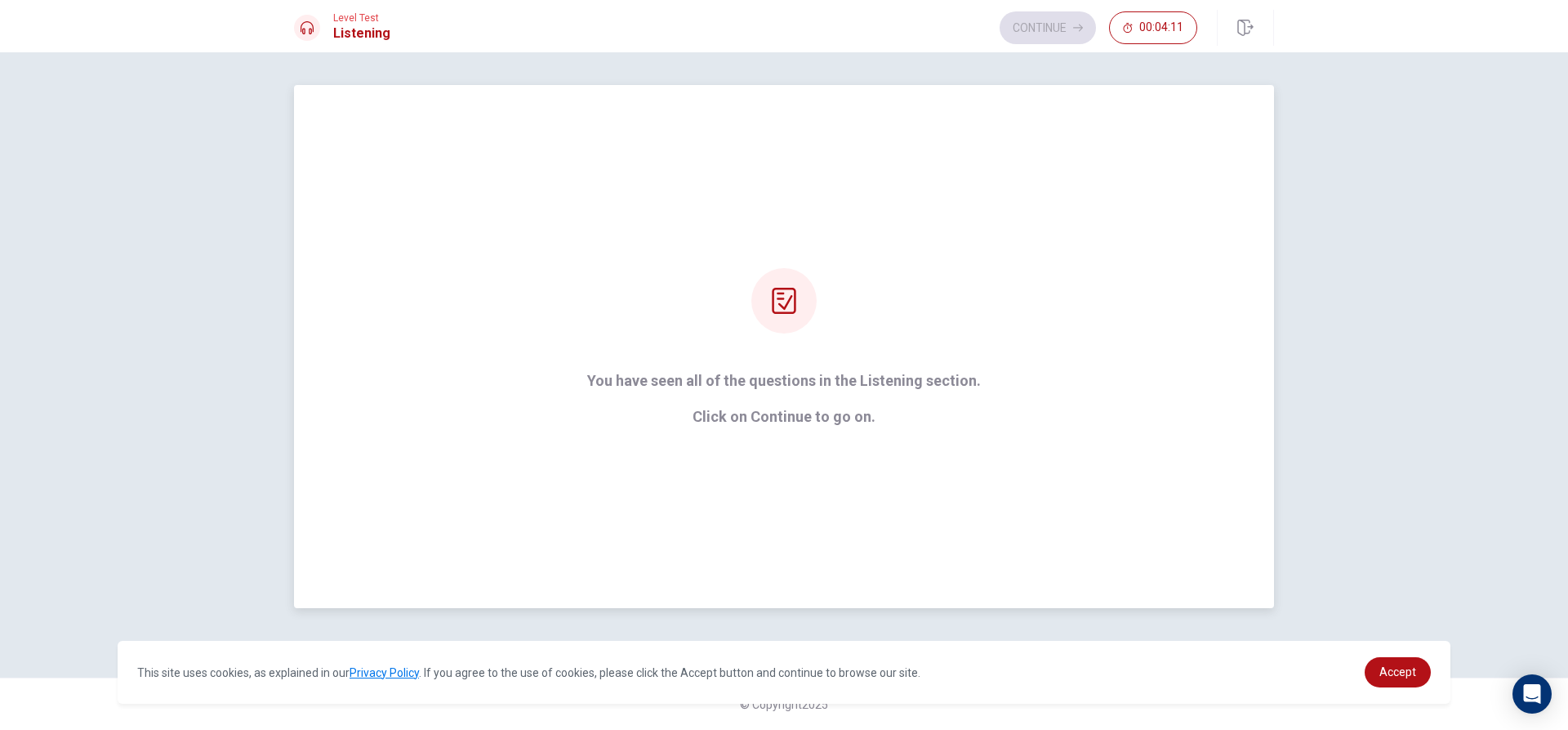
click at [909, 381] on p "You have seen all of the questions in the Listening section." at bounding box center [784, 381] width 394 height 16
drag, startPoint x: 909, startPoint y: 381, endPoint x: 923, endPoint y: 410, distance: 32.2
click at [923, 410] on strong "You have seen all of the questions in the Listening section. Click on Continue …" at bounding box center [784, 398] width 394 height 52
click at [1027, 35] on div "Continue 00:04:11" at bounding box center [1098, 28] width 197 height 33
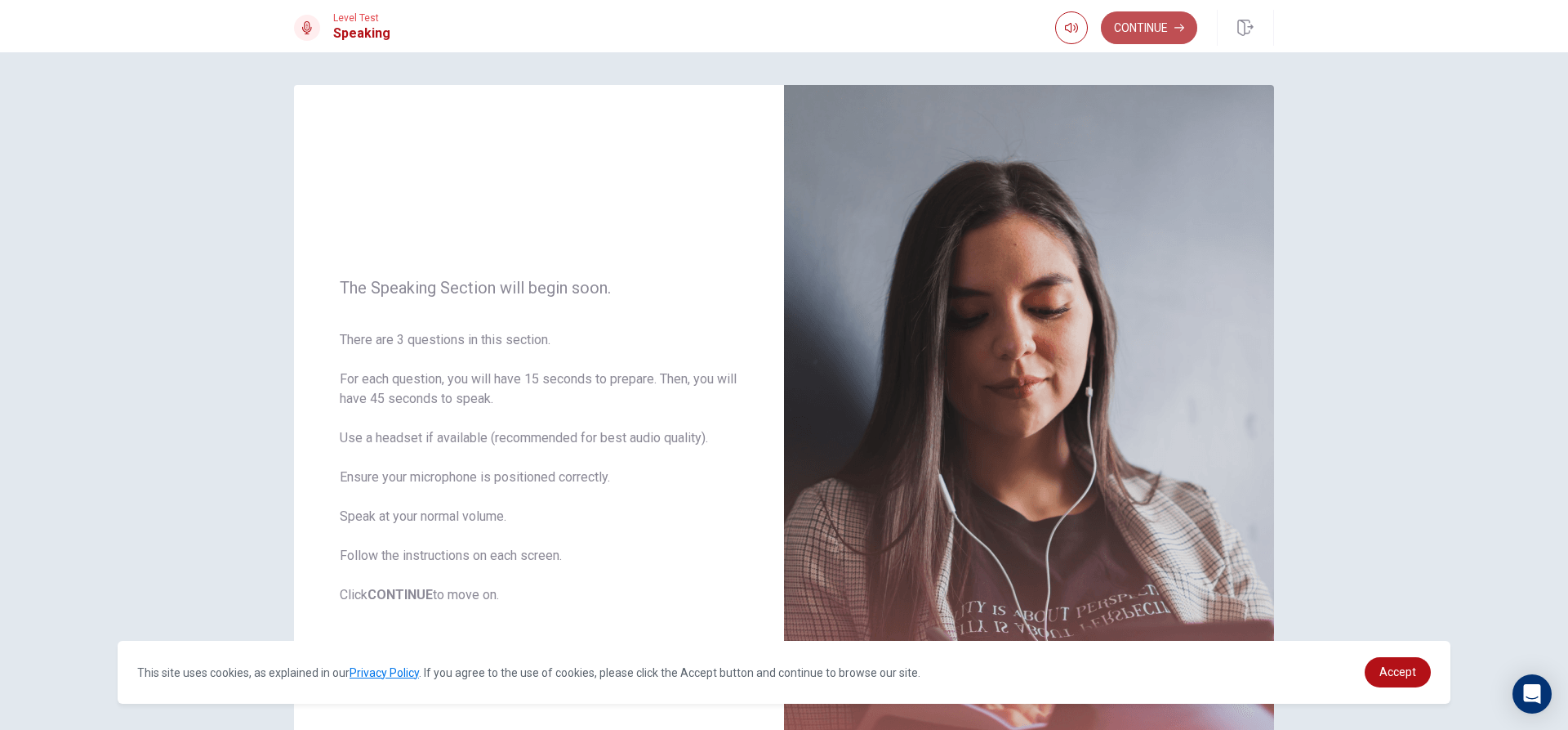
click at [1112, 30] on button "Continue" at bounding box center [1148, 28] width 96 height 33
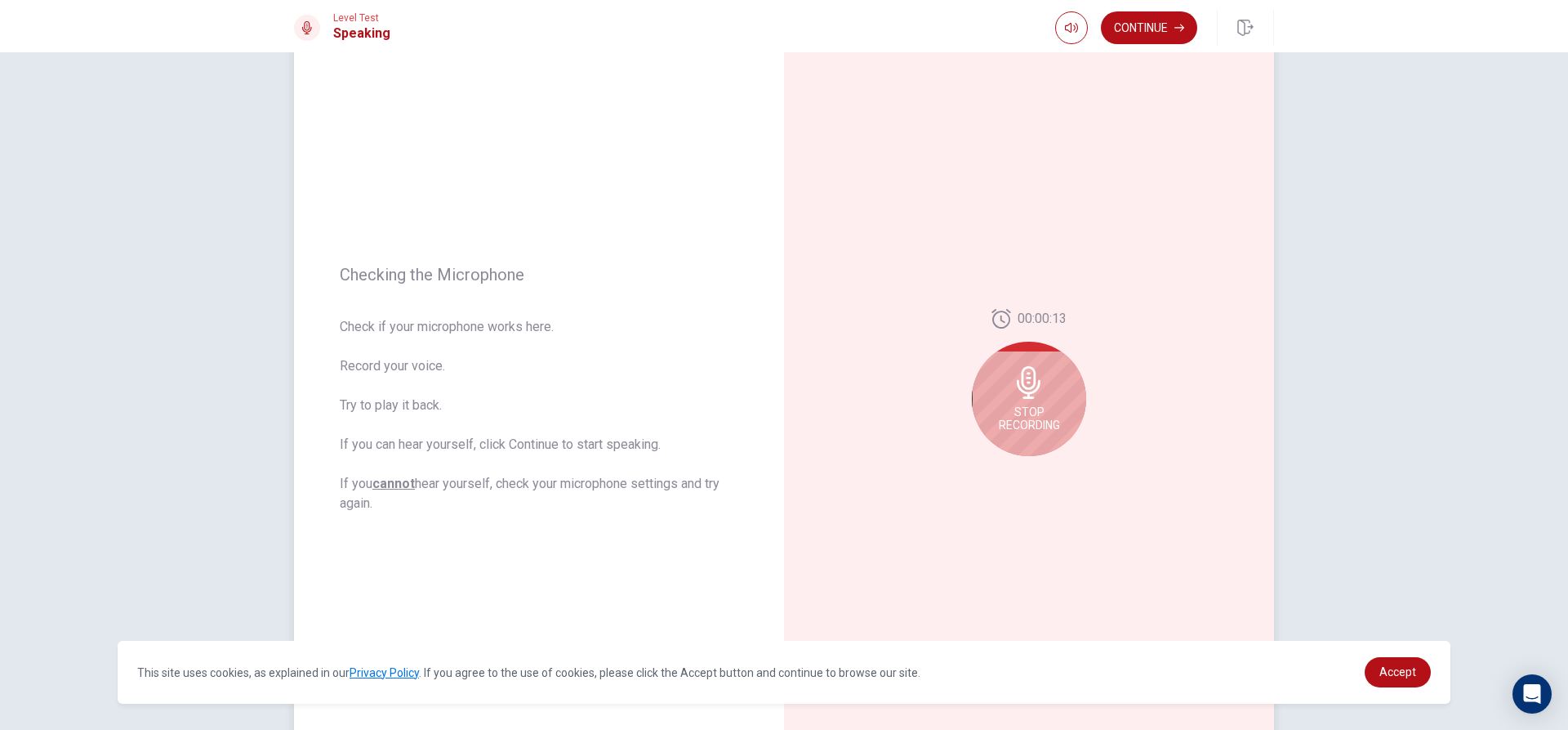
scroll to position [81, 0]
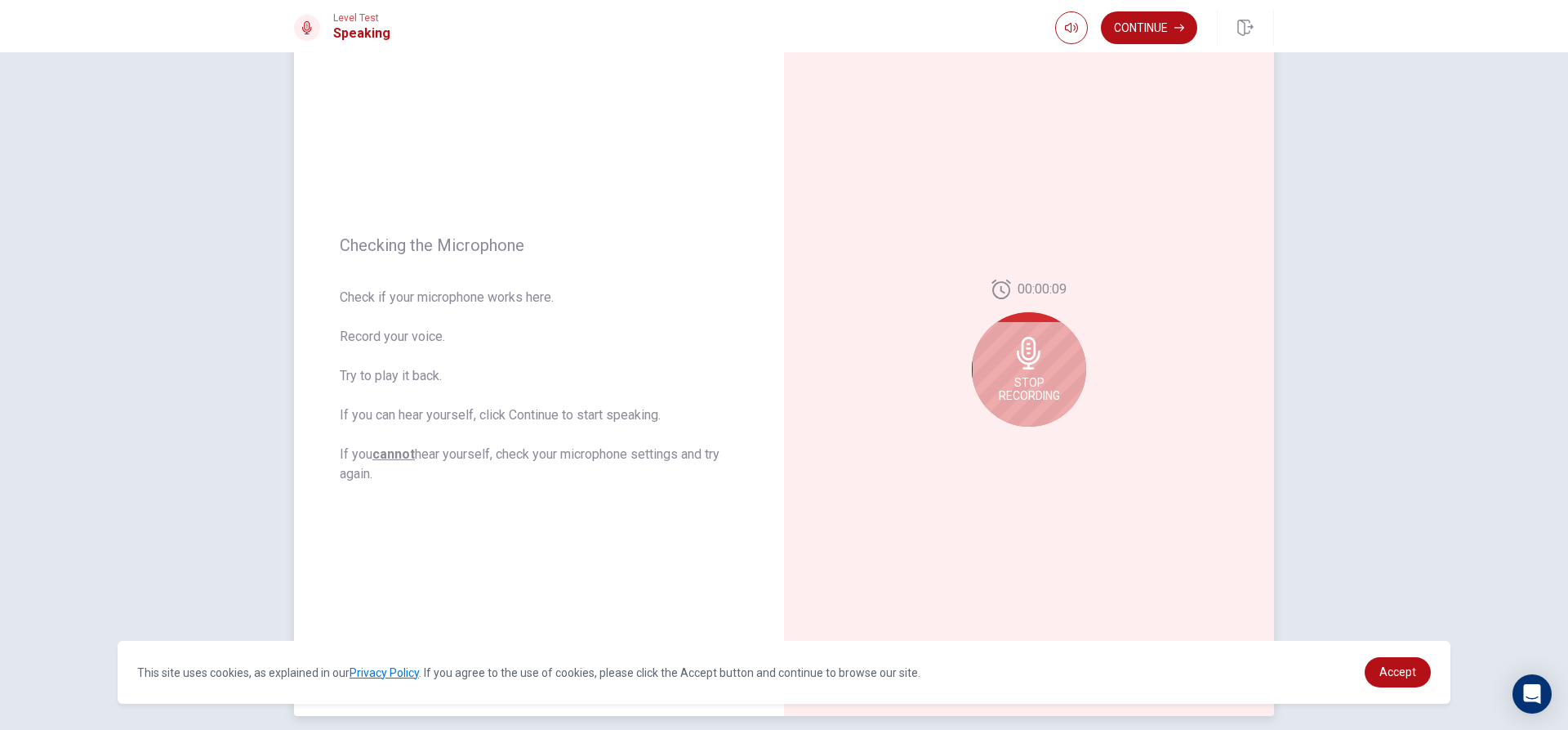
click at [1023, 356] on icon at bounding box center [1029, 353] width 33 height 33
click at [1043, 381] on div at bounding box center [1029, 358] width 114 height 114
click at [1031, 363] on icon at bounding box center [1028, 358] width 24 height 33
click at [1001, 436] on button "Record Again" at bounding box center [1010, 439] width 23 height 23
click at [1064, 379] on div "Stop Recording" at bounding box center [1029, 369] width 114 height 114
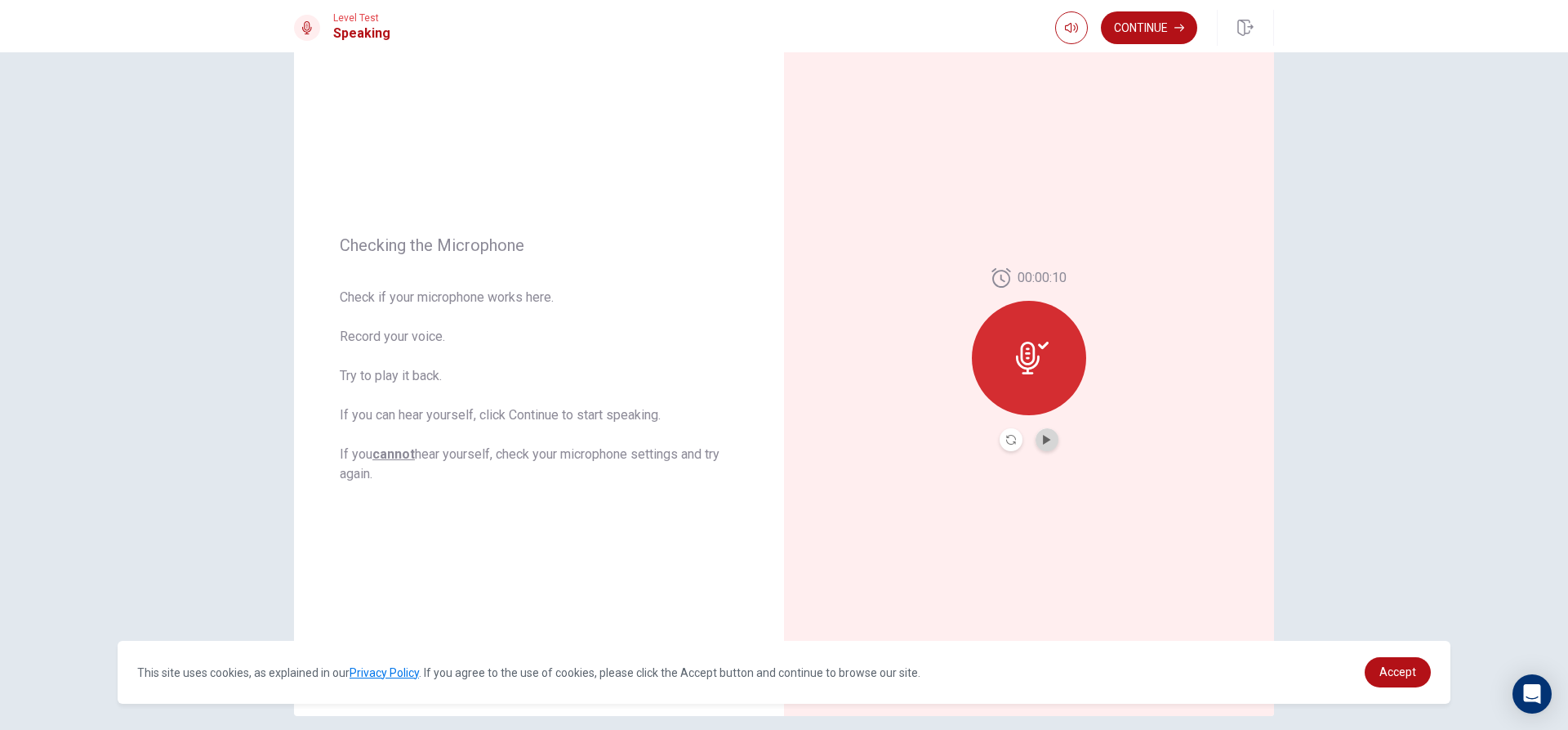
click at [1040, 434] on button "Play Audio" at bounding box center [1047, 439] width 23 height 23
click at [1040, 433] on button "Pause Audio" at bounding box center [1047, 439] width 23 height 23
click at [1025, 389] on div at bounding box center [1029, 358] width 114 height 114
click at [1145, 38] on button "Continue" at bounding box center [1148, 28] width 96 height 33
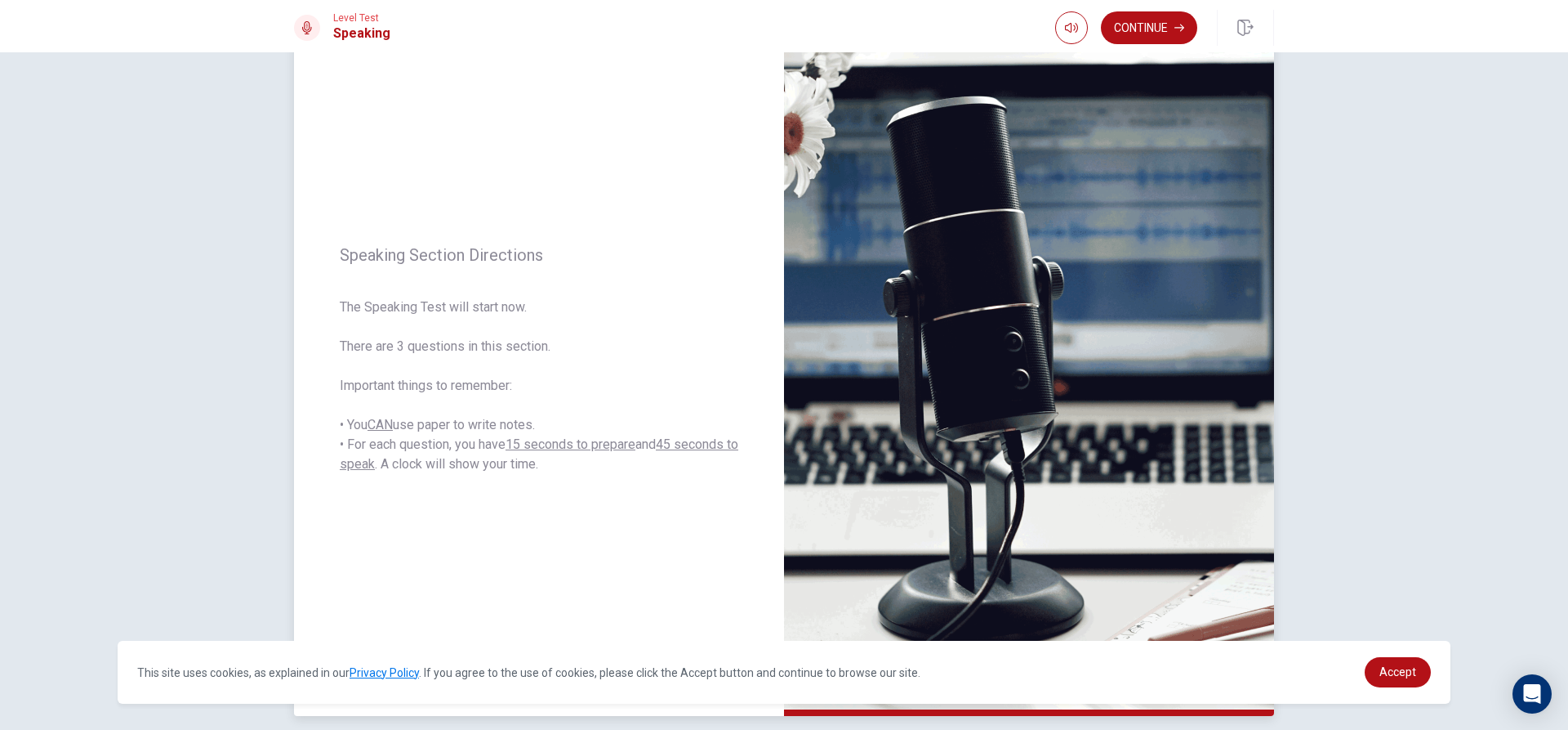
scroll to position [153, 0]
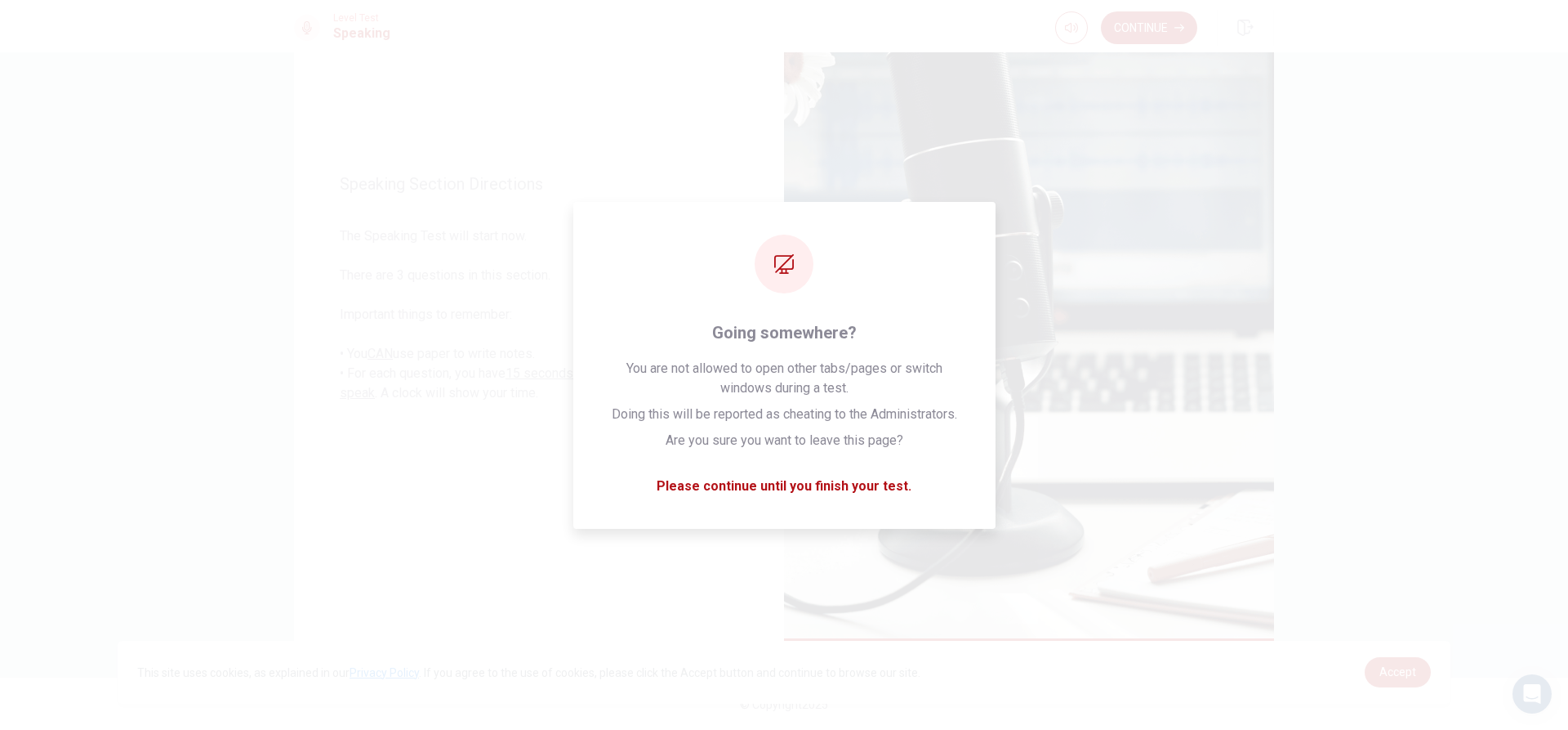
click at [1136, 14] on button "Continue" at bounding box center [1148, 28] width 96 height 33
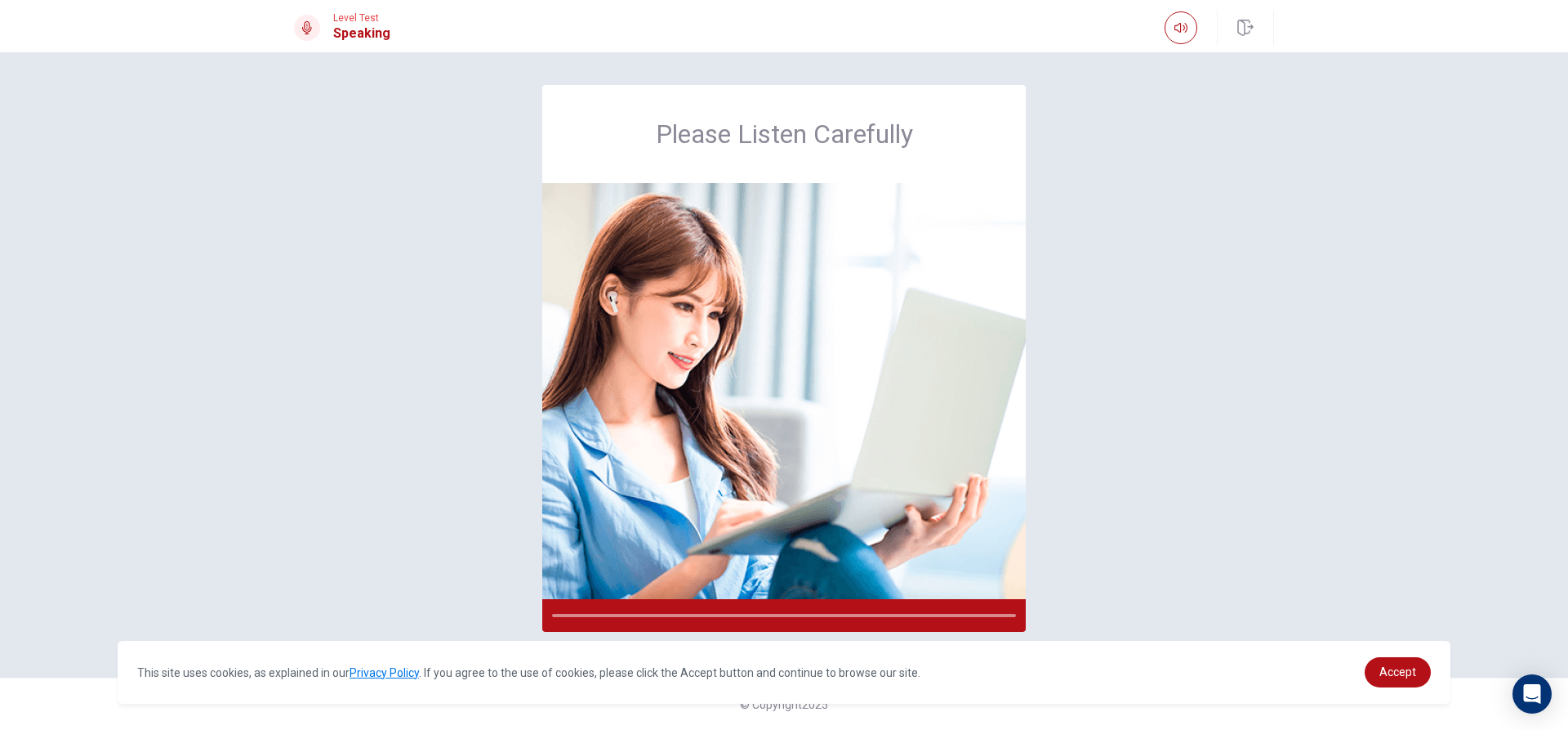
scroll to position [0, 0]
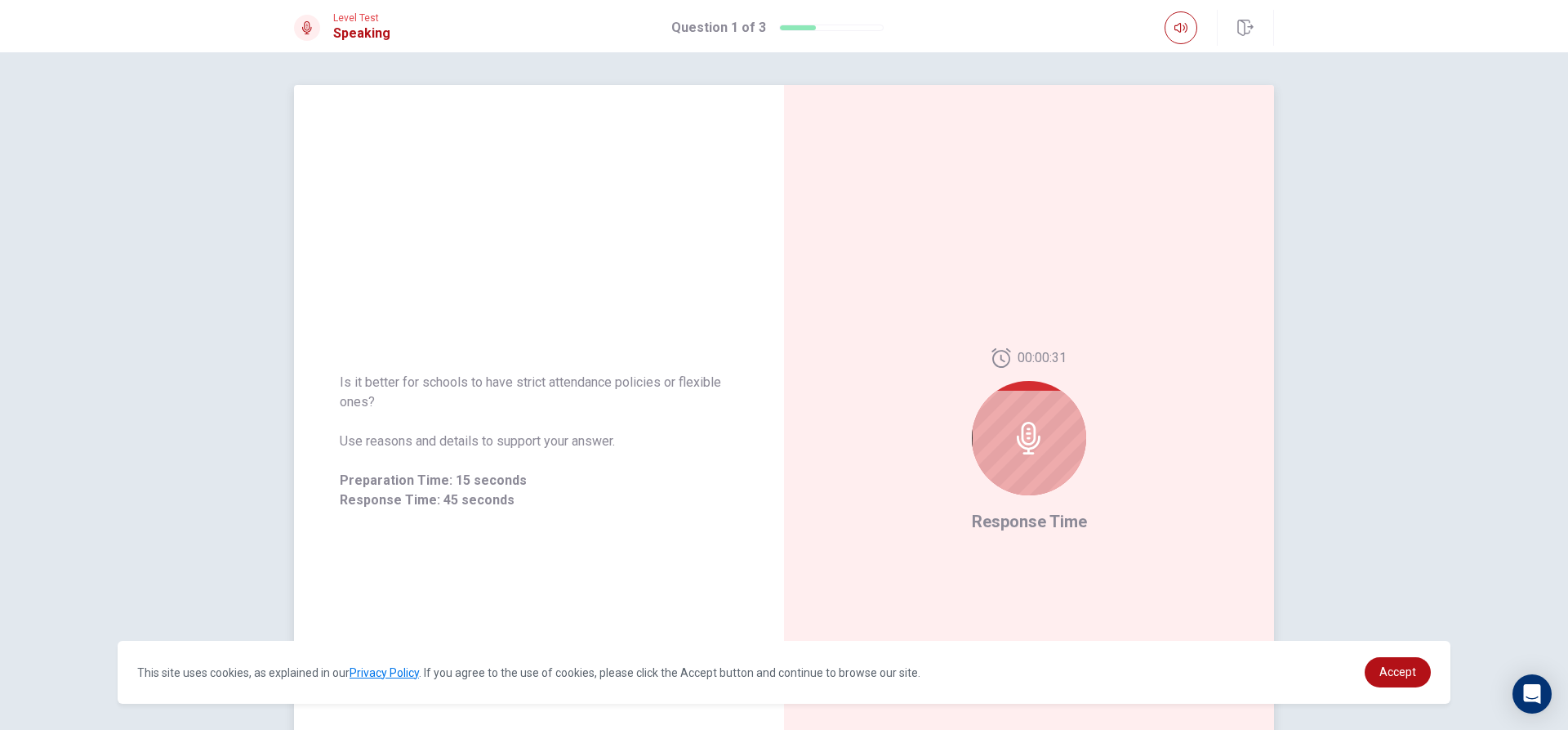
click at [1009, 455] on div at bounding box center [1029, 437] width 114 height 114
click at [1018, 426] on icon at bounding box center [1029, 438] width 33 height 33
click at [1038, 421] on div at bounding box center [1029, 437] width 114 height 114
click at [988, 437] on div at bounding box center [1029, 437] width 114 height 114
click at [1027, 415] on div at bounding box center [1029, 437] width 114 height 114
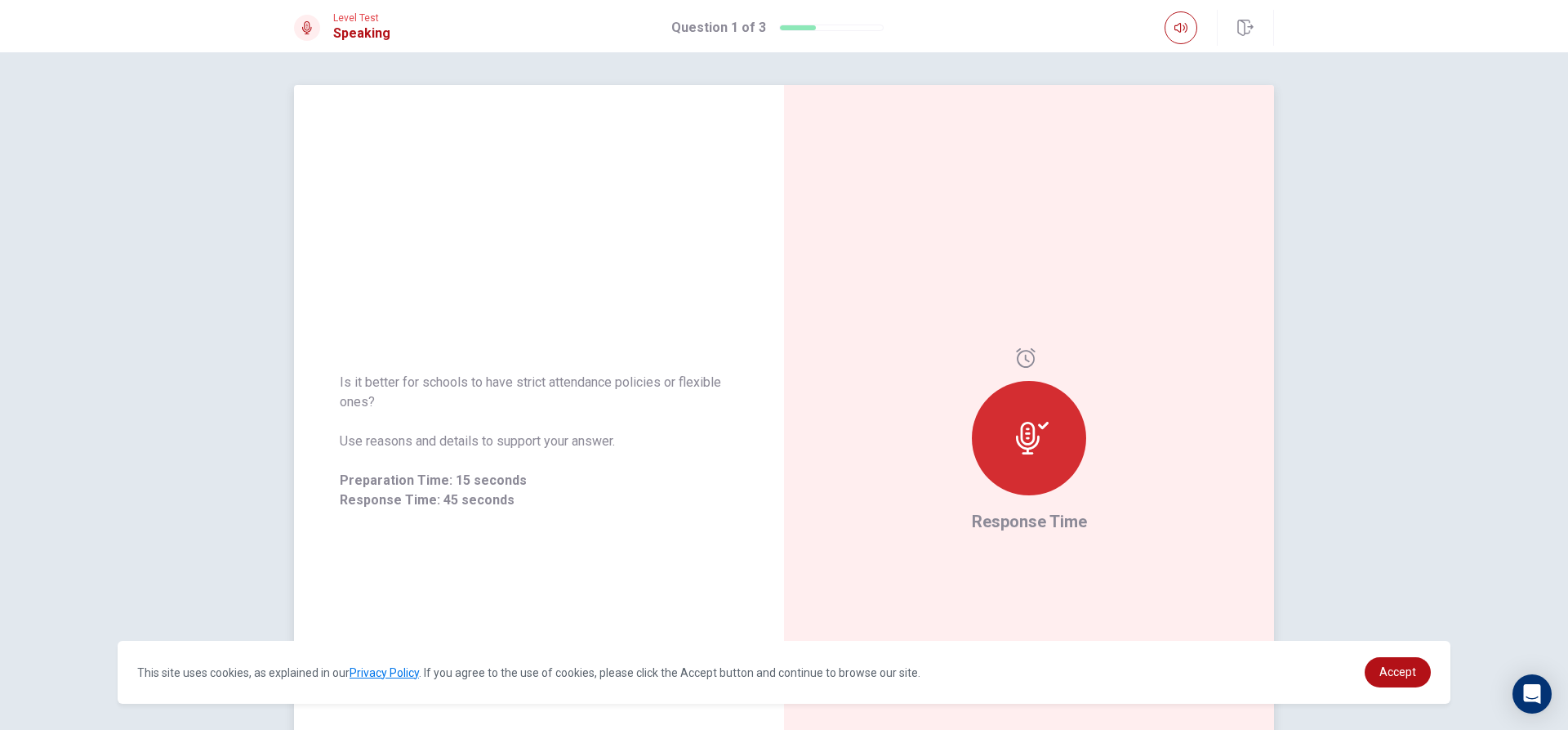
click at [1019, 350] on icon at bounding box center [1025, 358] width 19 height 19
click at [1051, 466] on div at bounding box center [1029, 437] width 114 height 114
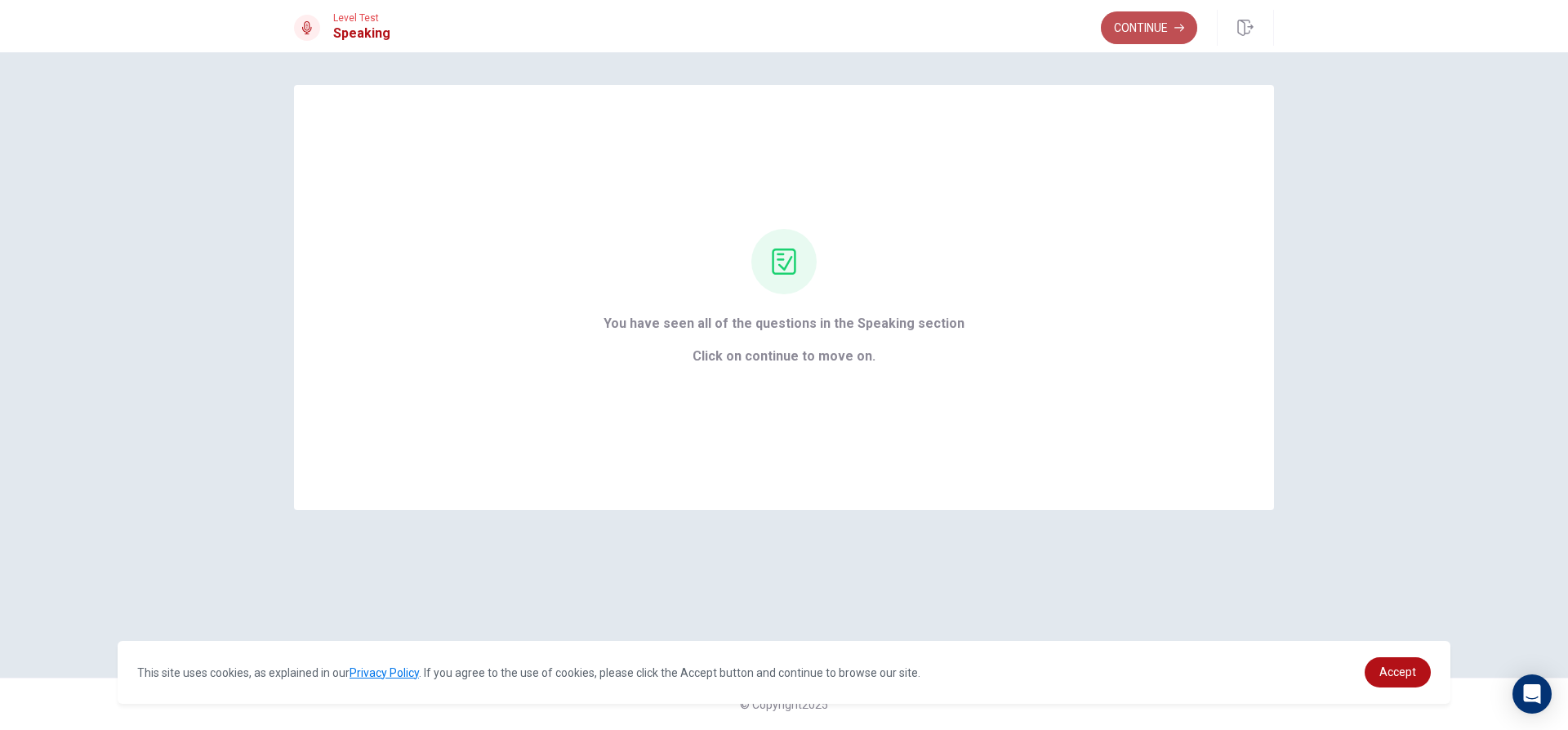
click at [1131, 37] on button "Continue" at bounding box center [1148, 28] width 96 height 33
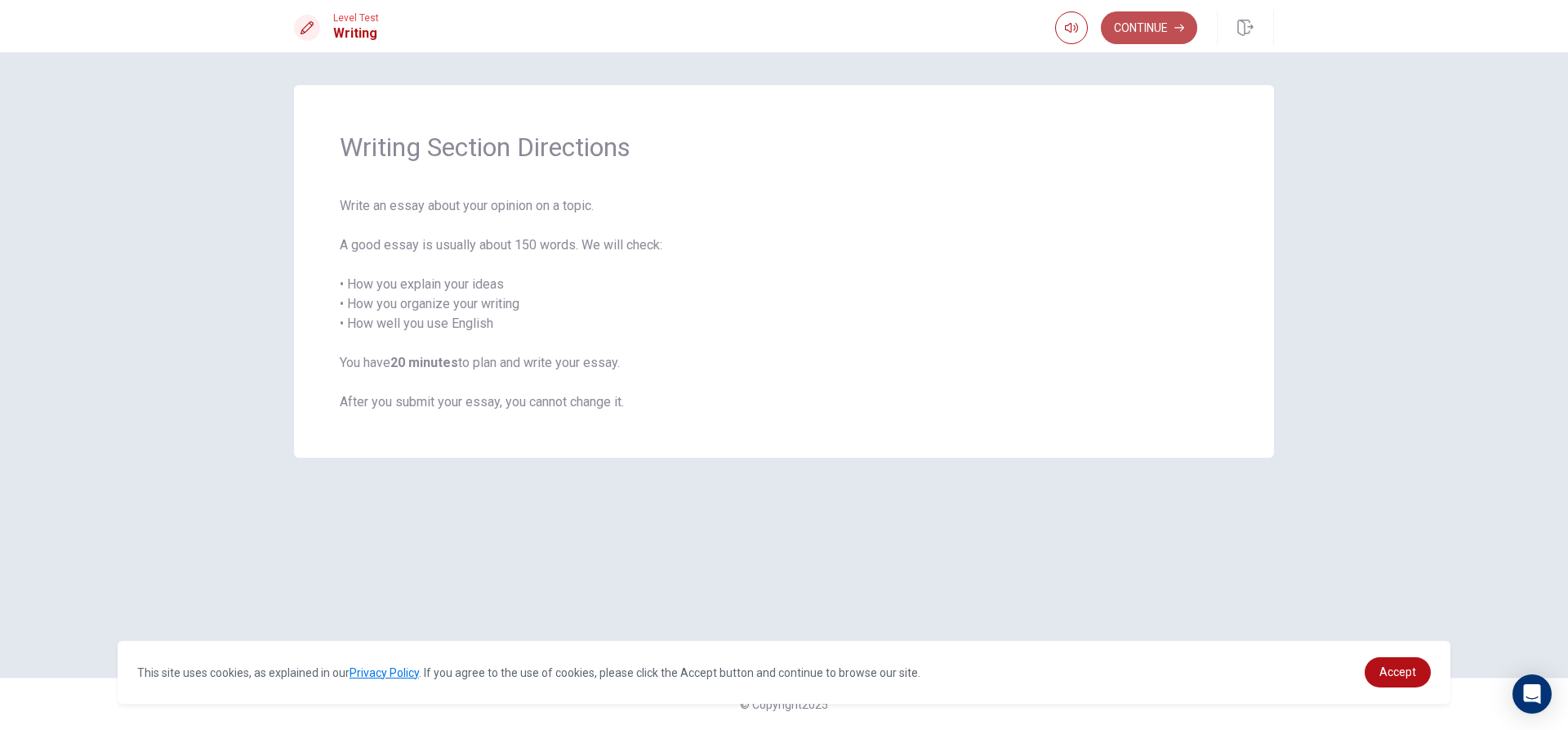
click at [1135, 30] on button "Continue" at bounding box center [1148, 28] width 96 height 33
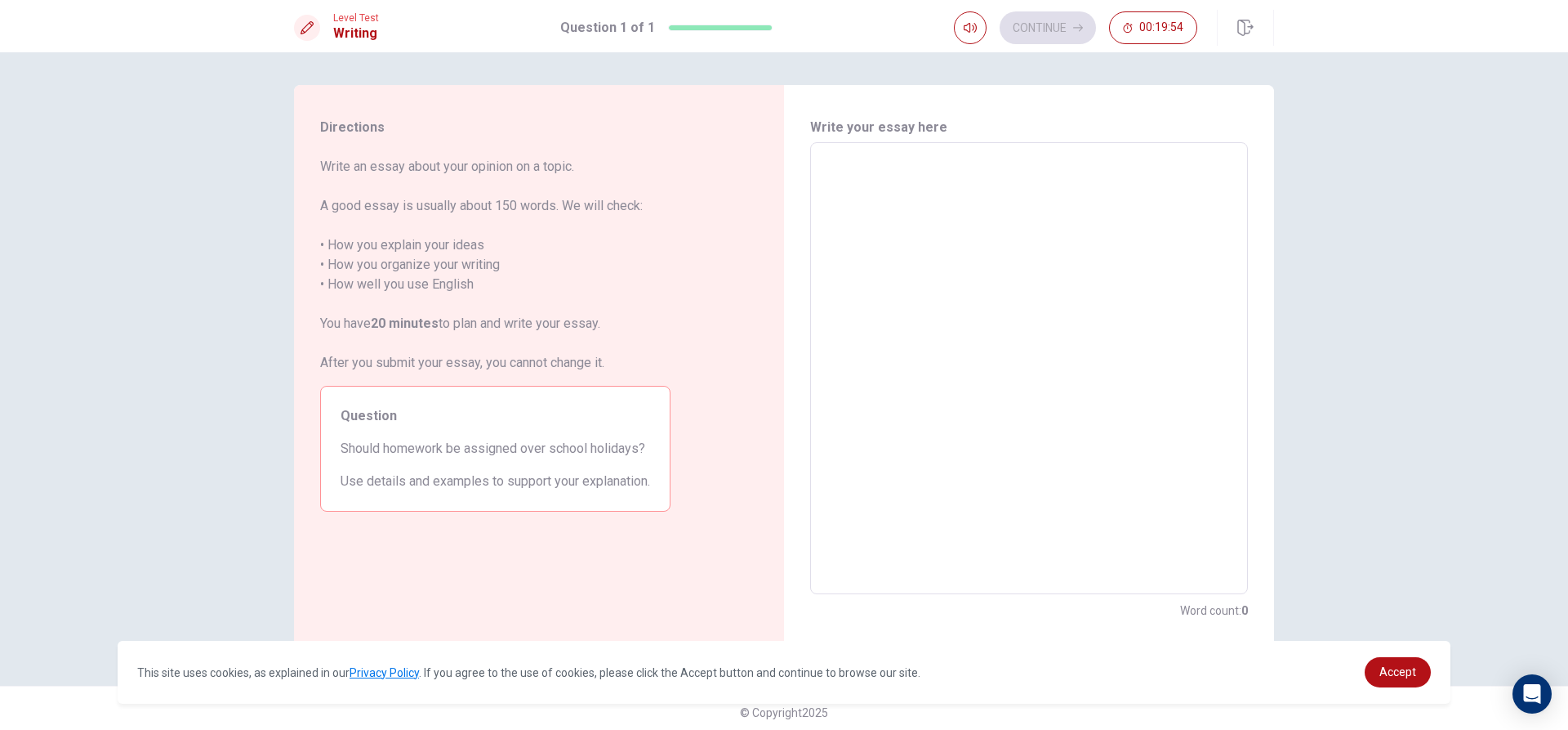
click at [853, 186] on textarea at bounding box center [1029, 369] width 415 height 425
type textarea "I"
type textarea "x"
type textarea "I"
type textarea "x"
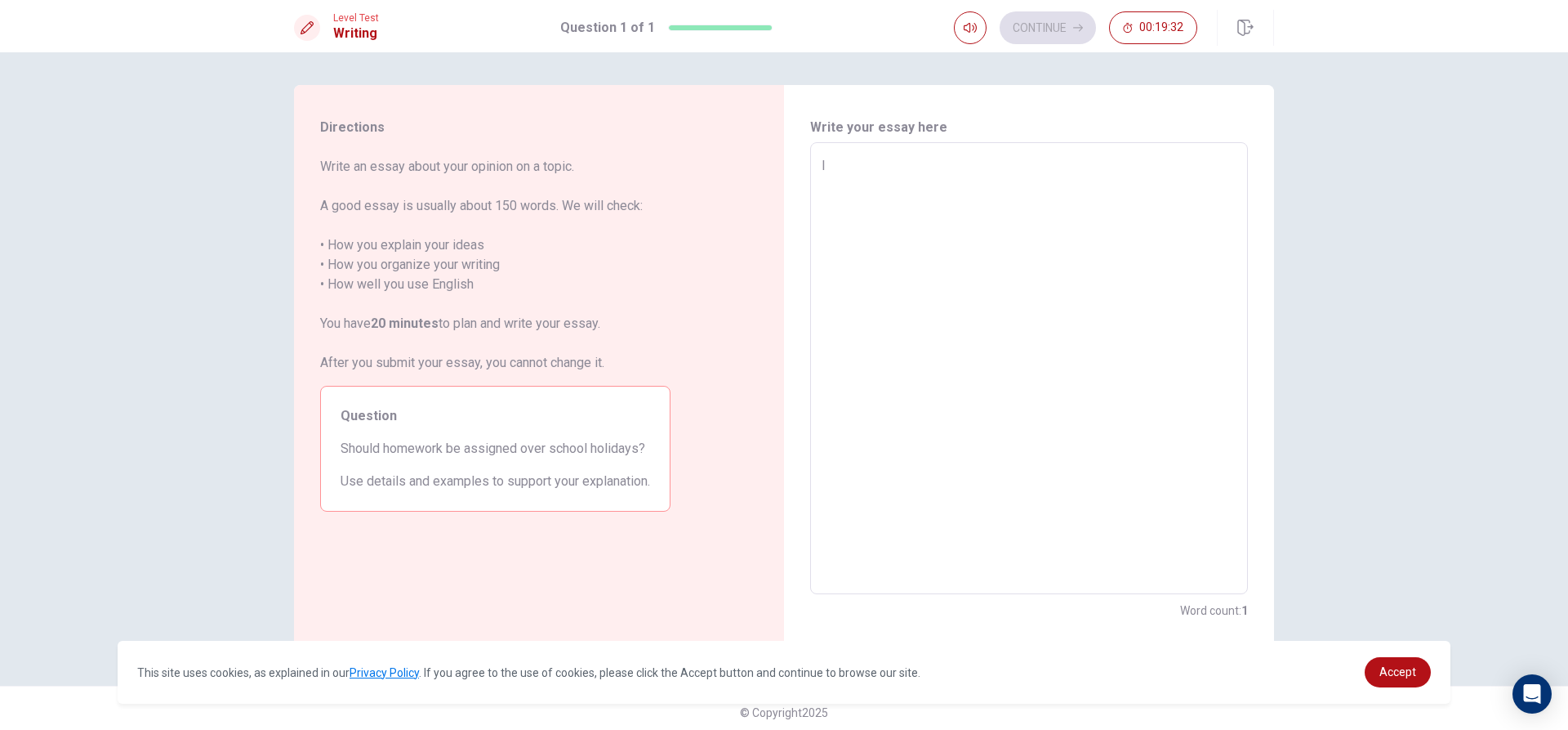
type textarea "I t"
type textarea "x"
type textarea "I th"
type textarea "x"
type textarea "I thi"
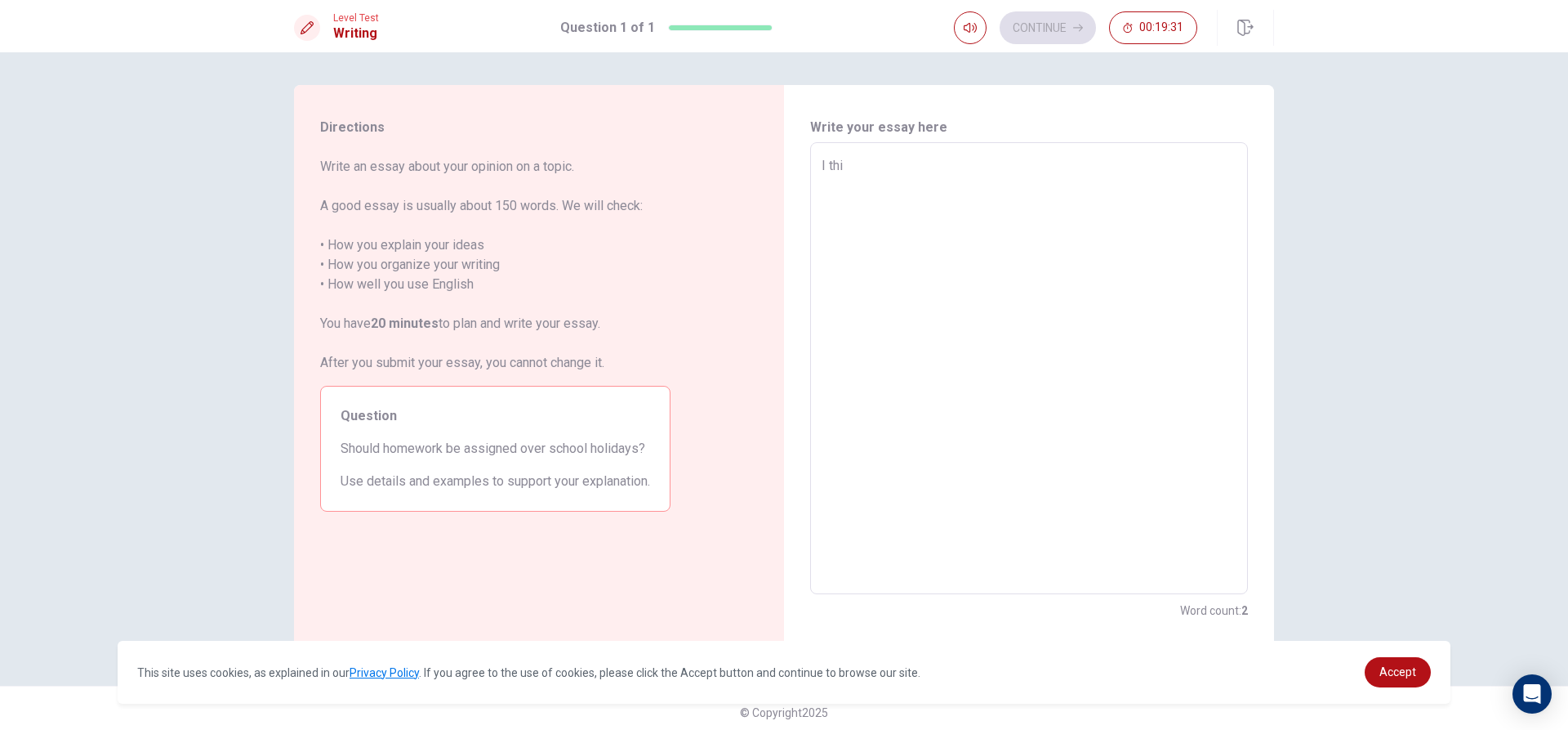
type textarea "x"
type textarea "I thin"
type textarea "x"
type textarea "I think"
type textarea "x"
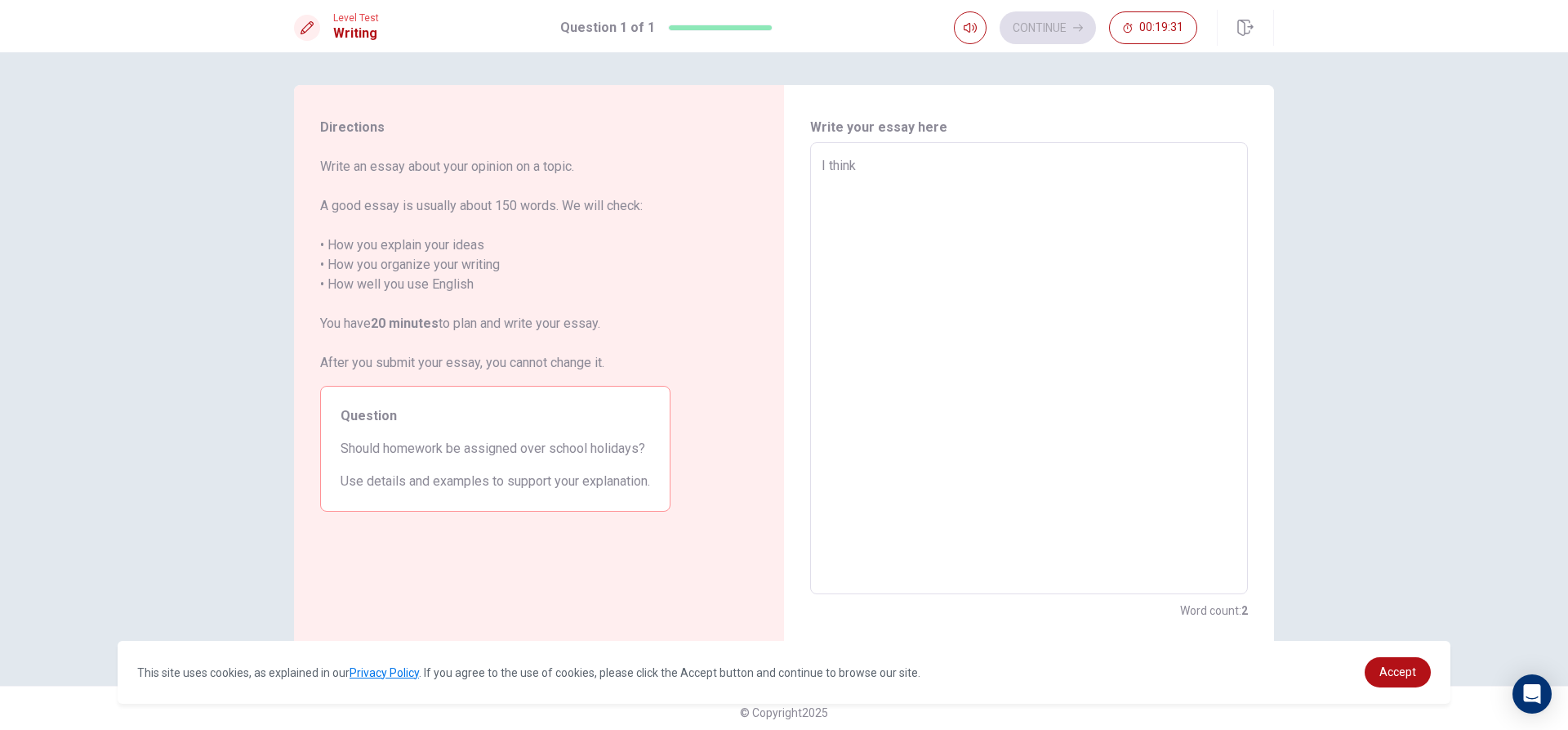
type textarea "I think"
type textarea "x"
type textarea "I think I"
type textarea "x"
type textarea "I think It"
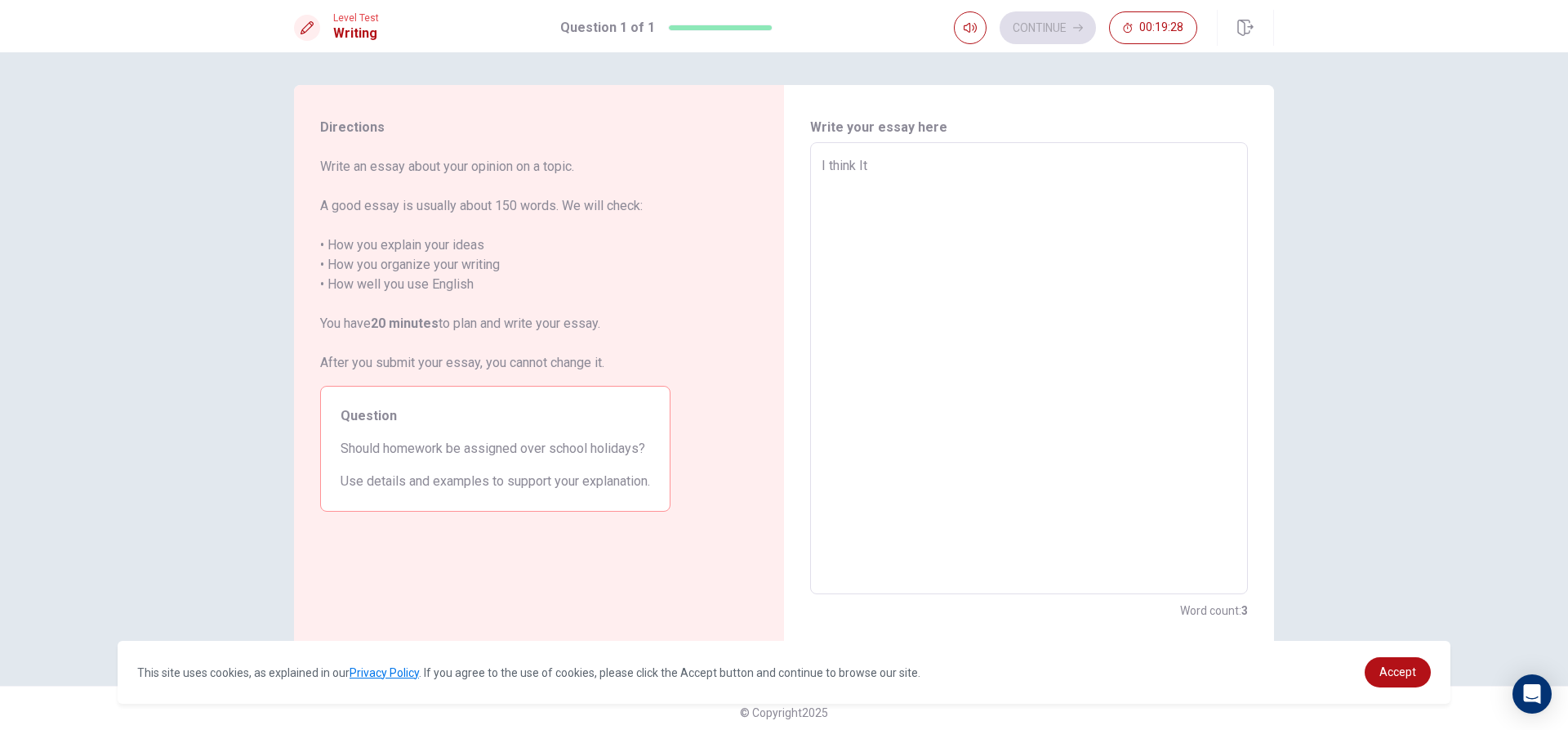
type textarea "x"
type textarea "I think It"
type textarea "x"
type textarea "I think It"
type textarea "x"
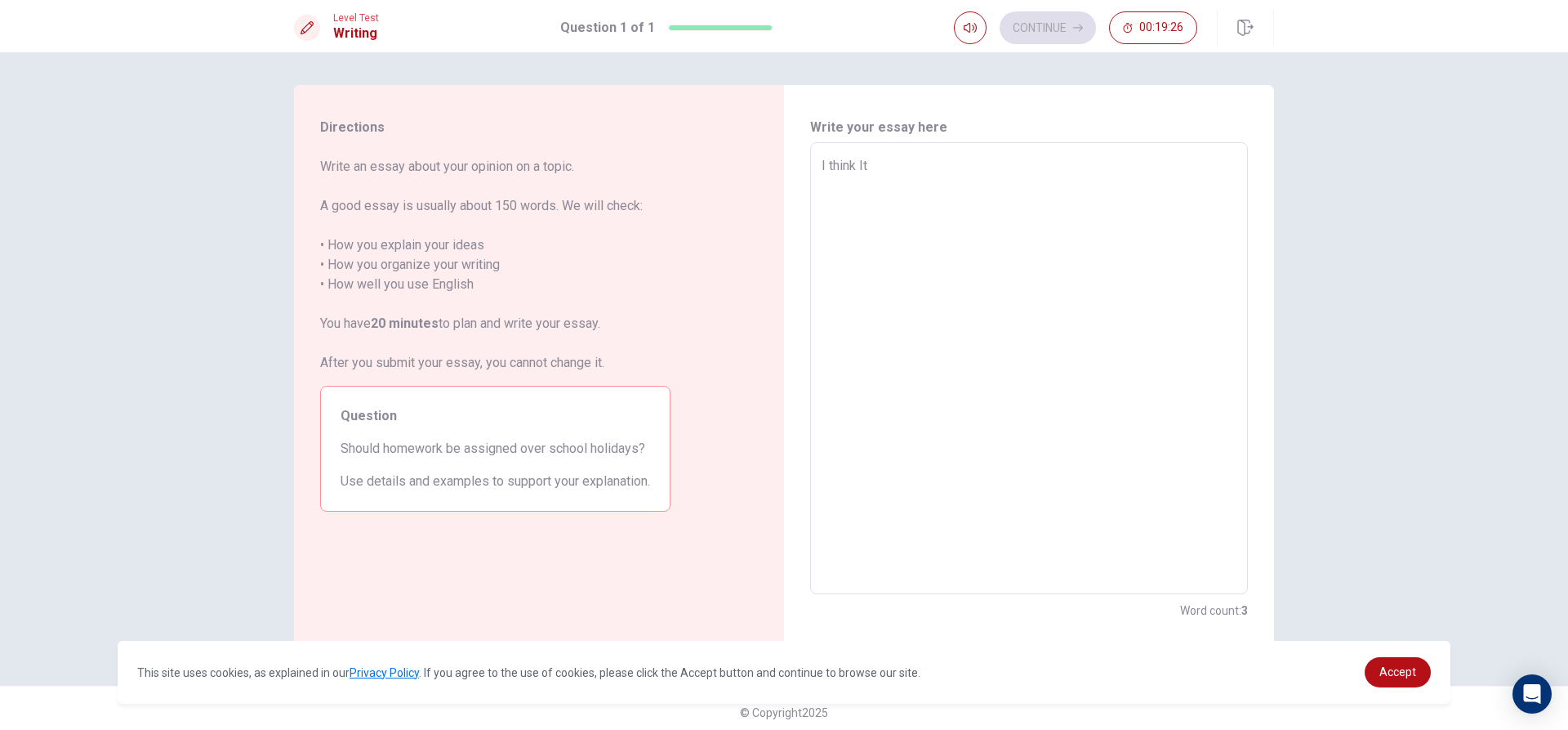
type textarea "I think I"
type textarea "x"
type textarea "I think"
type textarea "x"
type textarea "I think i"
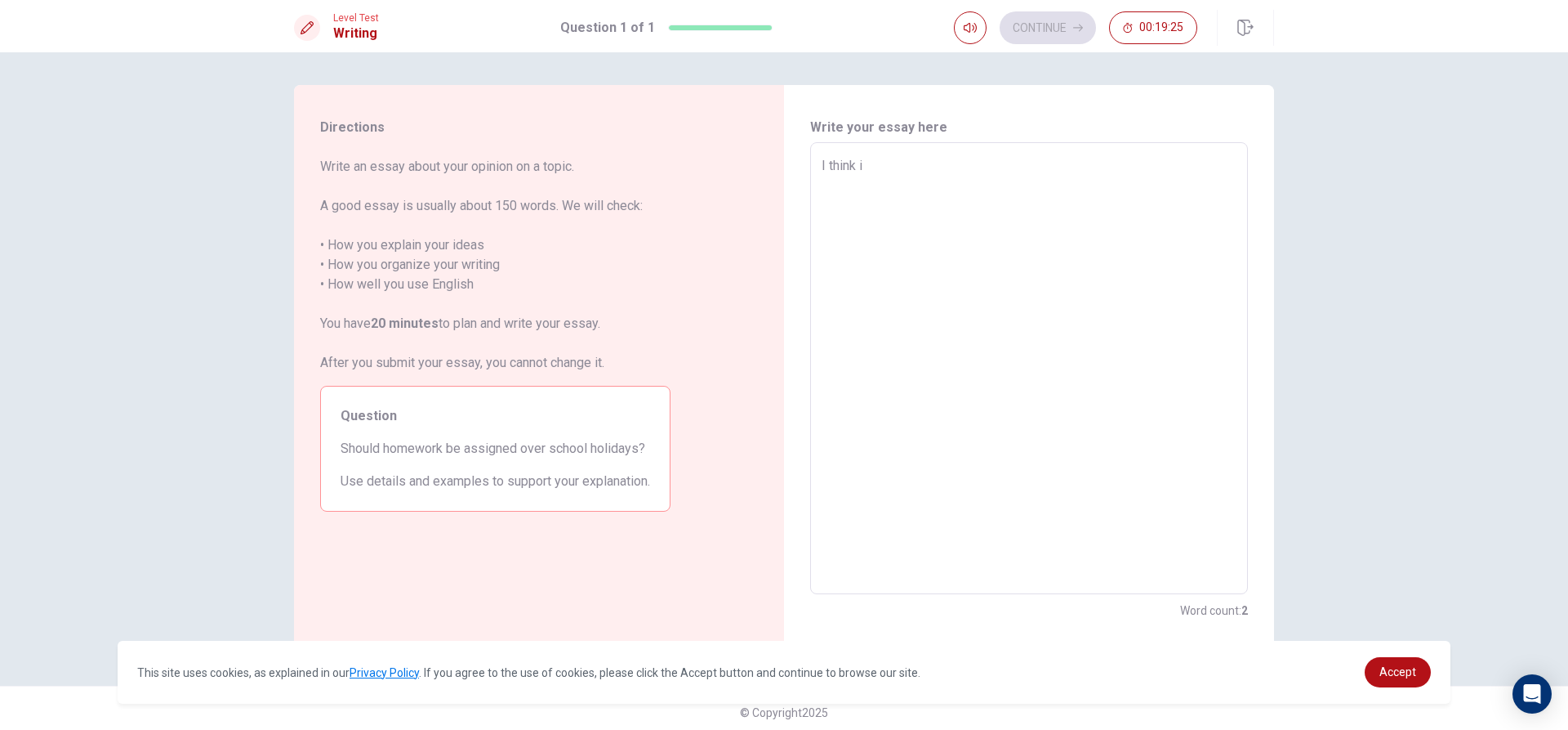
type textarea "x"
type textarea "I think it"
type textarea "x"
type textarea "I think it"
type textarea "x"
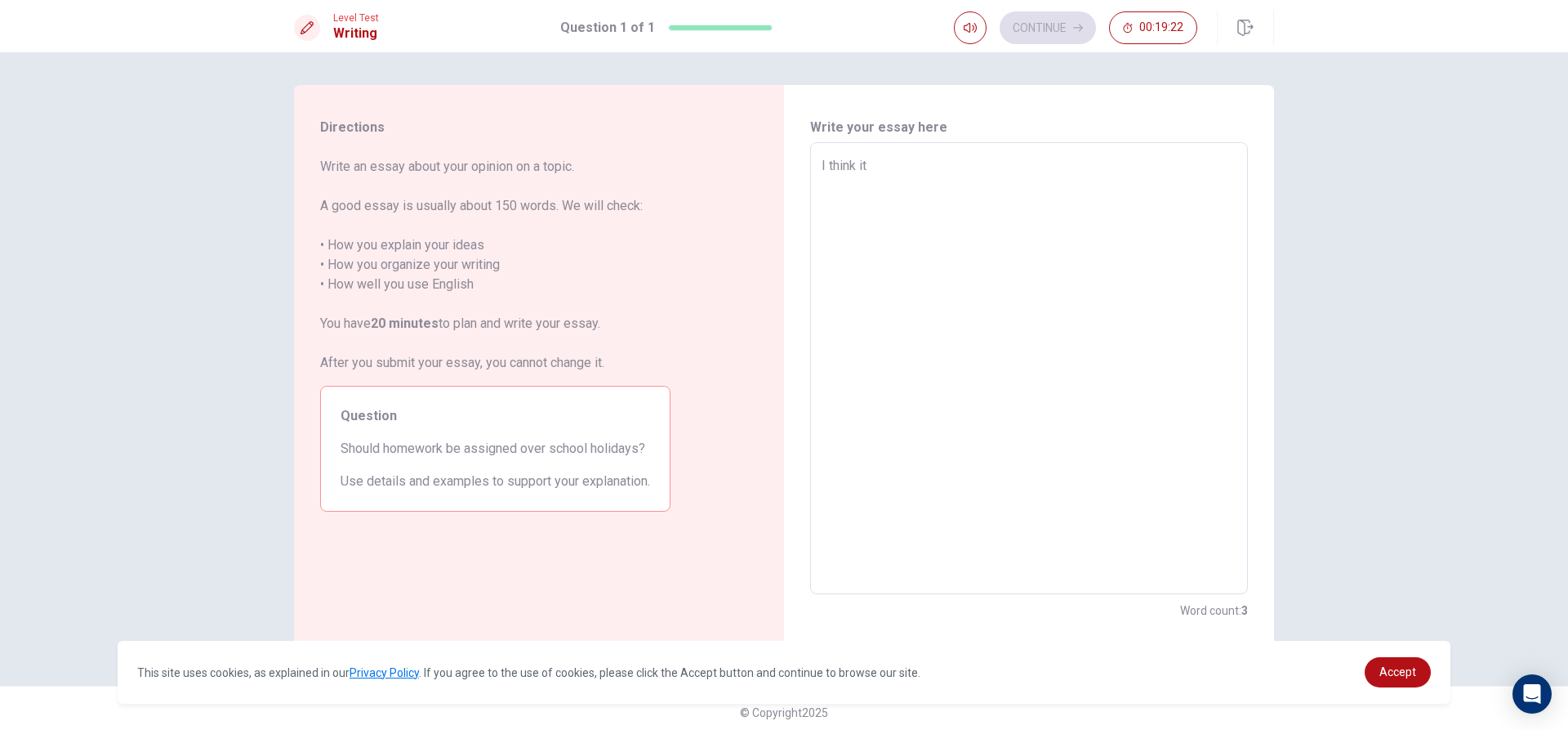
type textarea "I think it s"
type textarea "x"
type textarea "I think it sh"
type textarea "x"
type textarea "I think it sho"
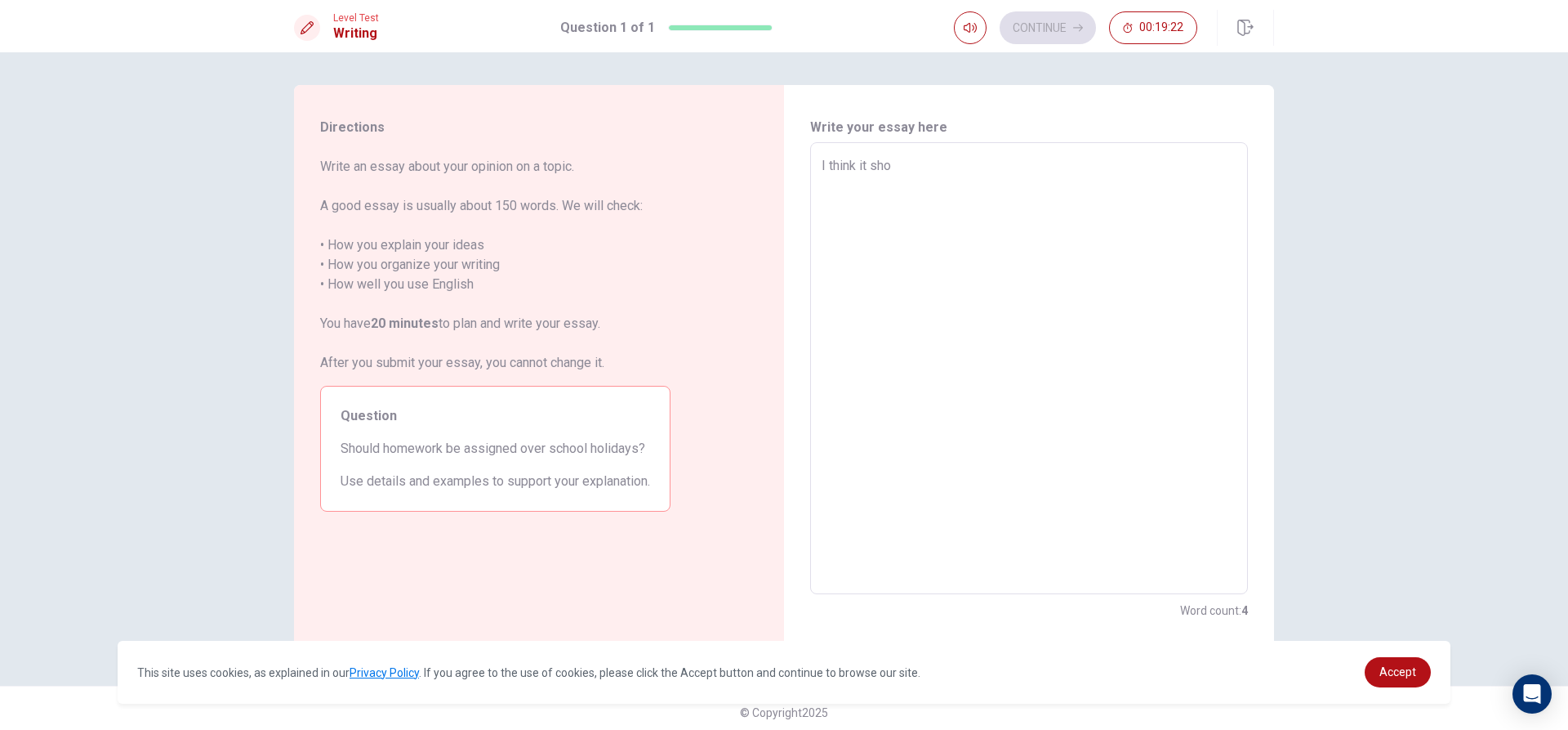
type textarea "x"
type textarea "I think it shou"
type textarea "x"
type textarea "I think it shoud"
type textarea "x"
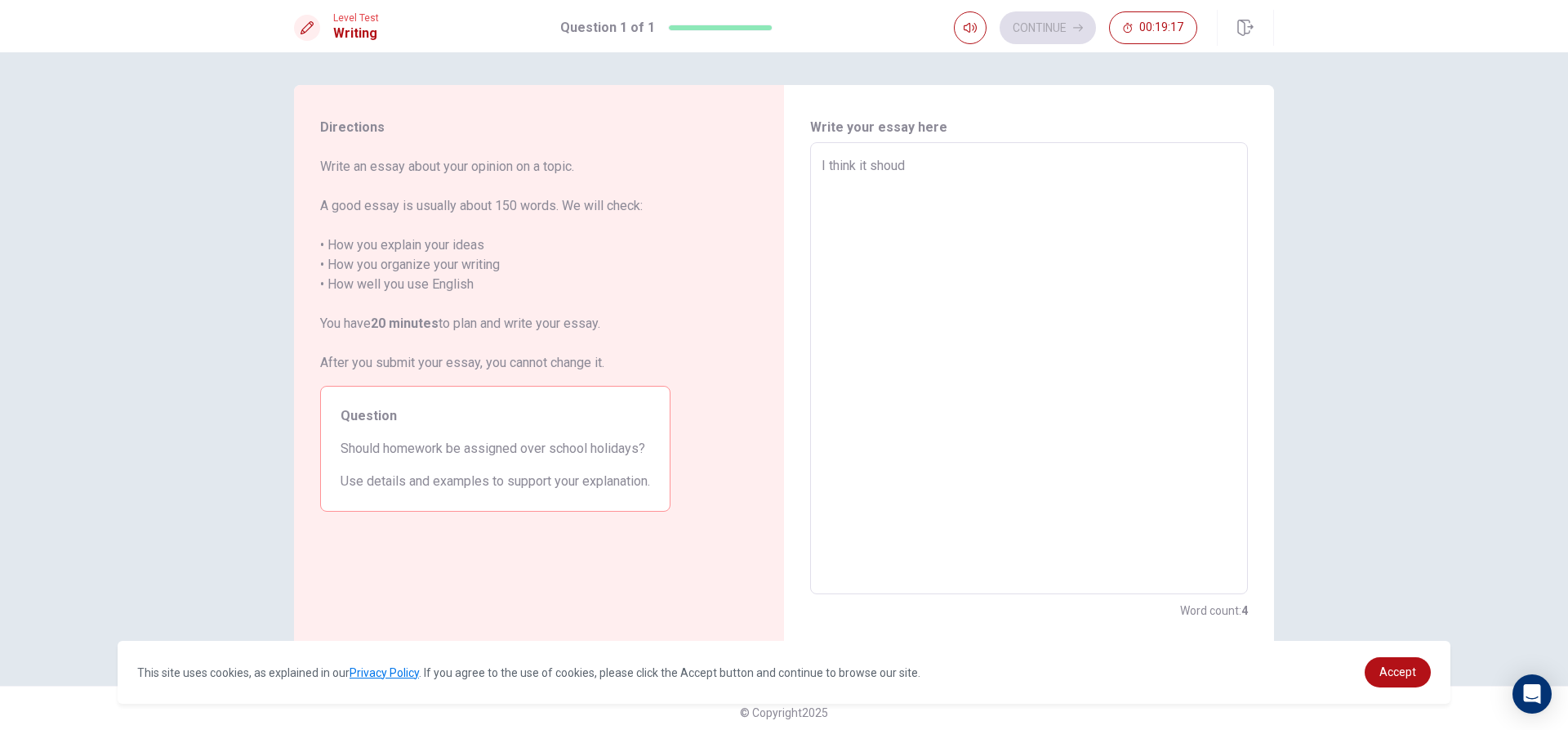
type textarea "I think it shou"
type textarea "x"
type textarea "I think it shoul"
type textarea "x"
type textarea "I think it should"
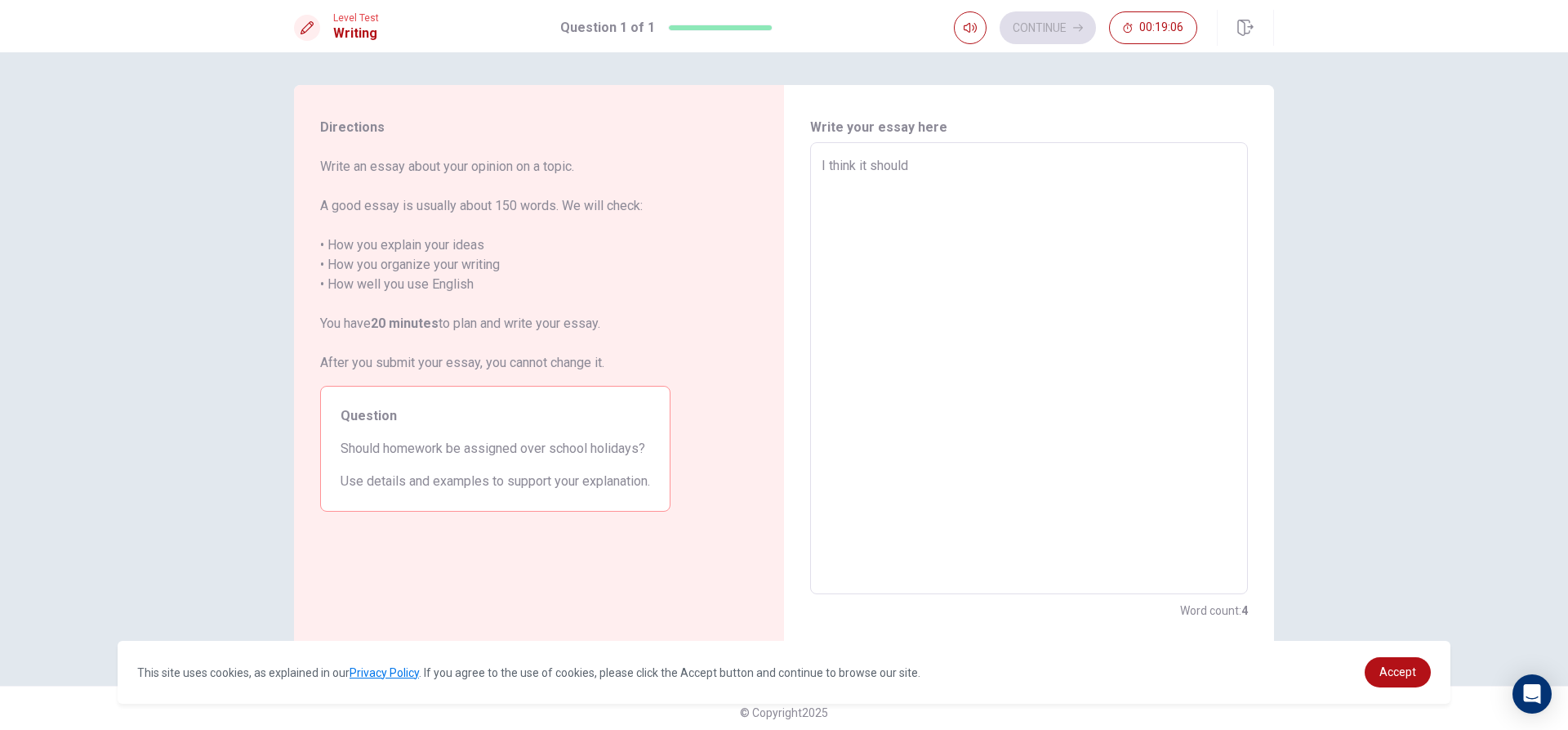
type textarea "x"
type textarea "I think it shouldn"
type textarea "x"
type textarea "I think it shouldn'"
type textarea "x"
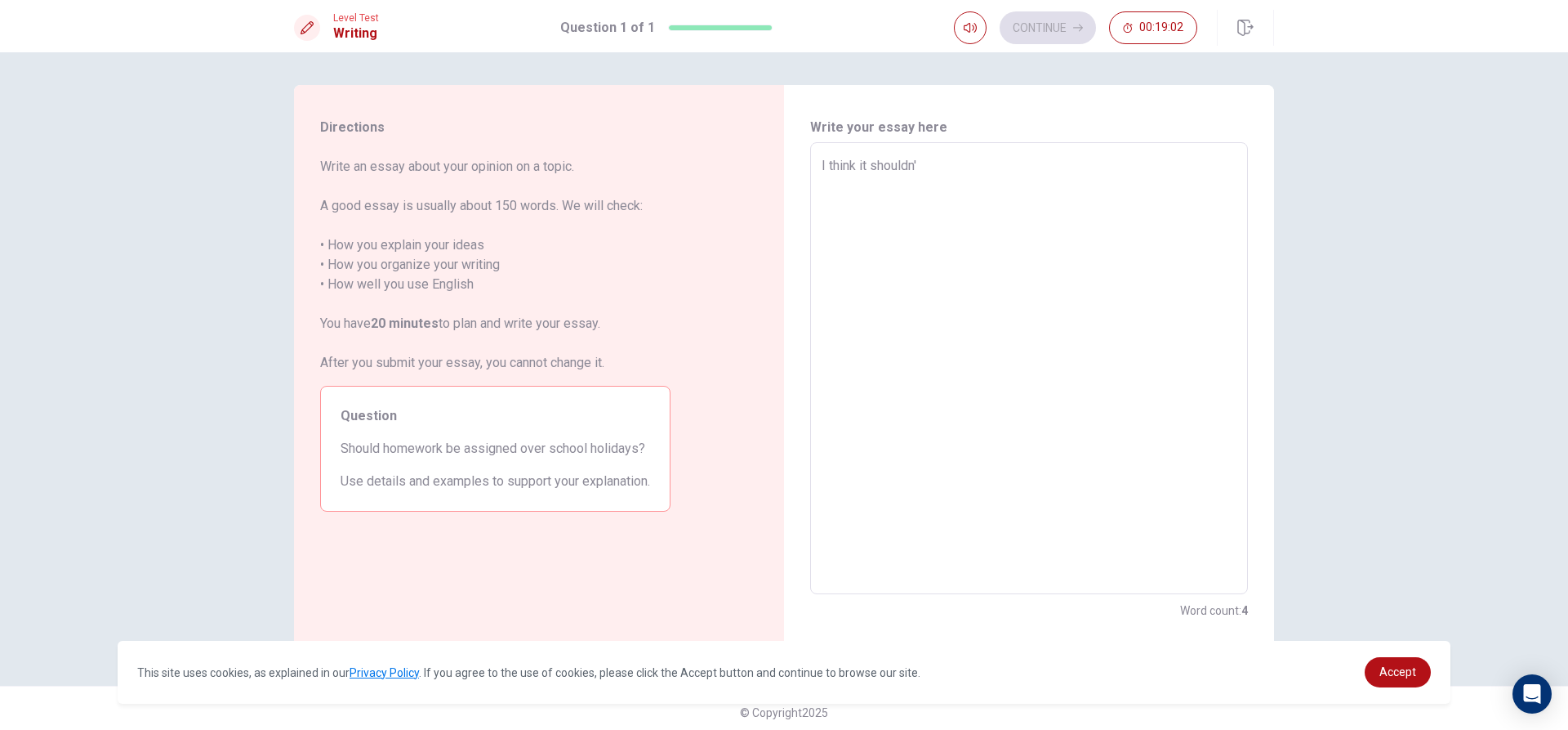
type textarea "I think it shouldn't"
type textarea "x"
type textarea "I think it shouldn't"
type textarea "x"
type textarea "I think it shouldn't b"
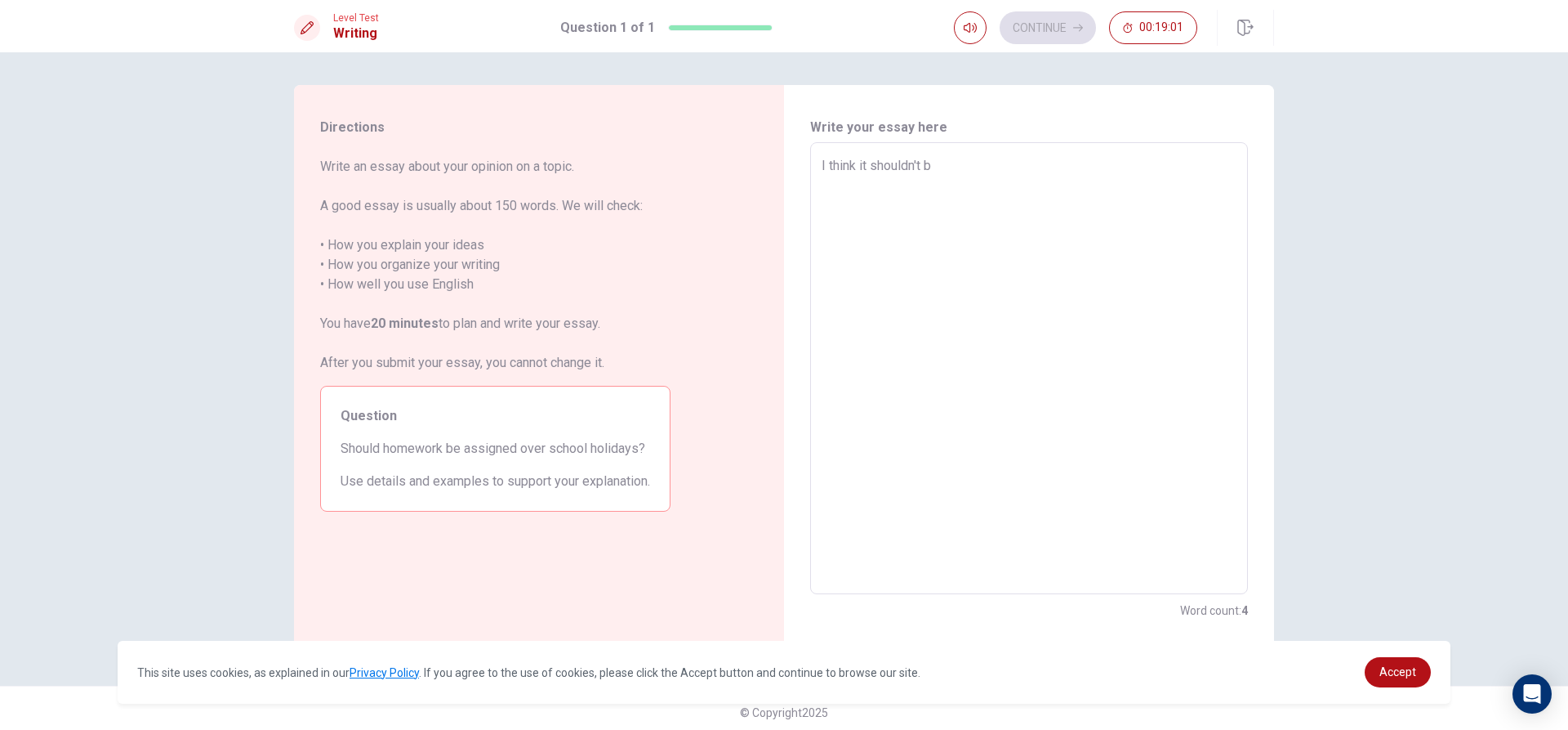
type textarea "x"
type textarea "I think it shouldn't be"
type textarea "x"
type textarea "I think it shouldn't bea"
type textarea "x"
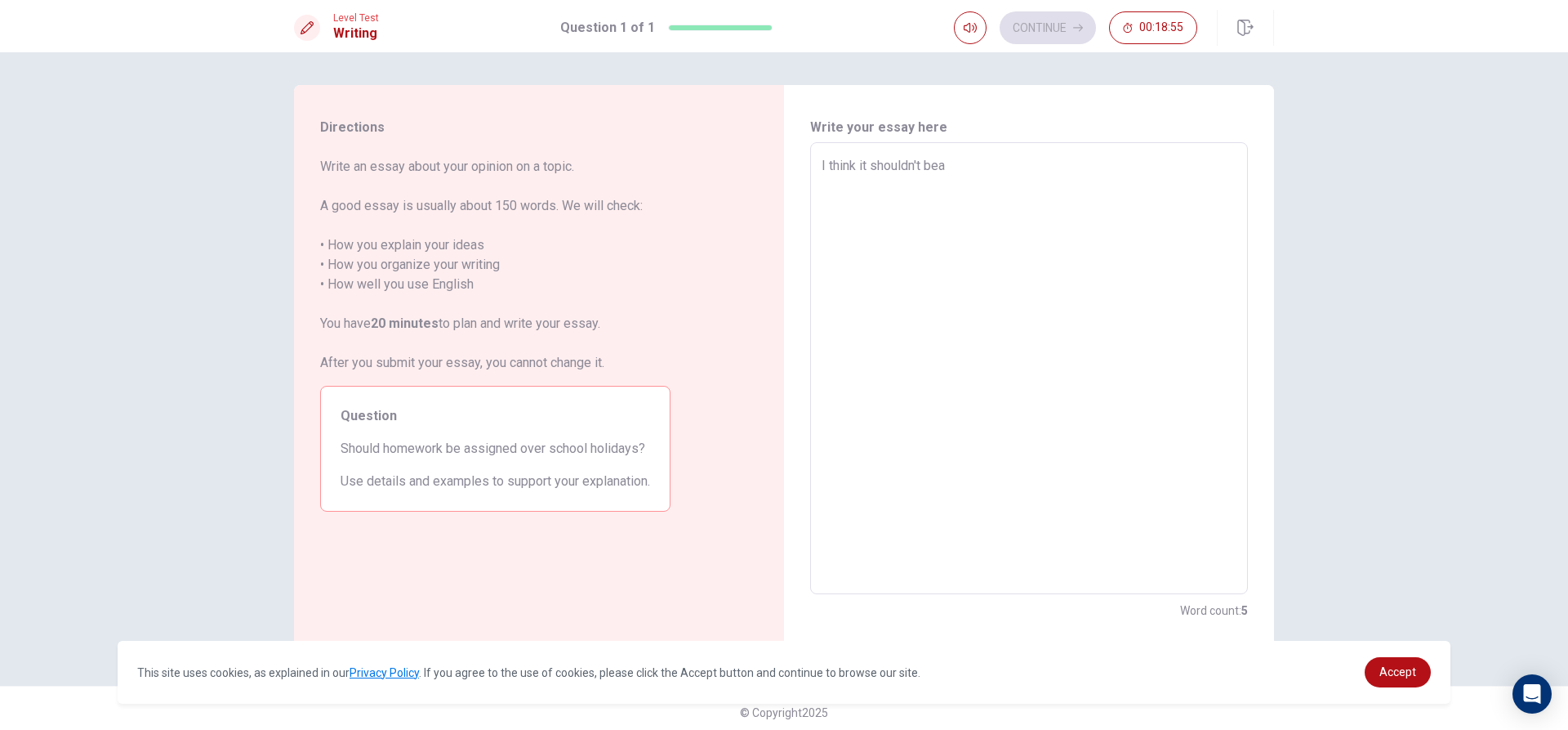
type textarea "I think it shouldn't beas"
type textarea "x"
type textarea "I think it shouldn't beass"
type textarea "x"
type textarea "I think it shouldn't beassi"
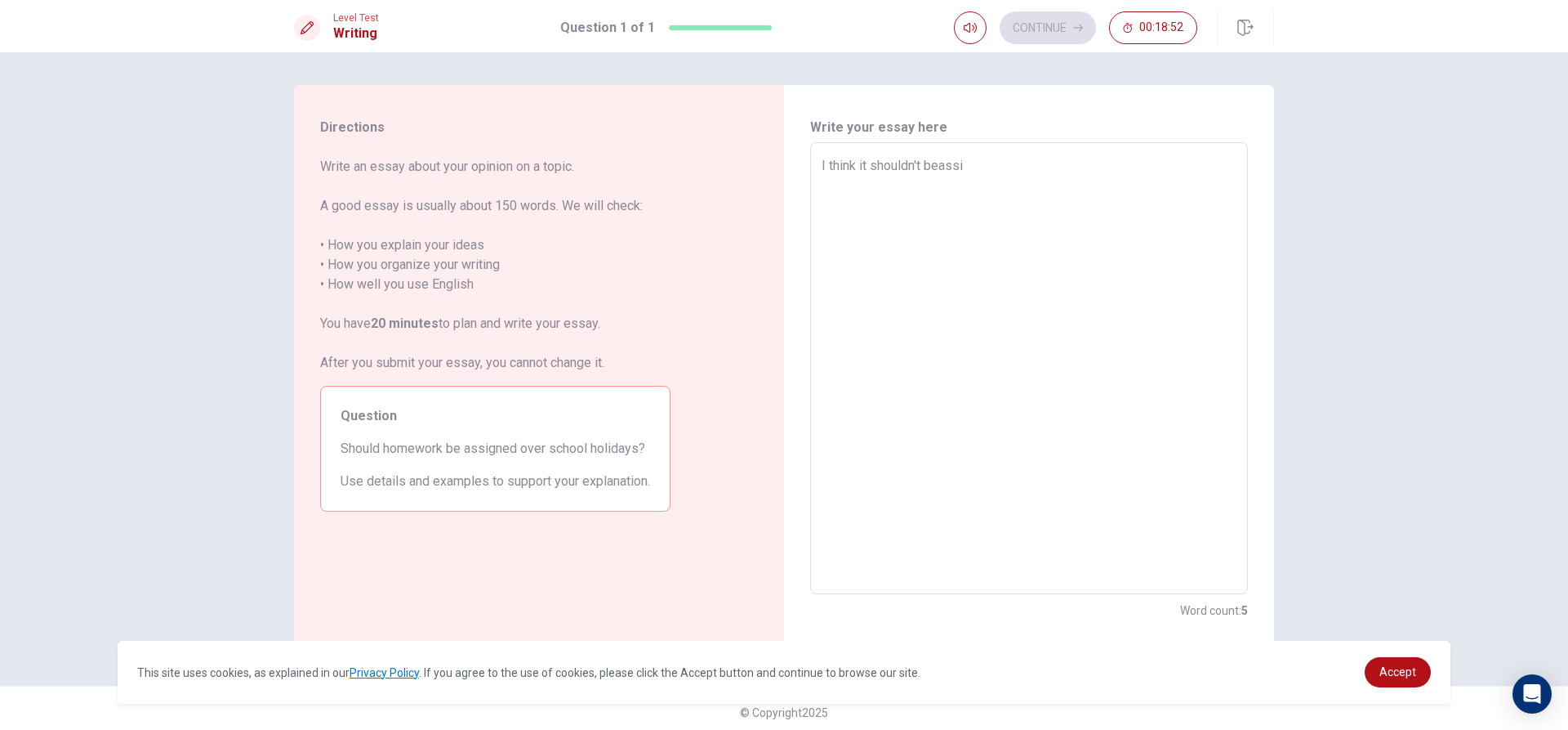
type textarea "x"
type textarea "I think it shouldn't beassig"
type textarea "x"
type textarea "I think it shouldn't beassign"
type textarea "x"
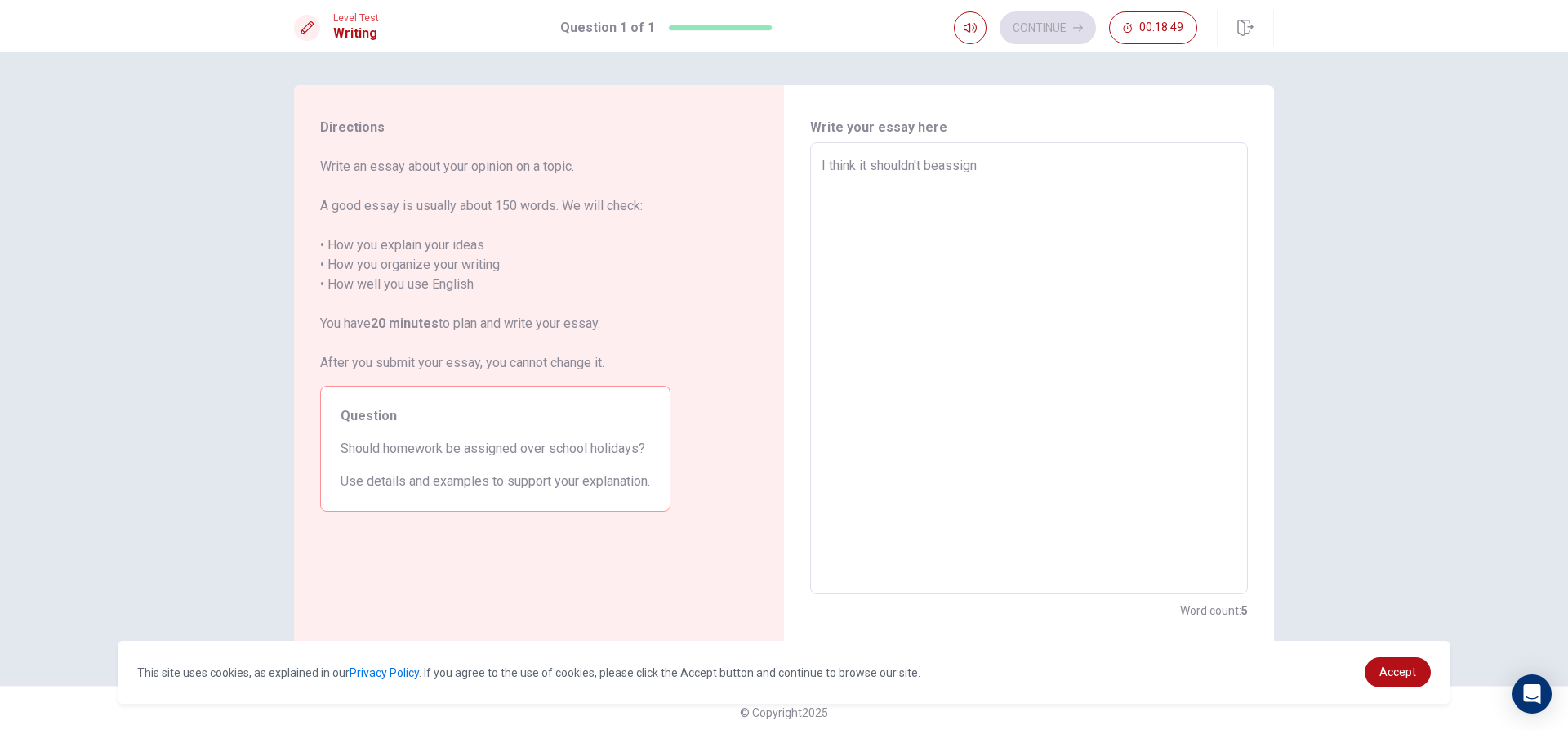
type textarea "I think it shouldn't beassigne"
type textarea "x"
type textarea "I think it shouldn't beassigned"
type textarea "x"
type textarea "I think it shouldn't beassignedo"
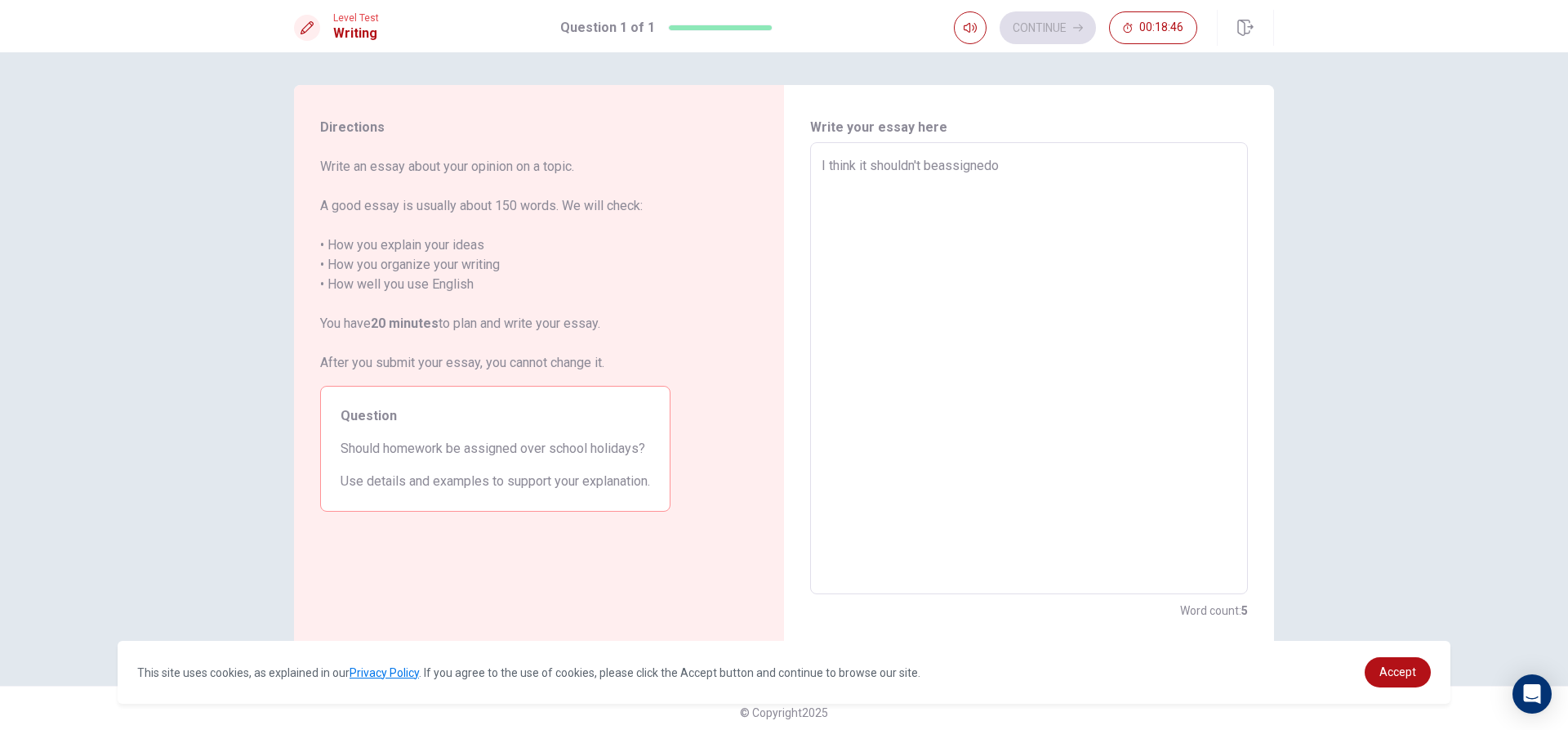
type textarea "x"
type textarea "I think it shouldn't beassigned"
type textarea "x"
type textarea "I think it shouldn't beassigned"
type textarea "x"
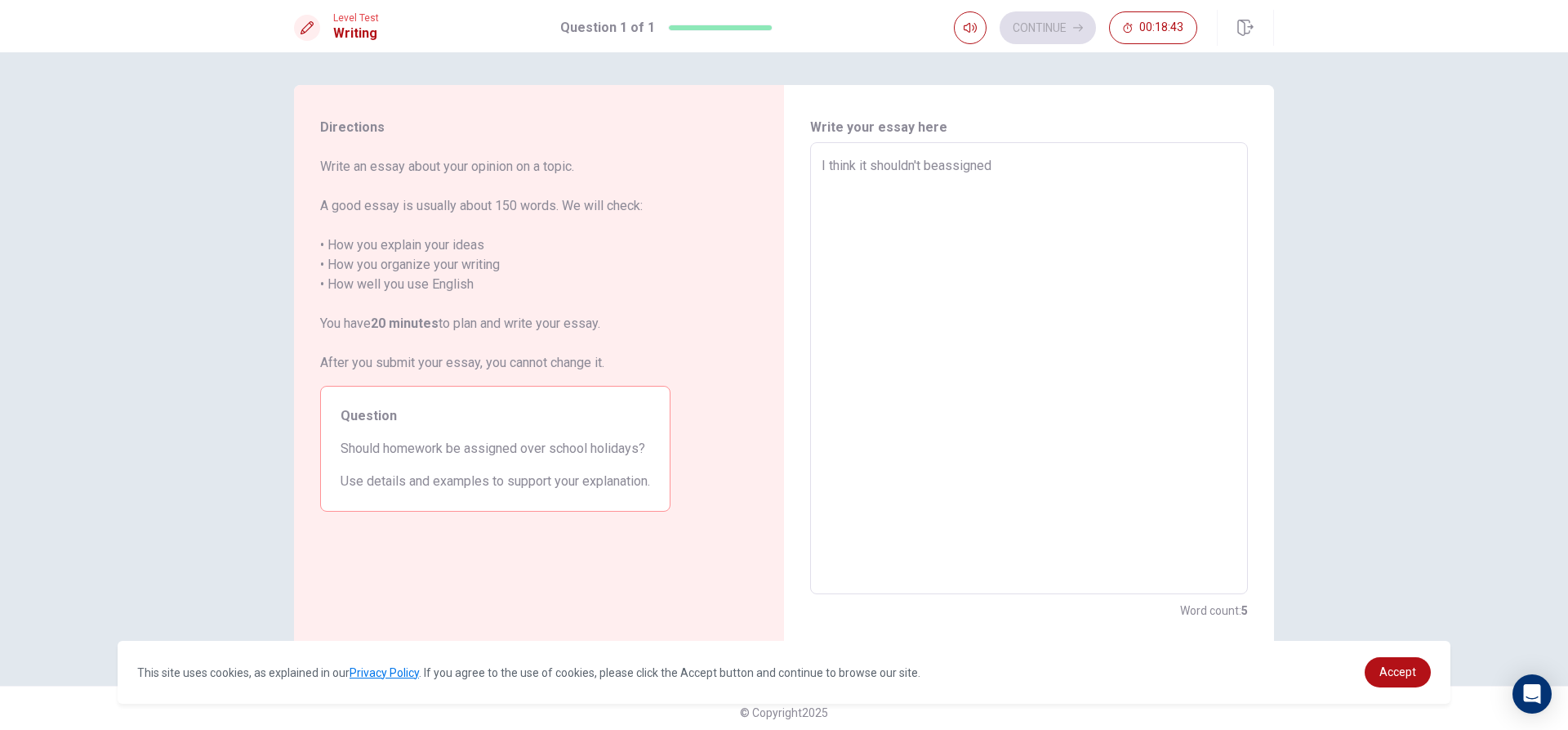
type textarea "I think it shouldn't beassigned o"
type textarea "x"
type textarea "I think it shouldn't beassigned ov"
type textarea "x"
type textarea "I think it shouldn't beassigned ove"
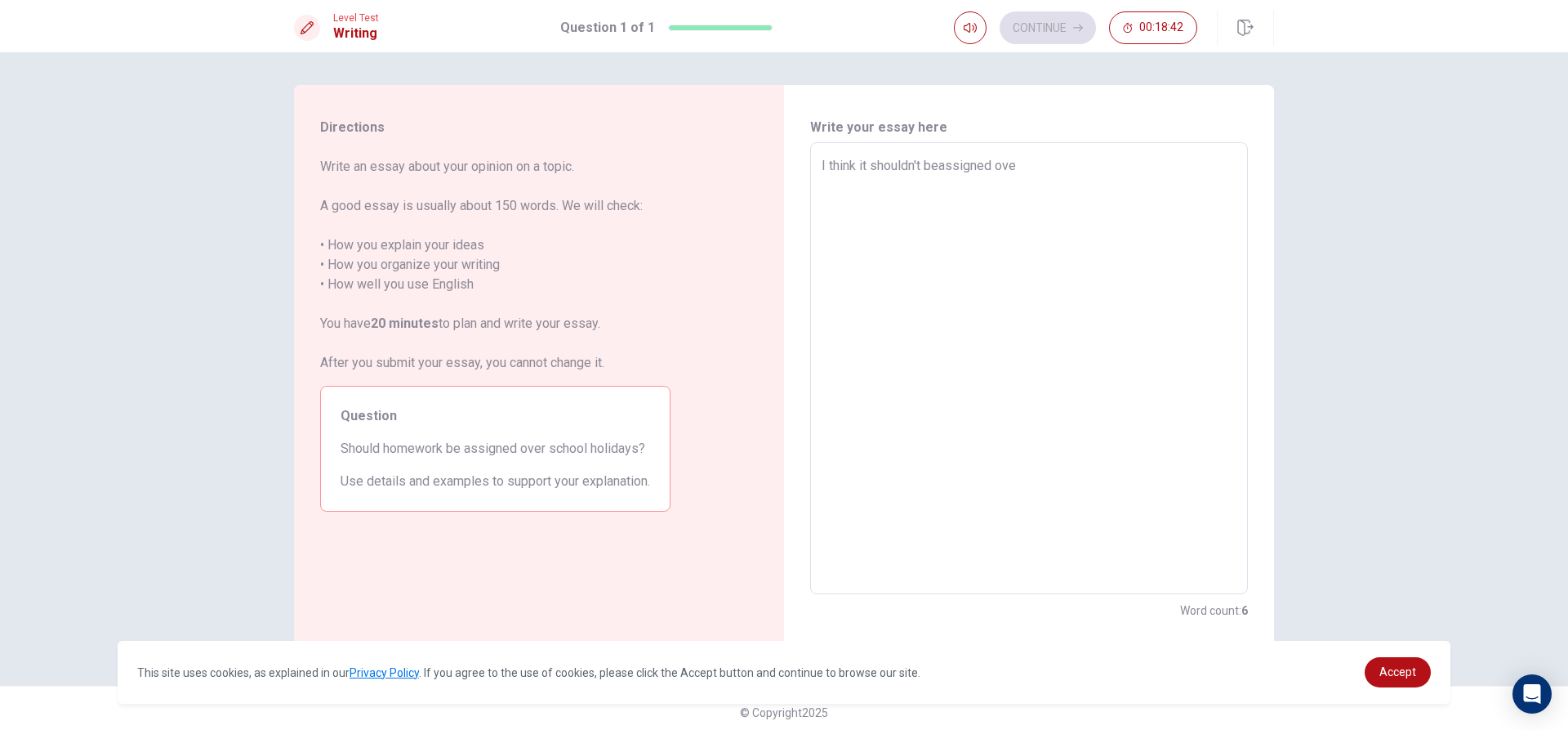
type textarea "x"
type textarea "I think it shouldn't beassigned over"
type textarea "x"
type textarea "I think it shouldn't beassigned over"
type textarea "x"
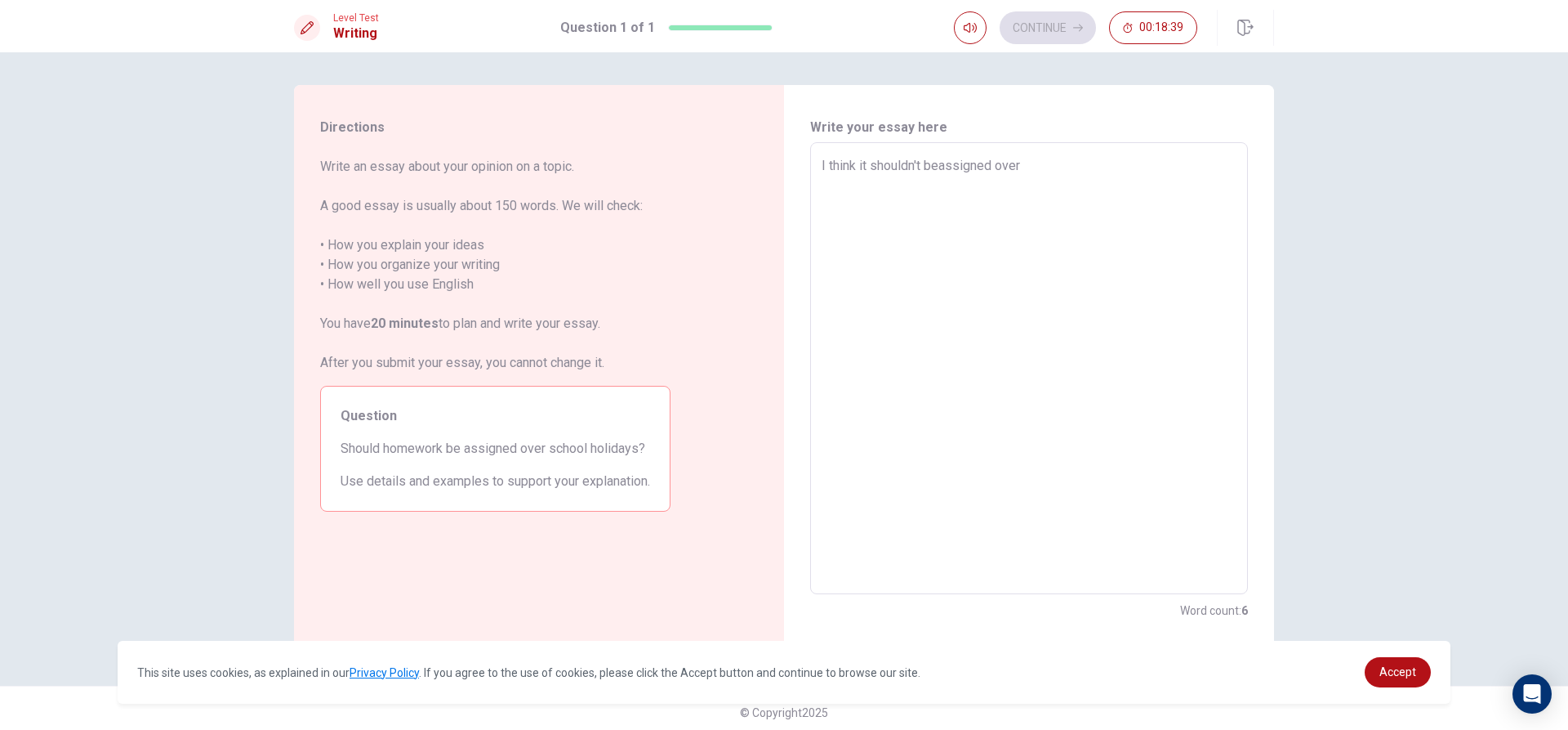
type textarea "I think it shouldn't beassigned over s"
type textarea "x"
type textarea "I think it shouldn't beassigned over sc"
type textarea "x"
type textarea "I think it shouldn't beassigned over sch"
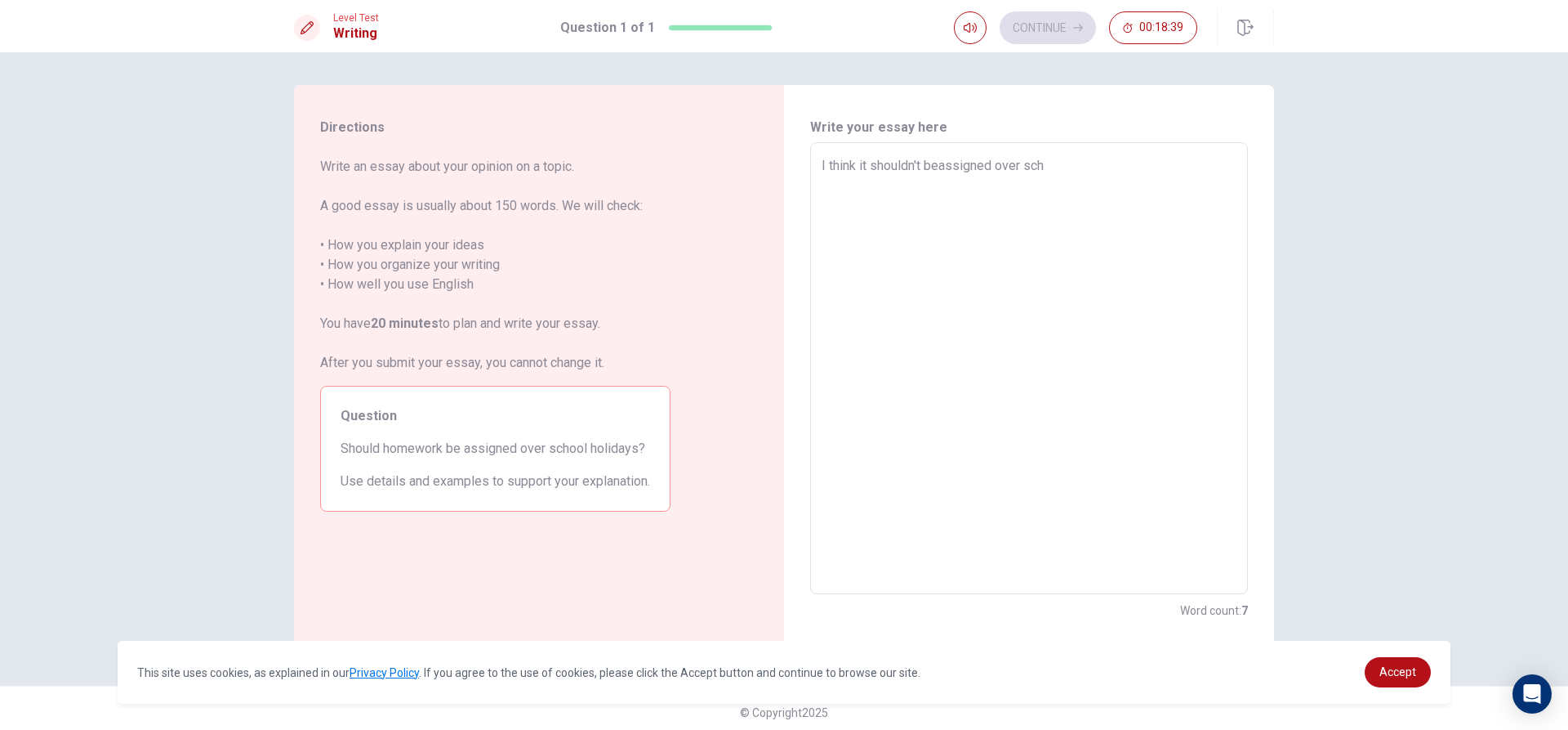
type textarea "x"
type textarea "I think it shouldn't beassigned over scho"
type textarea "x"
type textarea "I think it shouldn't beassigned over schoo"
type textarea "x"
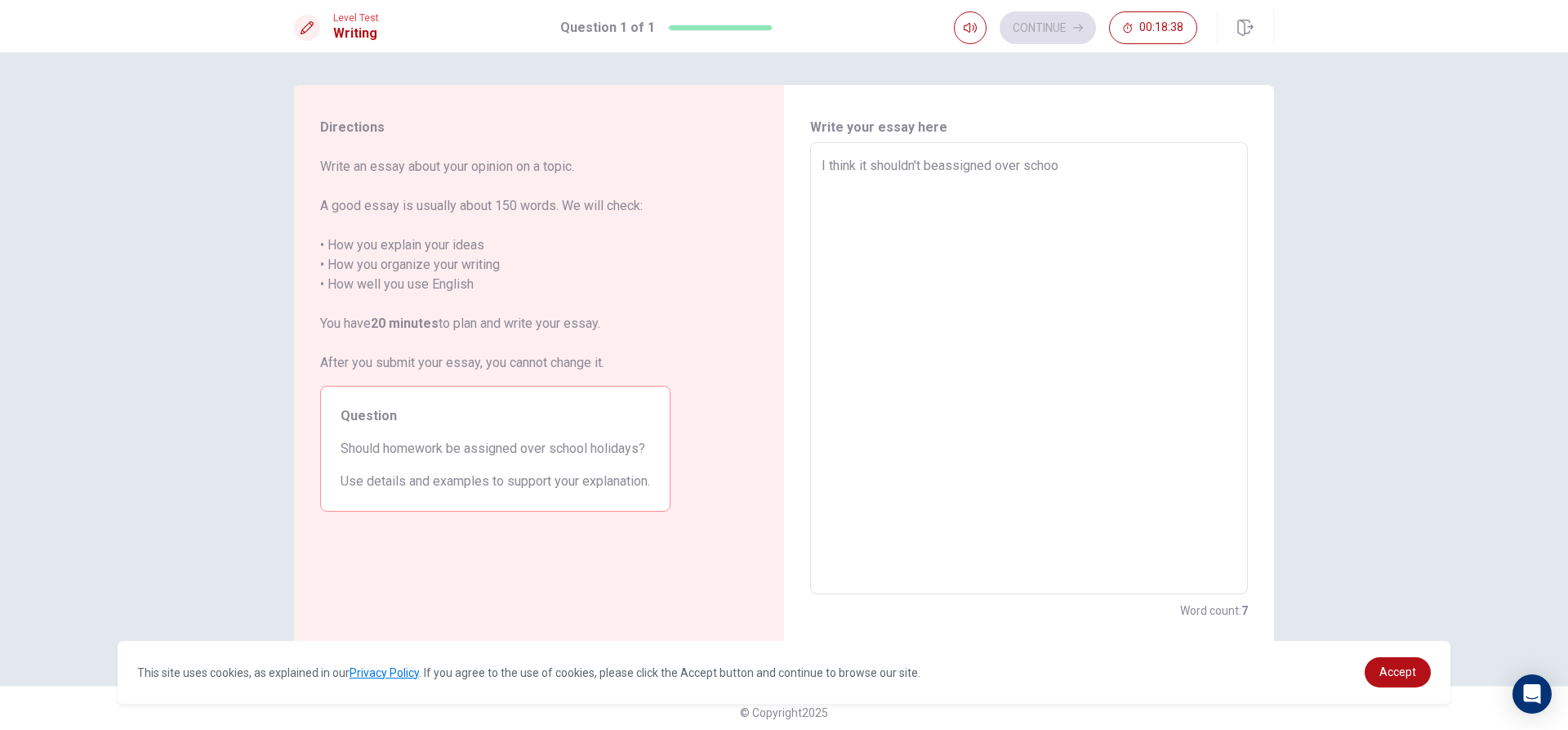
type textarea "I think it shouldn't beassigned over school"
type textarea "x"
type textarea "I think it shouldn't beassigned over schoolh"
type textarea "x"
type textarea "I think it shouldn't beassigned over schoolho"
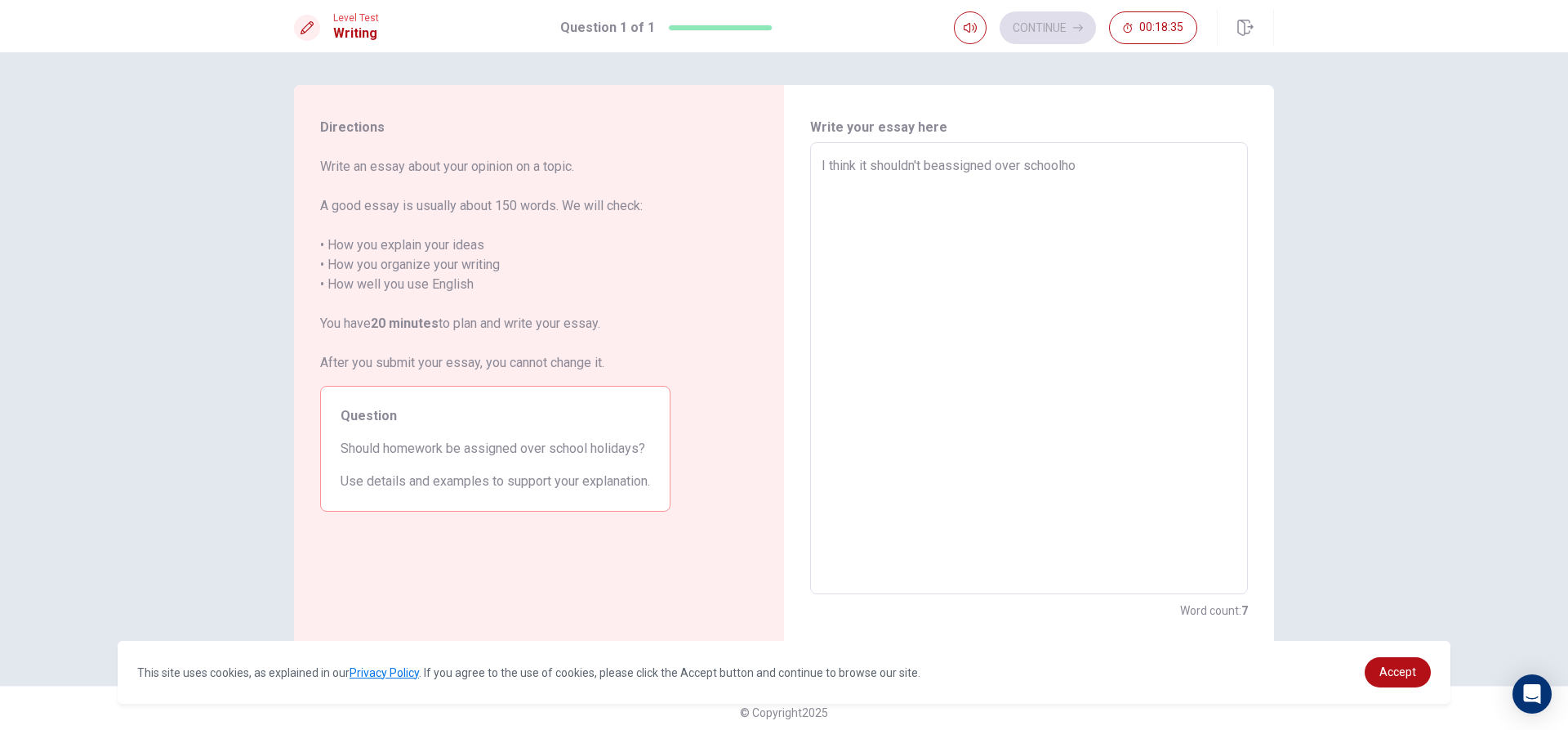
type textarea "x"
type textarea "I think it shouldn't beassigned over schoolhol"
type textarea "x"
type textarea "I think it shouldn't beassigned over schoolholi"
type textarea "x"
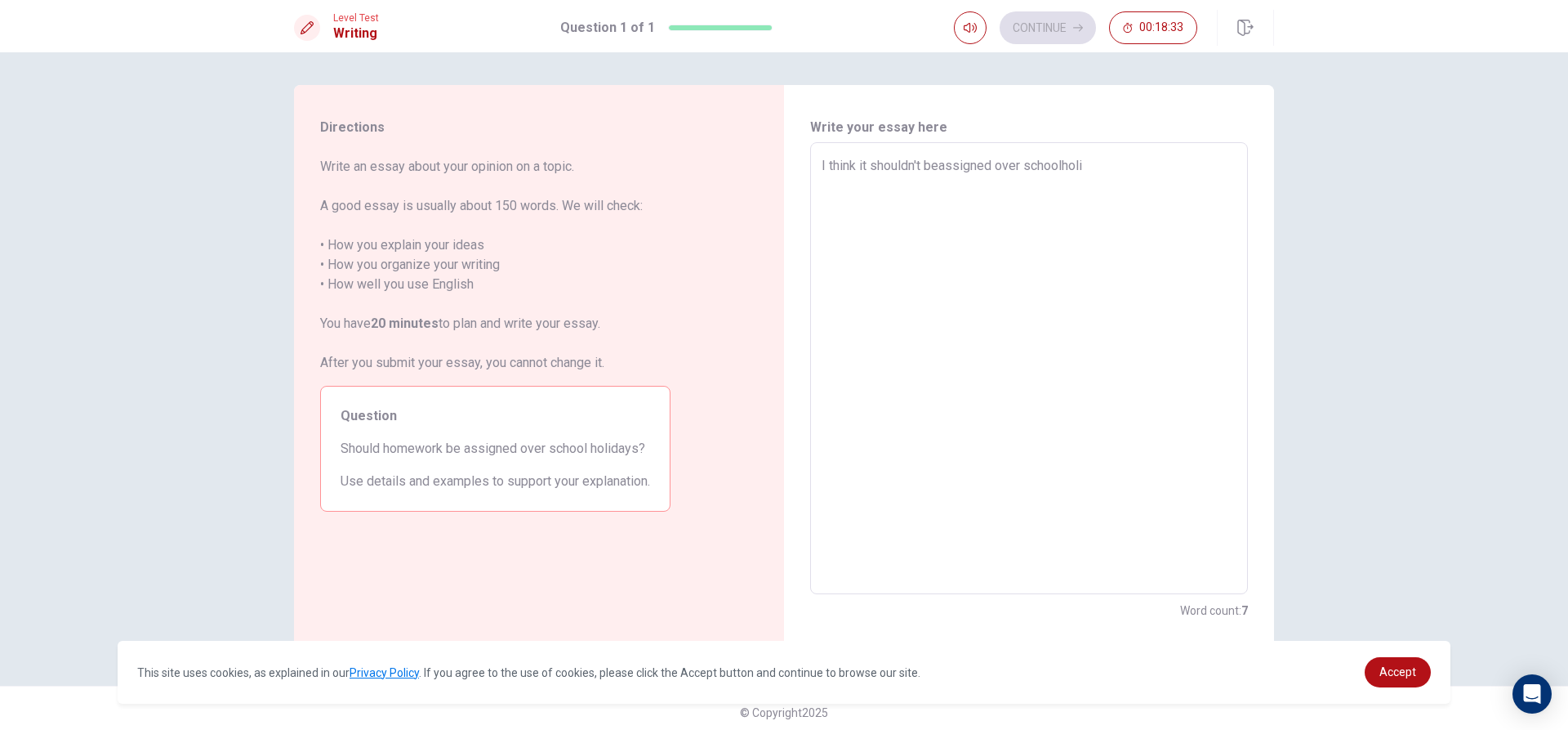
type textarea "I think it shouldn't beassigned over schoolholid"
type textarea "x"
type textarea "I think it shouldn't beassigned over schoolholida"
type textarea "x"
type textarea "I think it shouldn't beassigned over schoolholiday"
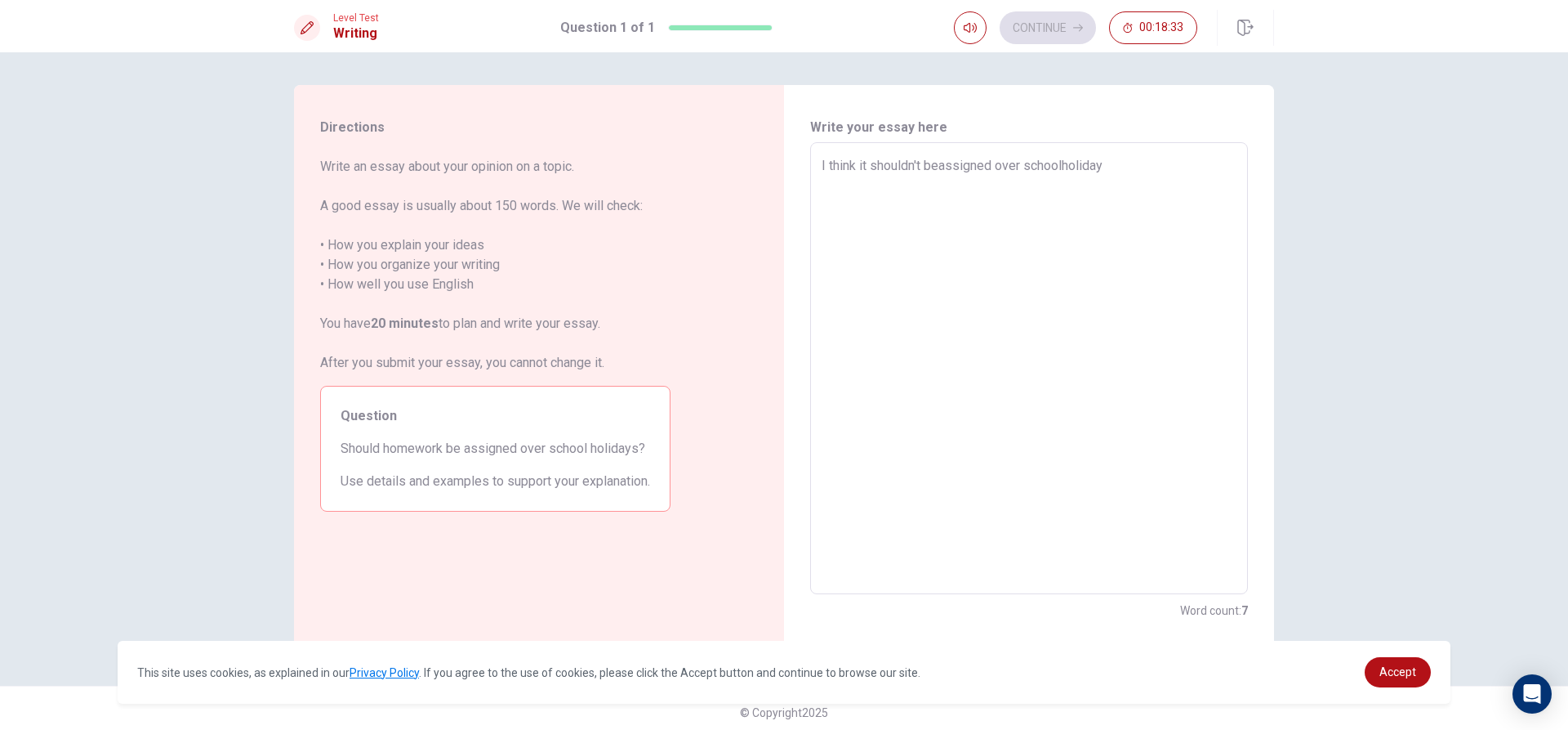
type textarea "x"
type textarea "I think it shouldn't beassigned over schoolholiday"
type textarea "x"
type textarea "I think it shouldn't beassigned over schoolholiday b"
type textarea "x"
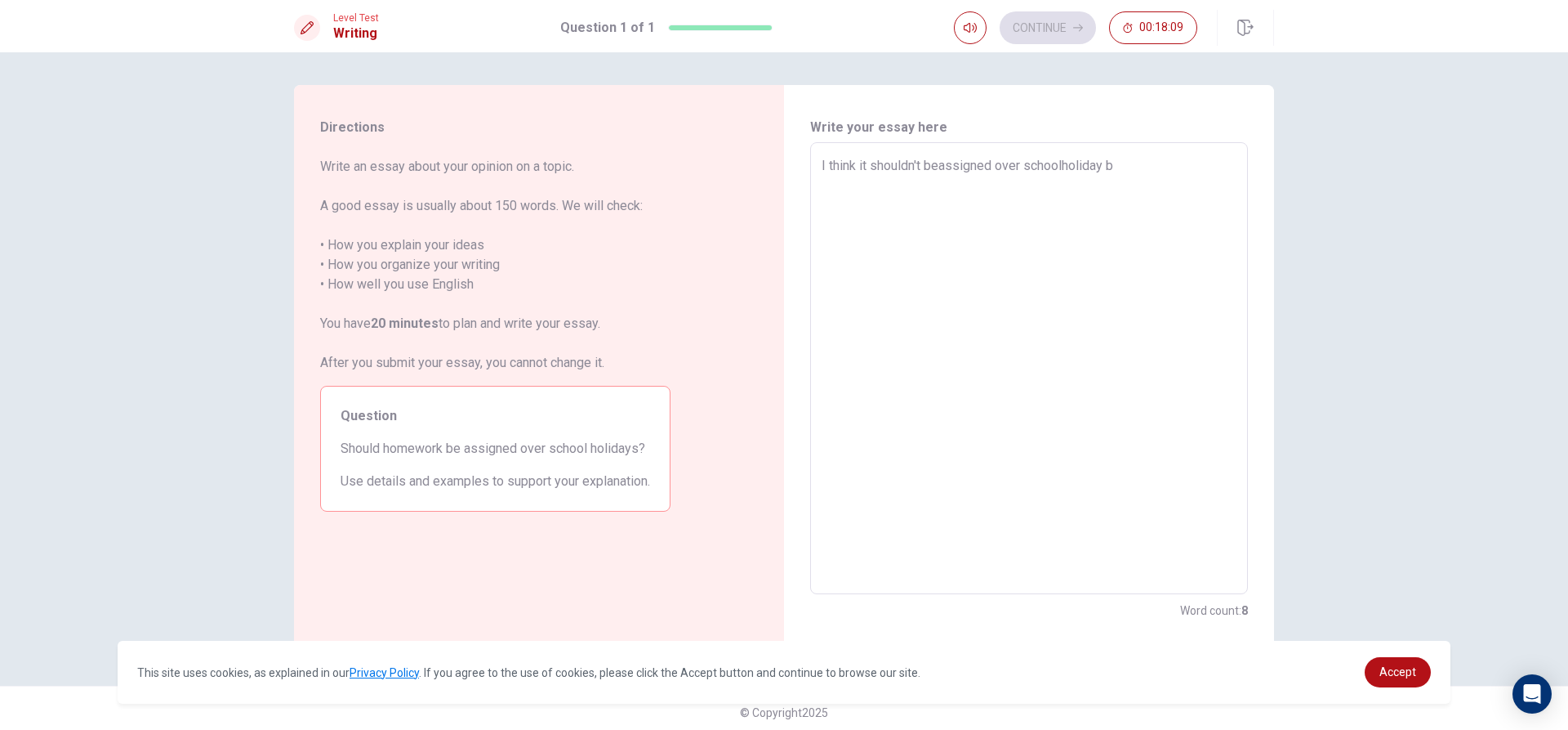
type textarea "I think it shouldn't beassigned over schoolholiday be"
type textarea "x"
type textarea "I think it shouldn't beassigned over schoolholiday bec"
type textarea "x"
type textarea "I think it shouldn't beassigned over schoolholiday beca"
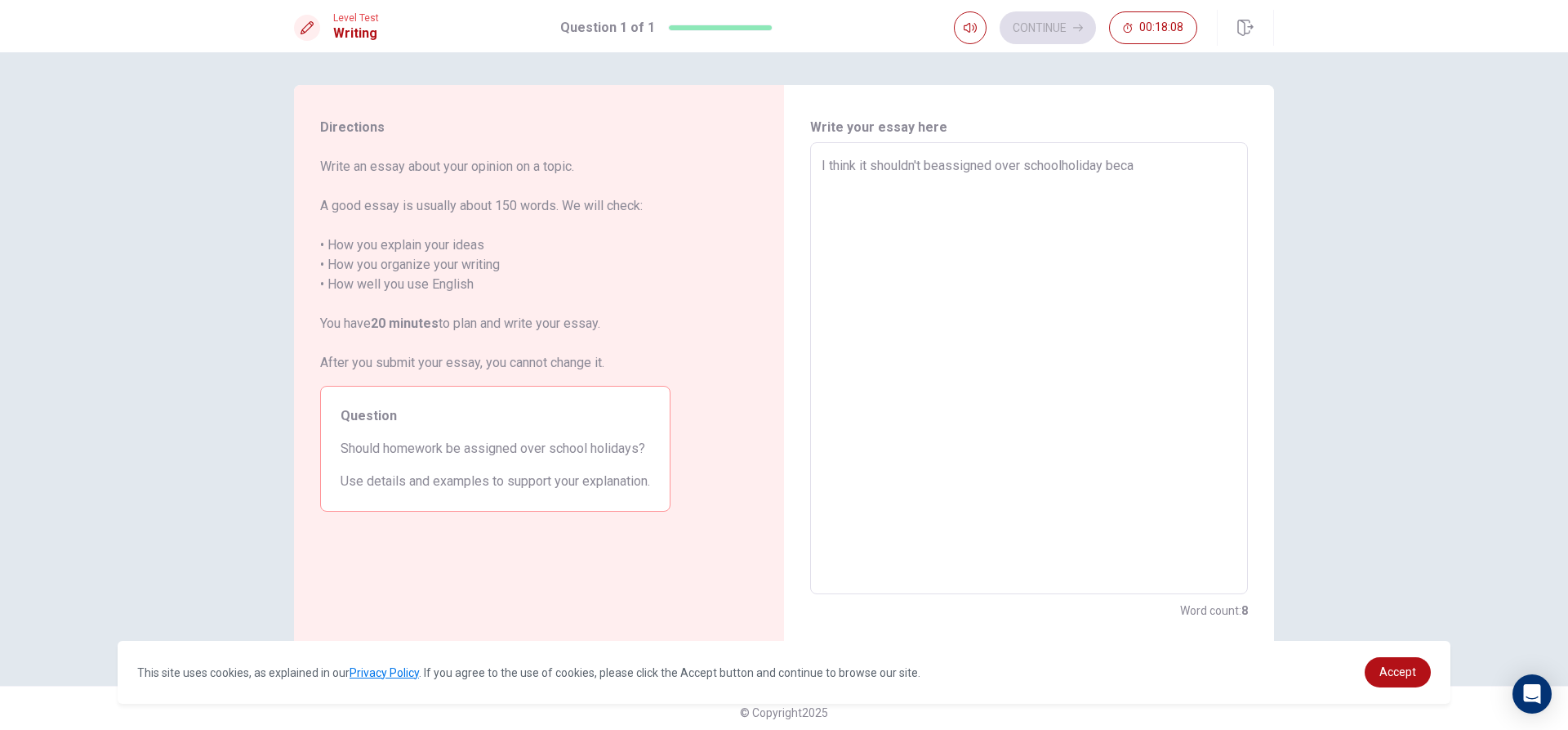
type textarea "x"
type textarea "I think it shouldn't beassigned over schoolholiday becau"
type textarea "x"
type textarea "I think it shouldn't beassigned over schoolholiday becaus"
type textarea "x"
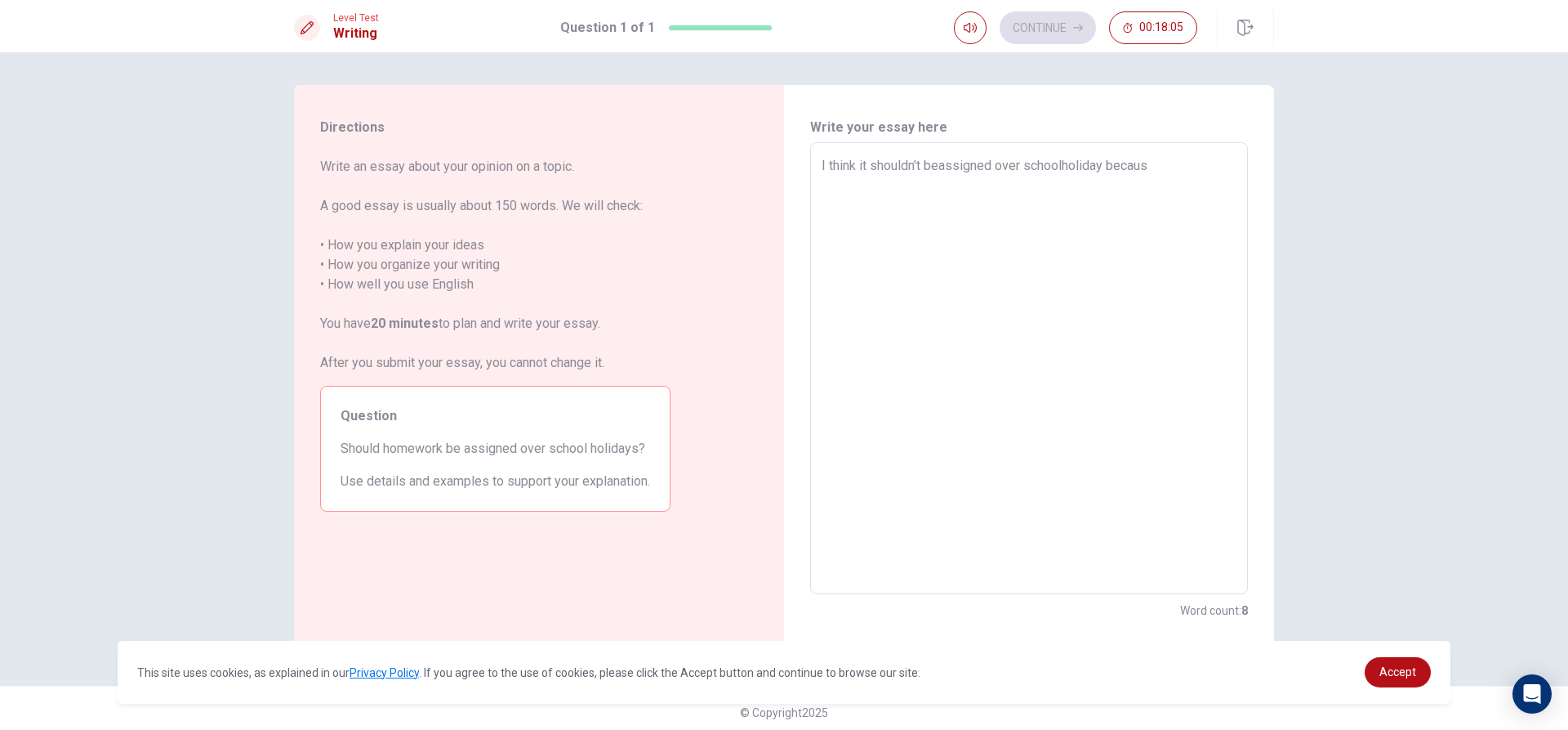
type textarea "I think it shouldn't beassigned over schoolholiday because"
type textarea "x"
type textarea "I think it shouldn't beassigned over schoolholiday because"
type textarea "x"
type textarea "I think it shouldn't beassigned over schoolholiday because I"
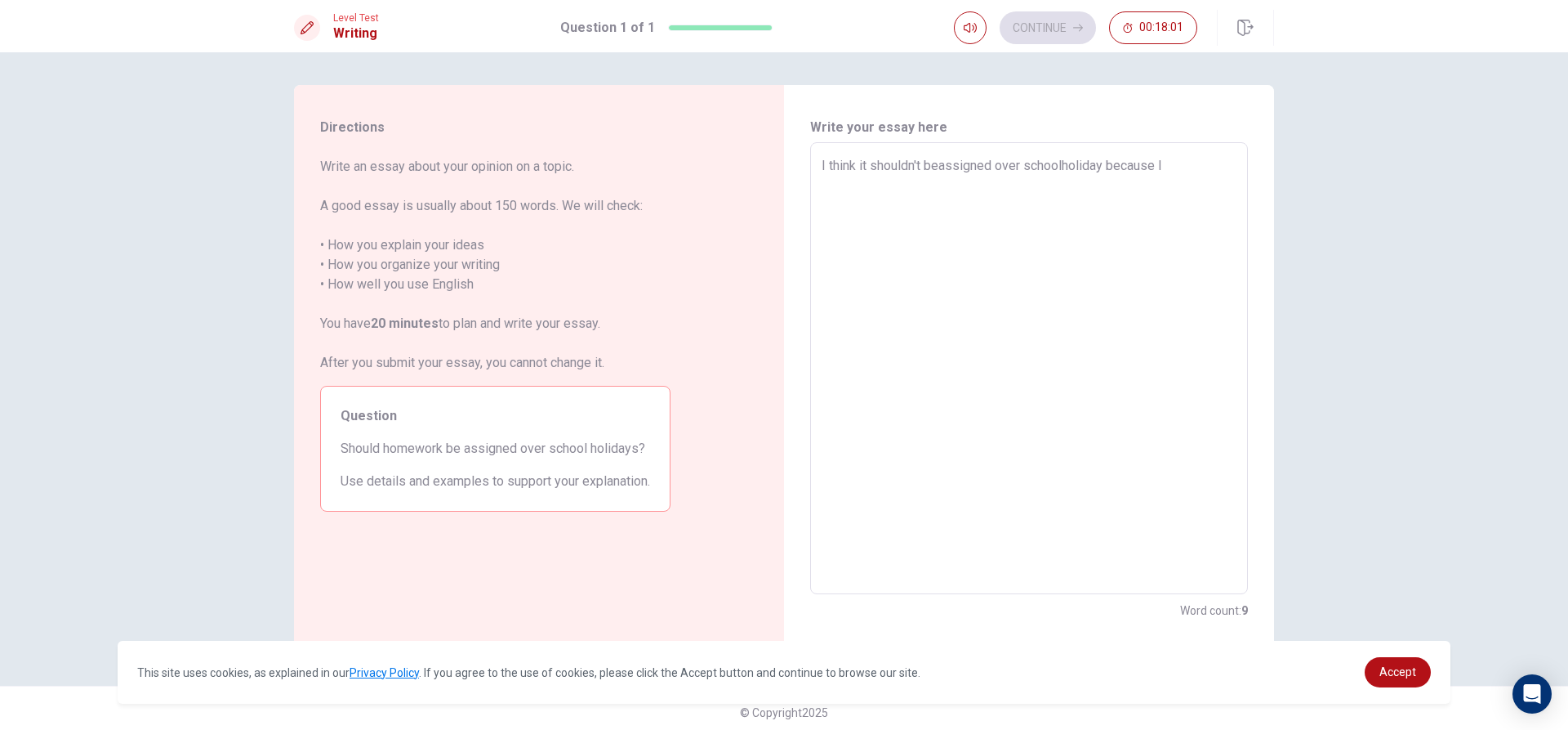
type textarea "x"
type textarea "I think it shouldn't beassigned over schoolholiday because It"
type textarea "x"
type textarea "I think it shouldn't beassigned over schoolholiday because Ith"
type textarea "x"
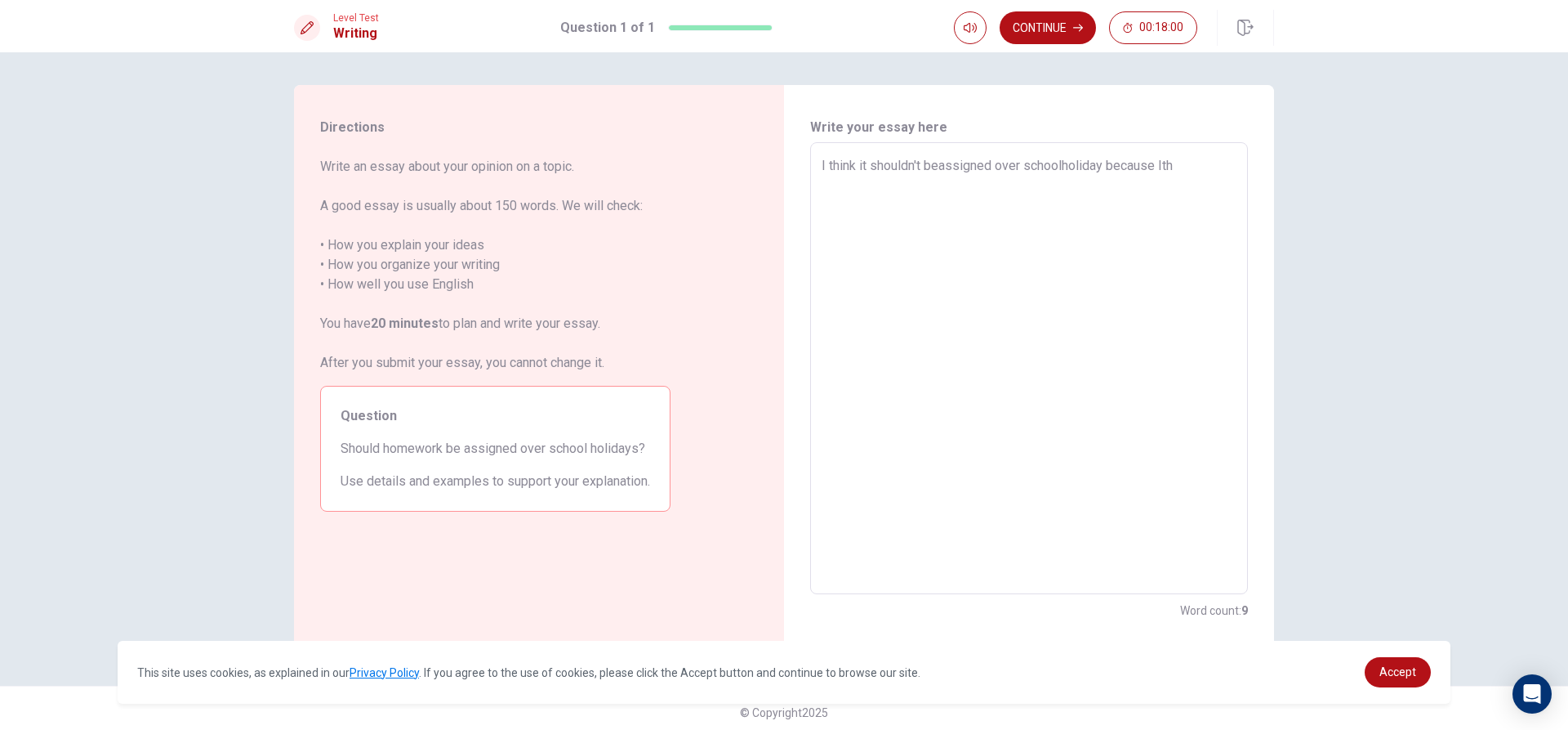
type textarea "I think it shouldn't beassigned over schoolholiday because Ithi"
type textarea "x"
type textarea "I think it shouldn't beassigned over schoolholiday because Ithin"
type textarea "x"
type textarea "I think it shouldn't beassigned over schoolholiday because Ithink"
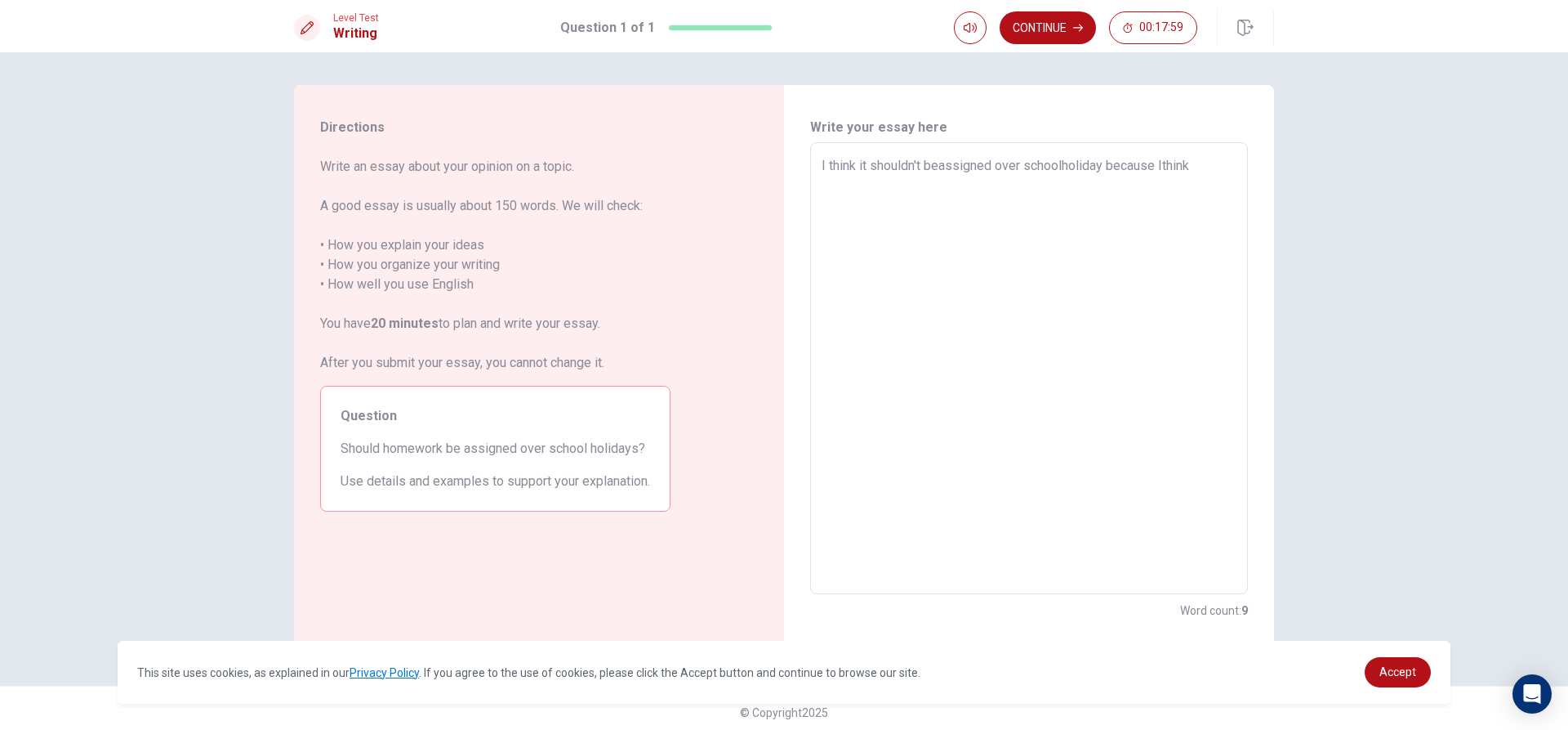
type textarea "x"
type textarea "I think it shouldn't beassigned over schoolholiday because Ithinki"
type textarea "x"
type textarea "I think it shouldn't beassigned over schoolholiday because Ithinkit"
type textarea "x"
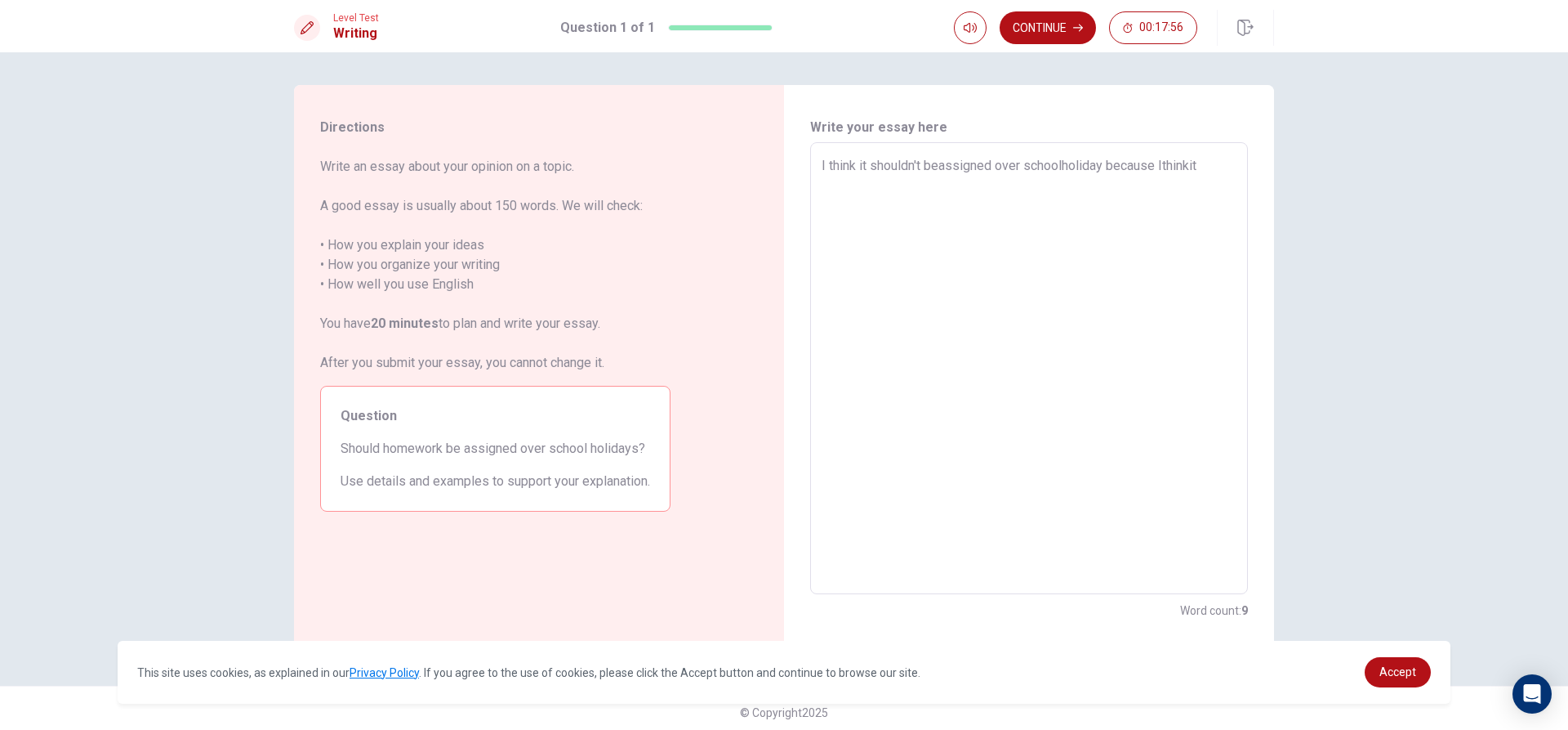
type textarea "I think it shouldn't beassigned over schoolholiday because Ithinkiti"
type textarea "x"
type textarea "I think it shouldn't beassigned over schoolholiday because Ithinkitis"
type textarea "x"
type textarea "I think it shouldn't beassigned over schoolholiday because Ithinkitis"
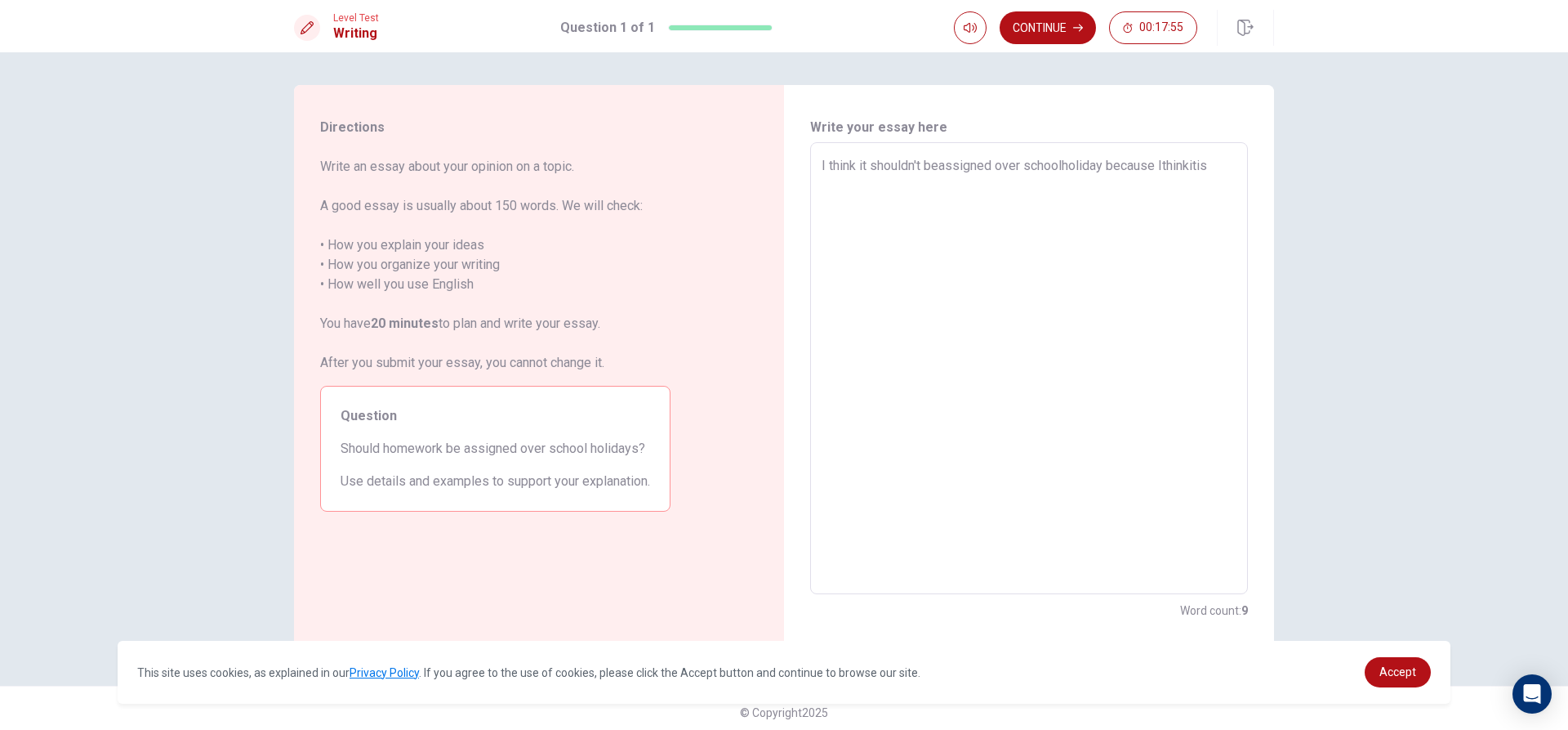
type textarea "x"
type textarea "I think it shouldn't beassigned over schoolholiday because Ithinkitis"
type textarea "x"
type textarea "I think it shouldn't beassigned over schoolholiday because Ithinkiti"
type textarea "x"
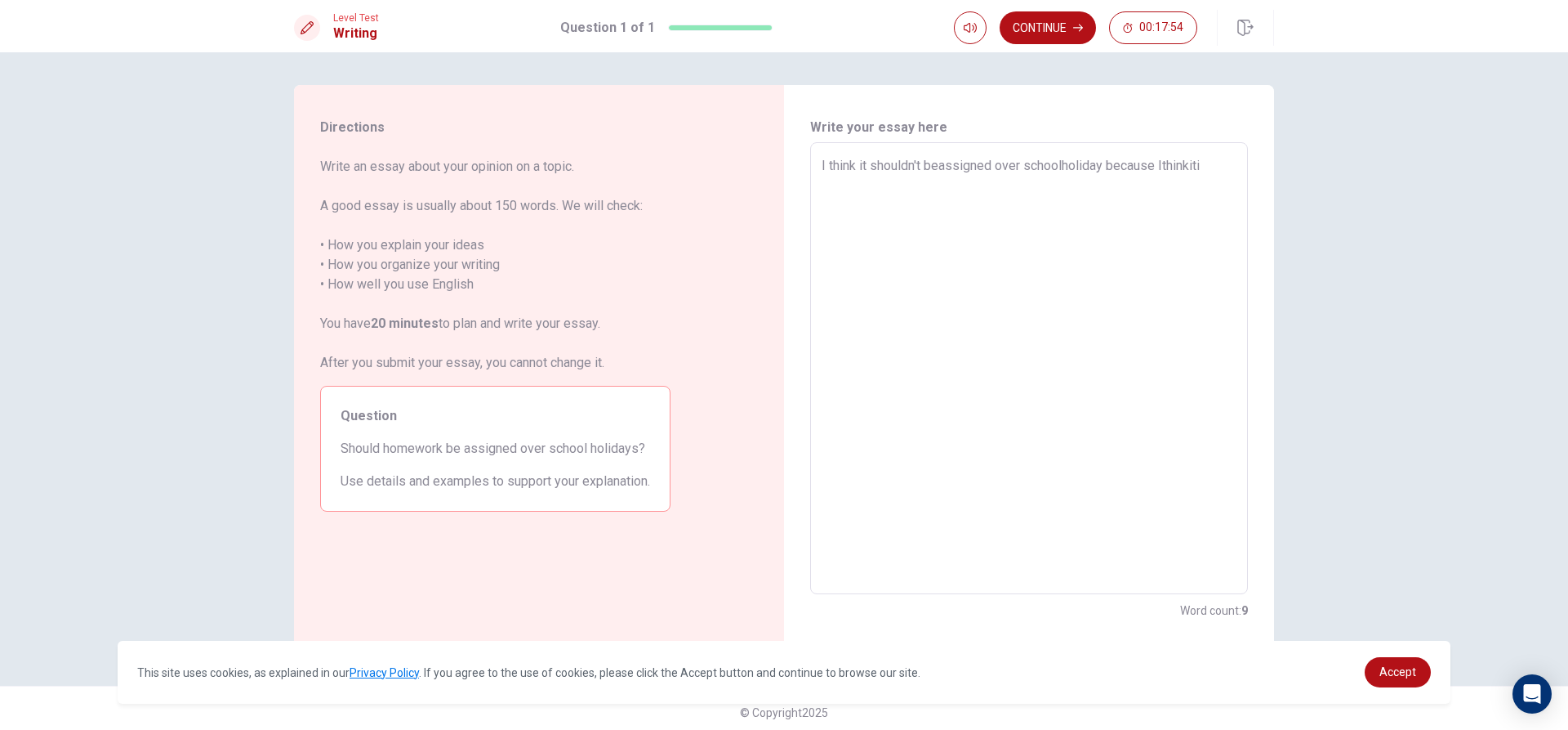
type textarea "I think it shouldn't beassigned over schoolholiday because Ithinkit"
type textarea "x"
type textarea "I think it shouldn't beassigned over schoolholiday because Ithinki"
type textarea "x"
type textarea "I think it shouldn't beassigned over schoolholiday because Ithink"
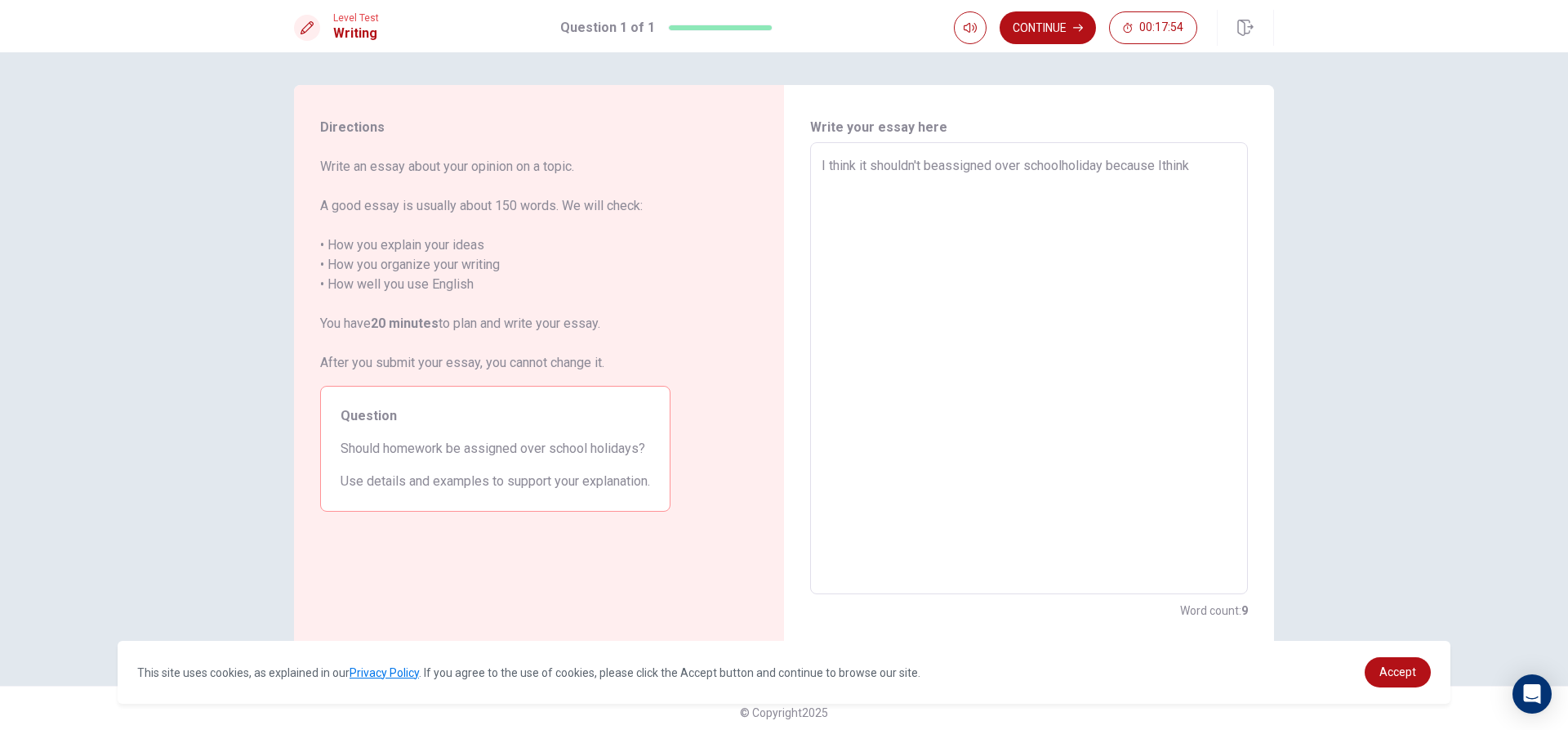
type textarea "x"
type textarea "I think it shouldn't beassigned over schoolholiday because Ithin"
type textarea "x"
type textarea "I think it shouldn't beassigned over schoolholiday because Ithi"
type textarea "x"
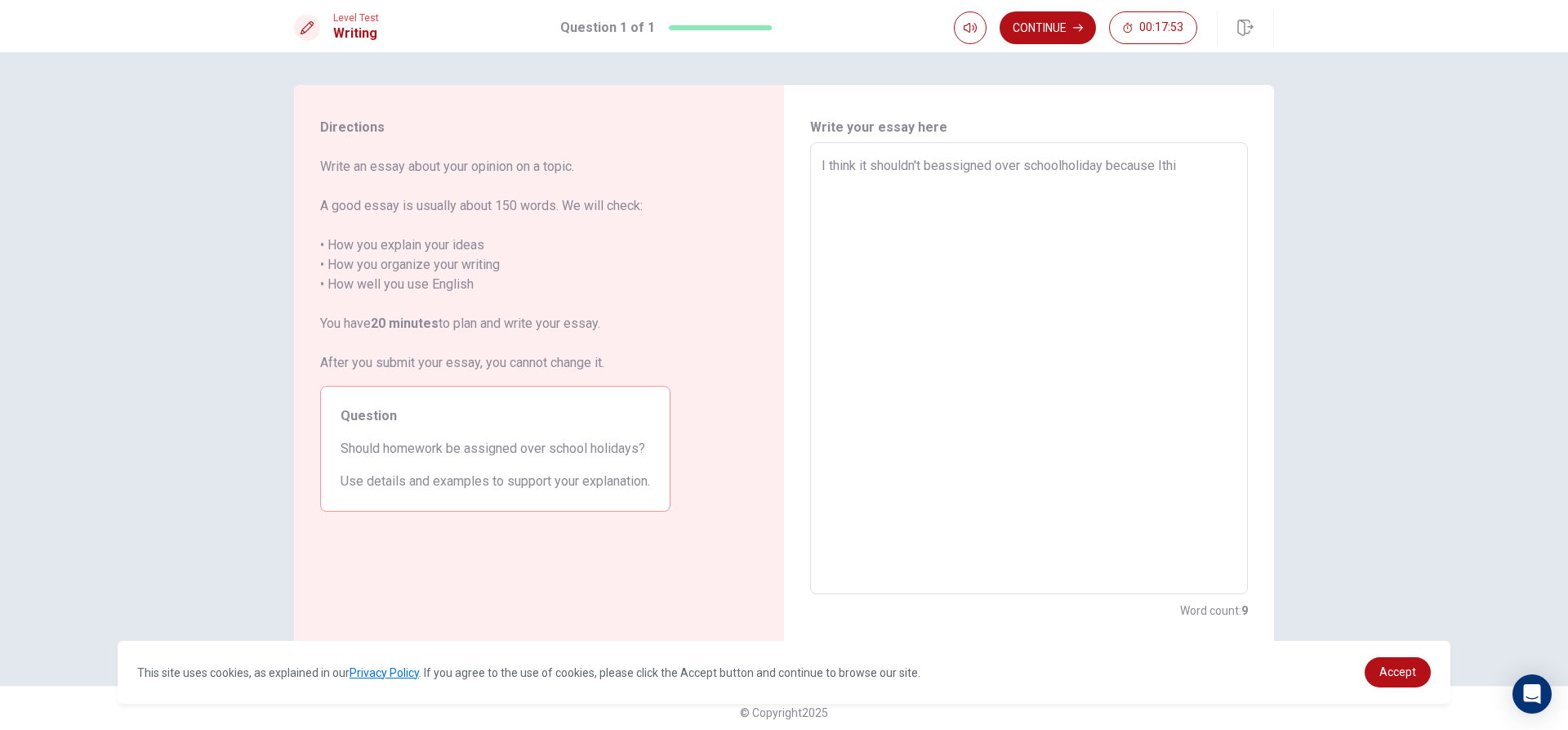
type textarea "I think it shouldn't beassigned over schoolholiday because Ith"
type textarea "x"
type textarea "I think it shouldn't beassigned over schoolholiday because It"
type textarea "x"
type textarea "I think it shouldn't beassigned over schoolholiday because I"
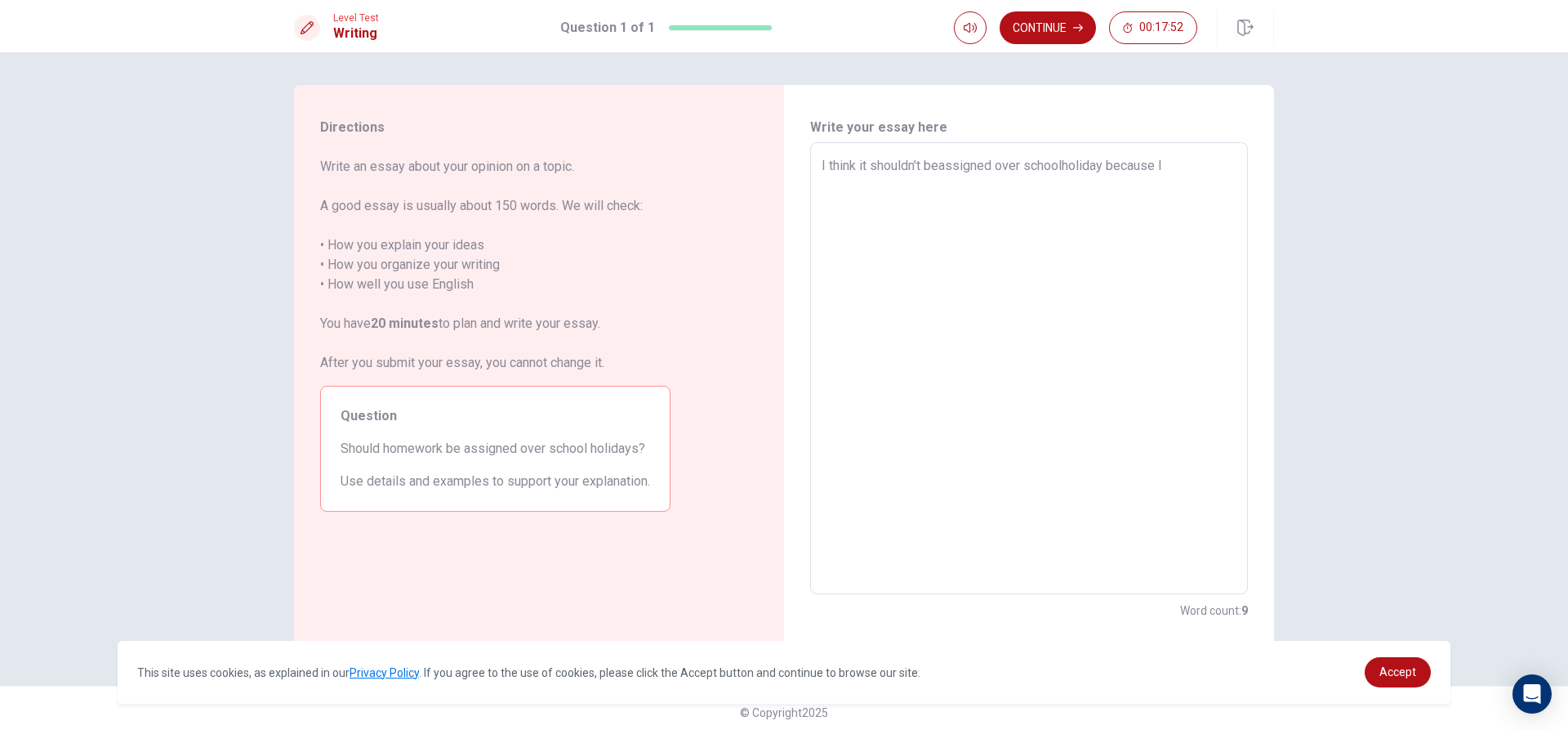
type textarea "x"
type textarea "I think it shouldn't beassigned over schoolholiday because I"
type textarea "x"
type textarea "I think it shouldn't beassigned over schoolholiday because I t"
type textarea "x"
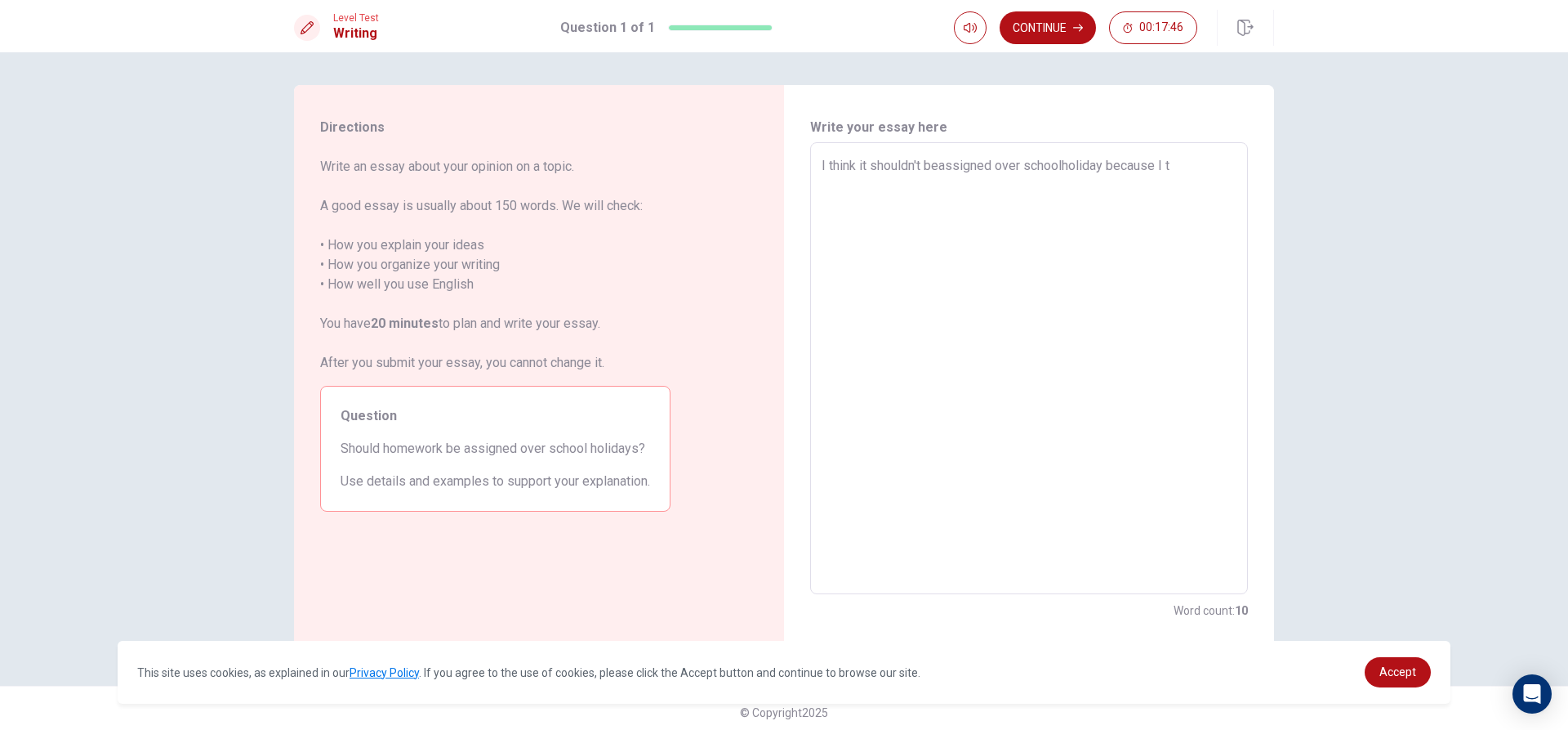
type textarea "I think it shouldn't beassigned over schoolholiday because I th"
type textarea "x"
type textarea "I think it shouldn't beassigned over schoolholiday because I thi"
type textarea "x"
type textarea "I think it shouldn't beassigned over schoolholiday because I thijk"
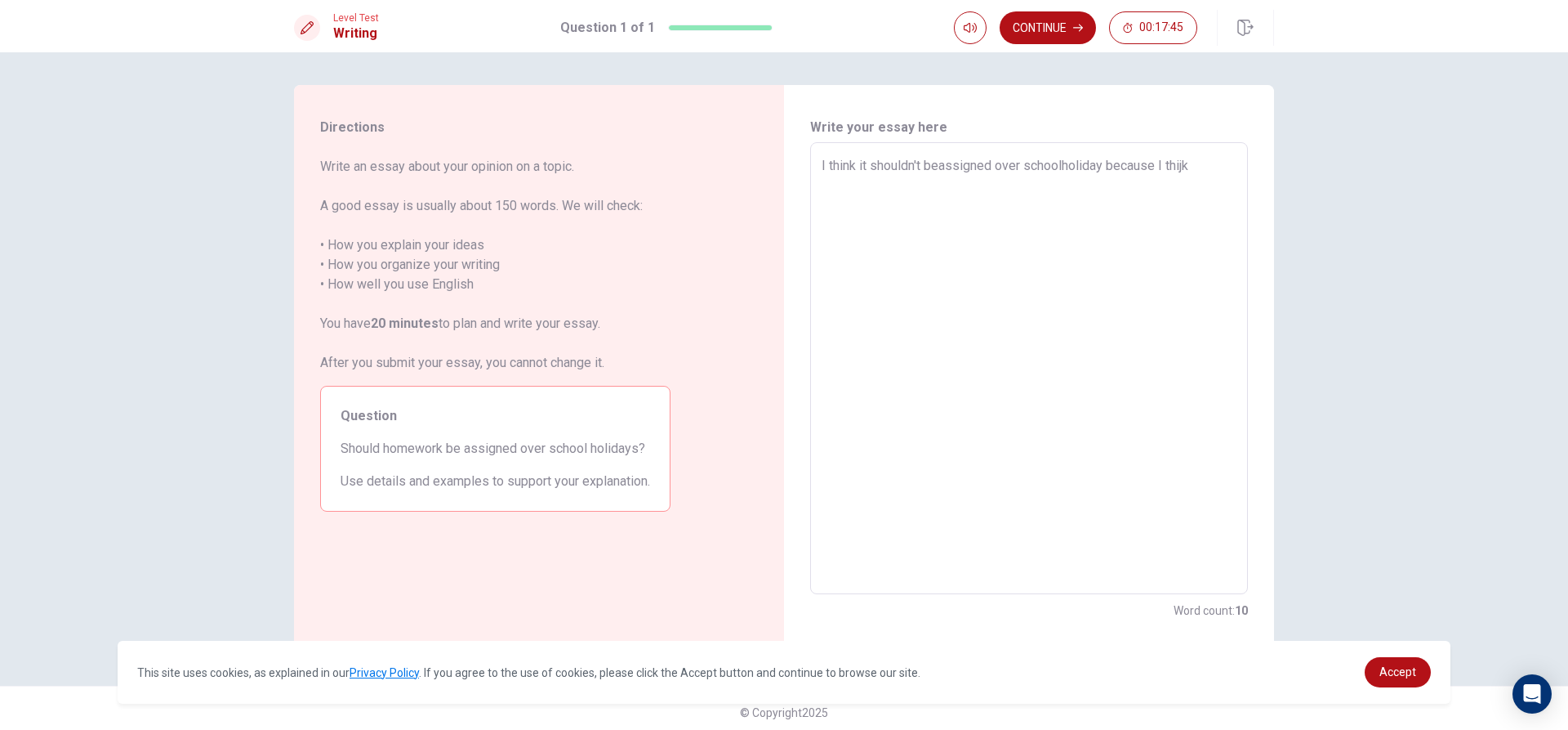
type textarea "x"
type textarea "I think it shouldn't beassigned over schoolholiday because I thij"
type textarea "x"
type textarea "I think it shouldn't beassigned over schoolholiday because I thi"
type textarea "x"
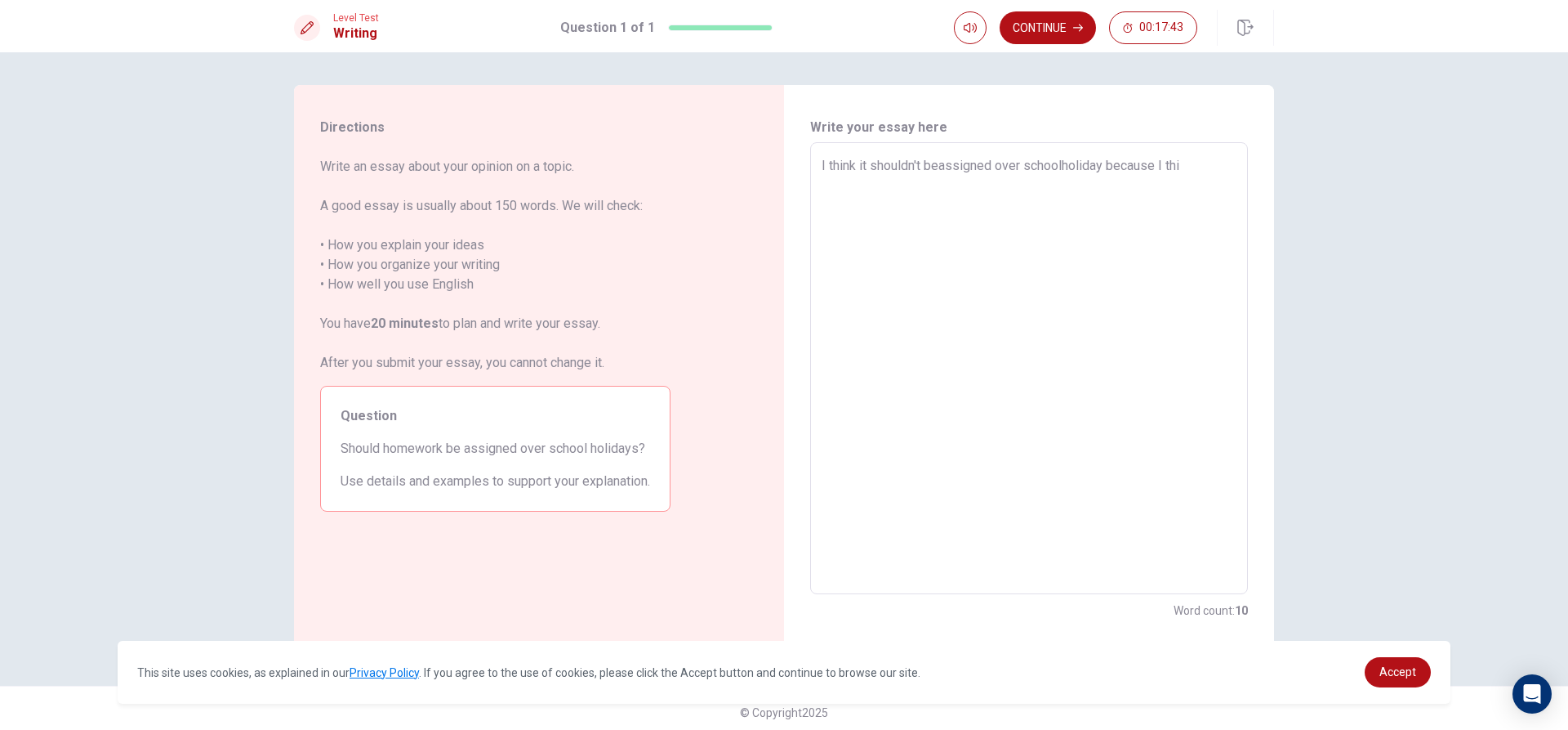
type textarea "I think it shouldn't beassigned over schoolholiday because I thin"
type textarea "x"
type textarea "I think it shouldn't beassigned over schoolholiday because I think"
type textarea "x"
type textarea "I think it shouldn't beassigned over schoolholiday because I think"
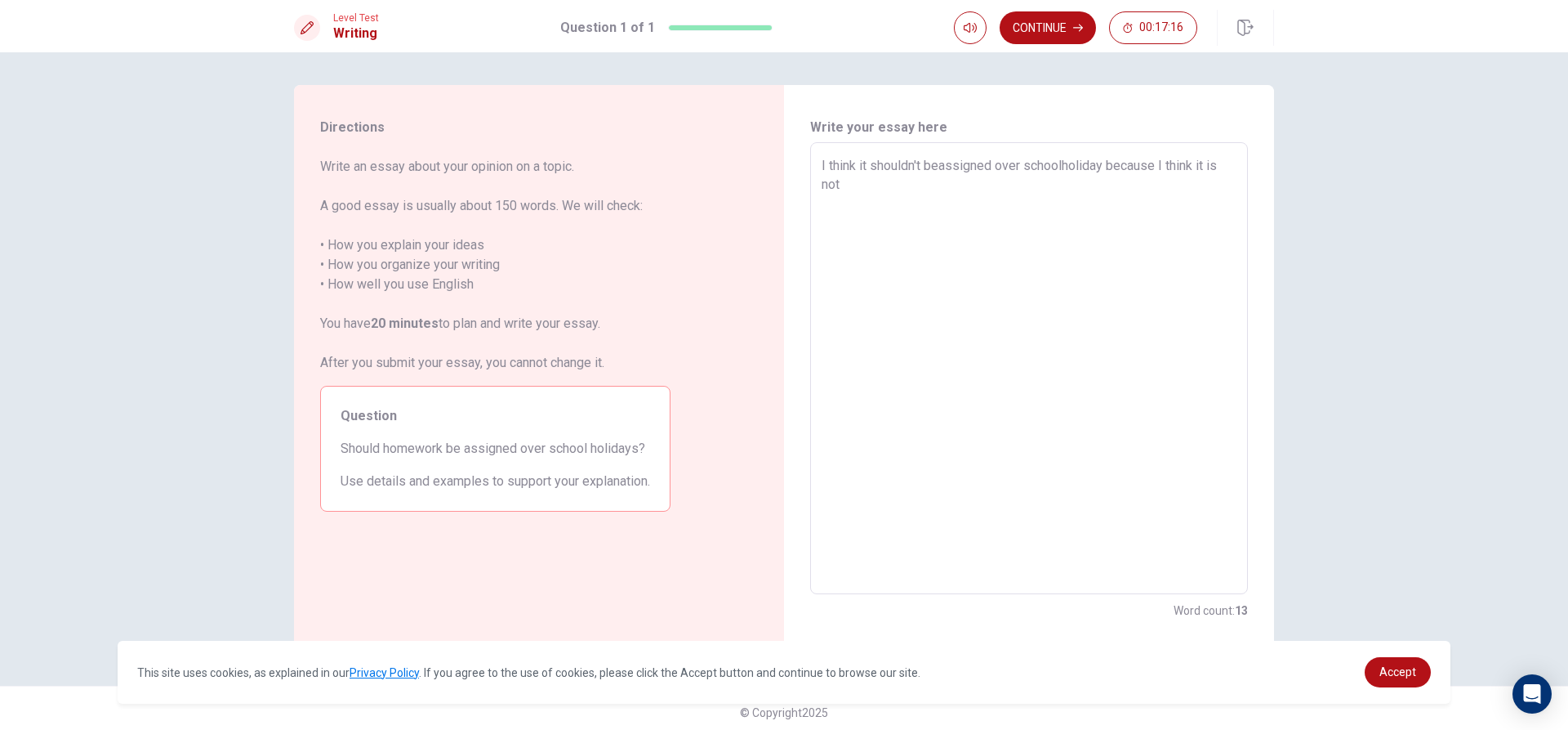
click at [918, 172] on textarea "I think it shouldn't beassigned over schoolholiday because I think it is not" at bounding box center [1029, 369] width 415 height 425
click at [905, 170] on textarea "I think it shouldnot beassigned over schoolholiday because I think it is not" at bounding box center [1029, 369] width 415 height 425
click at [876, 199] on textarea "I think it should not beassigned over schoolholiday because I think it is not" at bounding box center [1029, 369] width 415 height 425
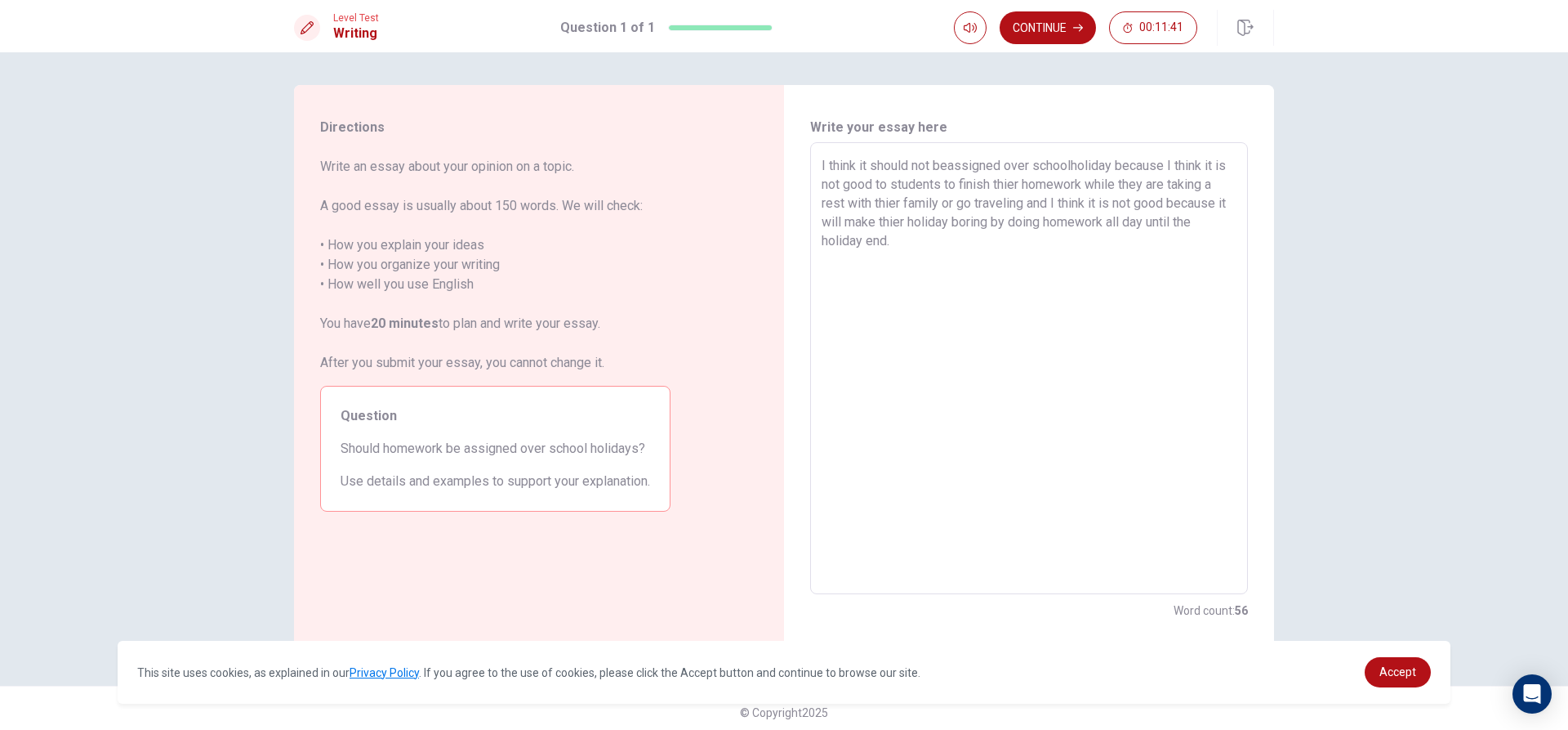
click at [945, 169] on textarea "I think it should not beassigned over schoolholiday because I think it is not g…" at bounding box center [1029, 369] width 415 height 425
click at [975, 234] on textarea "I think it should not be assigned over schoolholiday because I think it is not …" at bounding box center [1029, 369] width 415 height 425
click at [936, 236] on textarea "I think it should not be assigned over schoolholiday because I think it is not …" at bounding box center [1029, 369] width 415 height 425
click at [991, 237] on textarea "I think it should not be assigned over schoolholiday because I think it is not …" at bounding box center [1029, 369] width 415 height 425
click at [1036, 256] on textarea "I think it should not be assigned over schoolholiday because I think it is not …" at bounding box center [1029, 369] width 415 height 425
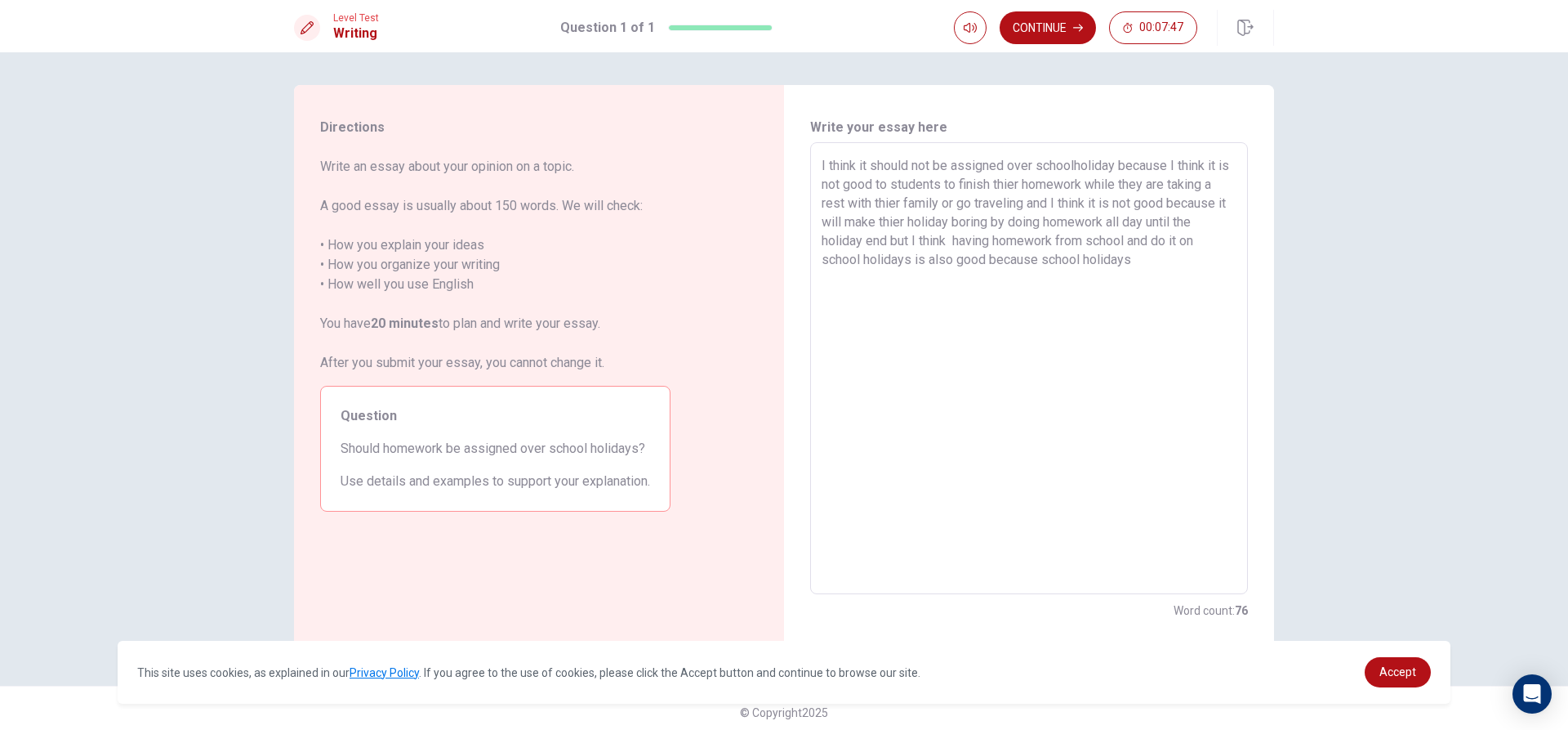
click at [1068, 265] on textarea "I think it should not be assigned over schoolholiday because I think it is not …" at bounding box center [1029, 369] width 415 height 425
click at [1203, 265] on textarea "I think it should not be assigned over schoolholiday because I think it is not …" at bounding box center [1029, 369] width 415 height 425
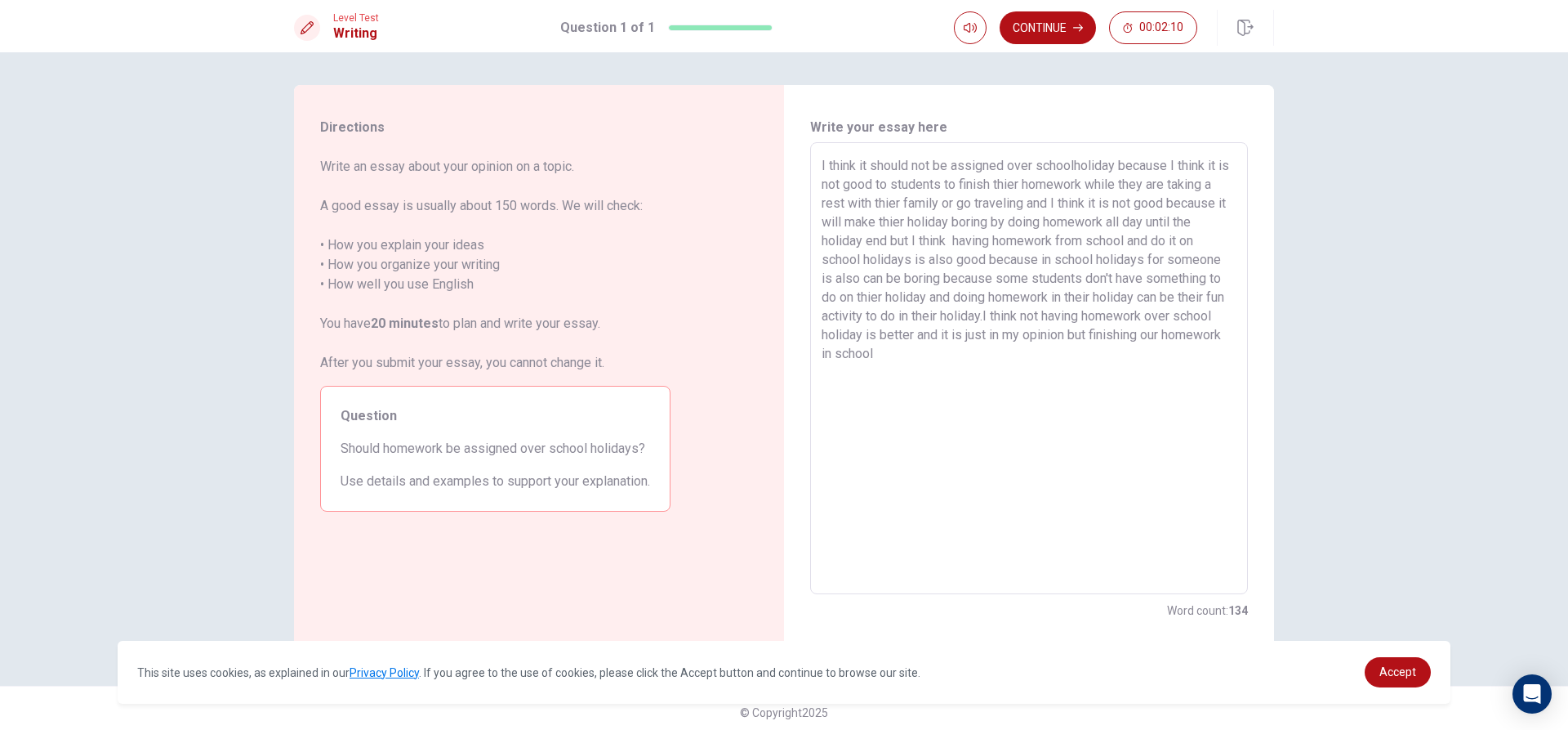
click at [1231, 329] on textarea "I think it should not be assigned over schoolholiday because I think it is not …" at bounding box center [1029, 369] width 415 height 425
click at [1112, 360] on textarea "I think it should not be assigned over schoolholiday because I think it is not …" at bounding box center [1029, 369] width 415 height 425
click at [1046, 24] on button "Continue" at bounding box center [1047, 28] width 96 height 33
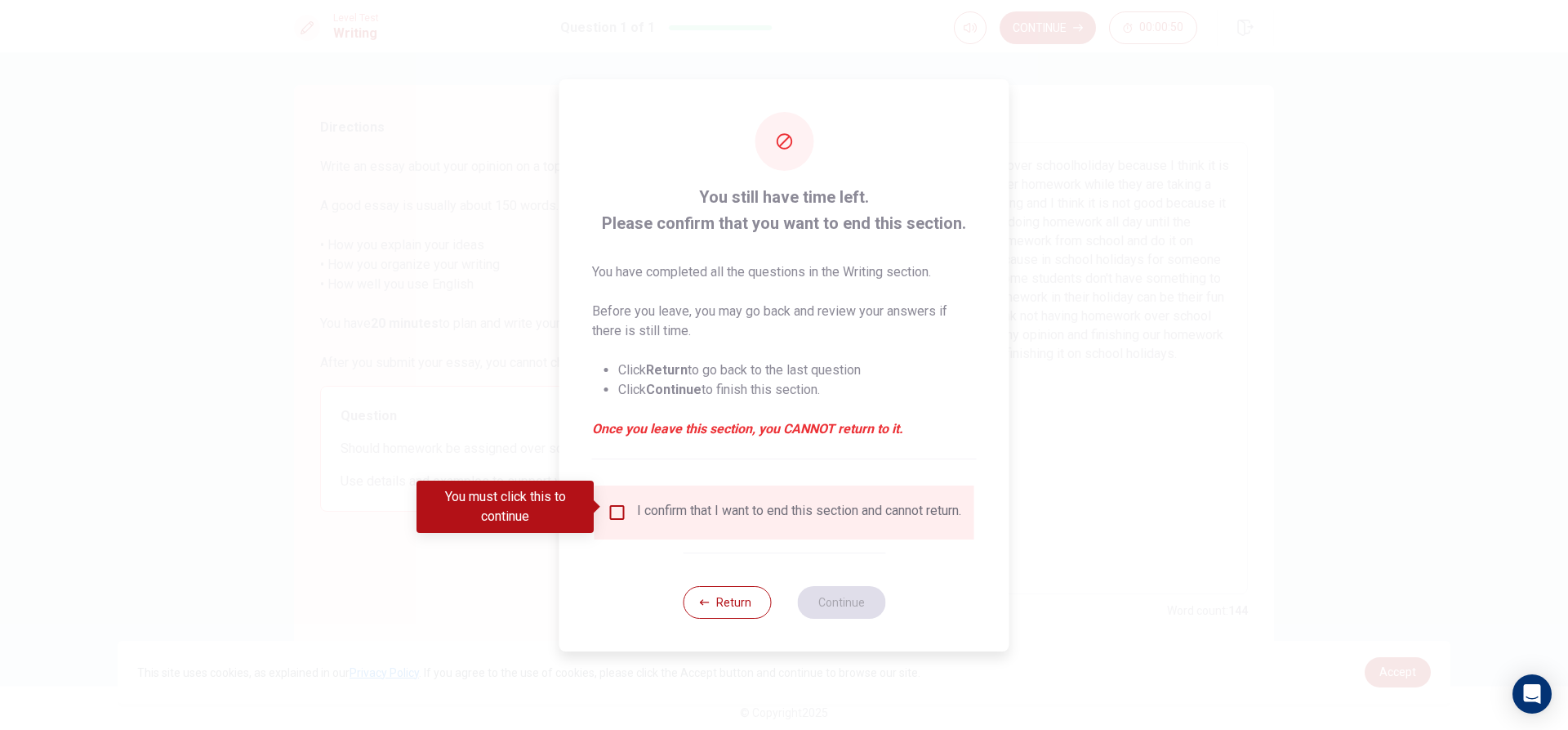
click at [610, 494] on div "I confirm that I want to end this section and cannot return." at bounding box center [784, 512] width 379 height 54
click at [608, 510] on input "You must click this to continue" at bounding box center [617, 511] width 19 height 19
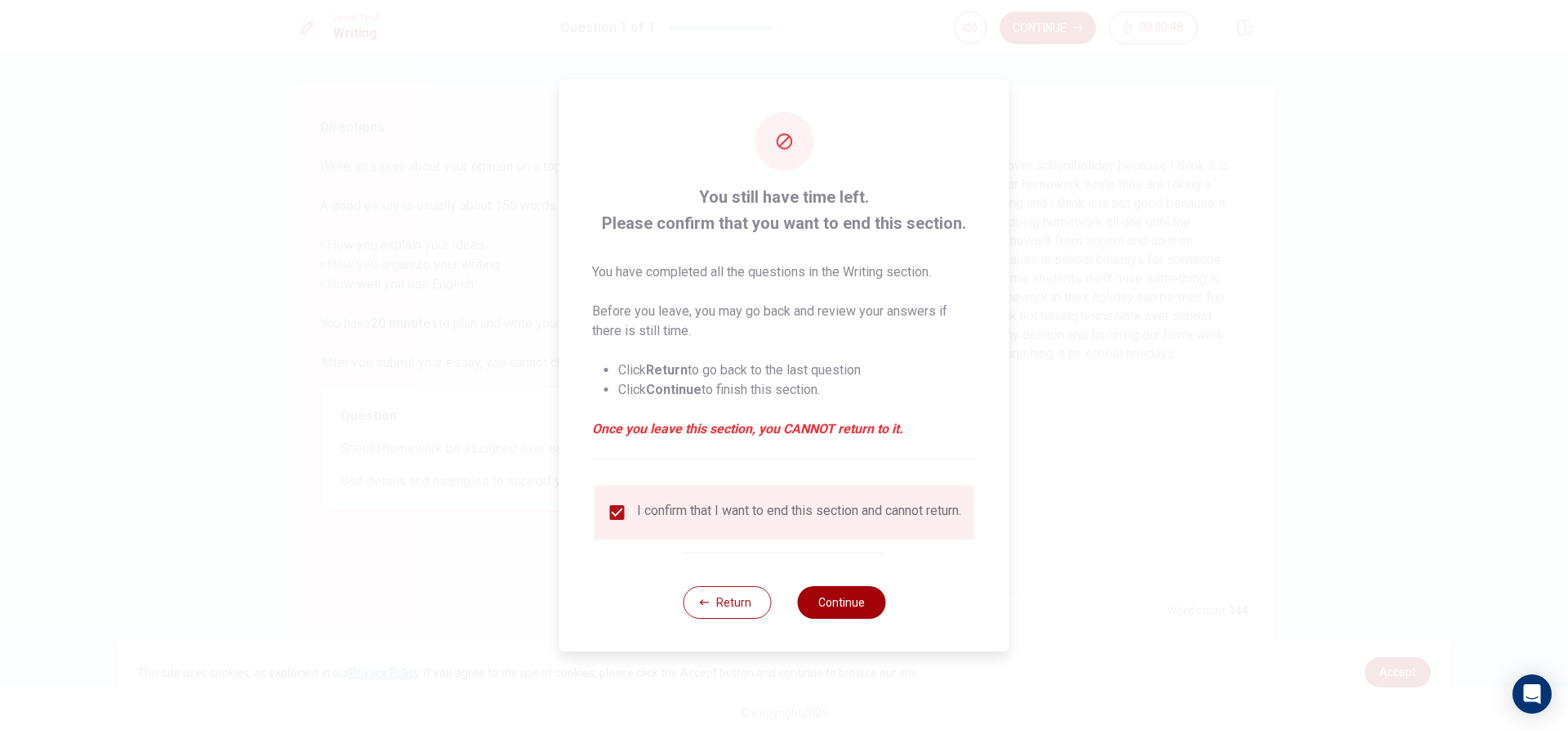
click at [831, 597] on button "Continue" at bounding box center [841, 602] width 88 height 33
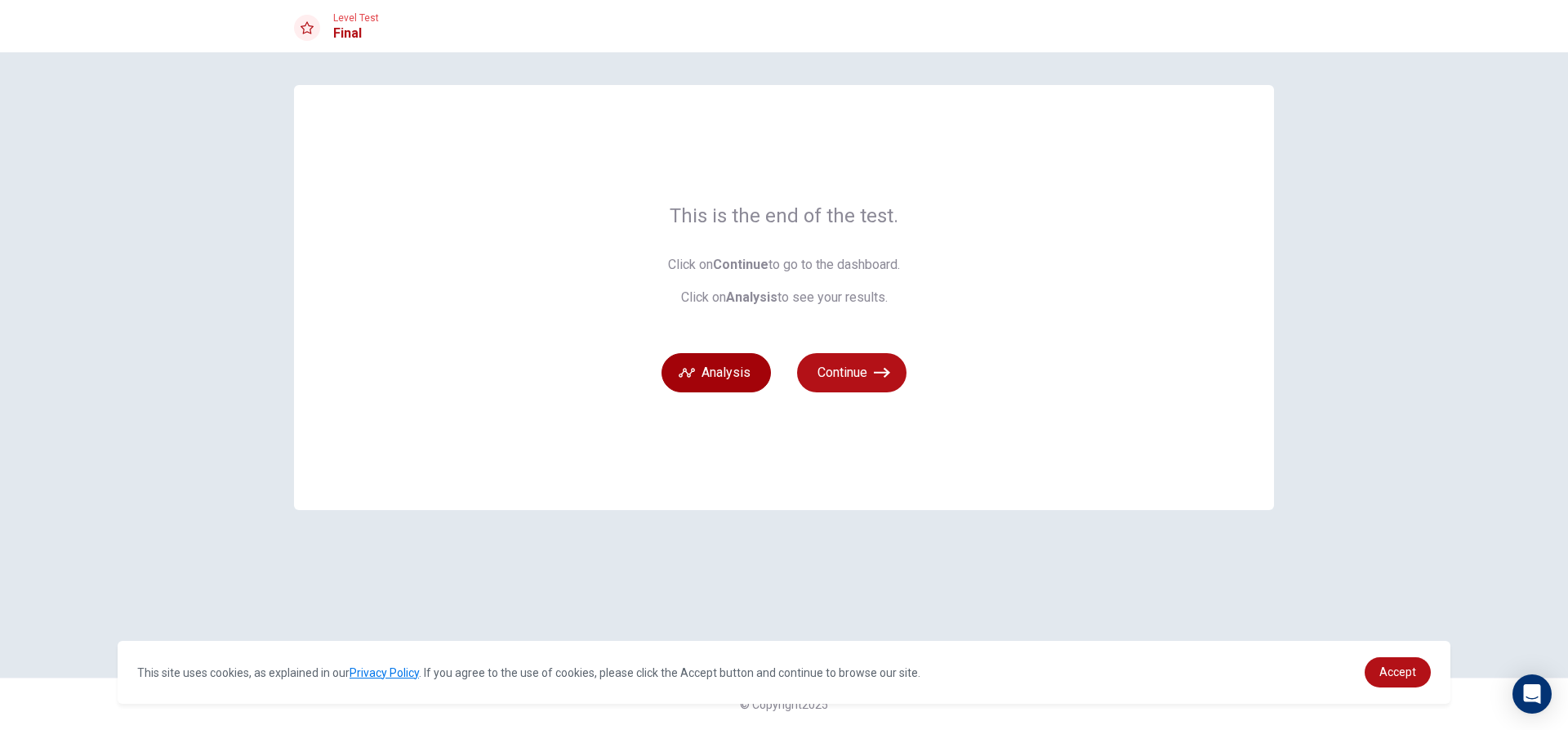
click at [731, 374] on button "Analysis" at bounding box center [717, 372] width 110 height 39
